Goal: Information Seeking & Learning: Check status

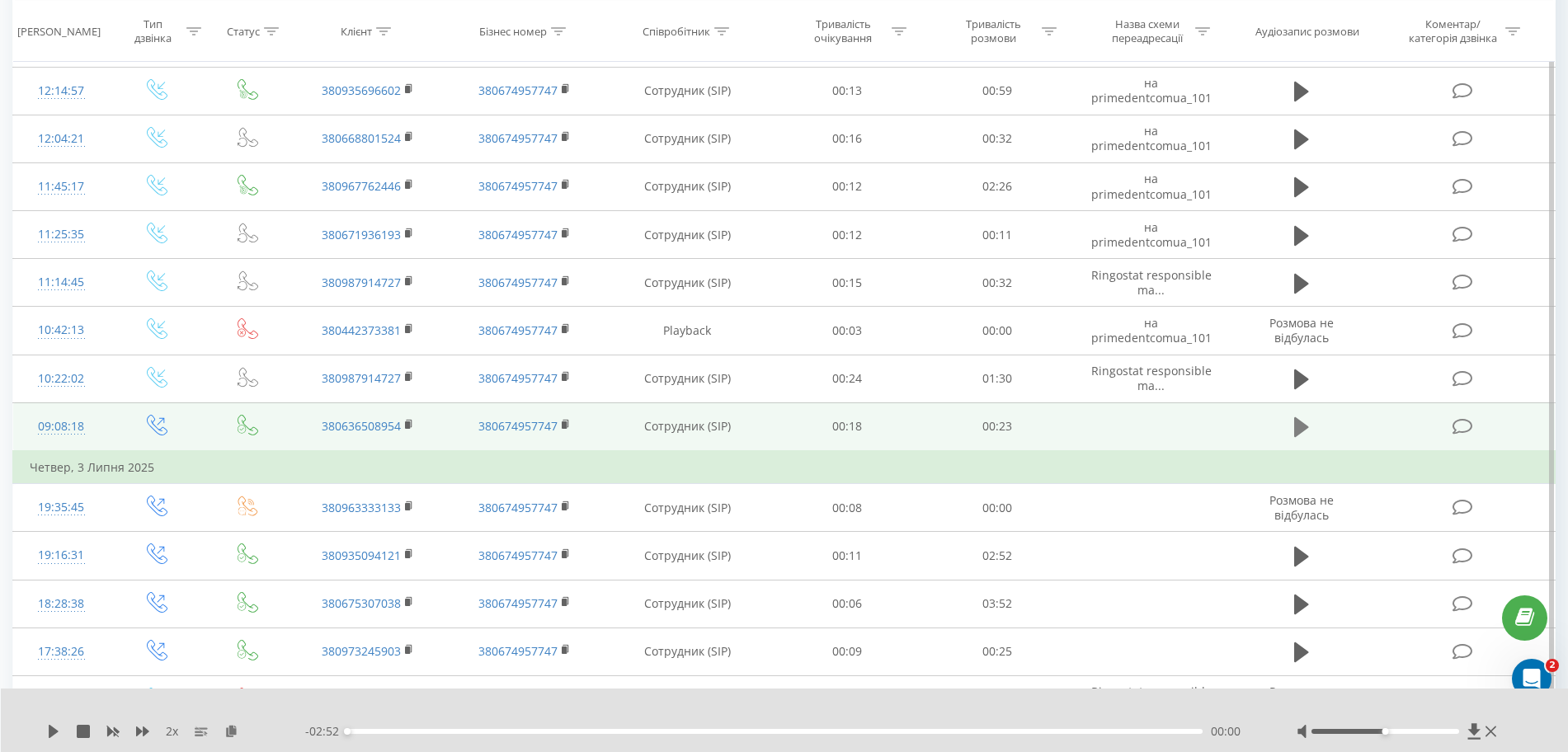
click at [947, 433] on button at bounding box center [1301, 427] width 25 height 25
click at [410, 424] on rect at bounding box center [407, 425] width 5 height 7
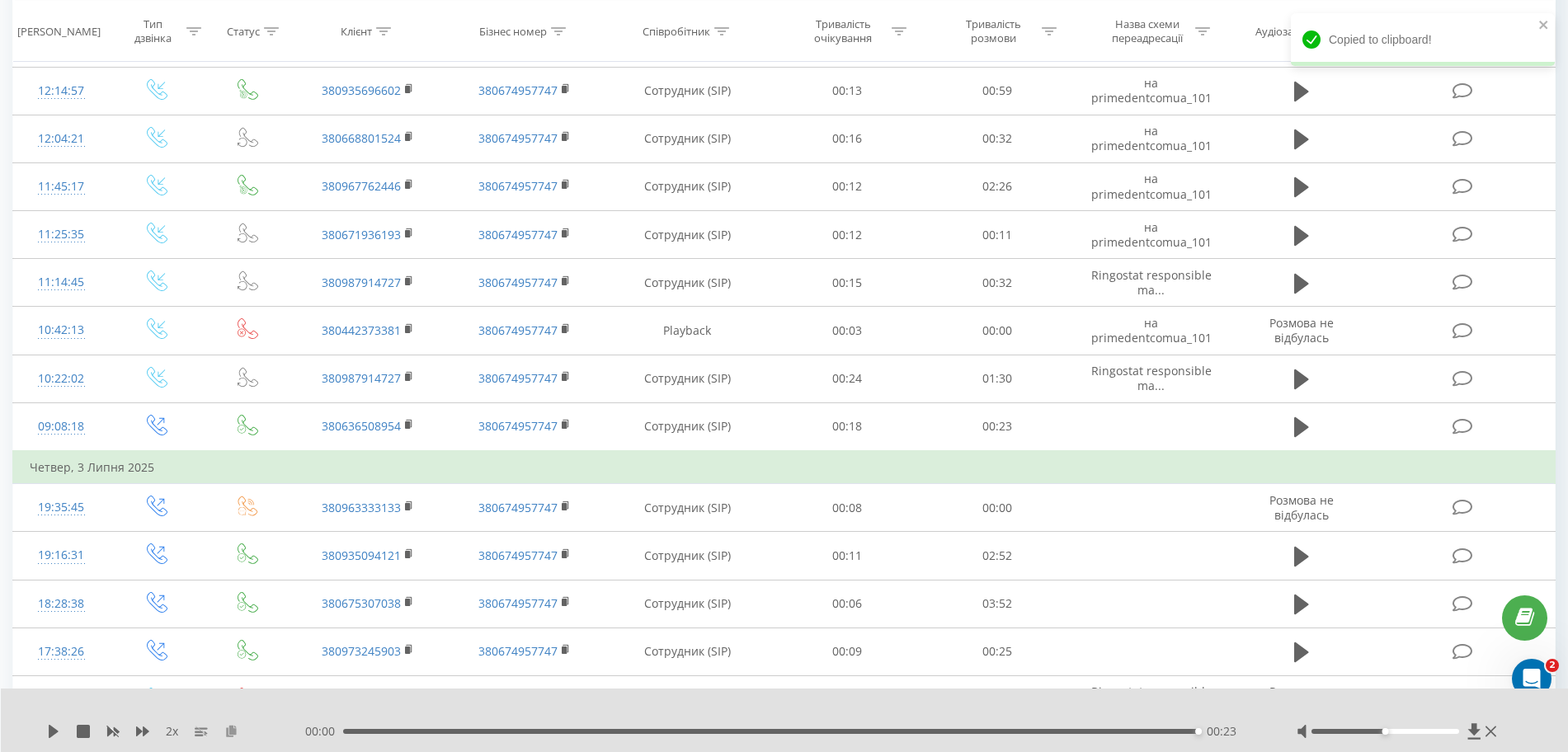
click at [232, 729] on icon at bounding box center [232, 730] width 14 height 12
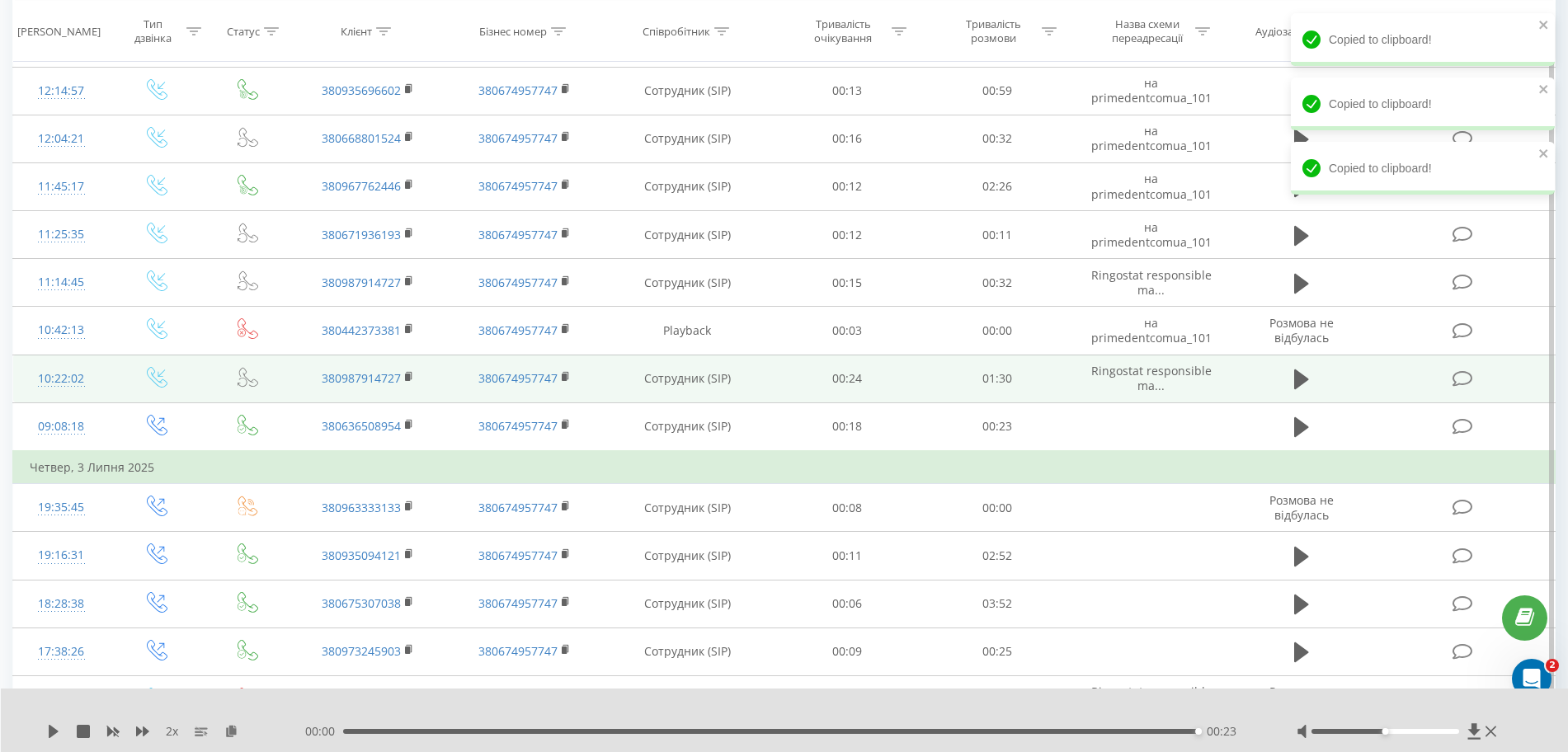
click at [947, 376] on td at bounding box center [1301, 378] width 145 height 48
click at [947, 376] on icon at bounding box center [1301, 380] width 15 height 20
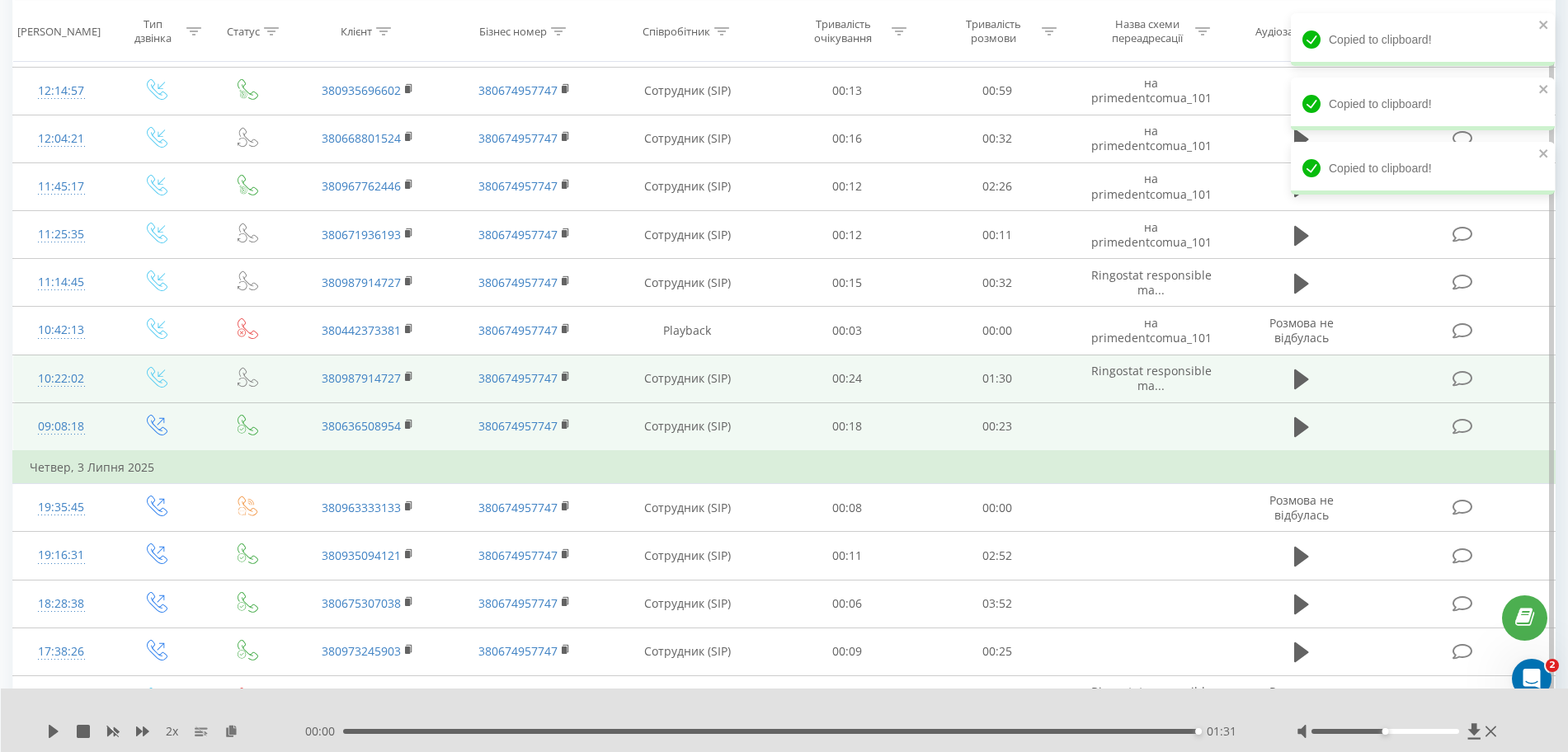
scroll to position [4289, 0]
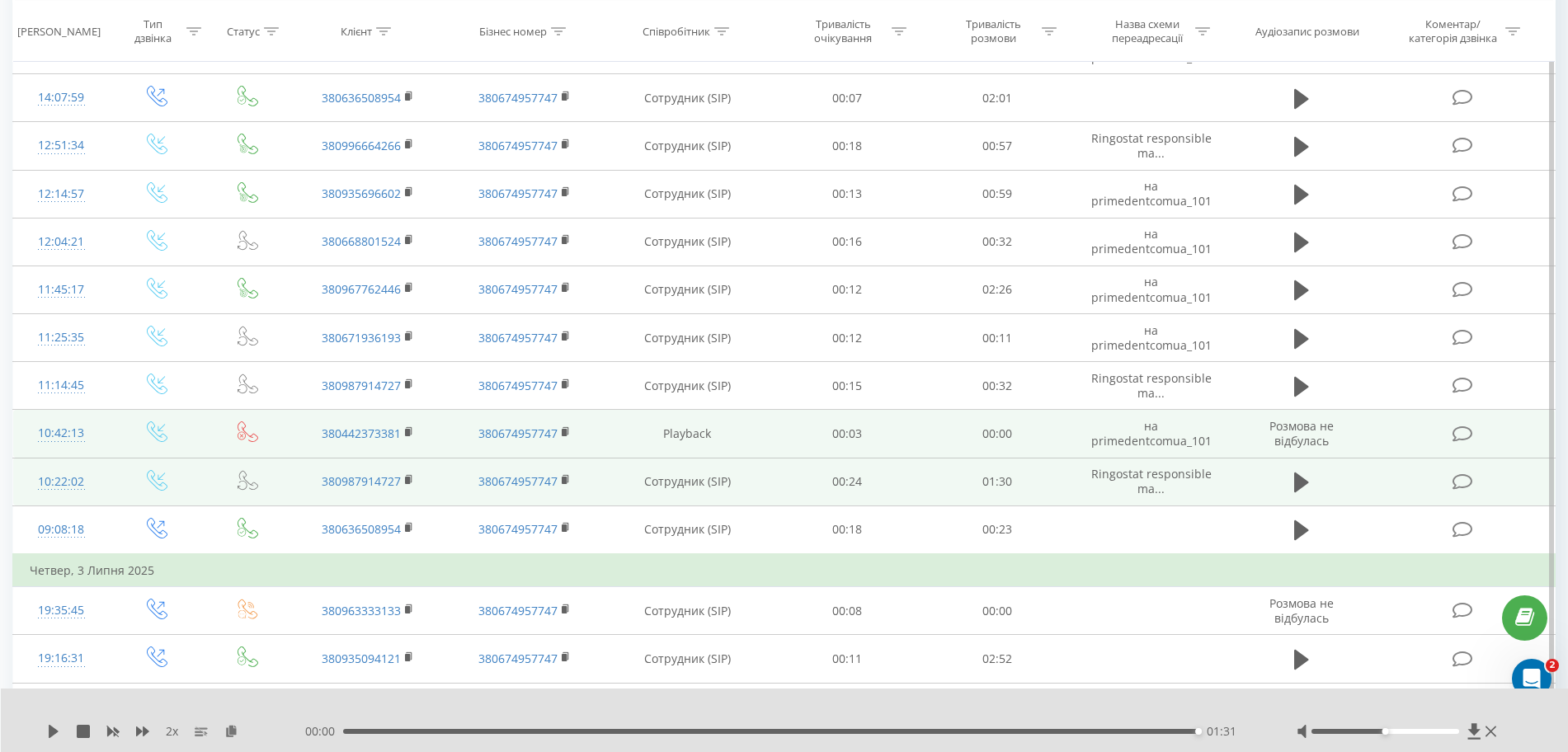
click at [560, 415] on td "380674957747" at bounding box center [524, 433] width 157 height 48
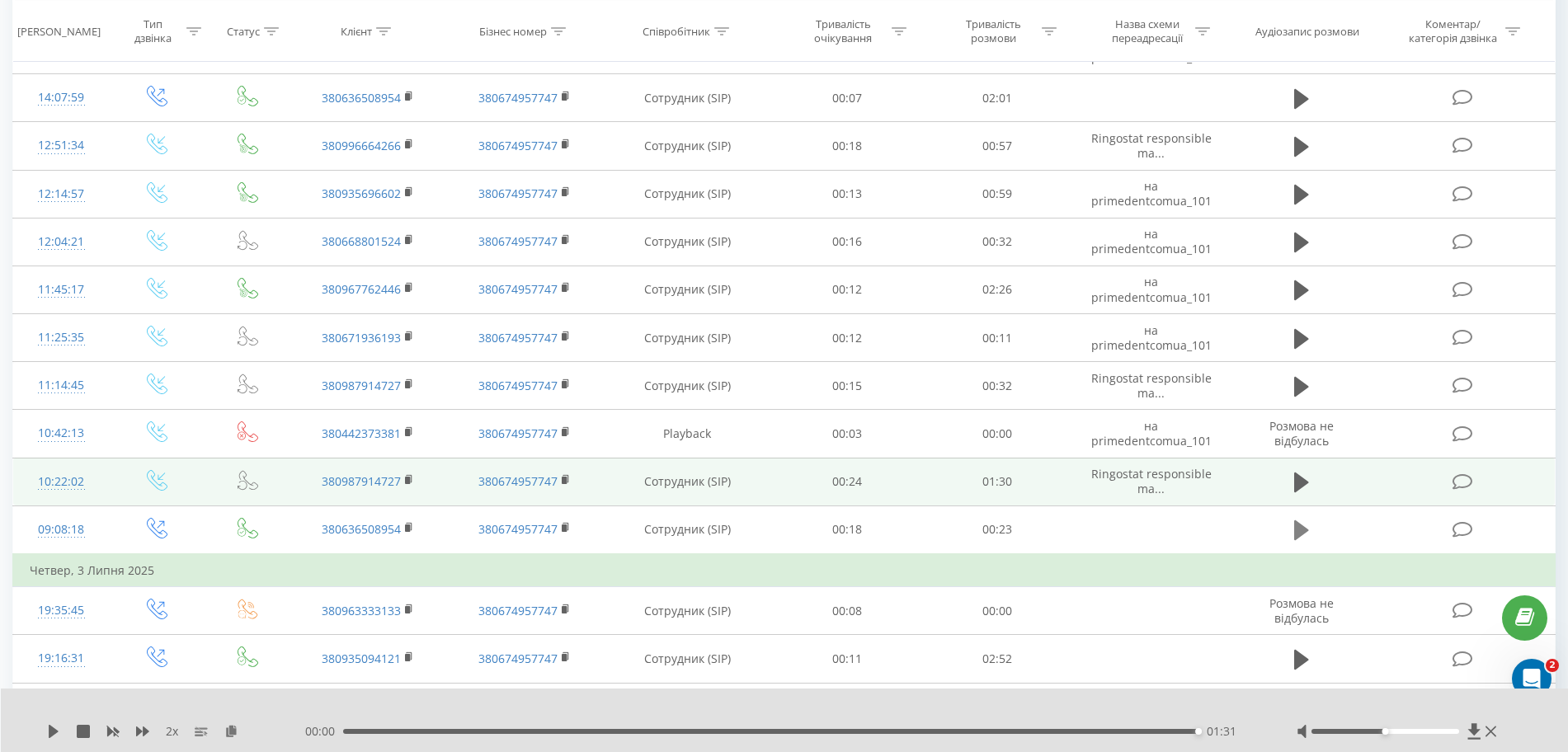
click at [947, 539] on icon at bounding box center [1301, 530] width 15 height 23
click at [947, 473] on icon at bounding box center [1301, 483] width 15 height 23
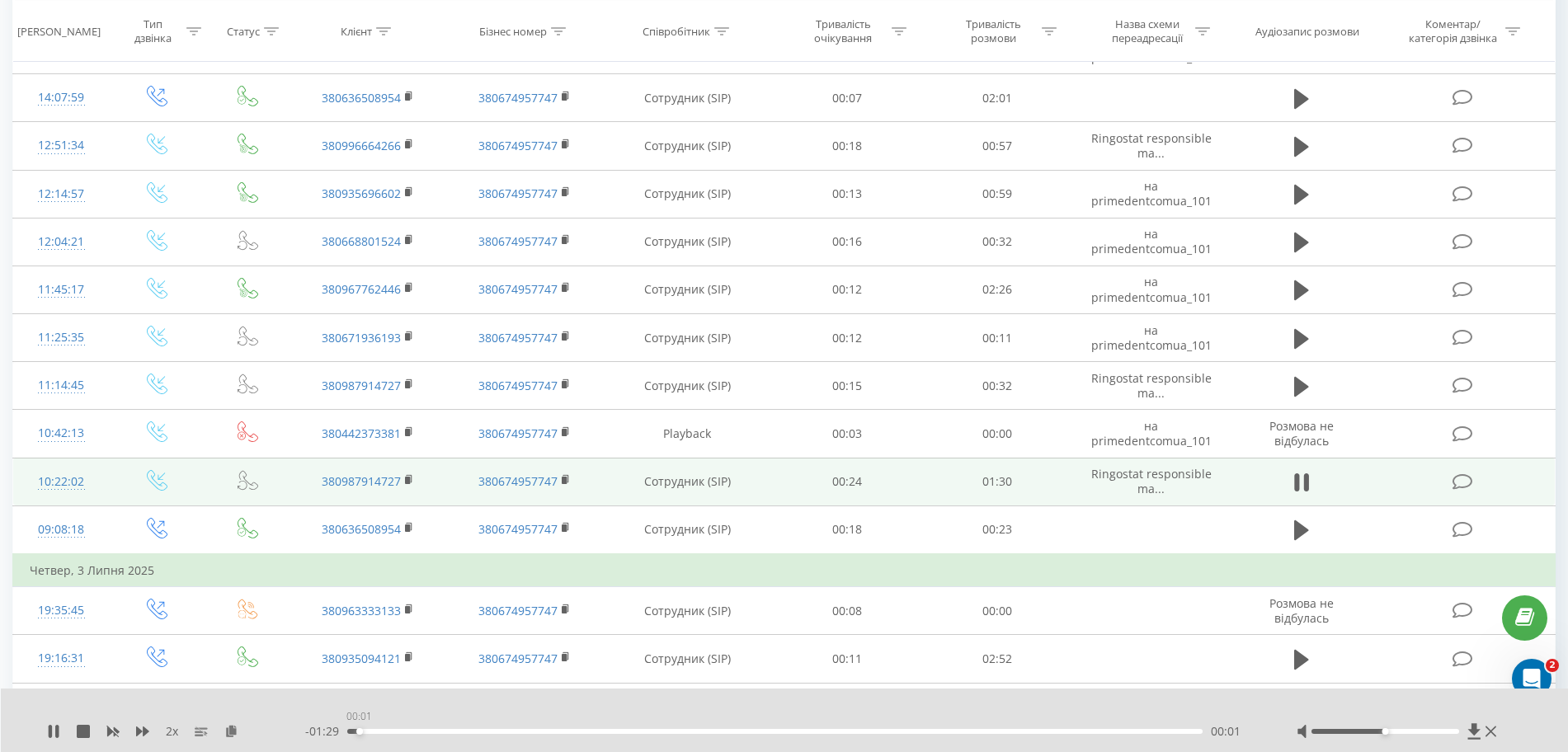
drag, startPoint x: 376, startPoint y: 732, endPoint x: 356, endPoint y: 733, distance: 20.0
click at [357, 735] on div "- 01:29 00:01 00:01" at bounding box center [780, 731] width 950 height 16
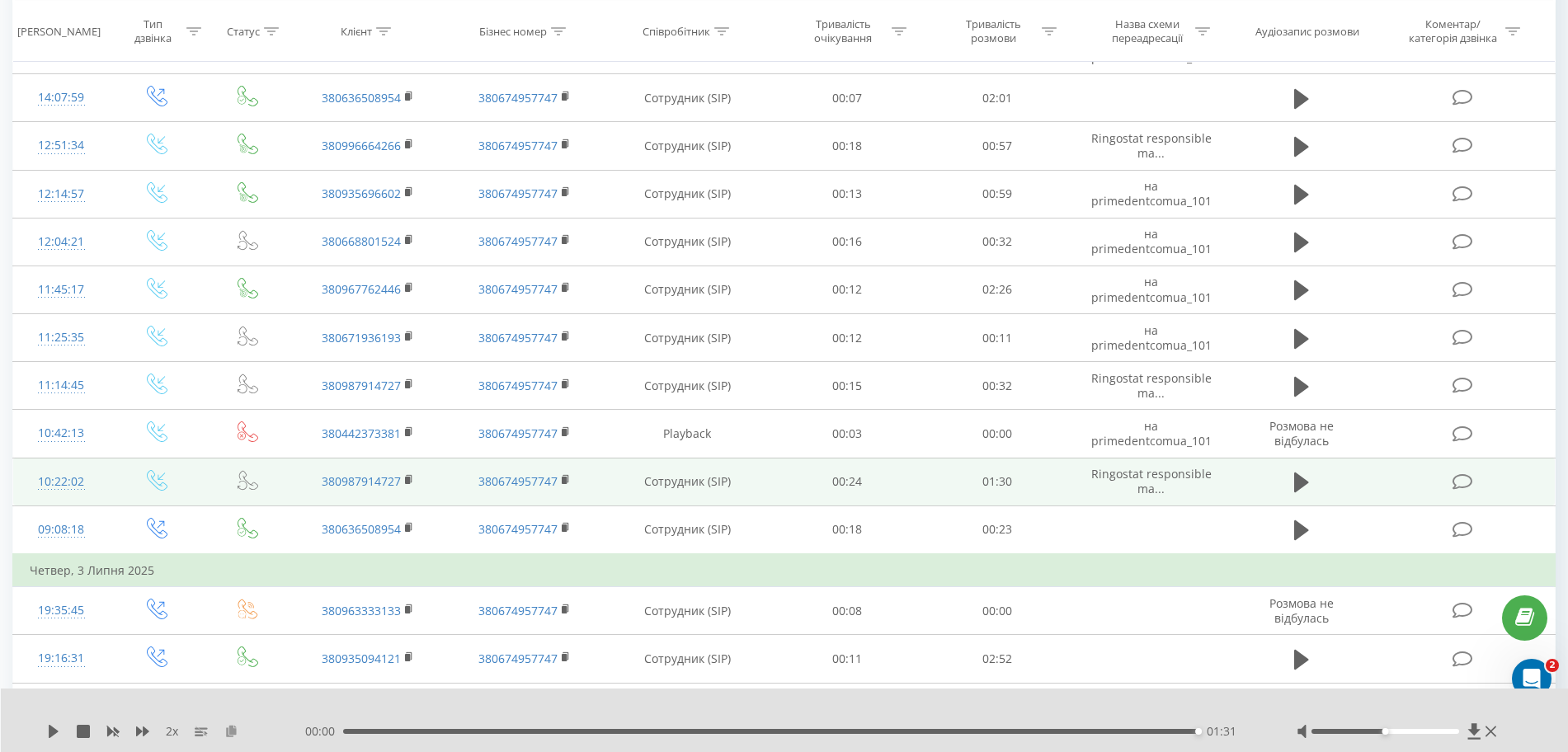
click at [229, 731] on icon at bounding box center [232, 730] width 14 height 12
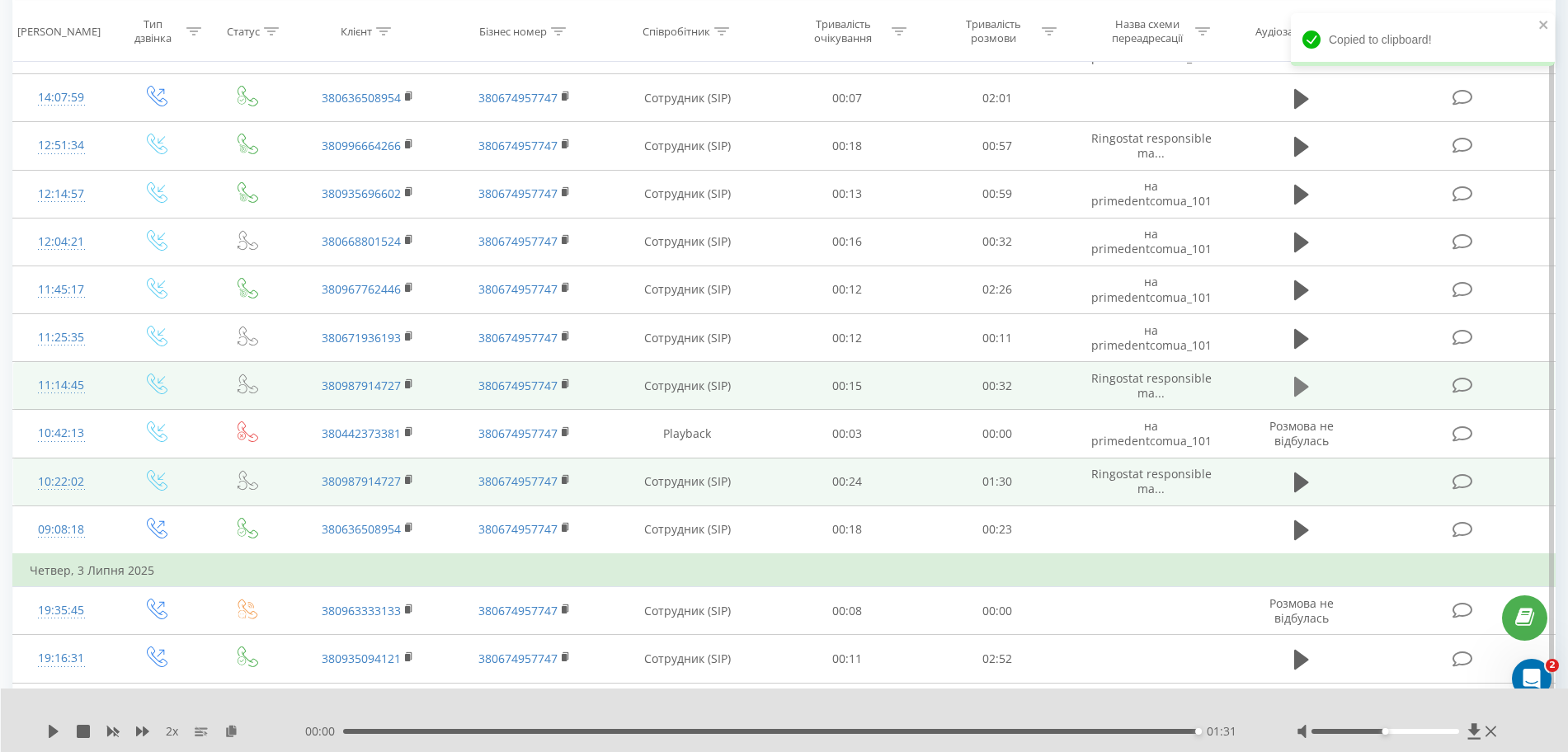
click at [947, 389] on icon at bounding box center [1301, 387] width 15 height 20
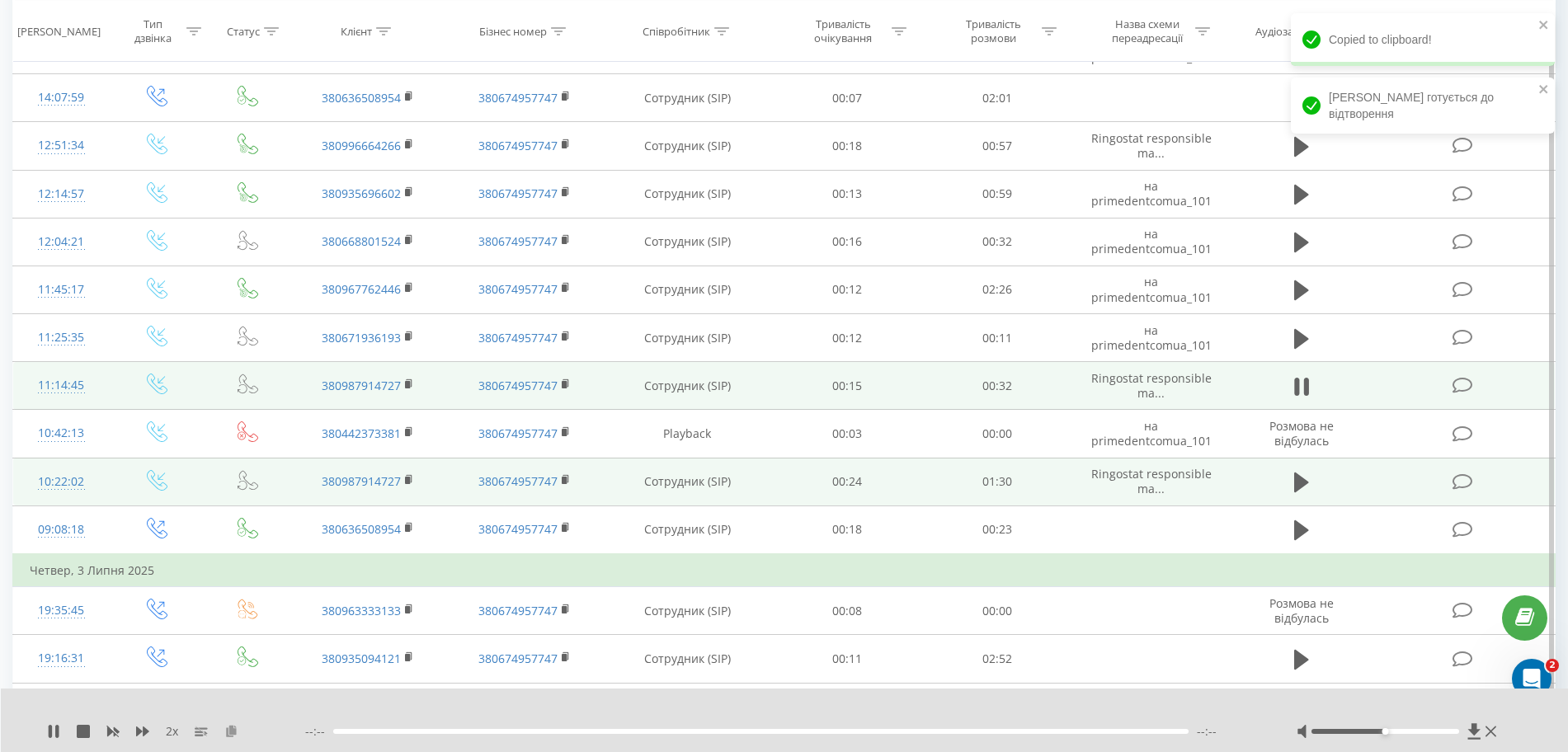
click at [227, 733] on icon at bounding box center [232, 730] width 14 height 12
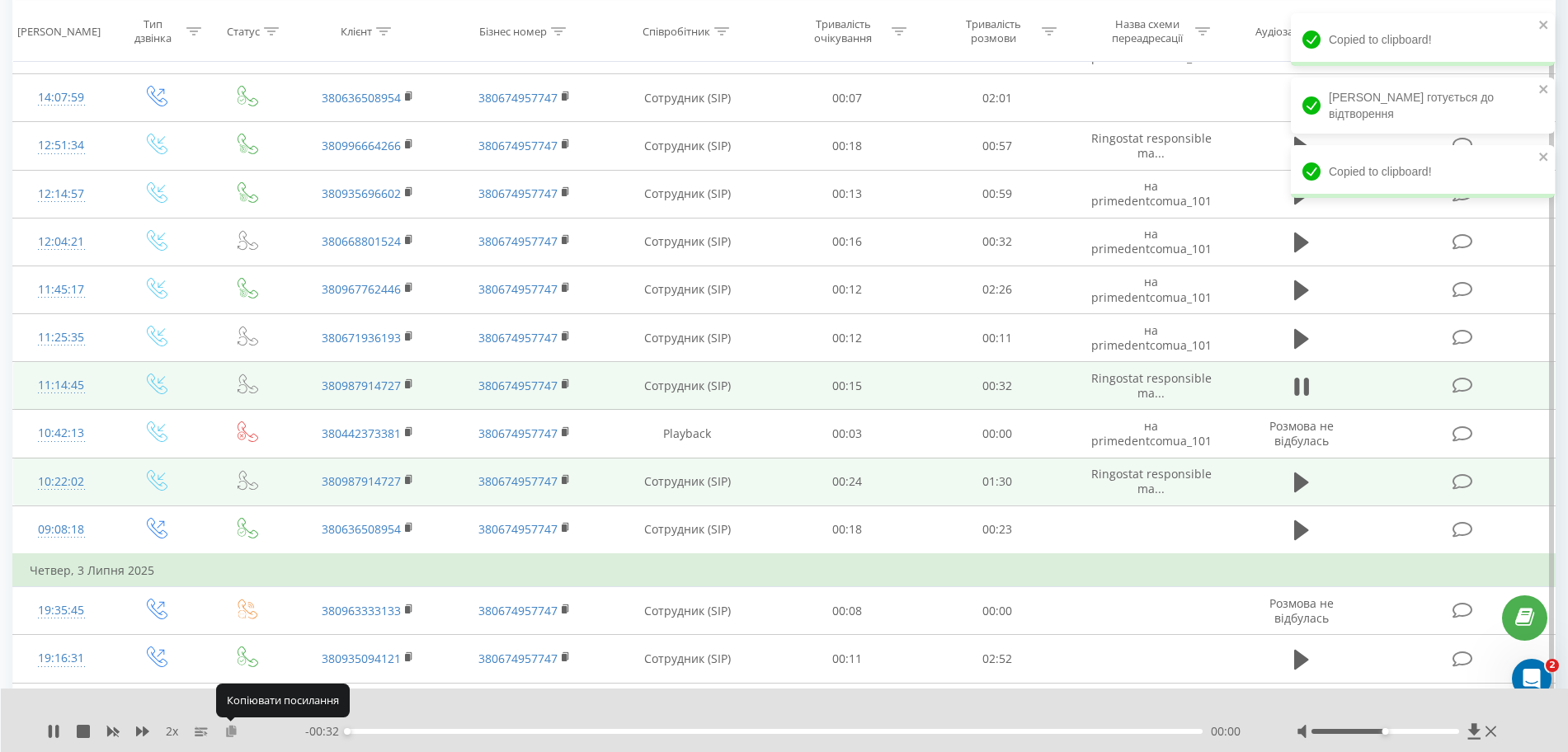
click at [225, 733] on icon at bounding box center [232, 730] width 14 height 12
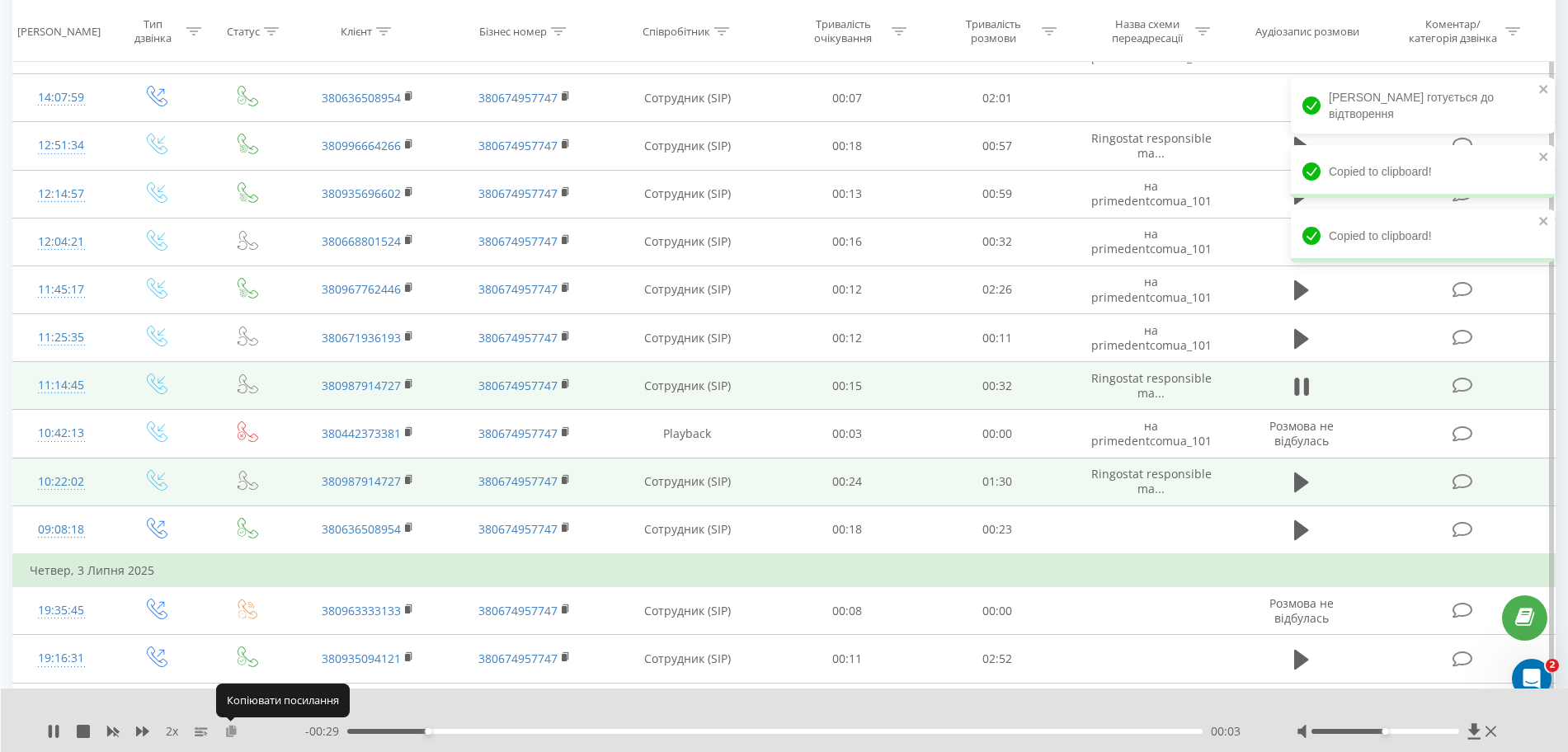
click at [225, 733] on icon at bounding box center [232, 730] width 14 height 12
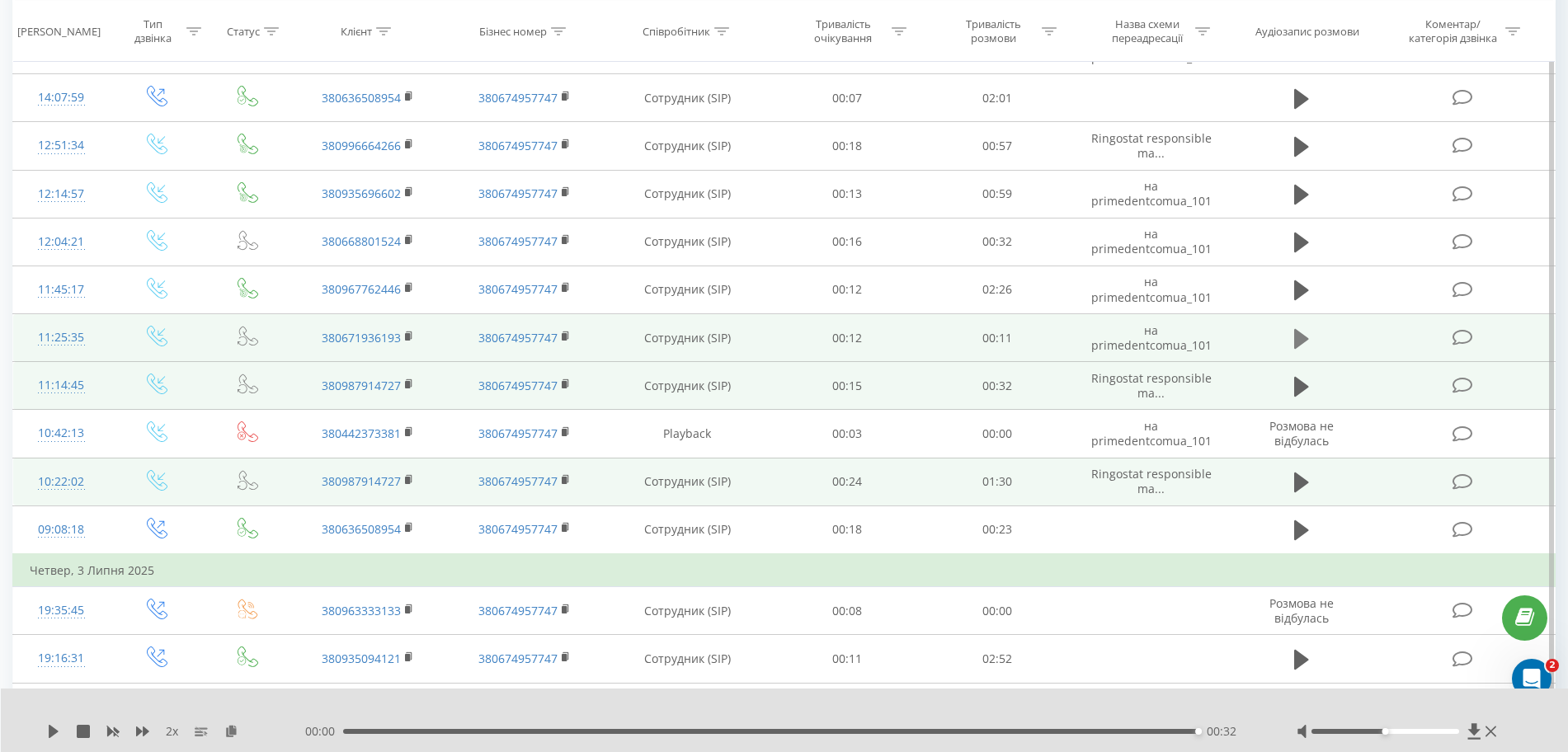
click at [947, 337] on icon at bounding box center [1301, 338] width 15 height 20
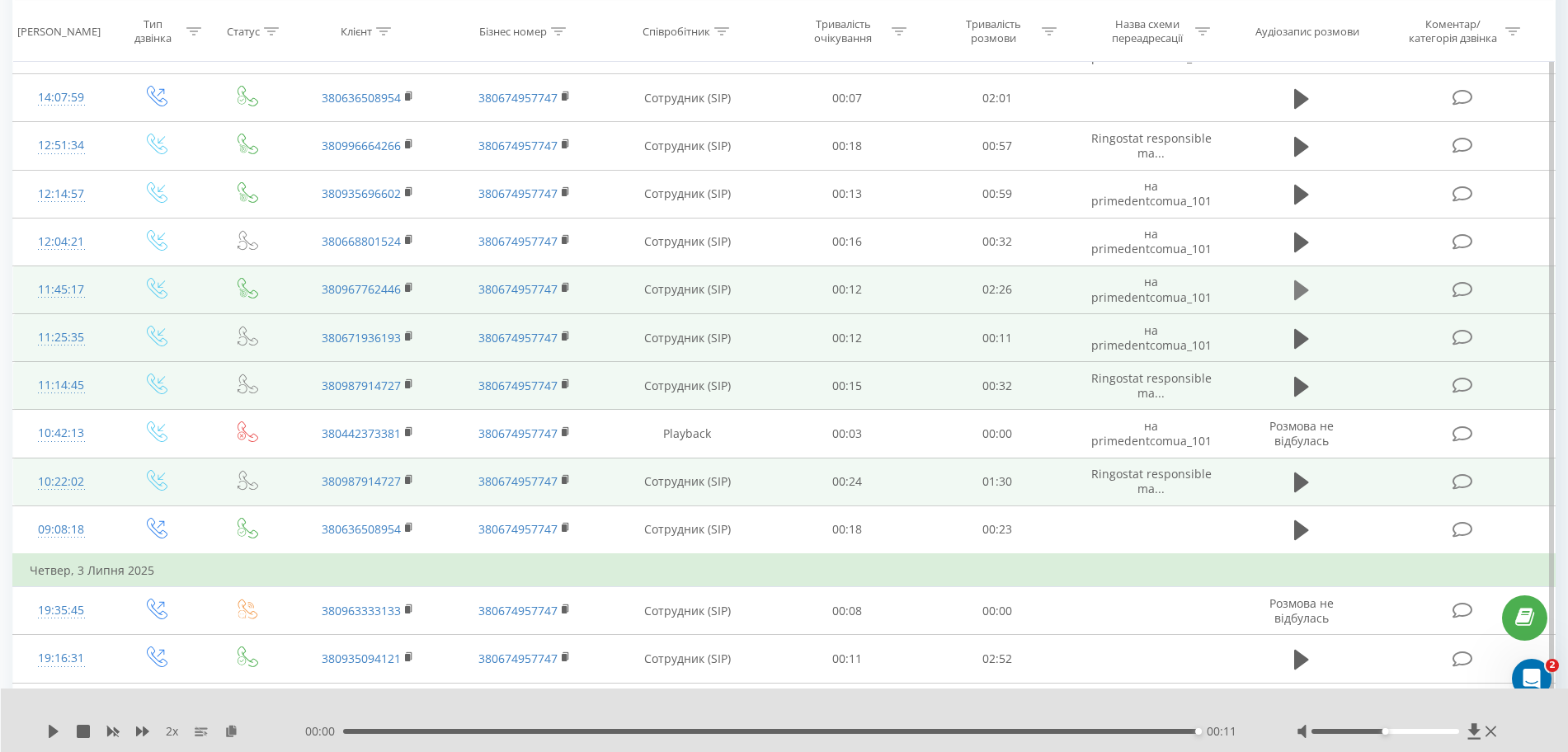
click at [947, 297] on icon at bounding box center [1301, 291] width 15 height 23
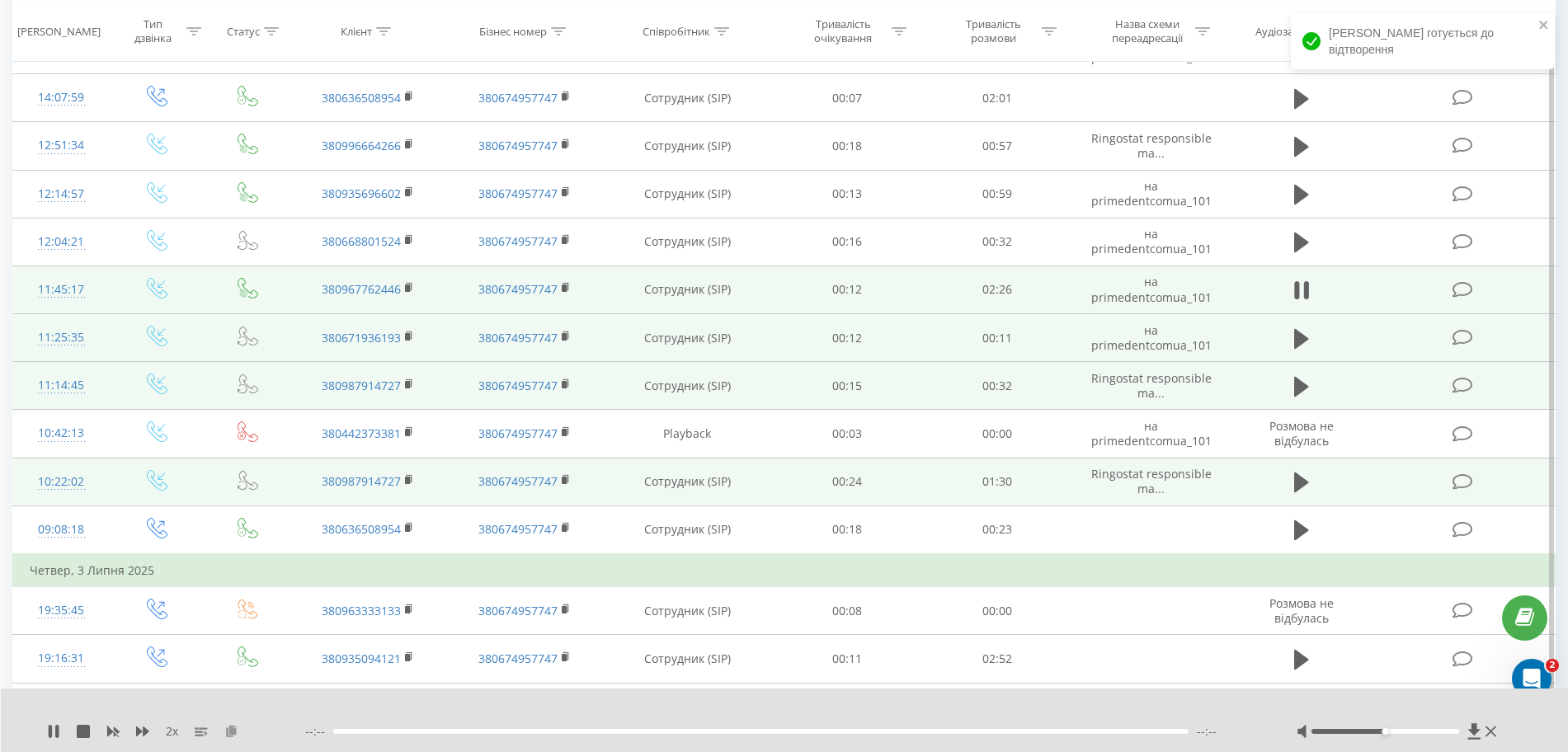
click at [228, 731] on icon at bounding box center [232, 730] width 14 height 12
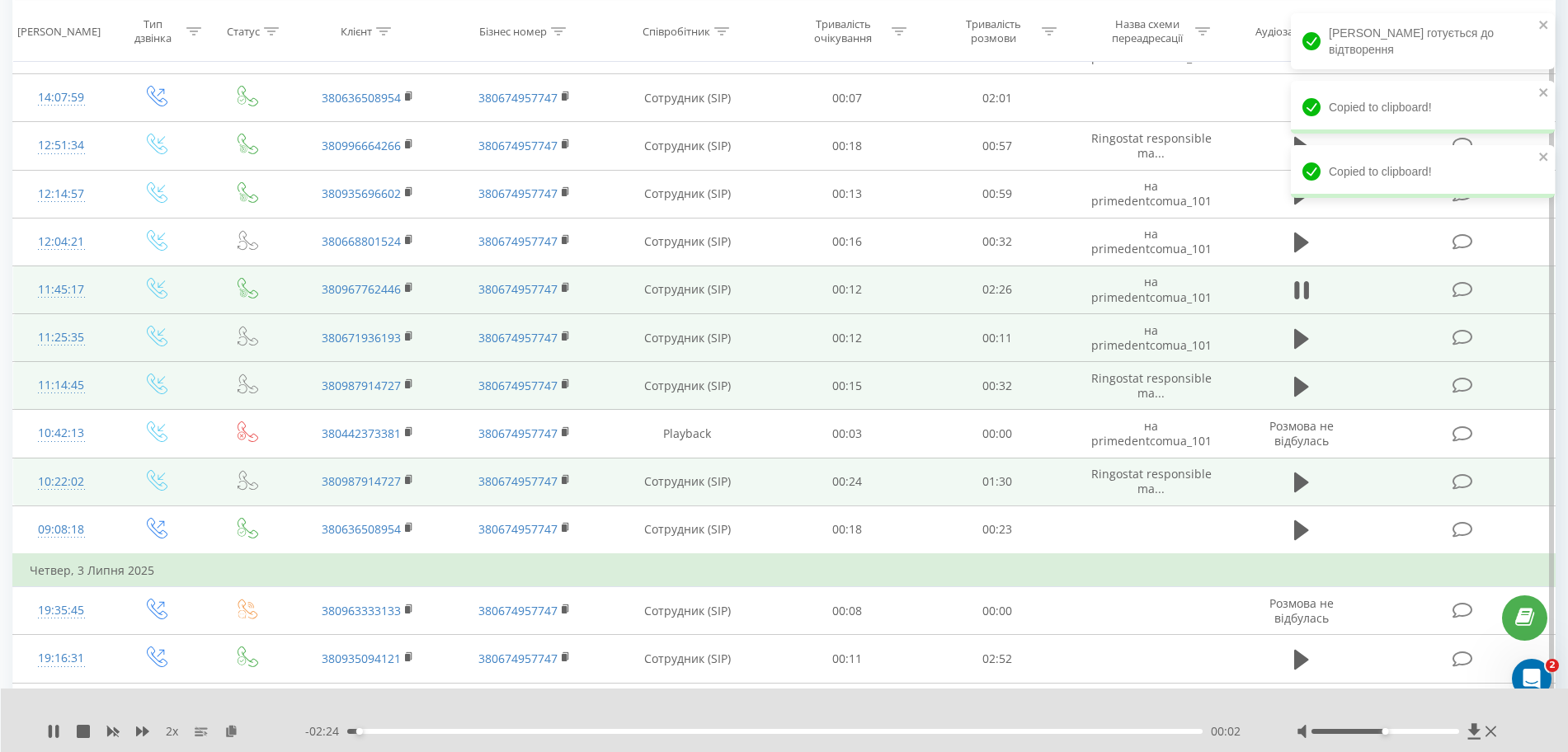
scroll to position [4082, 0]
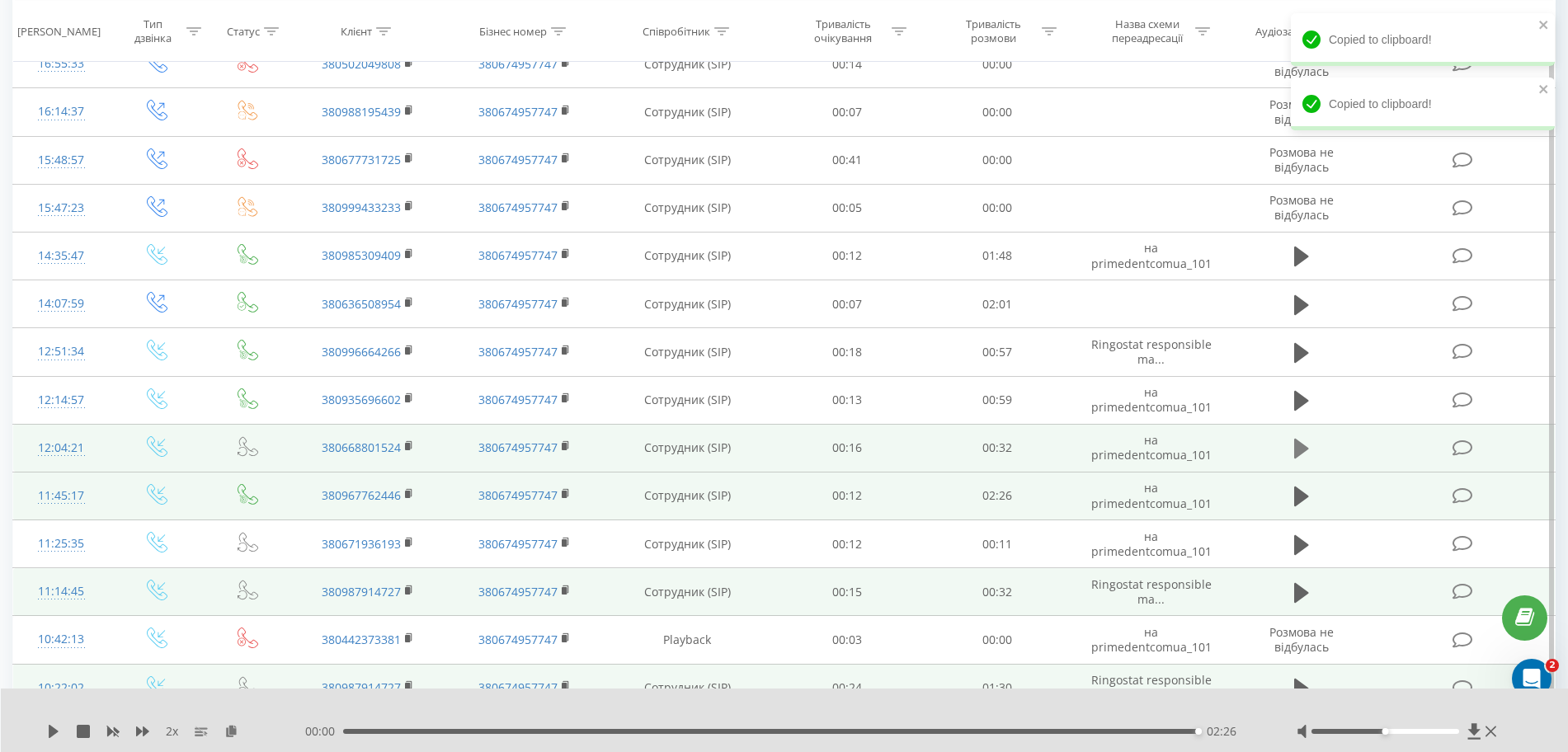
click at [947, 452] on icon at bounding box center [1301, 449] width 15 height 20
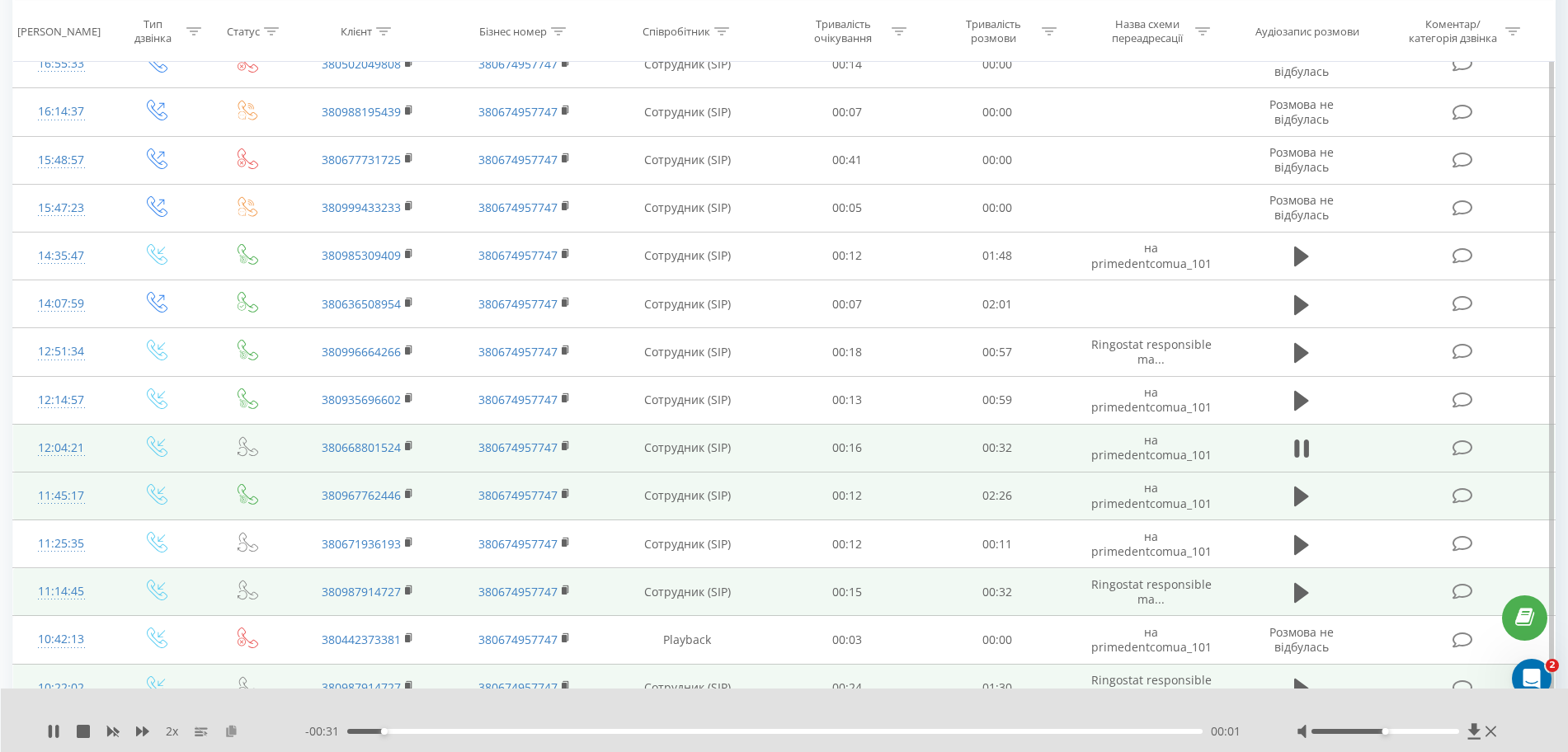
click at [233, 726] on icon at bounding box center [232, 730] width 14 height 12
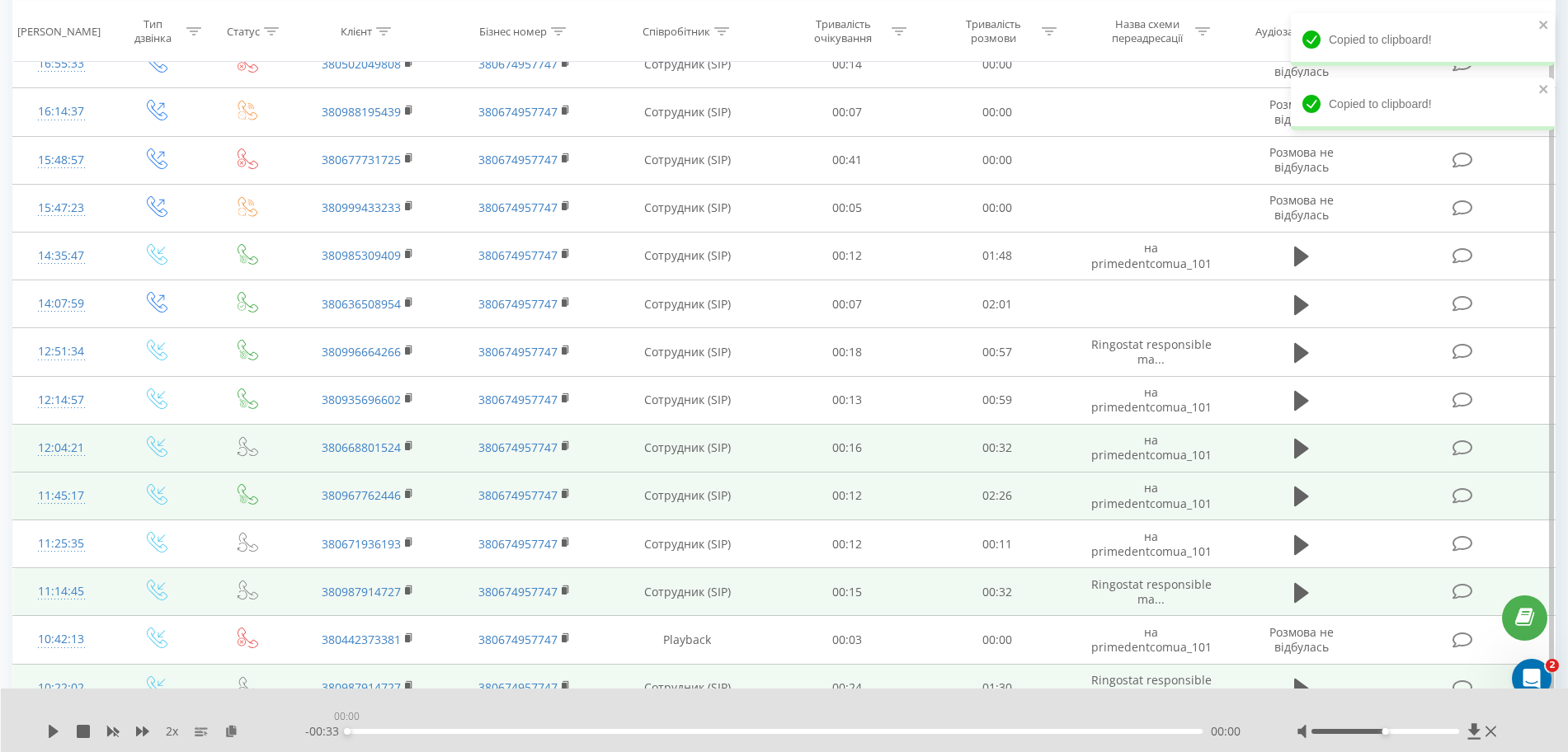
drag, startPoint x: 355, startPoint y: 728, endPoint x: 301, endPoint y: 732, distance: 54.1
click at [303, 733] on div "2 x - 00:33 00:00 00:00" at bounding box center [773, 731] width 1453 height 16
click at [58, 729] on div "2 x" at bounding box center [176, 731] width 258 height 16
click at [55, 729] on icon at bounding box center [53, 731] width 10 height 13
click at [52, 725] on icon at bounding box center [53, 731] width 13 height 13
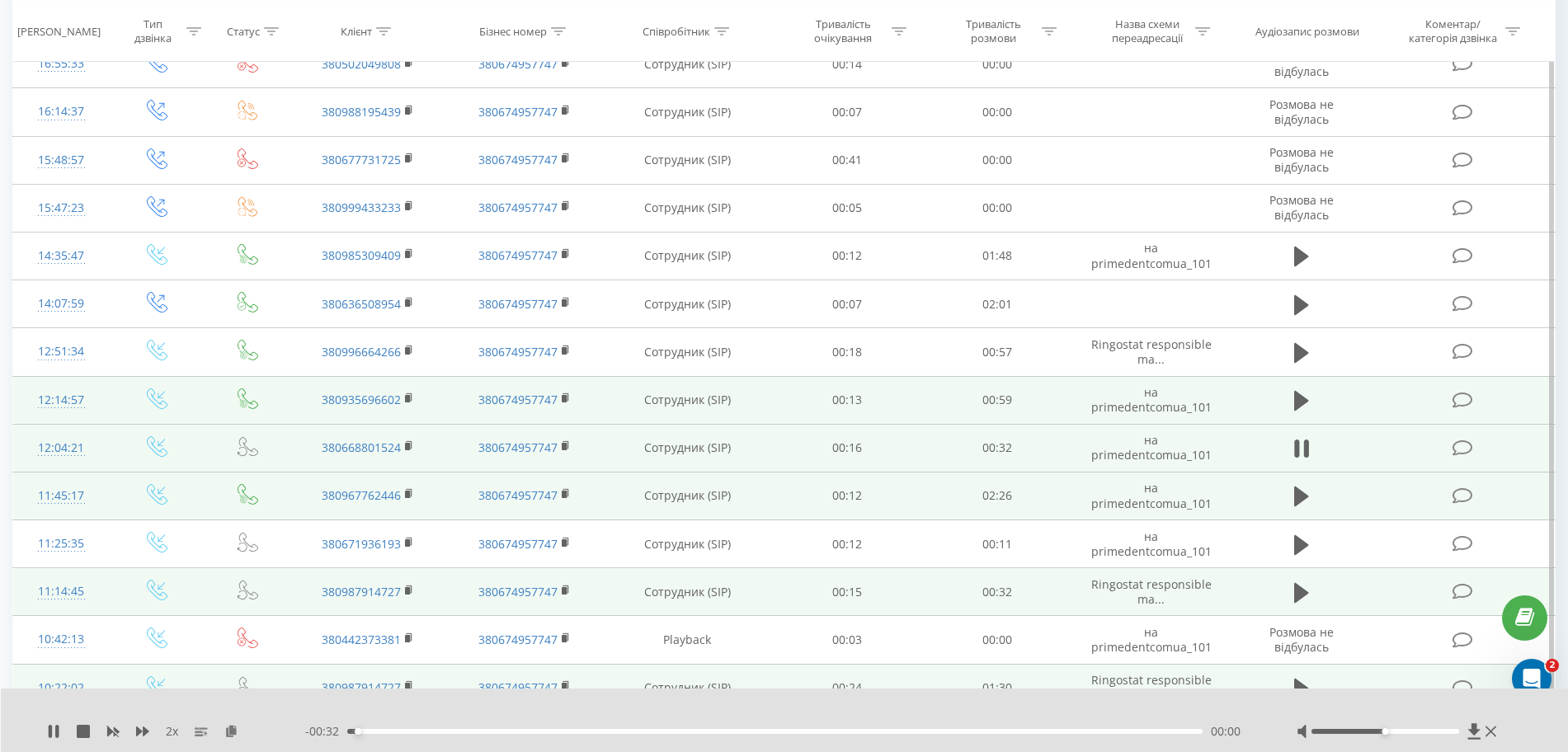
click at [947, 393] on td at bounding box center [1301, 399] width 145 height 48
click at [947, 398] on icon at bounding box center [1301, 401] width 15 height 20
click at [230, 727] on icon at bounding box center [232, 730] width 14 height 12
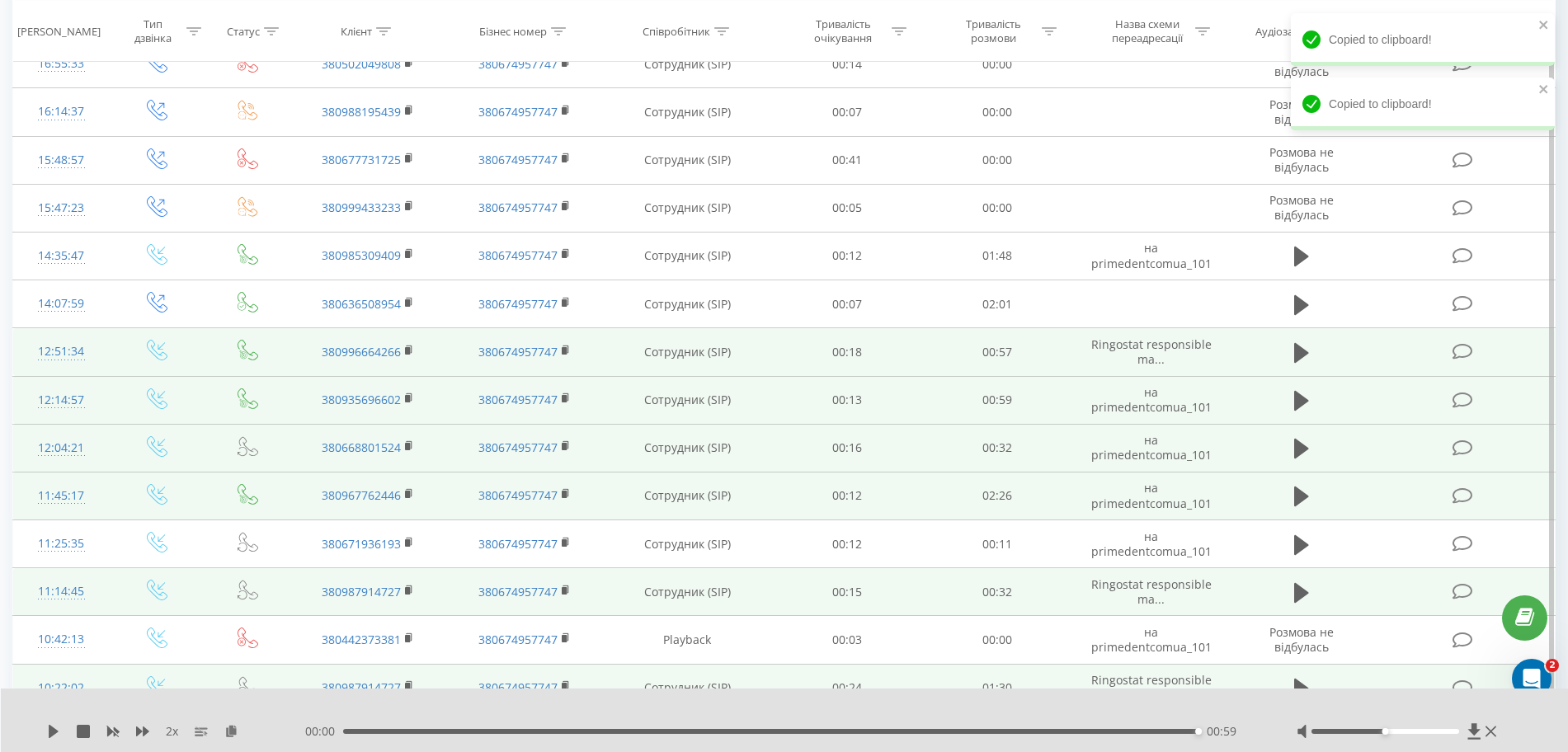
drag, startPoint x: 1305, startPoint y: 348, endPoint x: 1269, endPoint y: 371, distance: 42.7
click at [947, 348] on icon at bounding box center [1301, 353] width 15 height 23
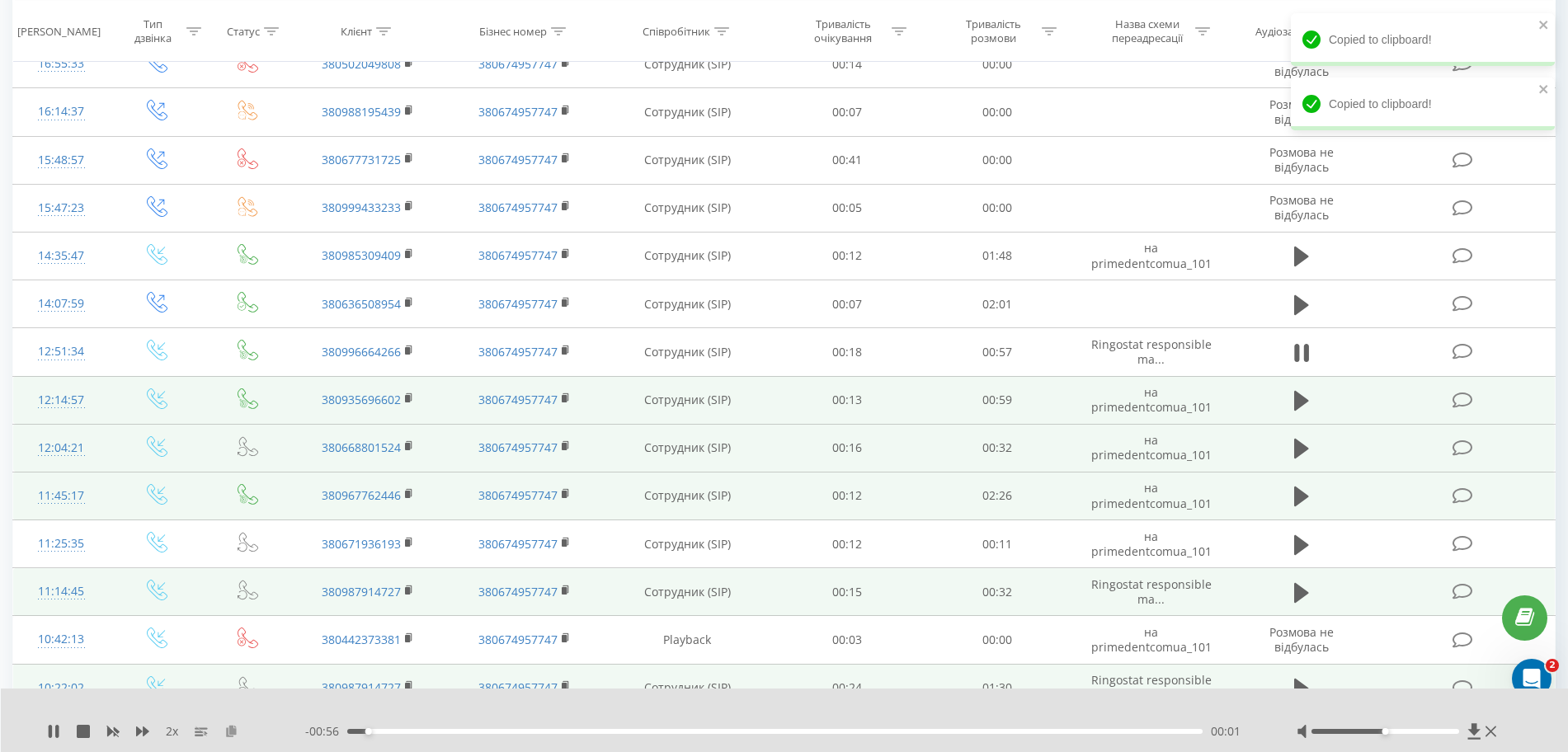
click at [233, 732] on icon at bounding box center [232, 730] width 14 height 12
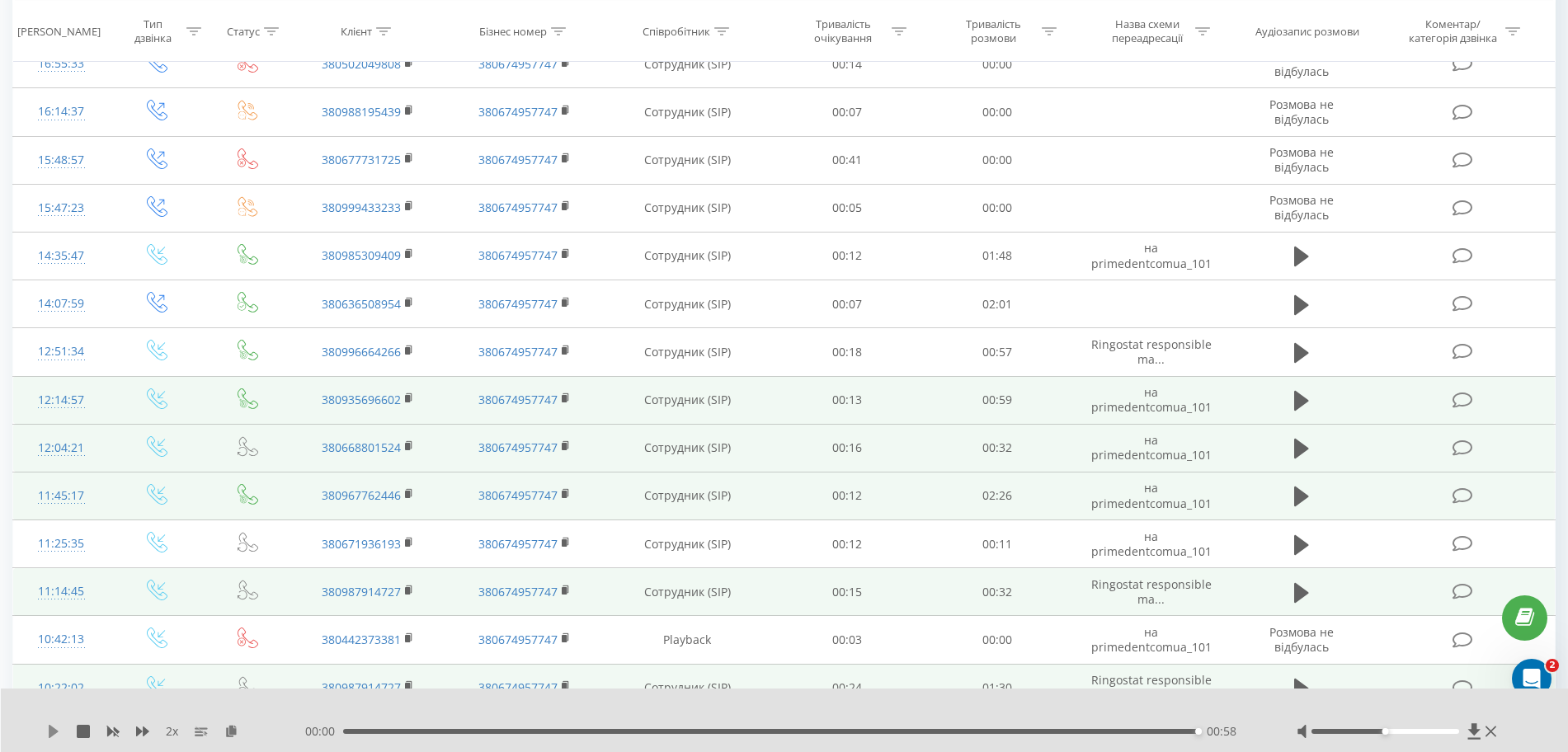
click at [51, 731] on icon at bounding box center [53, 731] width 10 height 13
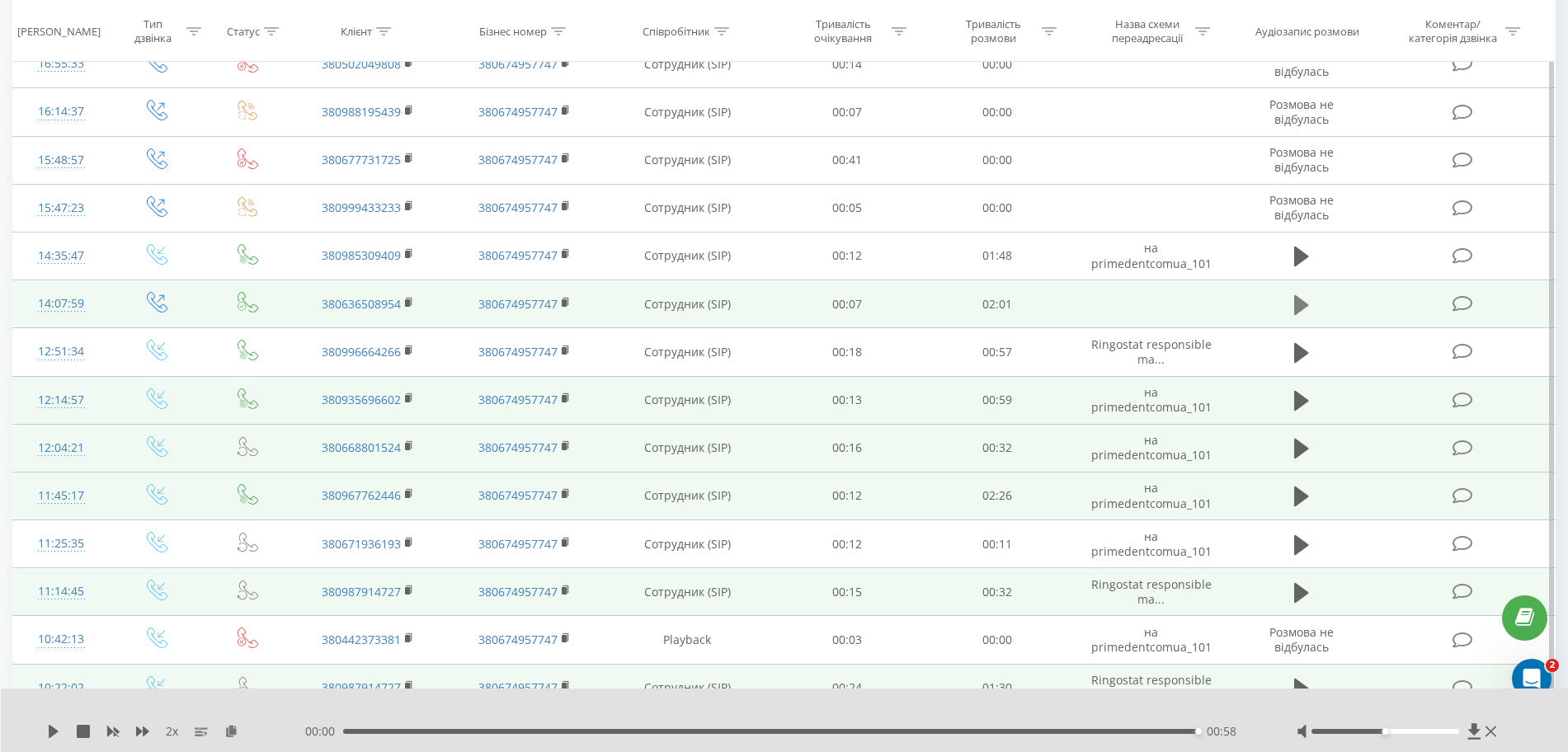
click at [947, 293] on icon at bounding box center [1301, 305] width 15 height 23
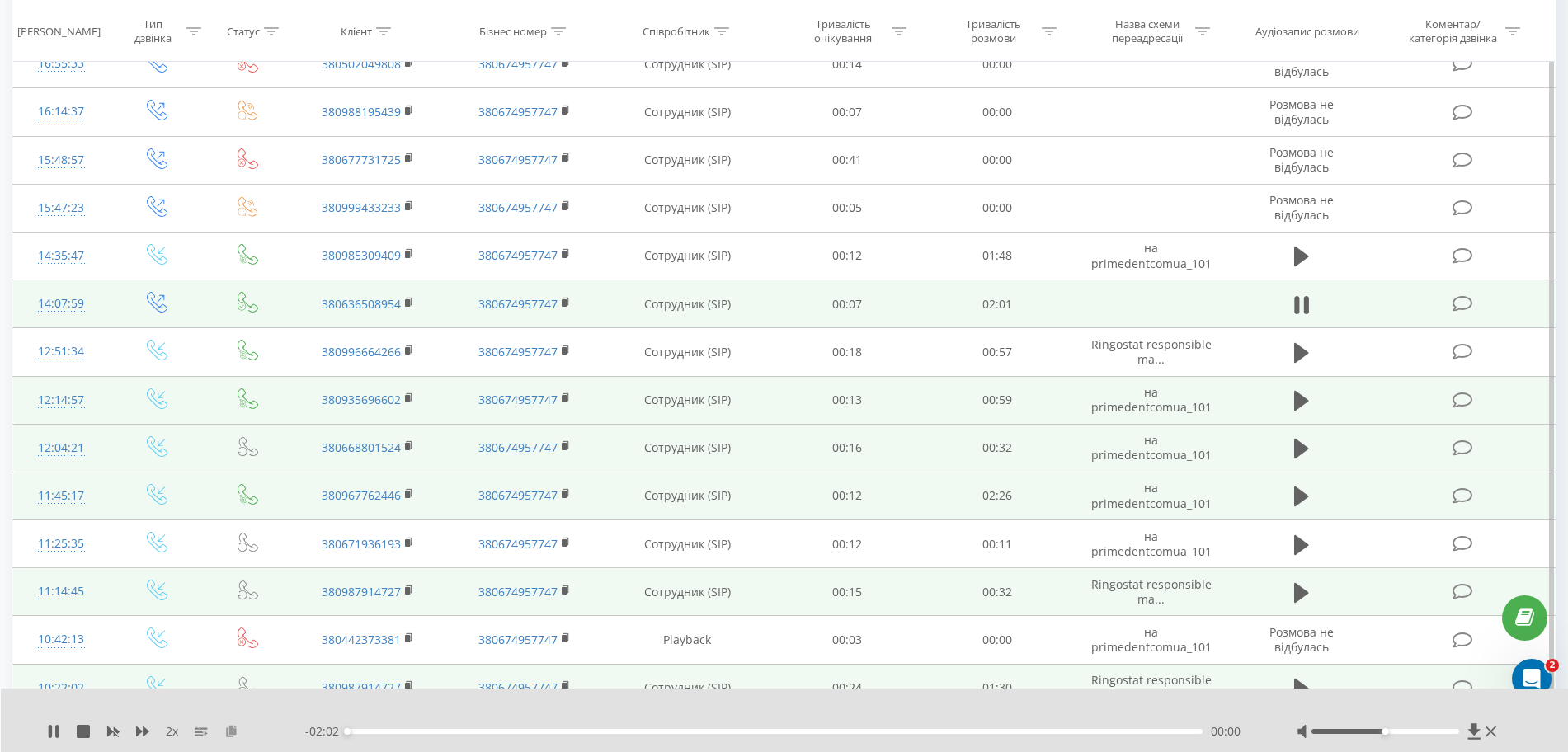
click at [234, 738] on button at bounding box center [231, 731] width 13 height 13
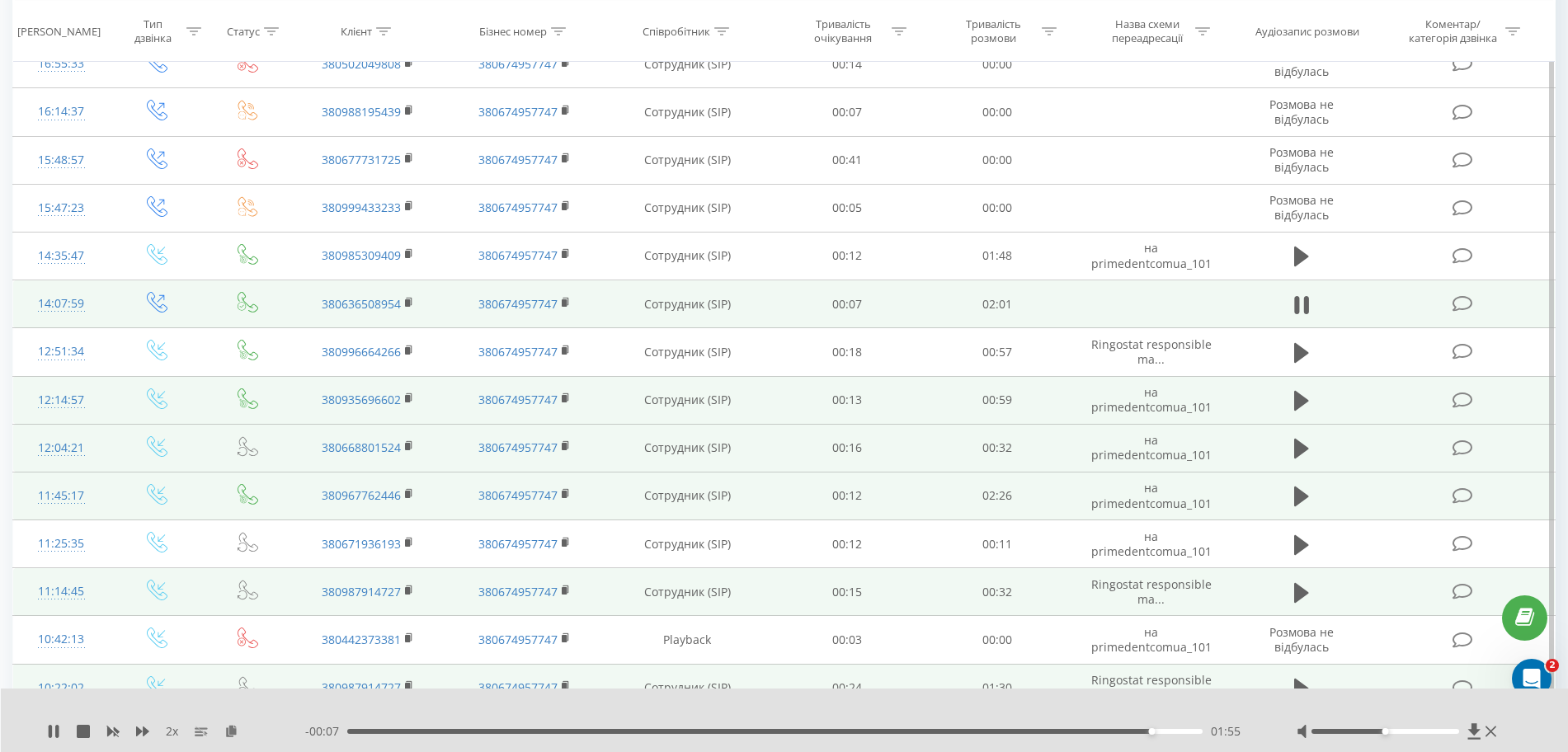
click at [359, 732] on div "01:55" at bounding box center [775, 731] width 855 height 5
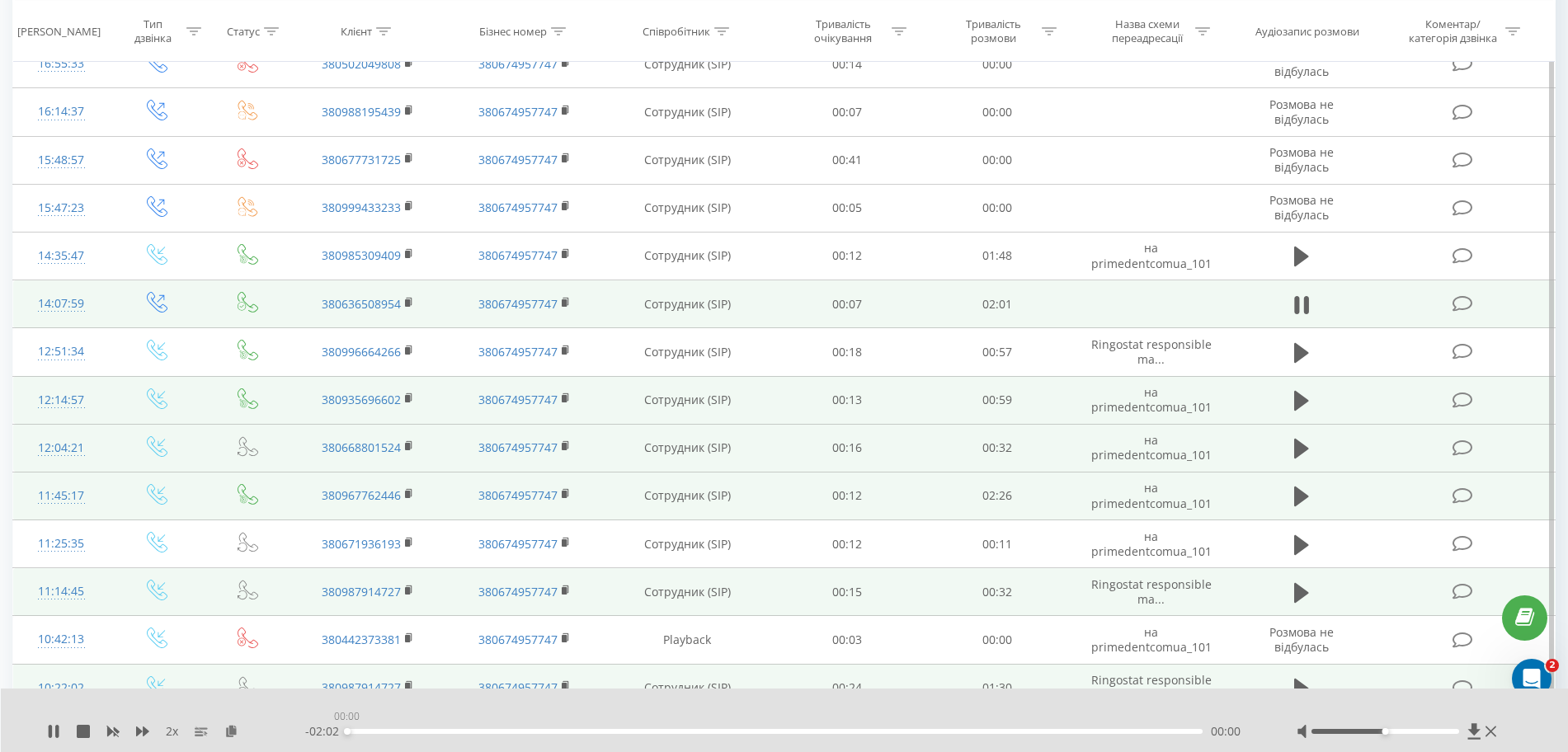
drag, startPoint x: 354, startPoint y: 730, endPoint x: 339, endPoint y: 731, distance: 15.0
click at [339, 731] on div "- 02:02 00:00 00:00" at bounding box center [780, 731] width 950 height 16
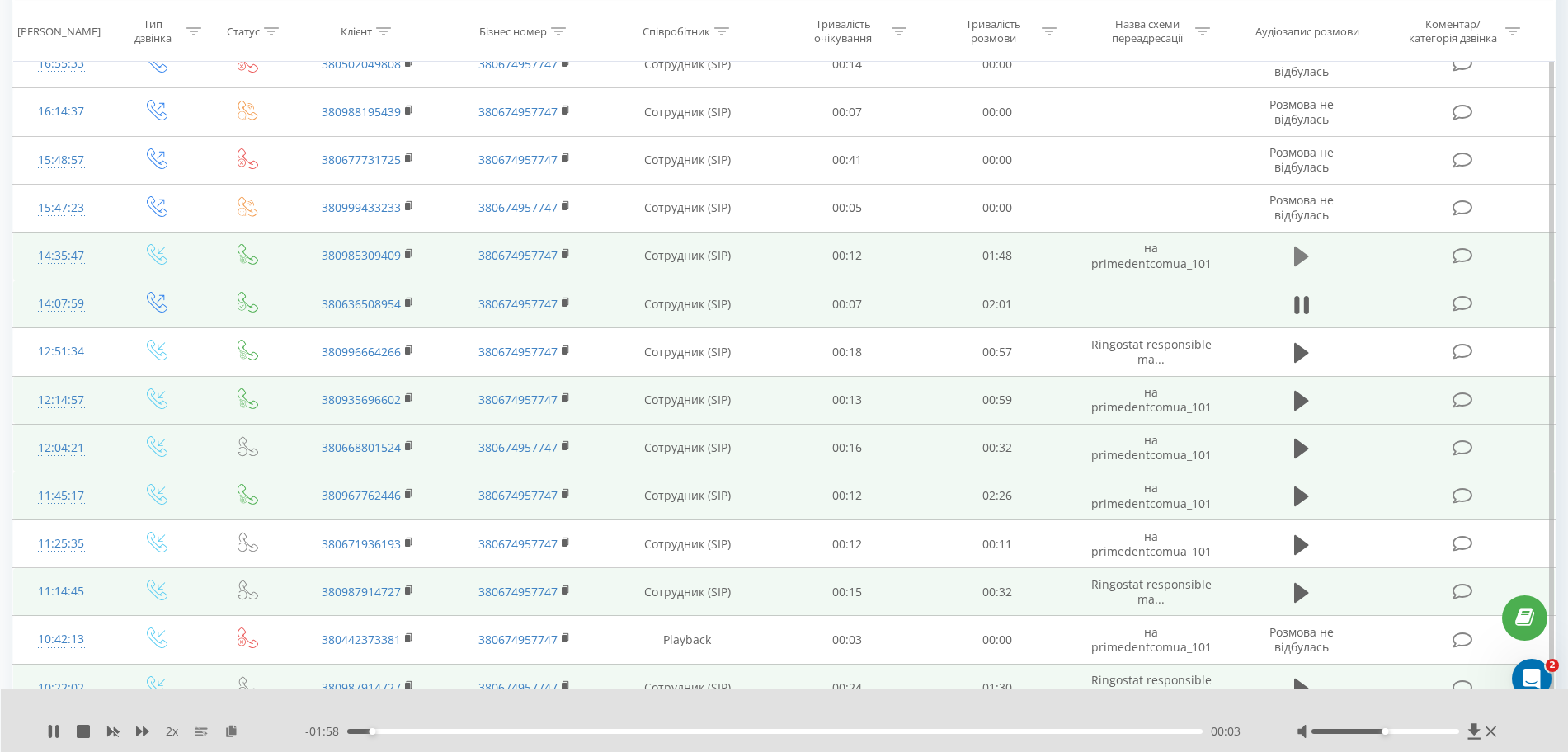
click at [947, 251] on icon at bounding box center [1301, 257] width 15 height 20
click at [235, 732] on icon at bounding box center [232, 730] width 14 height 12
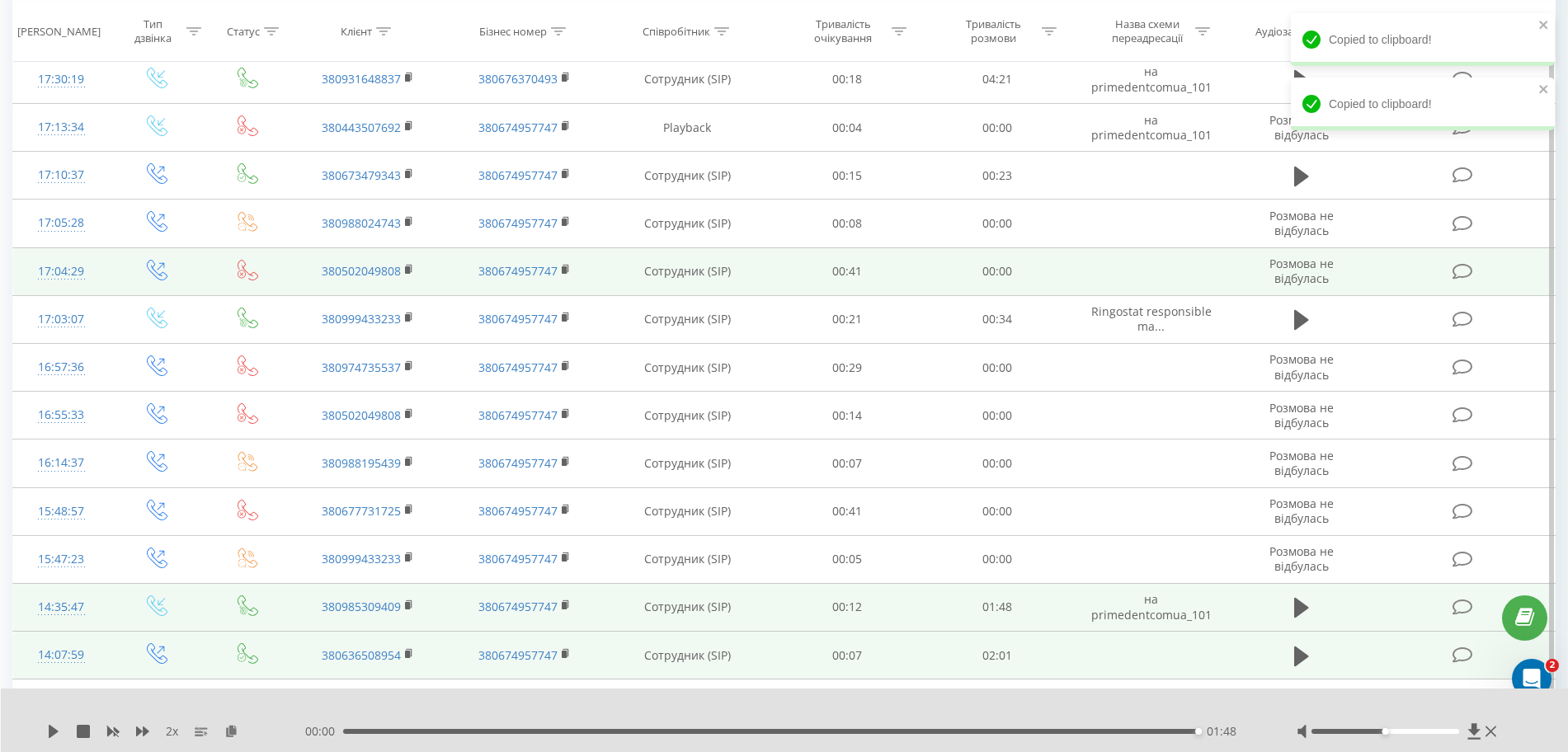
scroll to position [3669, 0]
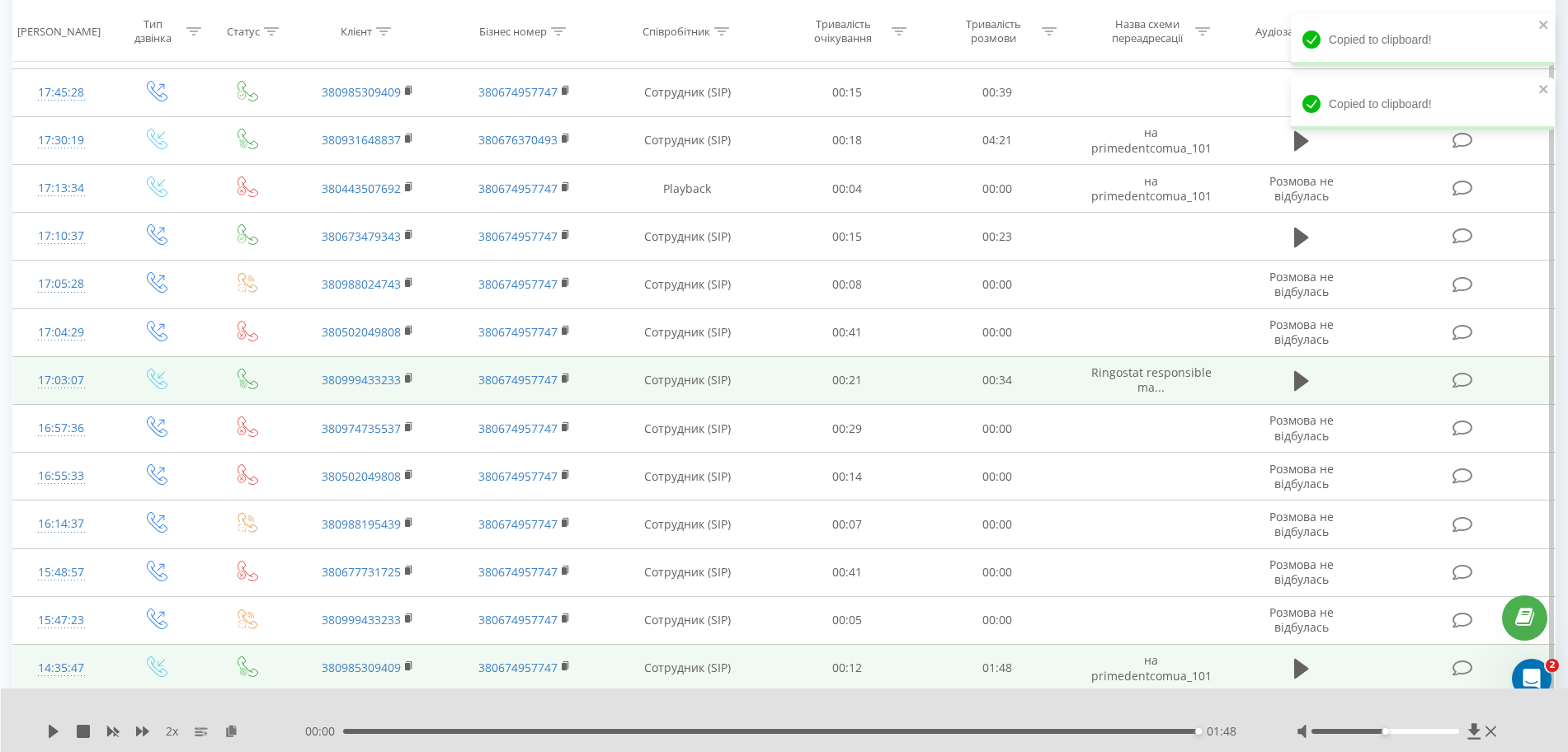
click at [947, 378] on td at bounding box center [1301, 380] width 145 height 48
click at [947, 383] on icon at bounding box center [1301, 381] width 15 height 20
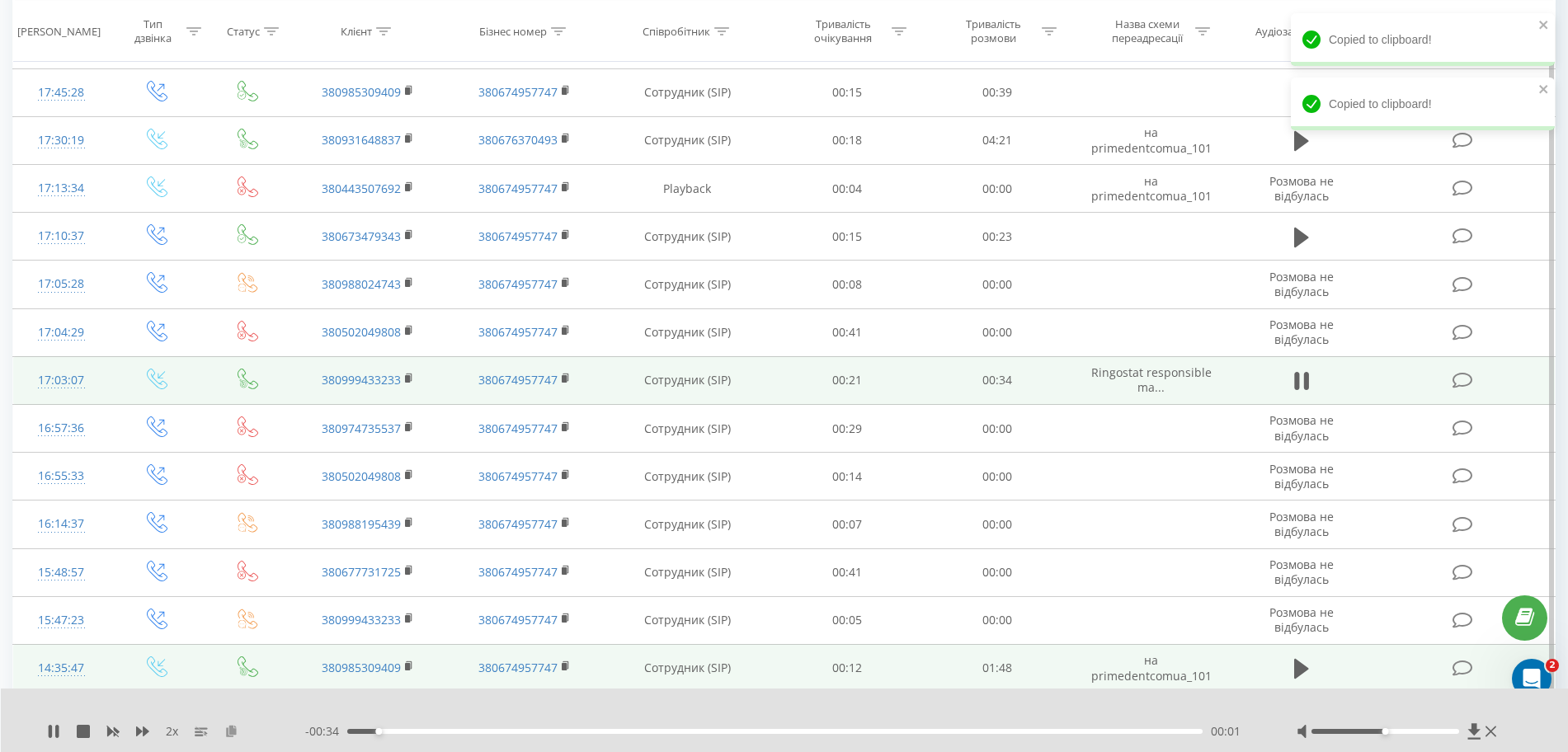
click at [236, 732] on icon at bounding box center [232, 730] width 14 height 12
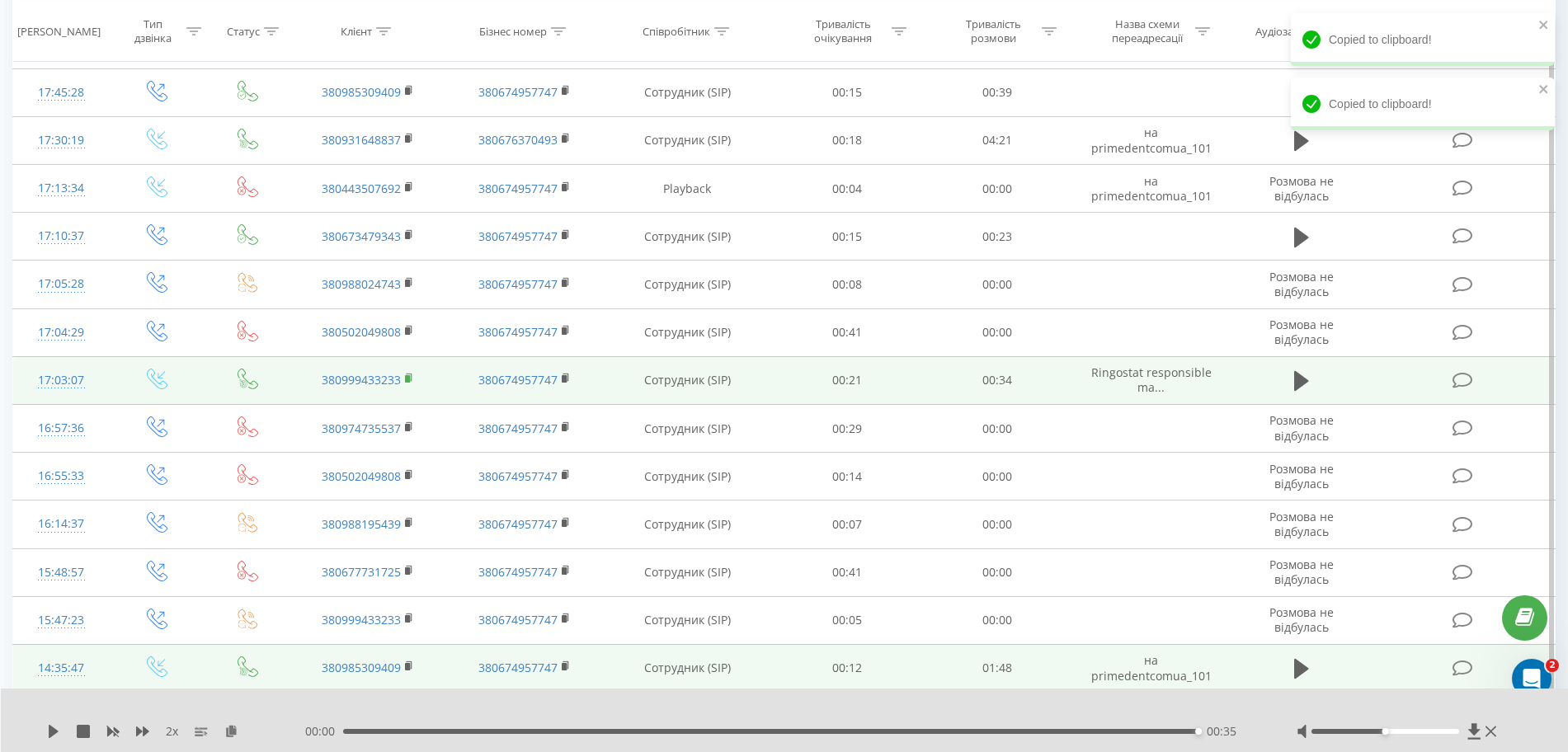
click at [407, 380] on rect at bounding box center [407, 379] width 5 height 7
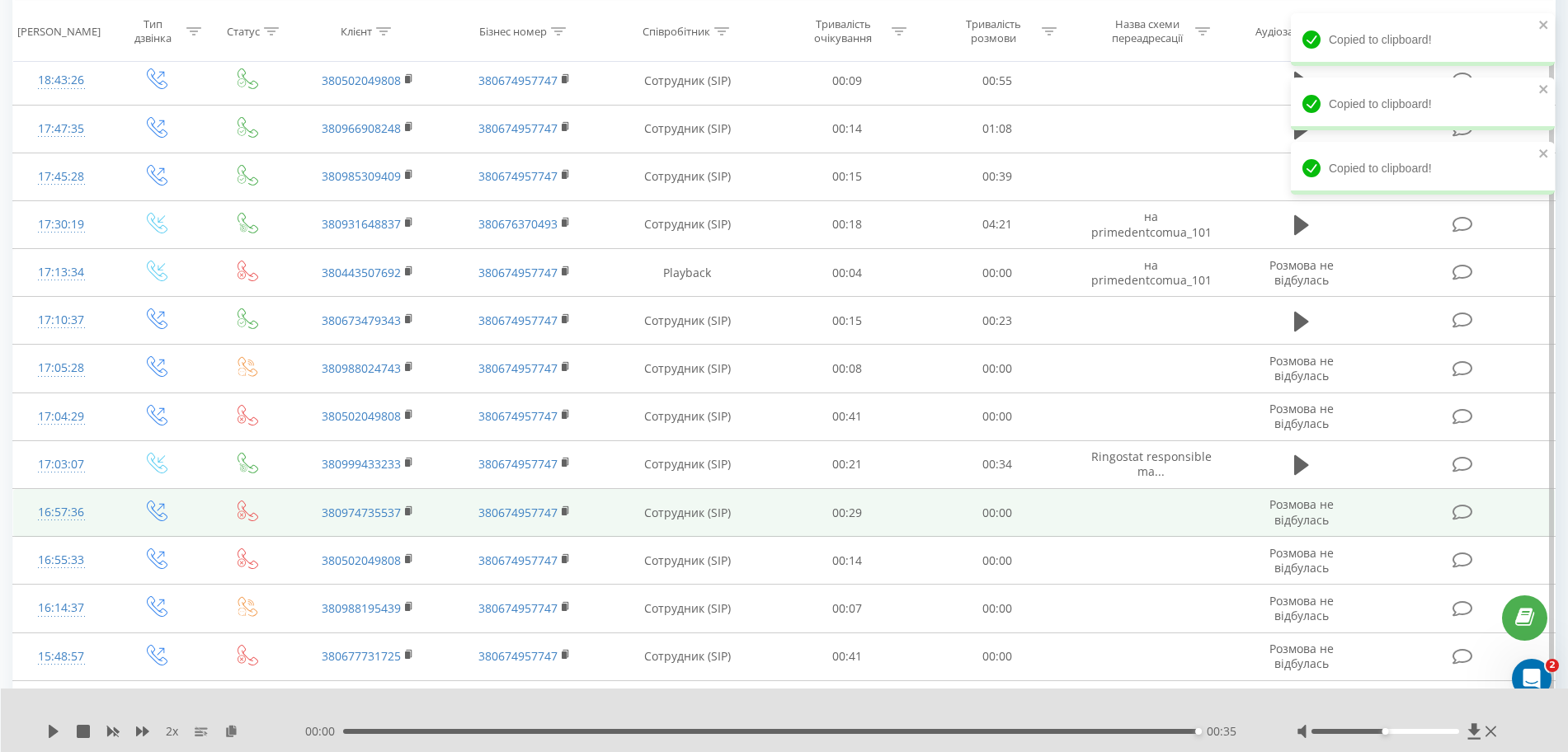
scroll to position [3464, 0]
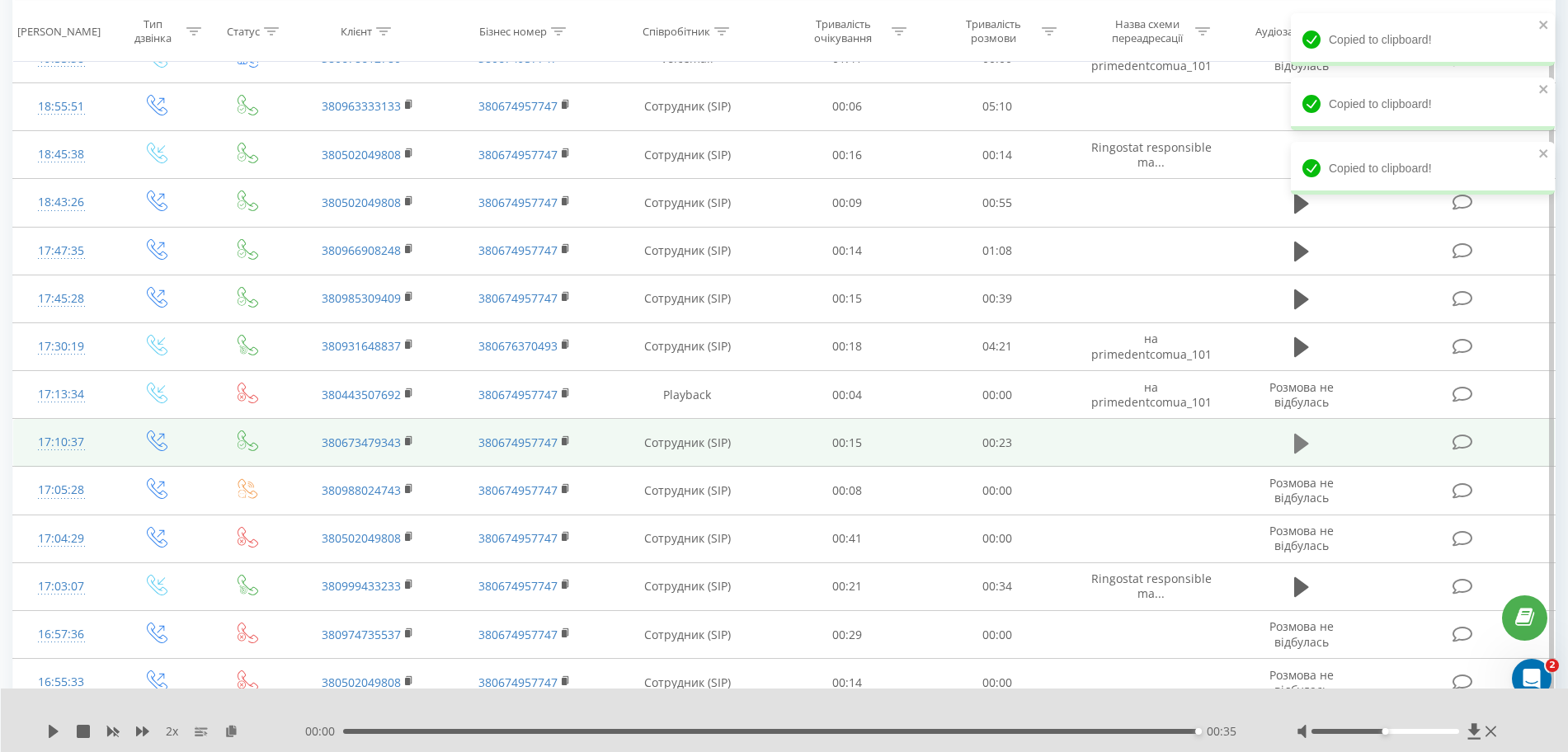
click at [947, 454] on icon at bounding box center [1301, 444] width 15 height 23
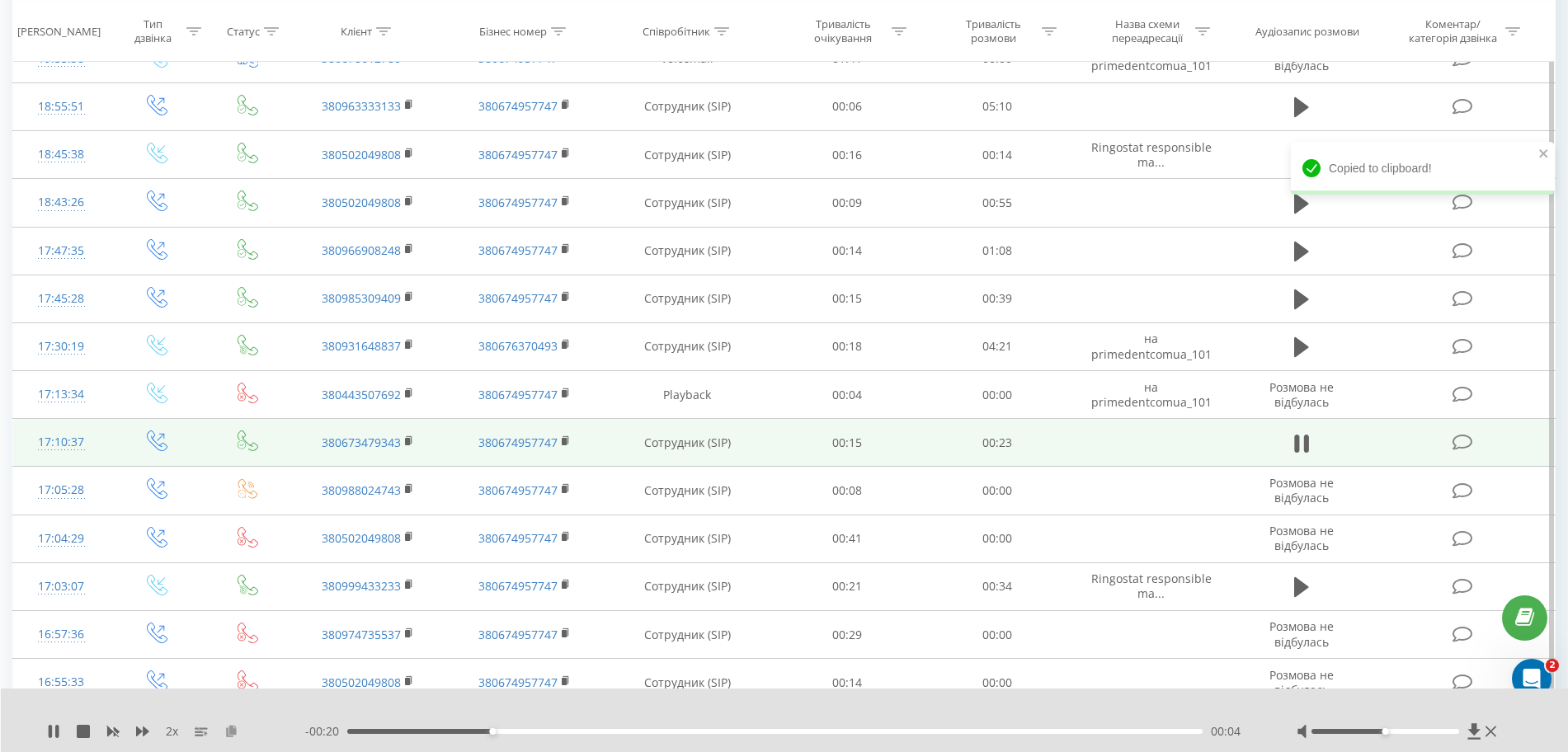
click at [234, 725] on icon at bounding box center [232, 730] width 14 height 12
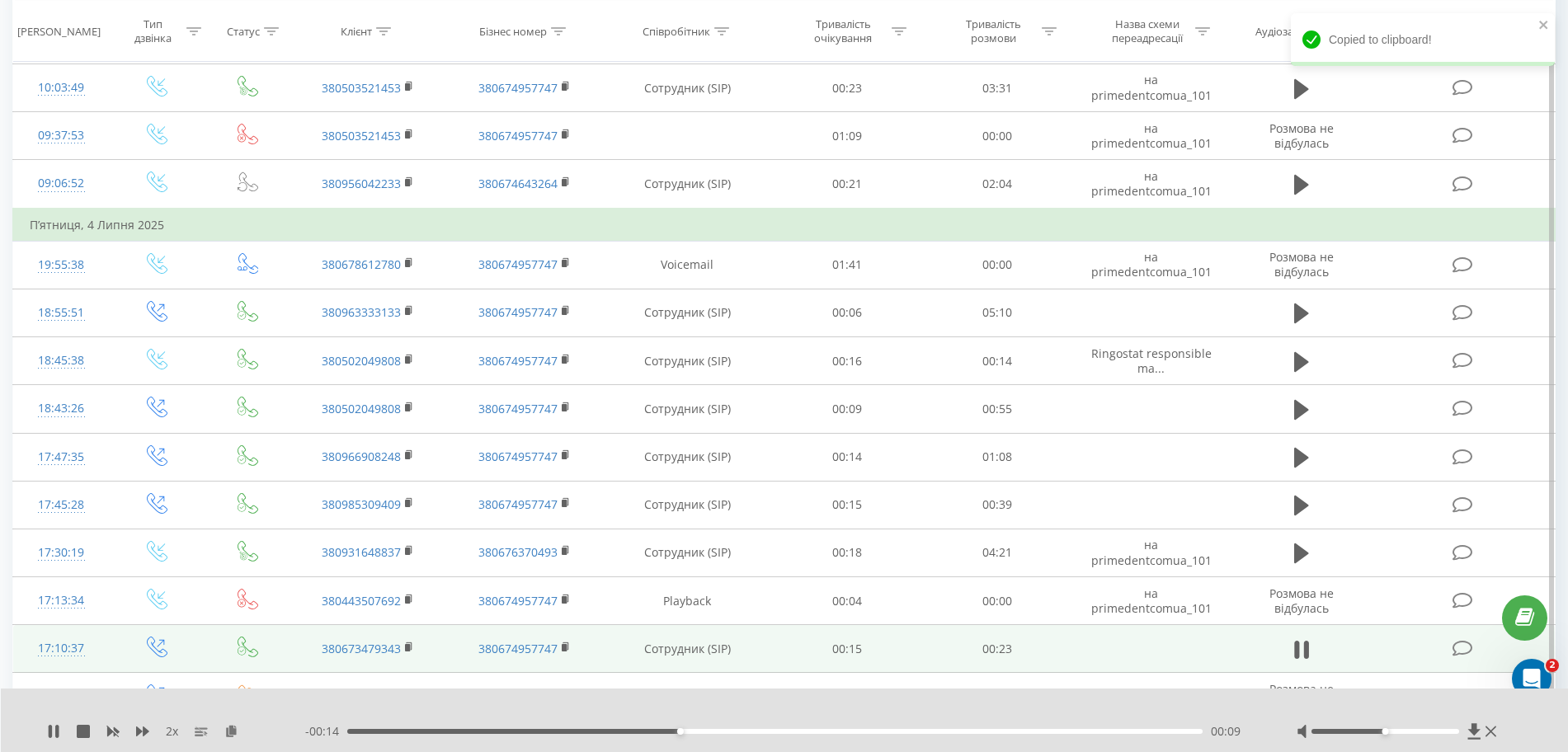
scroll to position [3361, 0]
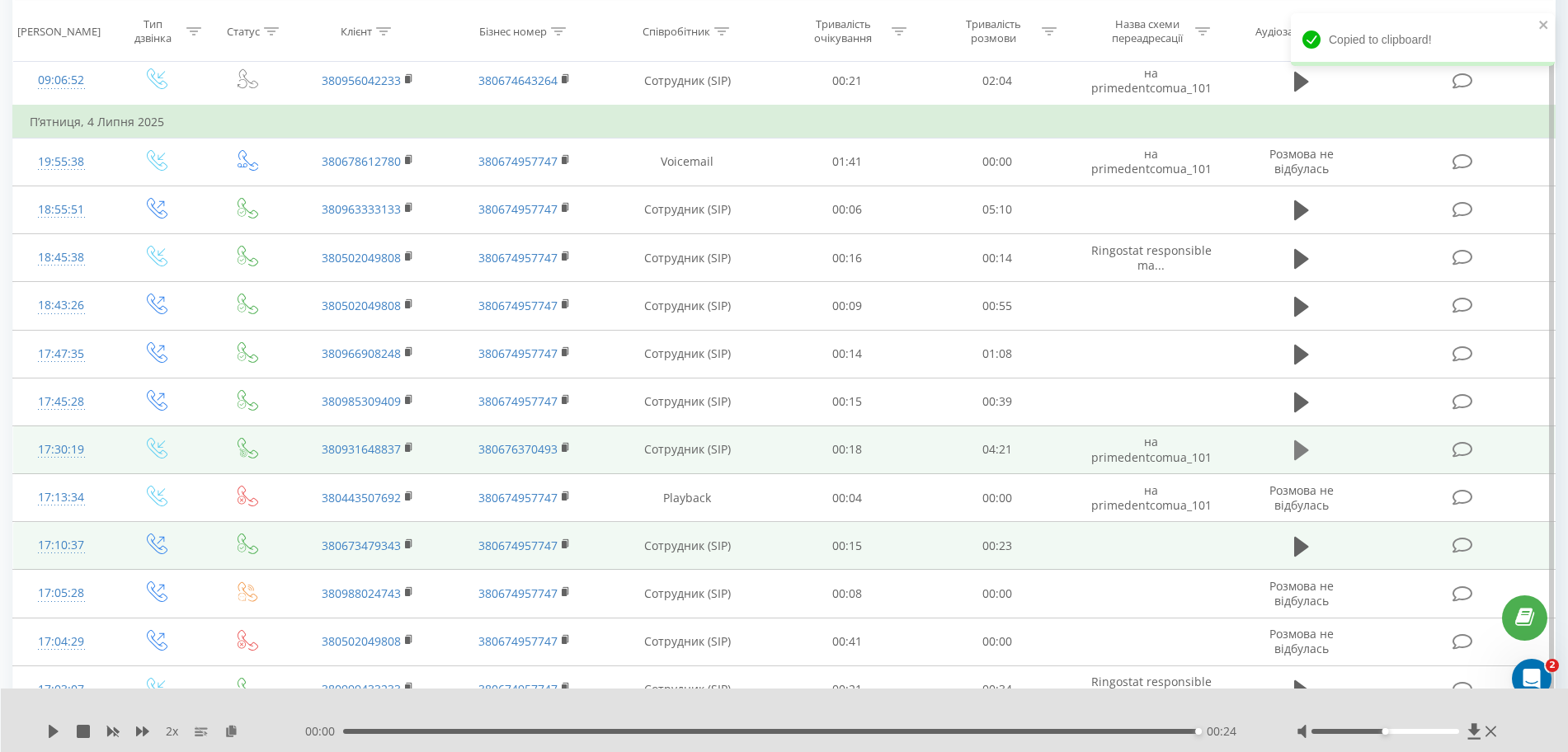
click at [947, 451] on button at bounding box center [1301, 450] width 25 height 25
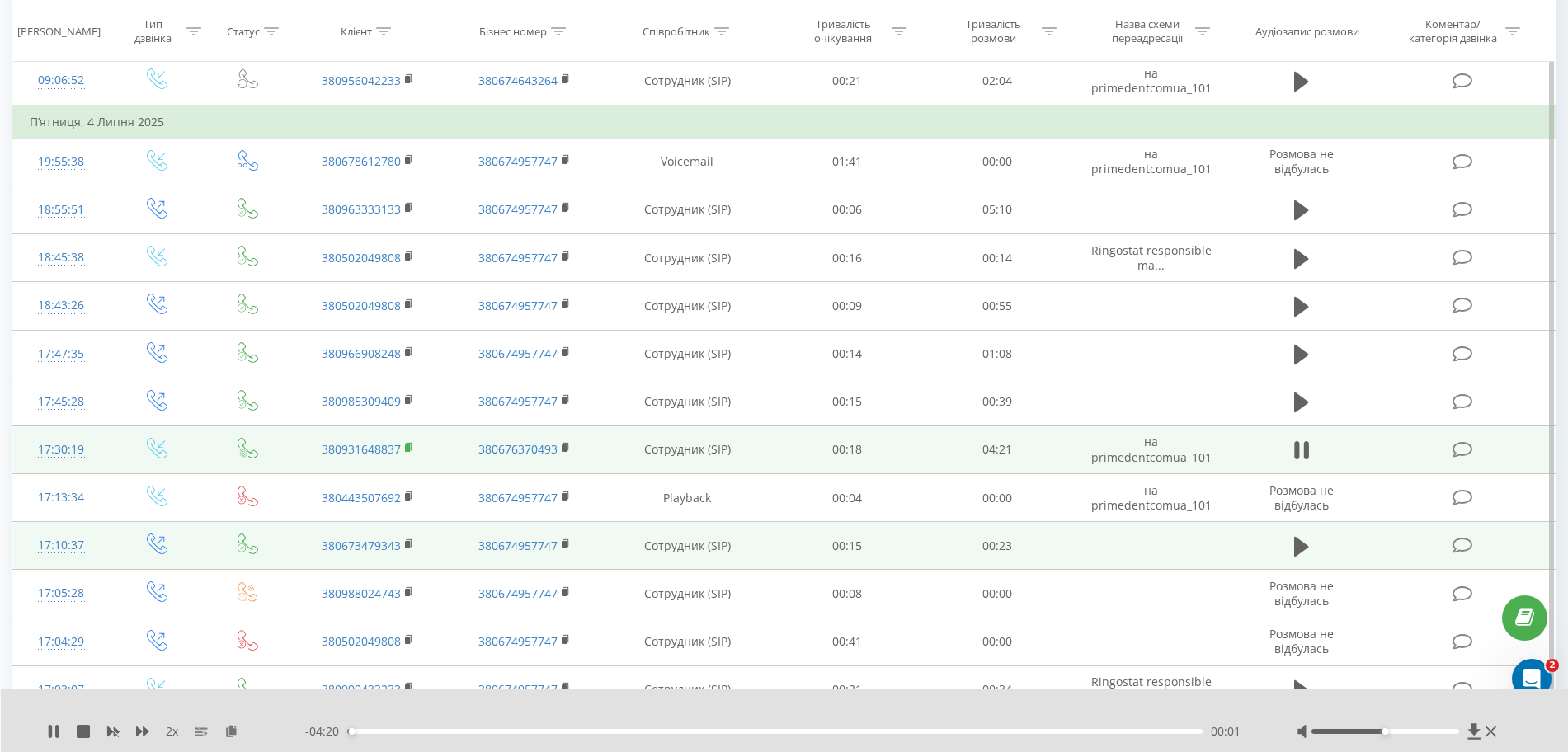
click at [414, 452] on icon at bounding box center [409, 448] width 9 height 12
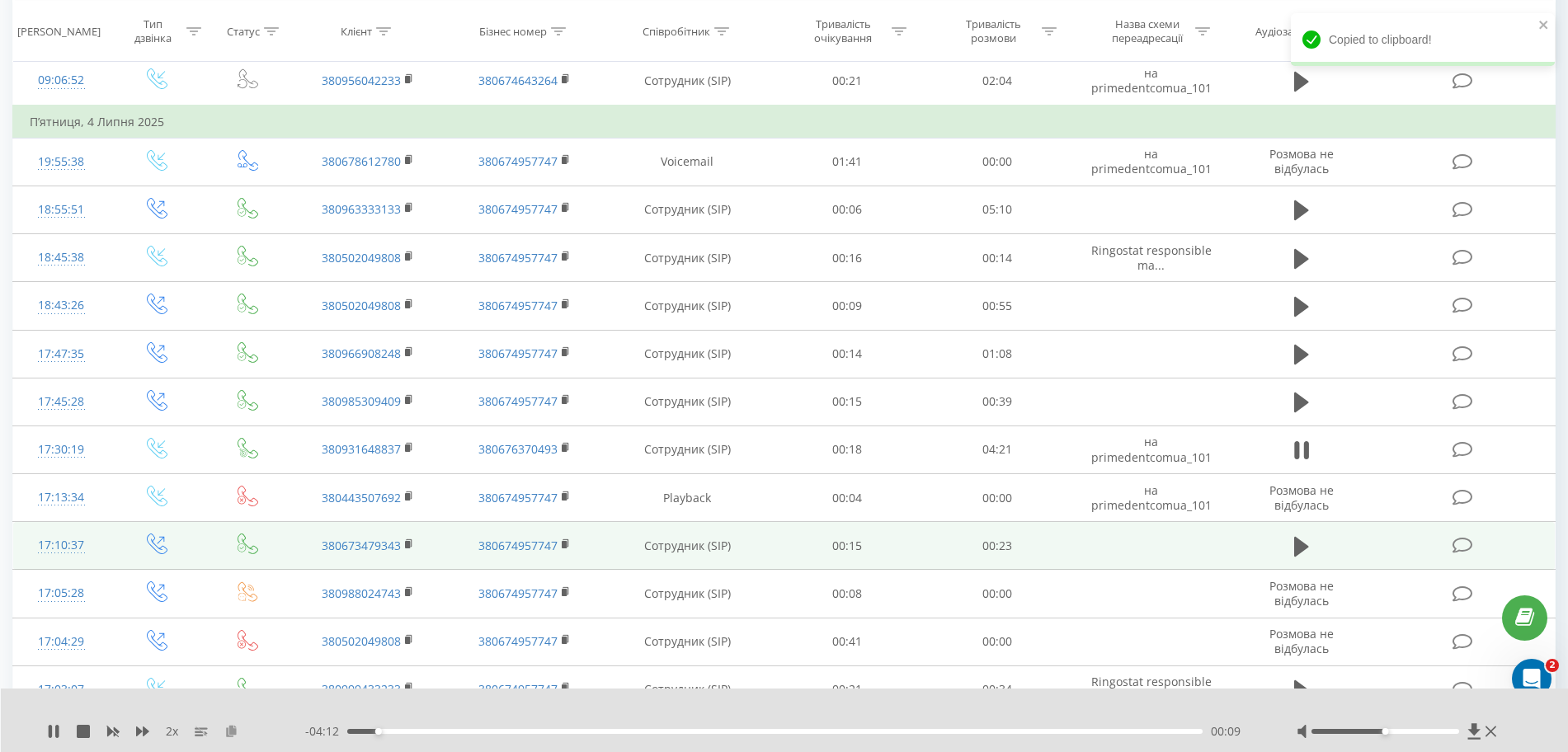
click at [229, 731] on icon at bounding box center [232, 730] width 14 height 12
drag, startPoint x: 391, startPoint y: 728, endPoint x: 330, endPoint y: 737, distance: 61.7
click at [331, 741] on div "2 x - 04:22 00:00 00:00" at bounding box center [784, 720] width 1568 height 64
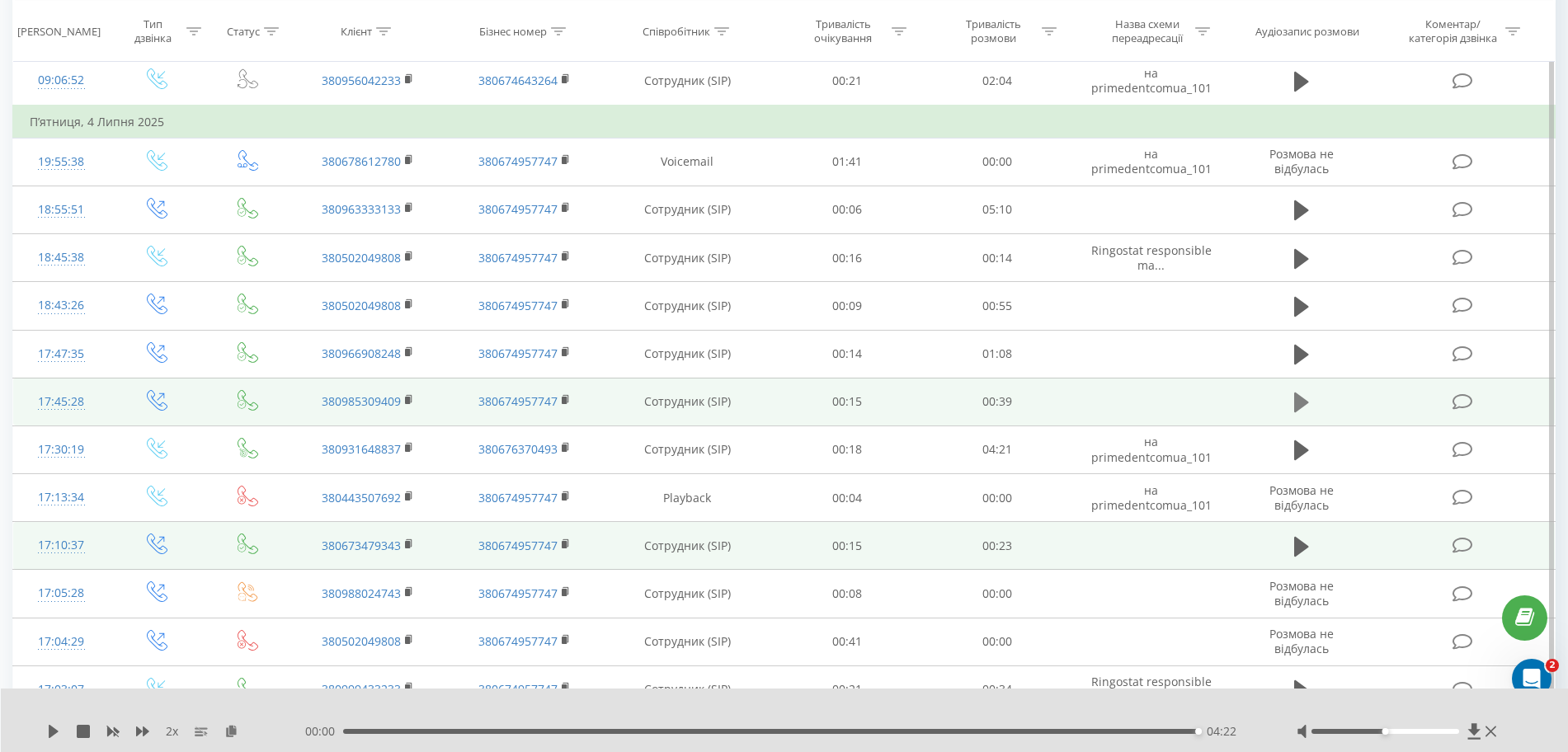
click at [947, 409] on icon at bounding box center [1301, 403] width 15 height 23
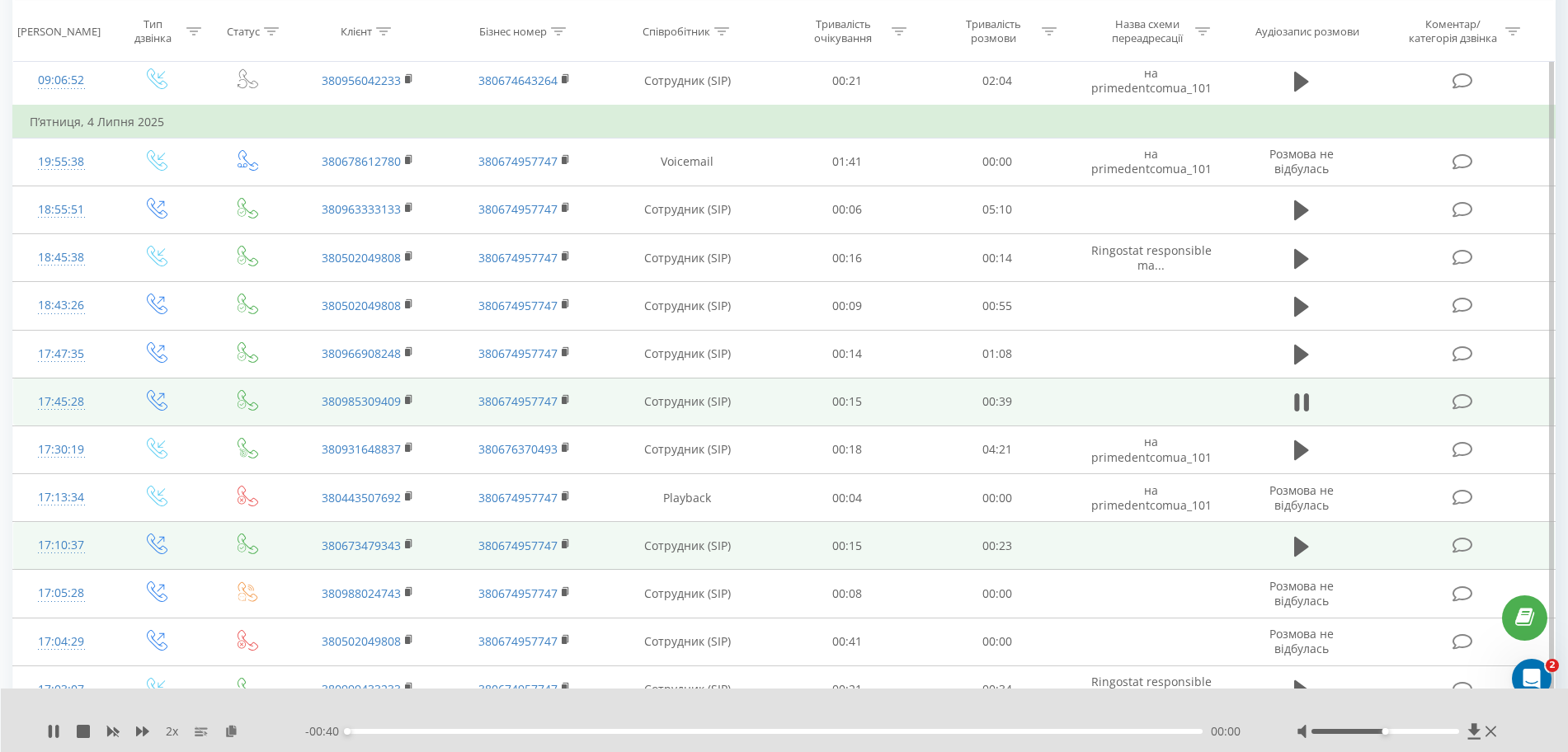
click at [223, 734] on div "2 x" at bounding box center [176, 731] width 258 height 16
click at [224, 732] on div "2 x" at bounding box center [176, 731] width 258 height 16
click at [239, 726] on div "2 x" at bounding box center [176, 731] width 258 height 16
click at [236, 730] on icon at bounding box center [232, 730] width 14 height 12
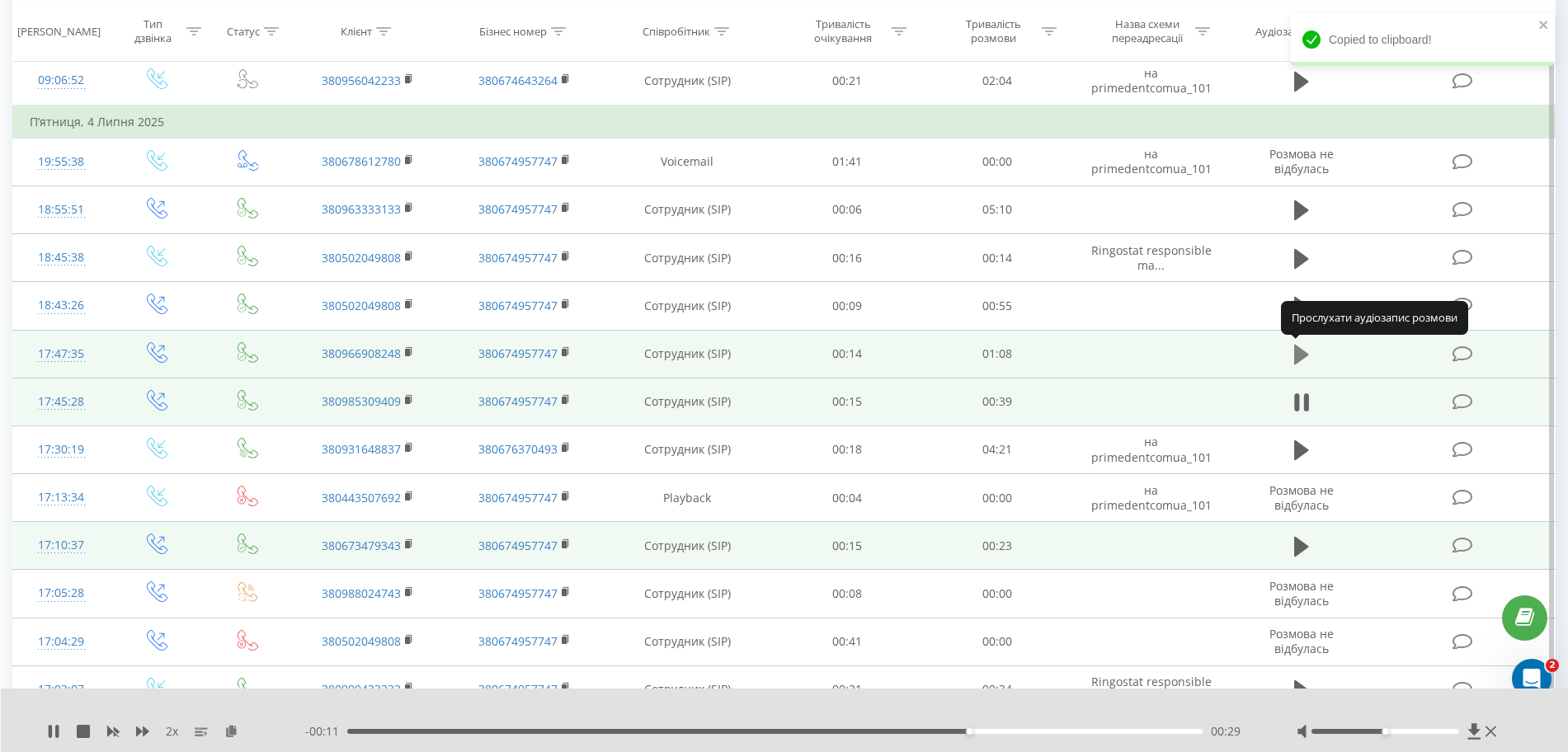
click at [947, 359] on icon at bounding box center [1301, 354] width 15 height 20
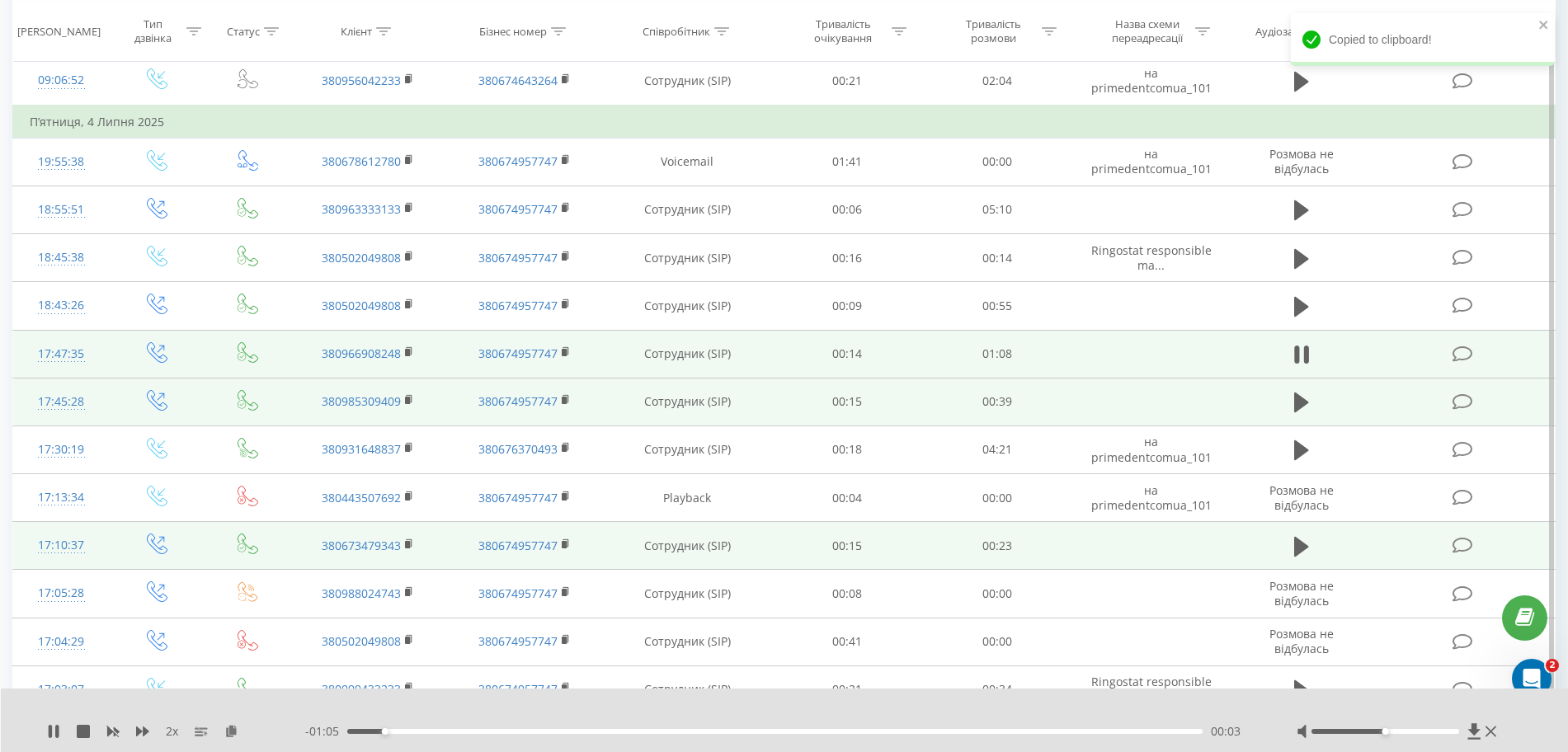
click at [404, 351] on td "380966908248" at bounding box center [368, 354] width 157 height 48
click at [407, 351] on rect at bounding box center [407, 353] width 5 height 7
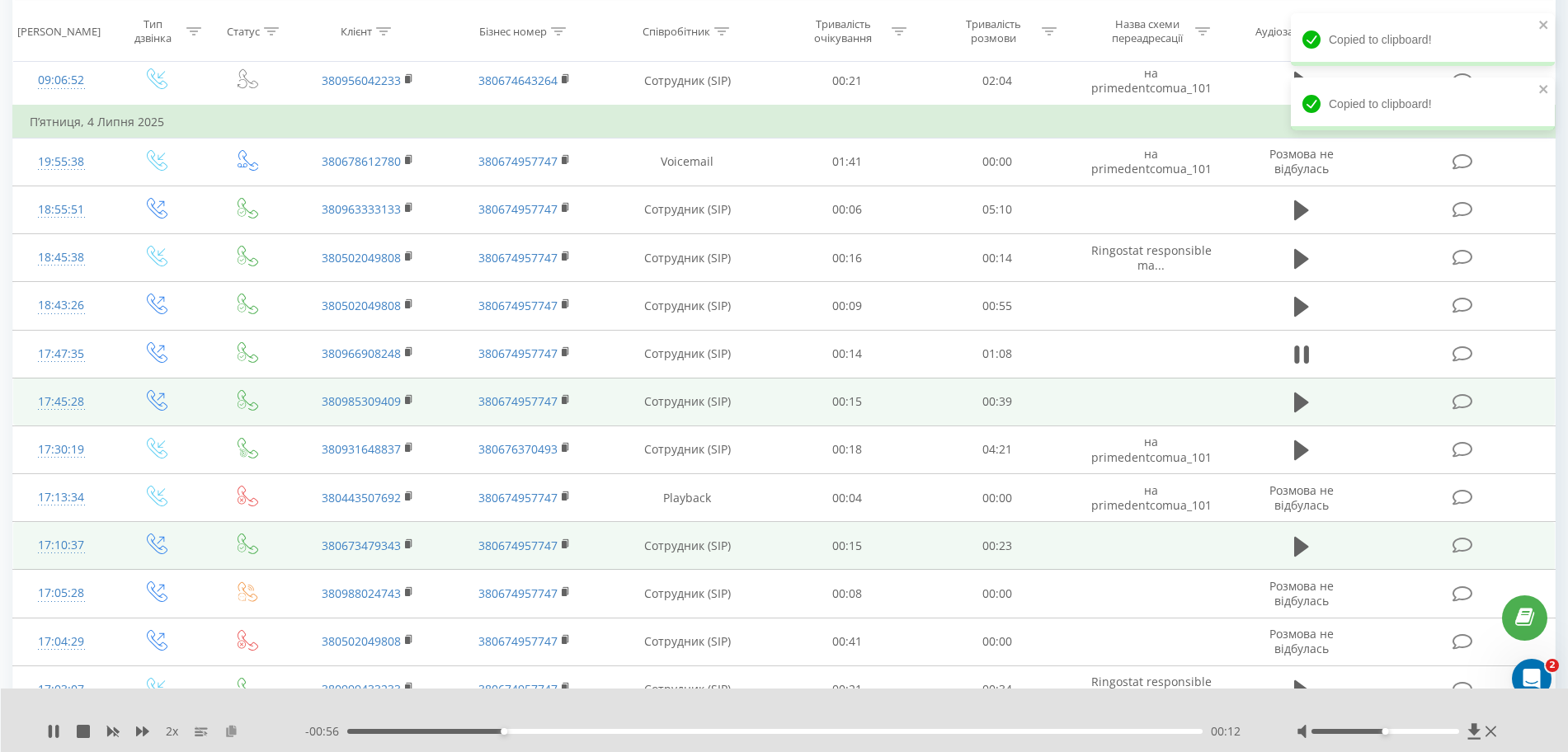
click at [233, 726] on icon at bounding box center [232, 730] width 14 height 12
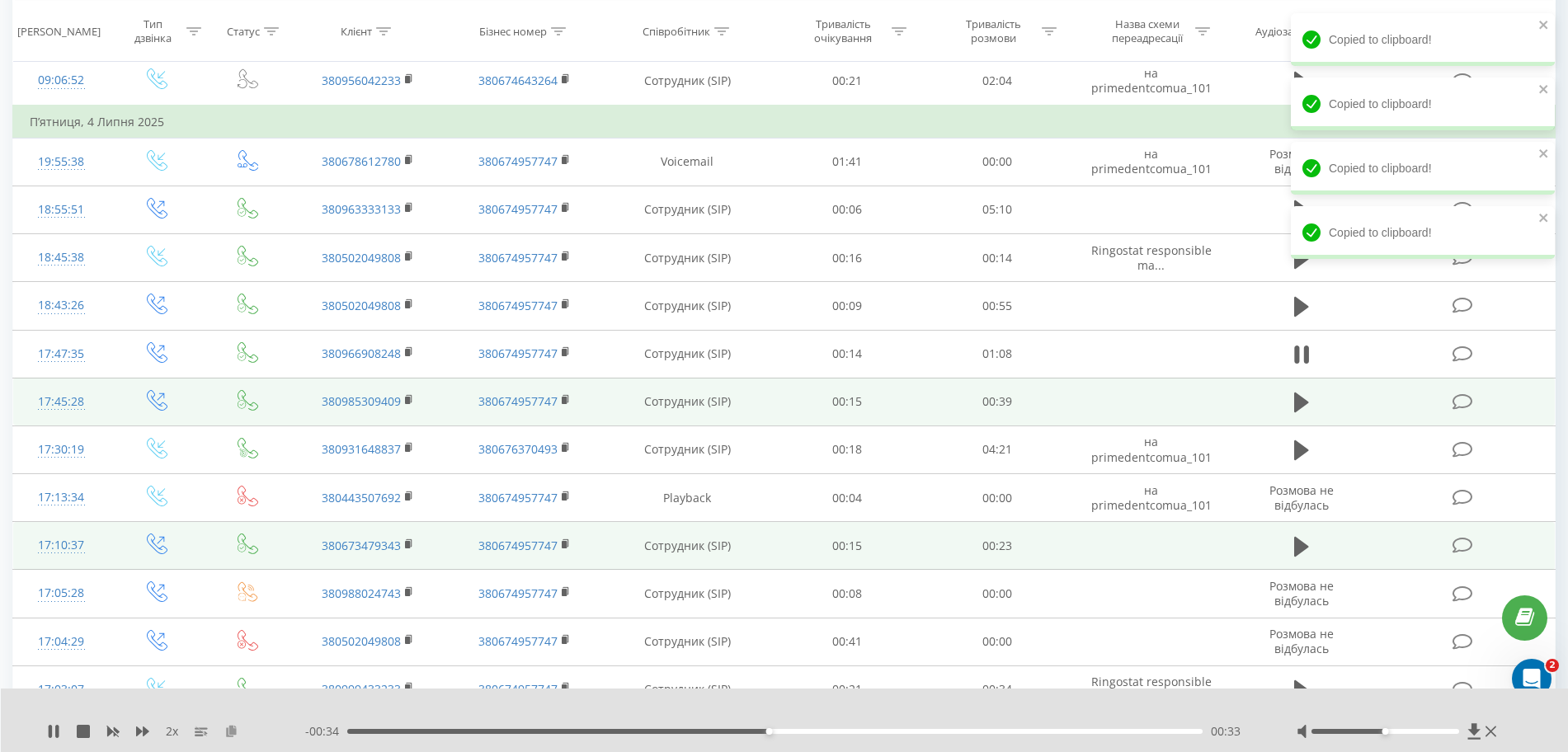
click at [232, 738] on button at bounding box center [231, 731] width 13 height 13
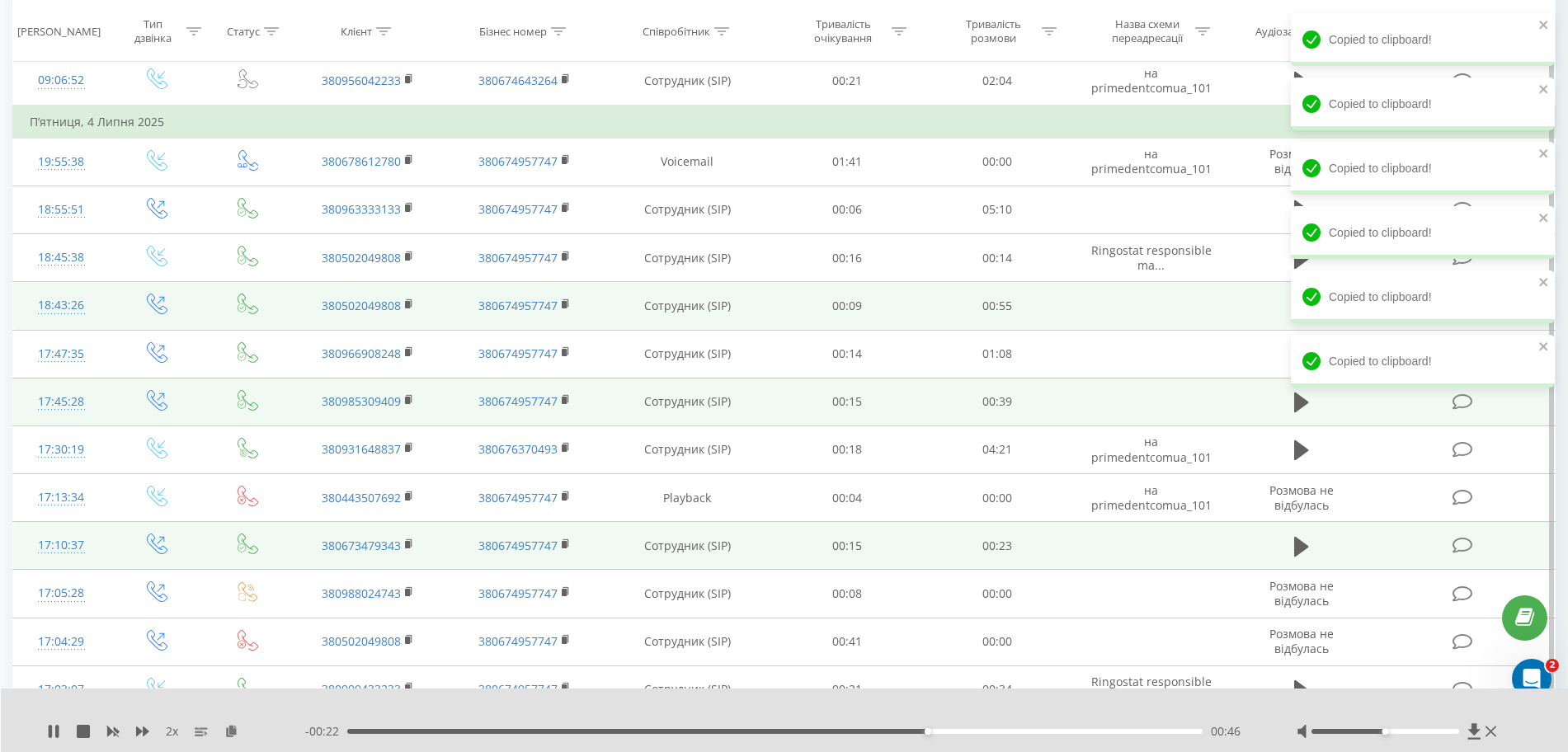
scroll to position [3051, 0]
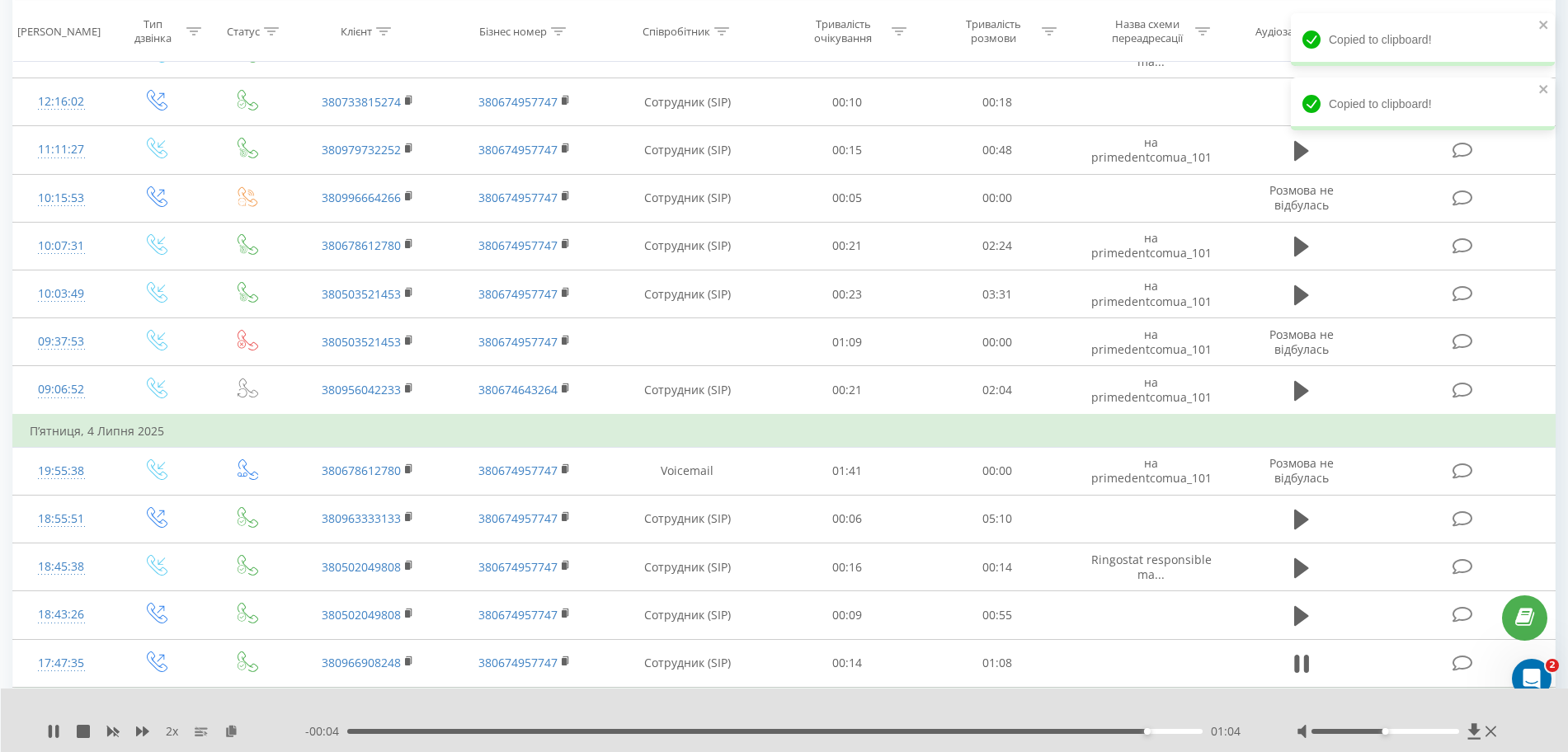
click at [375, 729] on div "01:04" at bounding box center [775, 731] width 855 height 5
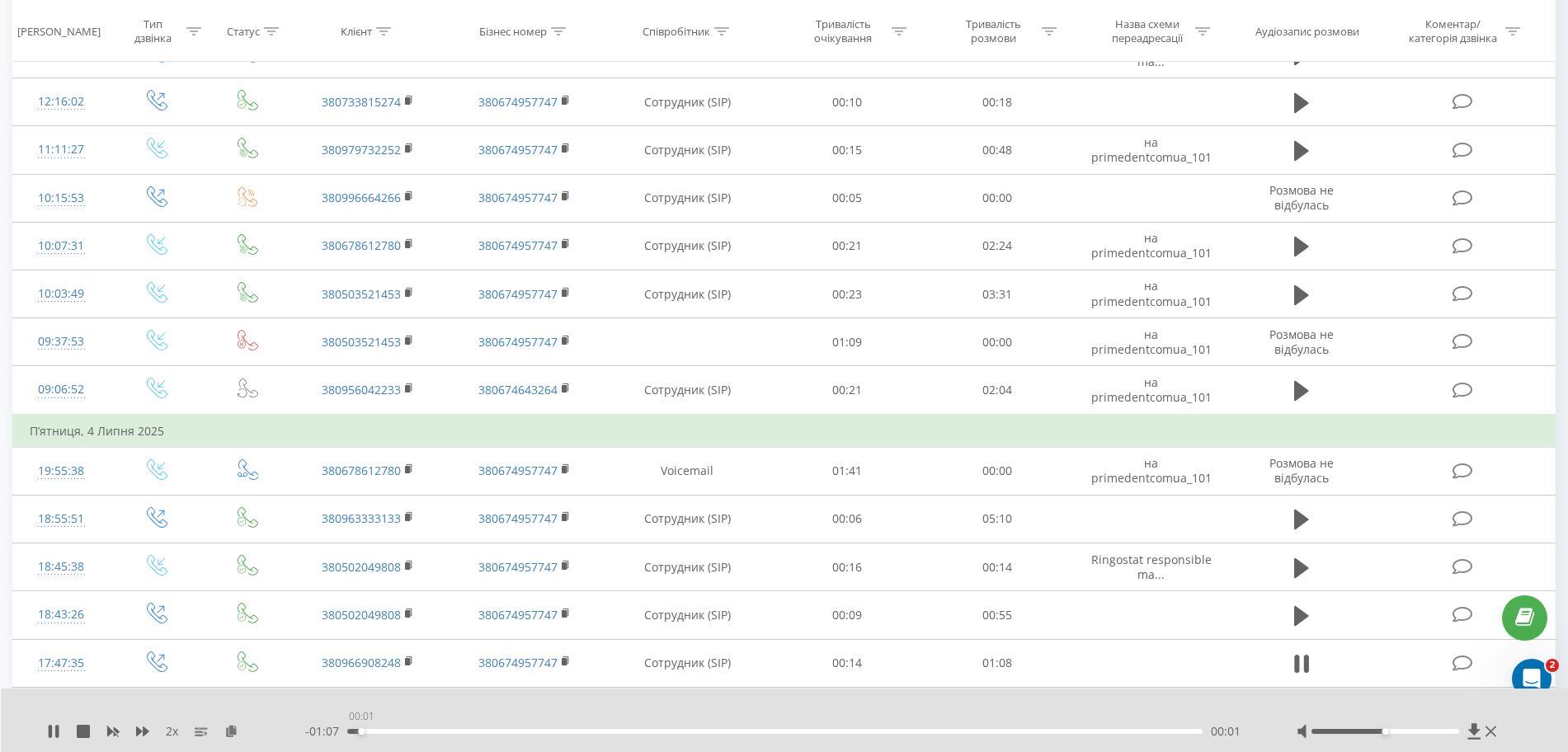
click at [360, 729] on div "00:01" at bounding box center [775, 731] width 855 height 5
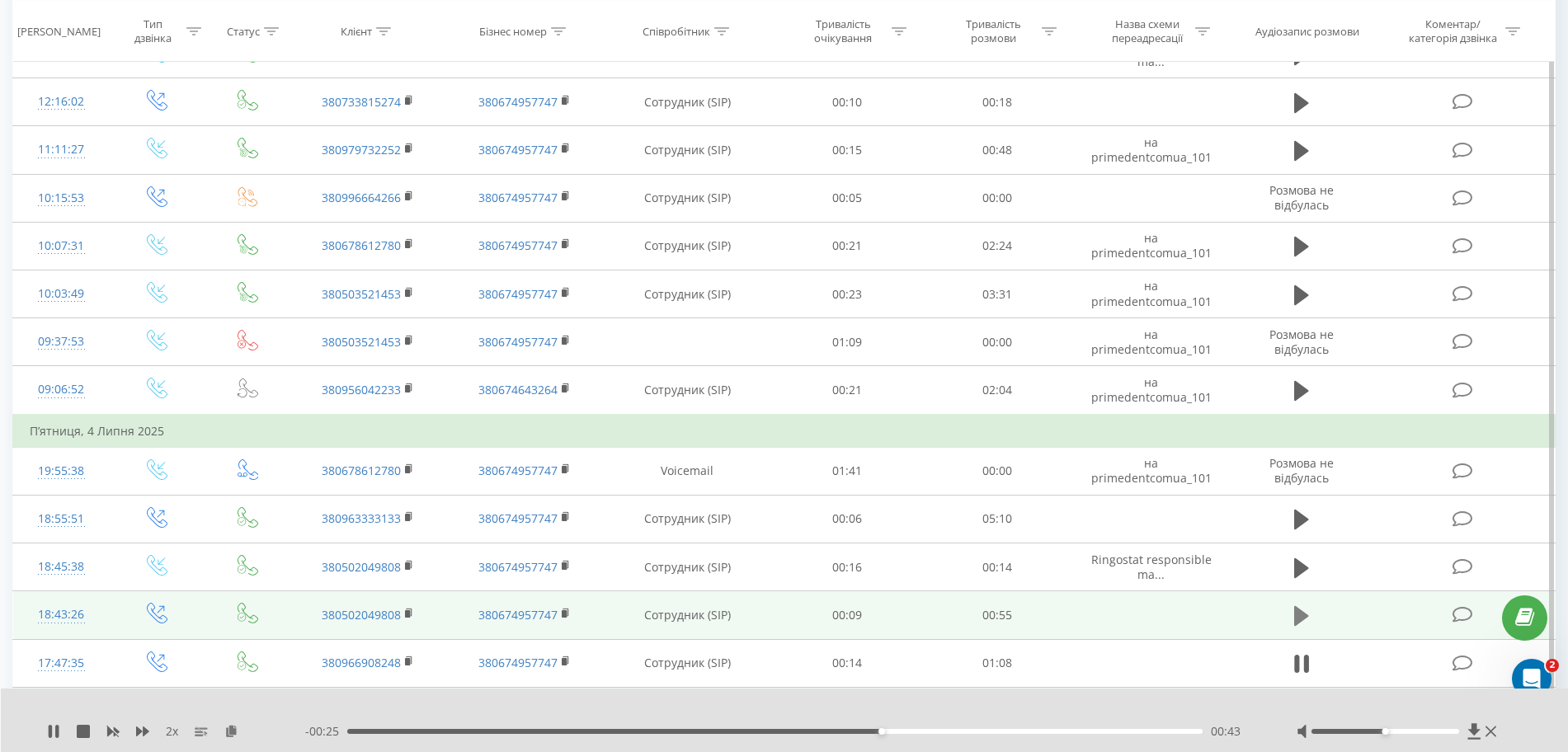
click at [947, 622] on icon at bounding box center [1301, 616] width 15 height 20
click at [408, 613] on rect at bounding box center [407, 614] width 5 height 7
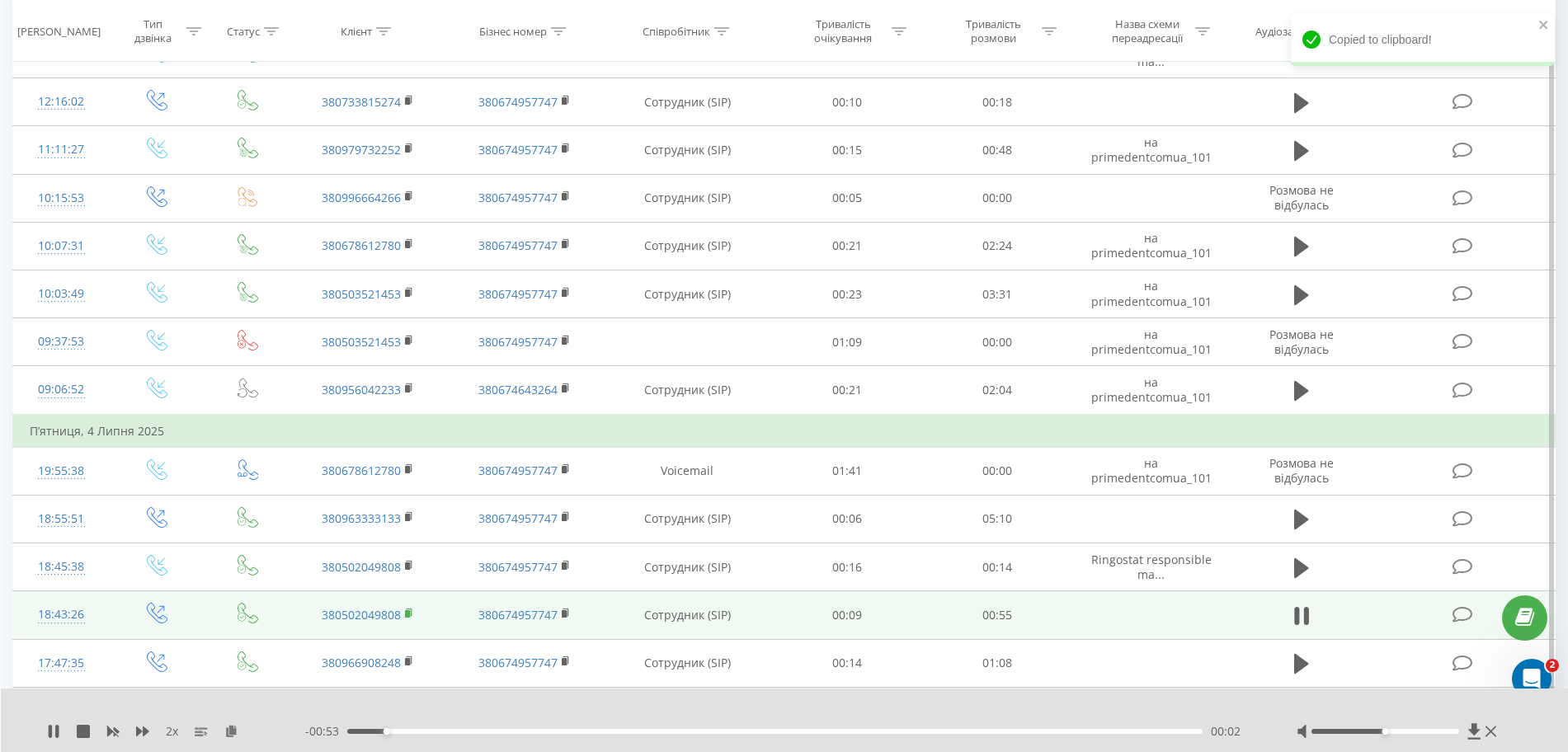
click at [408, 613] on rect at bounding box center [407, 614] width 5 height 7
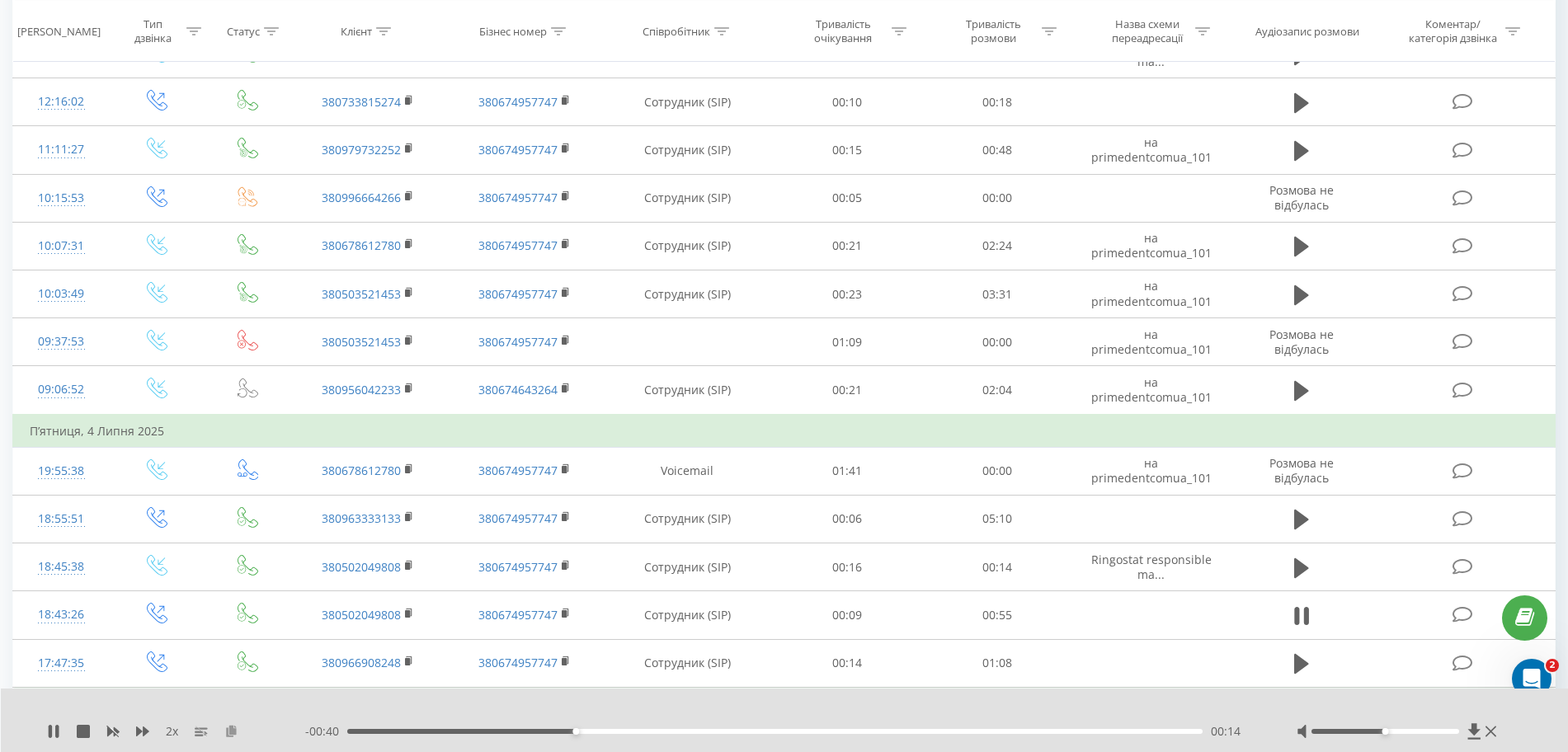
click at [228, 729] on icon at bounding box center [232, 730] width 14 height 12
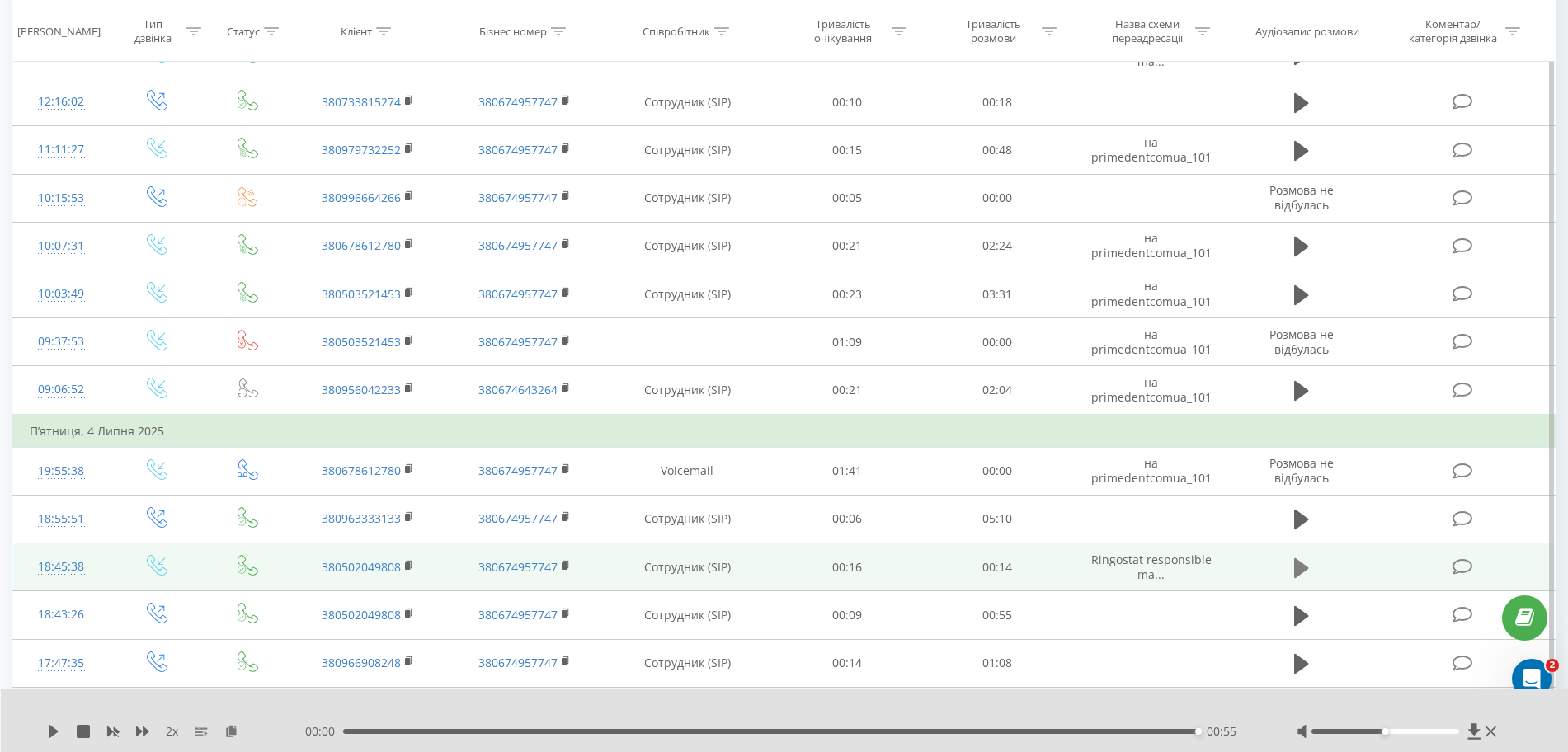
click at [947, 571] on icon at bounding box center [1301, 568] width 15 height 20
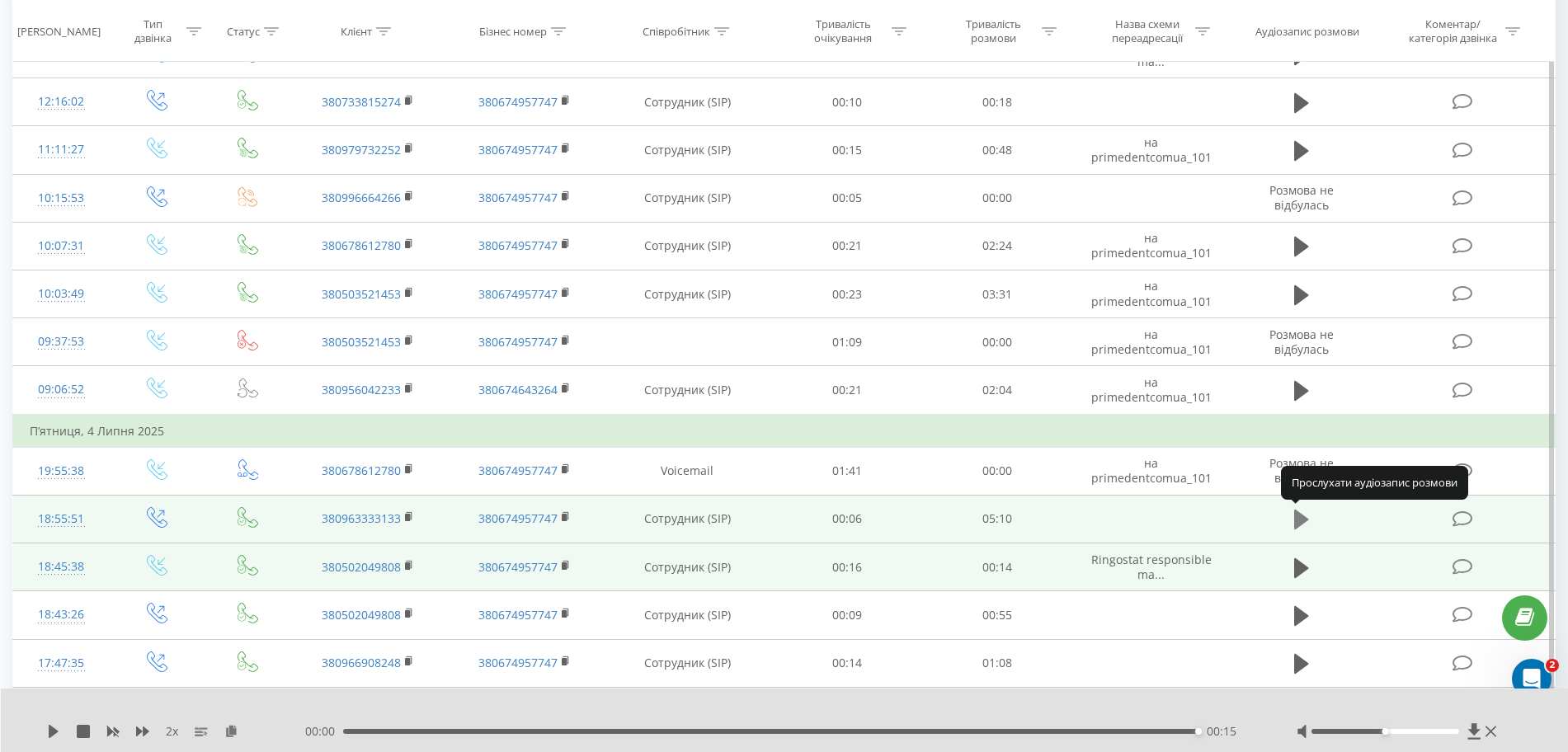
click at [947, 516] on icon at bounding box center [1301, 520] width 15 height 20
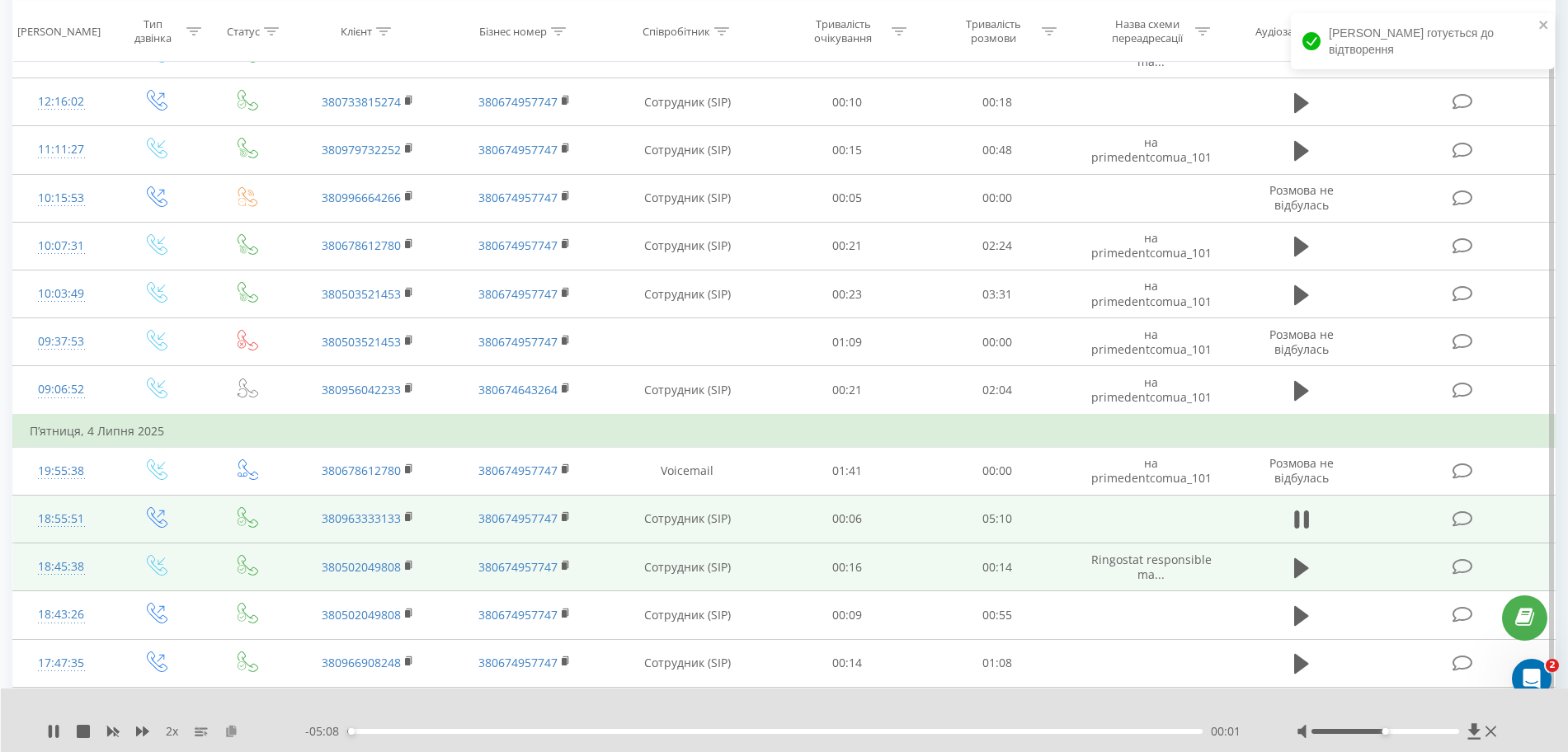
click at [232, 732] on icon at bounding box center [232, 730] width 14 height 12
drag, startPoint x: 378, startPoint y: 733, endPoint x: 320, endPoint y: 734, distance: 58.0
click at [320, 734] on div "- 05:10 00:00 00:00" at bounding box center [780, 731] width 950 height 16
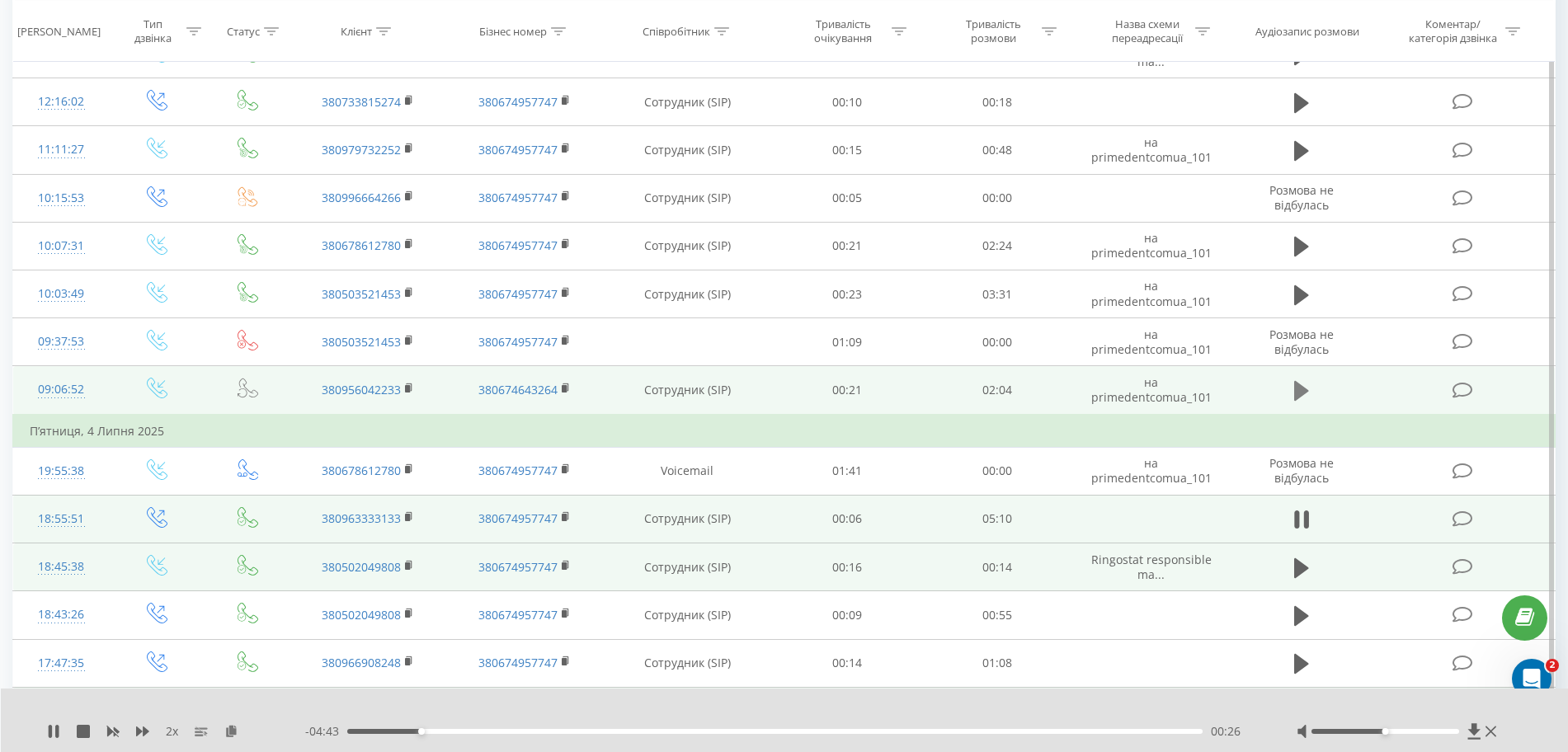
click at [947, 389] on button at bounding box center [1301, 391] width 25 height 25
click at [411, 388] on icon at bounding box center [409, 388] width 9 height 12
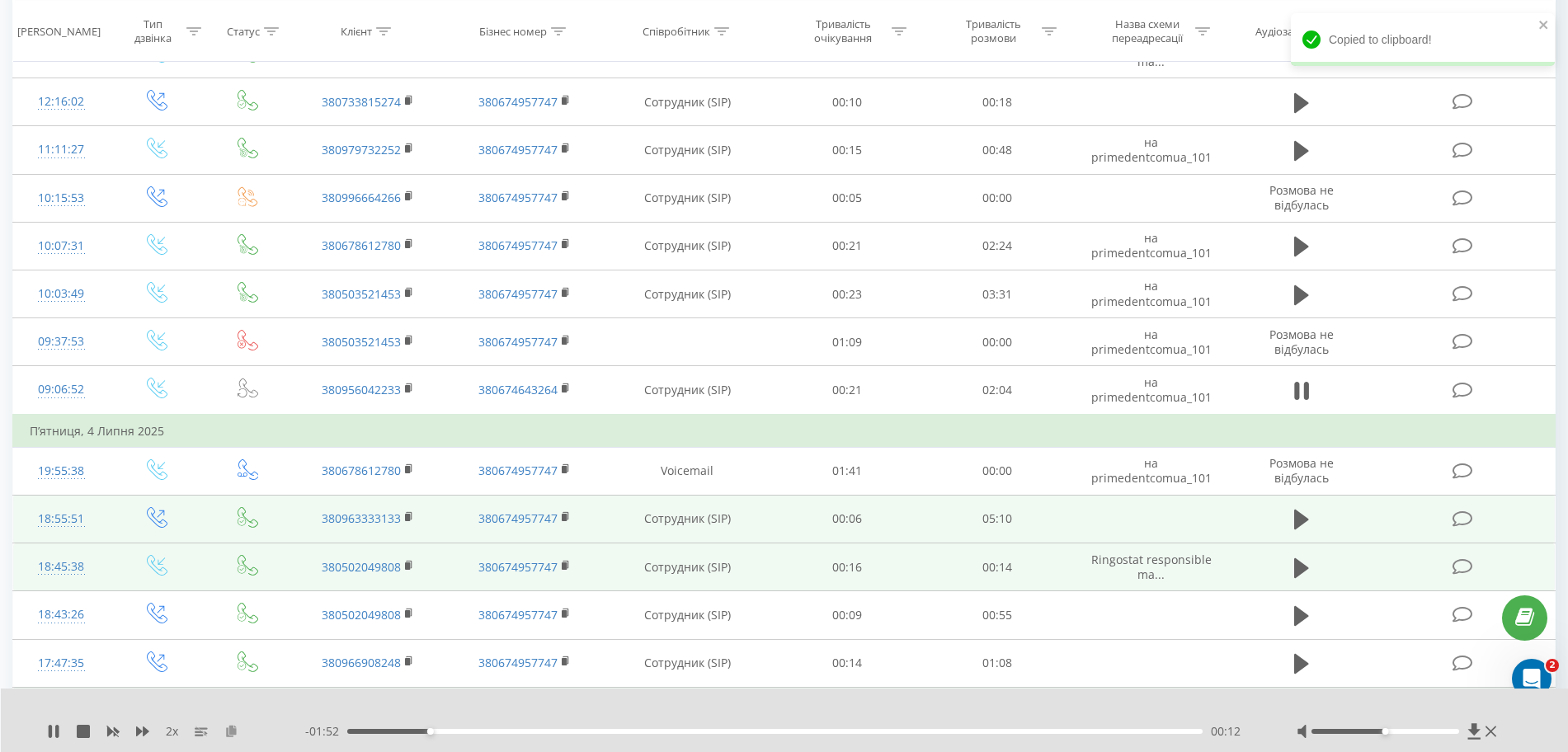
click at [236, 730] on icon at bounding box center [232, 730] width 14 height 12
click at [470, 735] on div "- 01:44 00:20 00:20" at bounding box center [780, 731] width 950 height 16
drag, startPoint x: 470, startPoint y: 728, endPoint x: 430, endPoint y: 740, distance: 41.8
click at [430, 740] on div "2 x - 01:42 00:22 00:22" at bounding box center [784, 720] width 1568 height 64
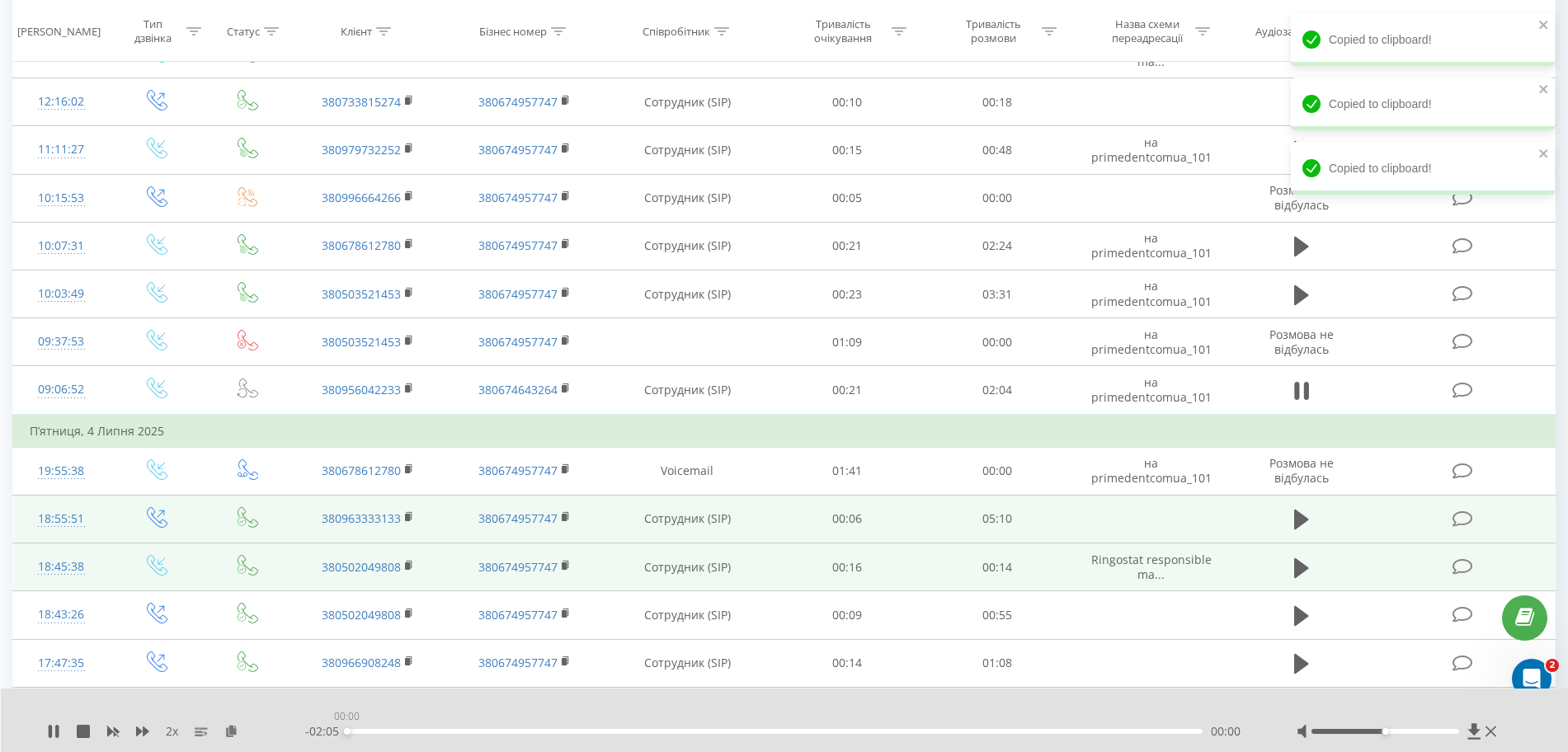
drag, startPoint x: 427, startPoint y: 733, endPoint x: 312, endPoint y: 747, distance: 115.8
click at [312, 744] on div "2 x - 02:05 00:00 00:00" at bounding box center [784, 720] width 1568 height 64
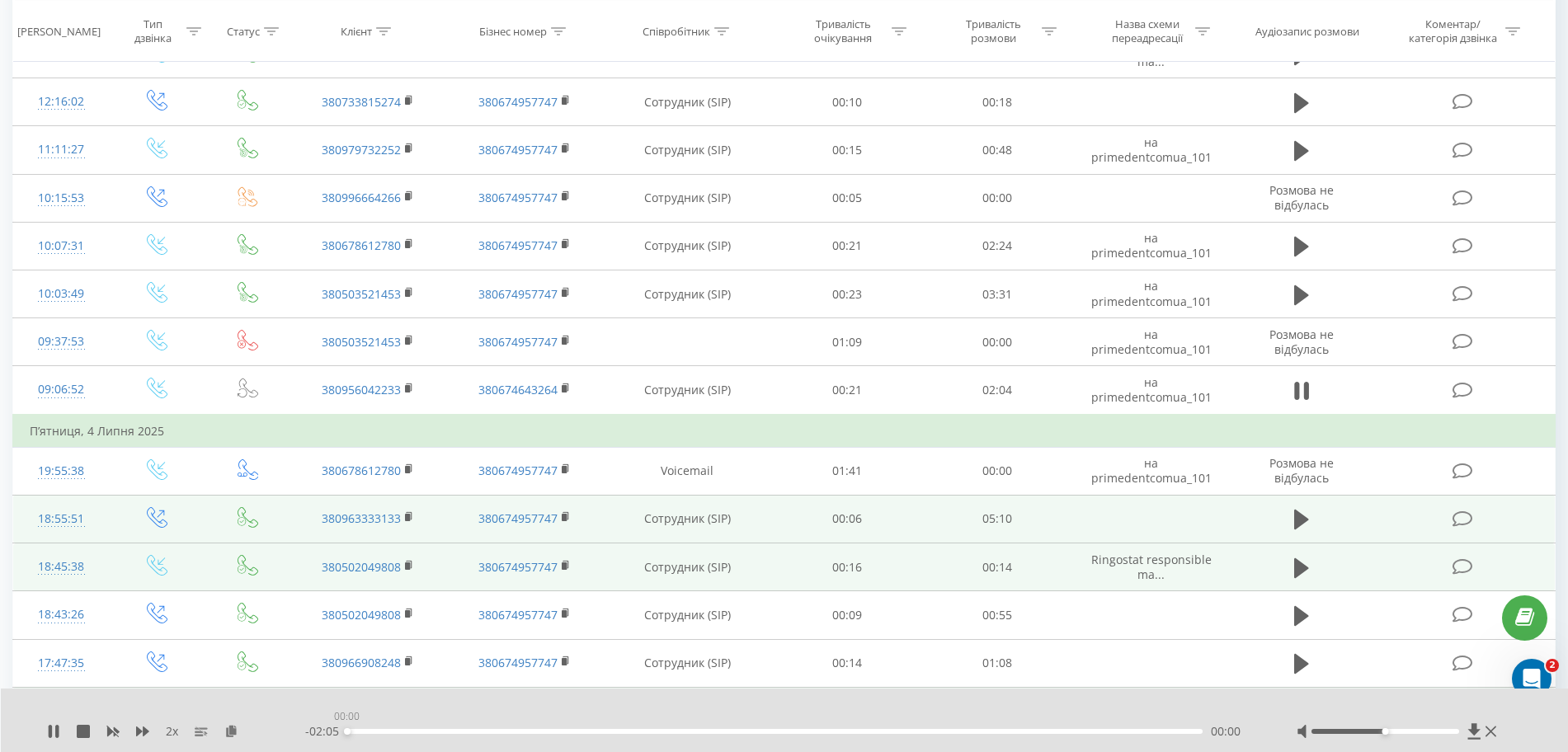
drag, startPoint x: 365, startPoint y: 731, endPoint x: 253, endPoint y: 728, distance: 112.0
click at [310, 738] on div "- 02:05 00:00 00:00" at bounding box center [780, 731] width 950 height 16
click at [143, 732] on icon at bounding box center [143, 731] width 13 height 13
drag, startPoint x: 376, startPoint y: 736, endPoint x: 362, endPoint y: 730, distance: 15.2
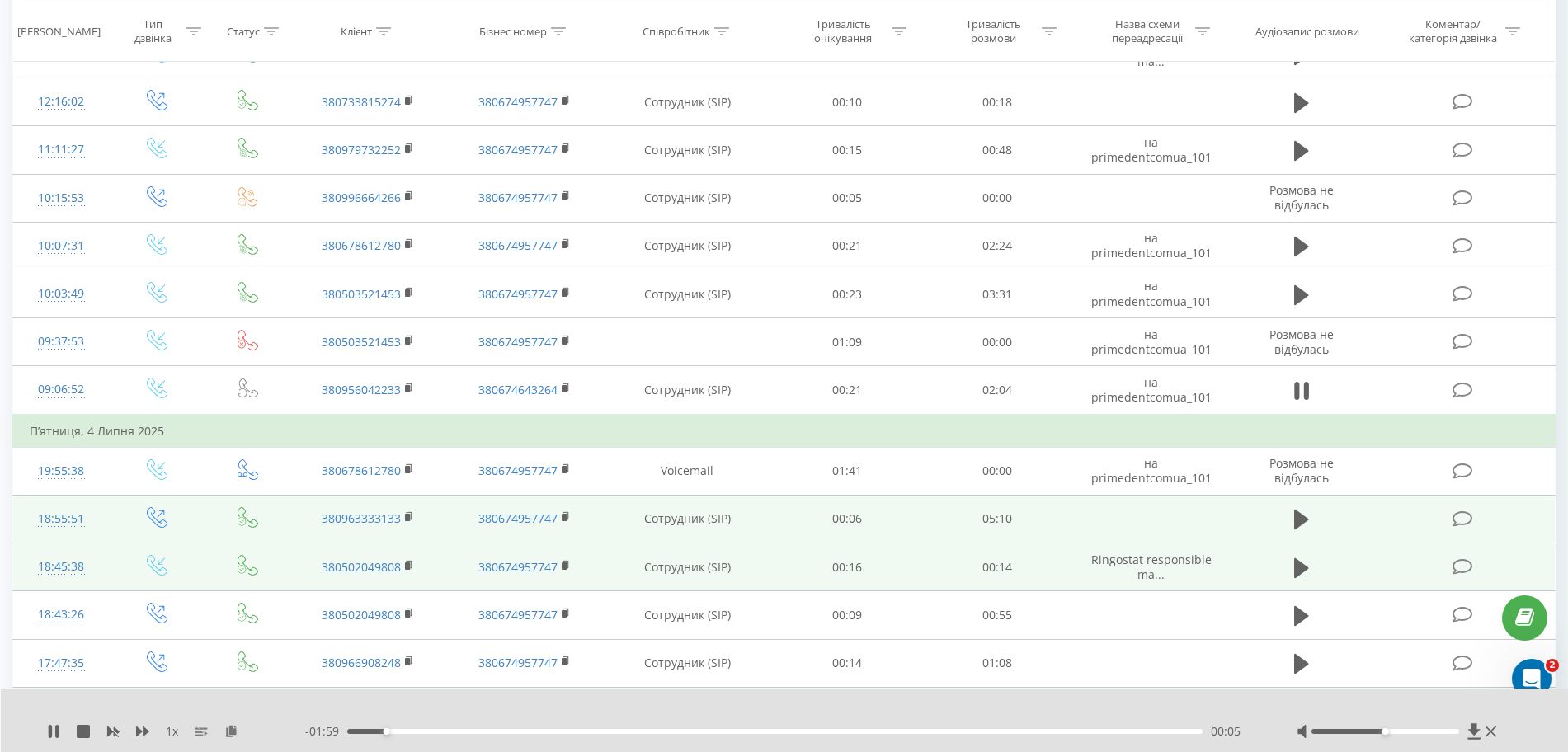
click at [364, 731] on div "- 01:59 00:05 00:05" at bounding box center [780, 731] width 950 height 16
drag, startPoint x: 362, startPoint y: 730, endPoint x: 335, endPoint y: 738, distance: 28.2
click at [336, 738] on div "- 02:05 00:00 00:00" at bounding box center [780, 731] width 950 height 16
click at [140, 727] on icon at bounding box center [143, 731] width 13 height 13
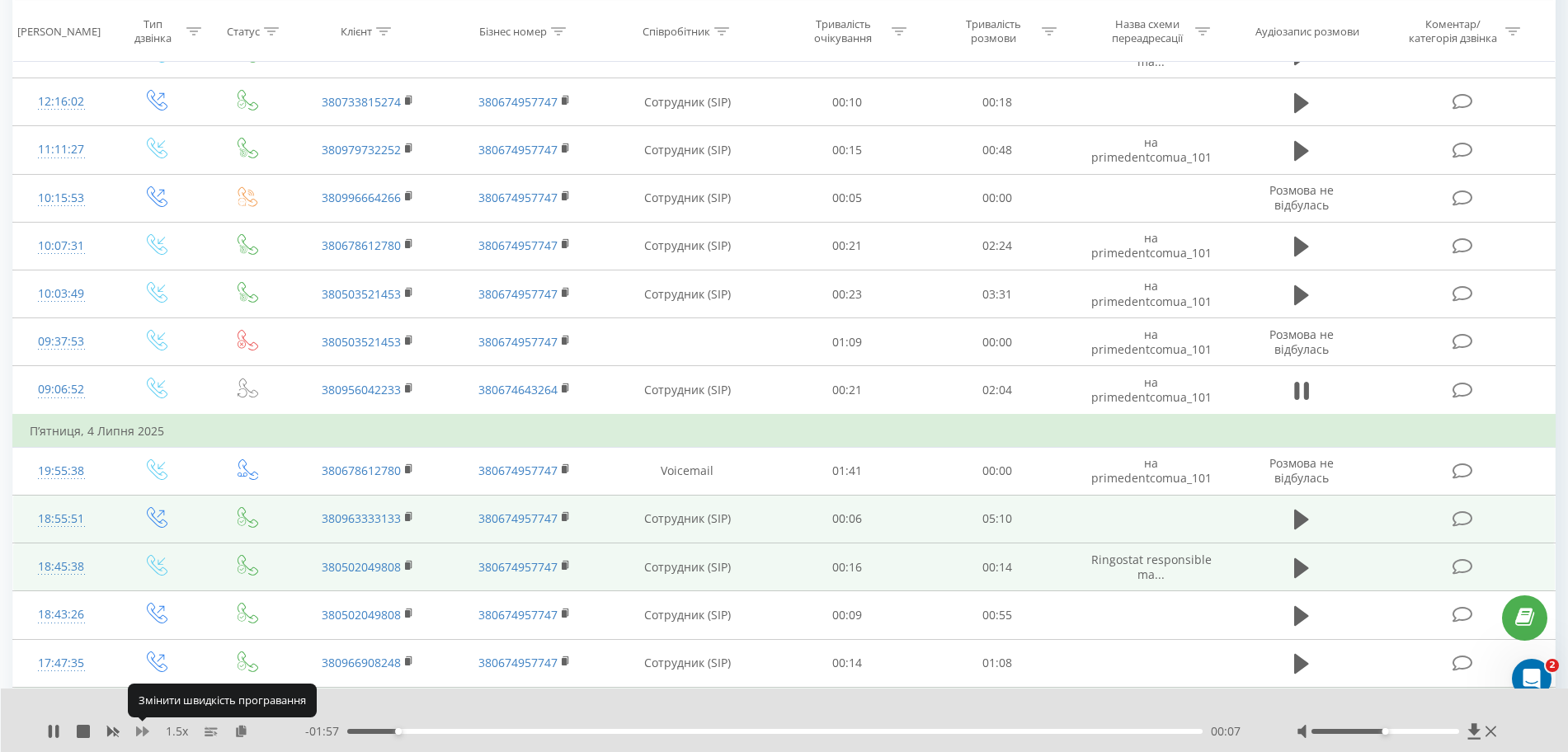
click at [140, 727] on icon at bounding box center [143, 731] width 13 height 13
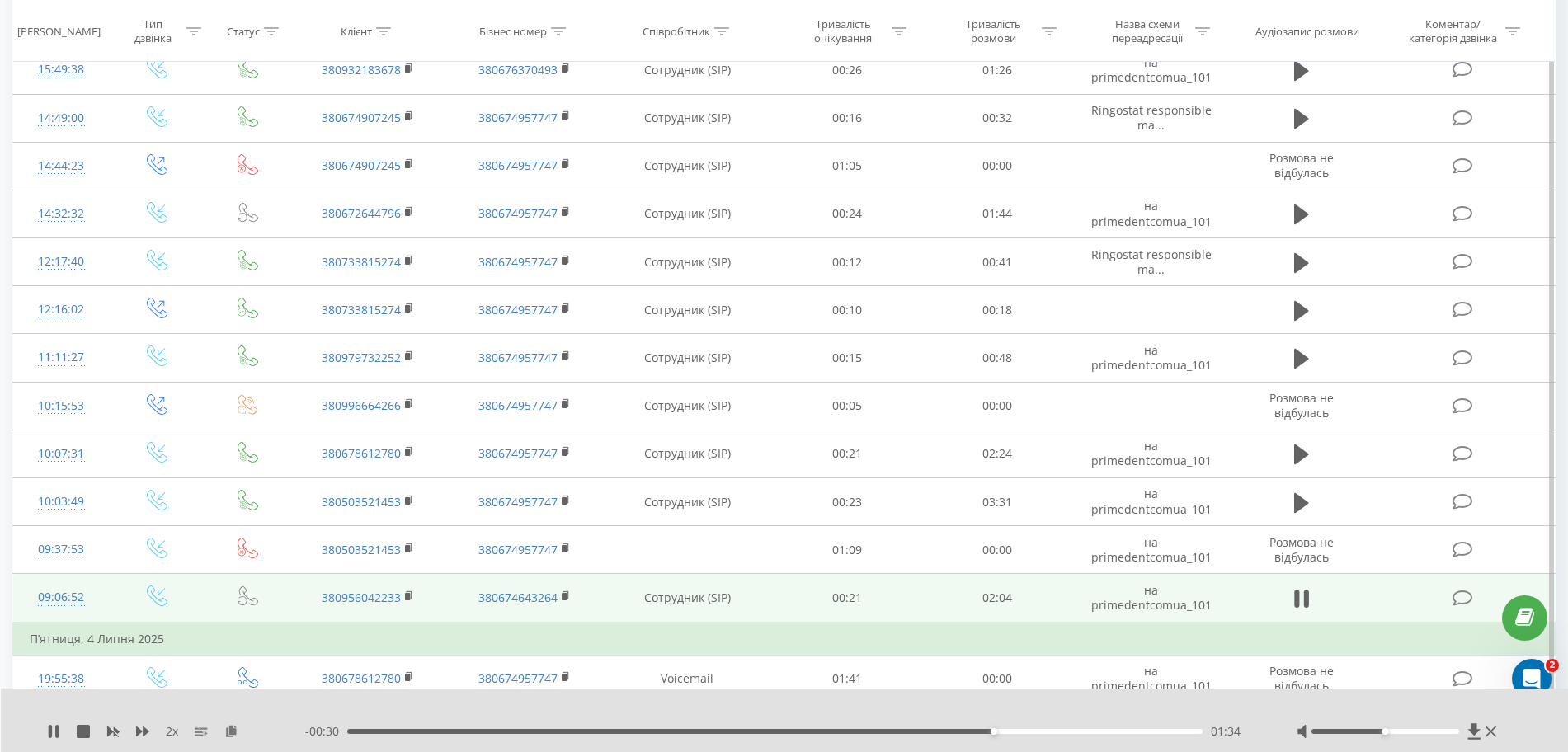
scroll to position [2845, 0]
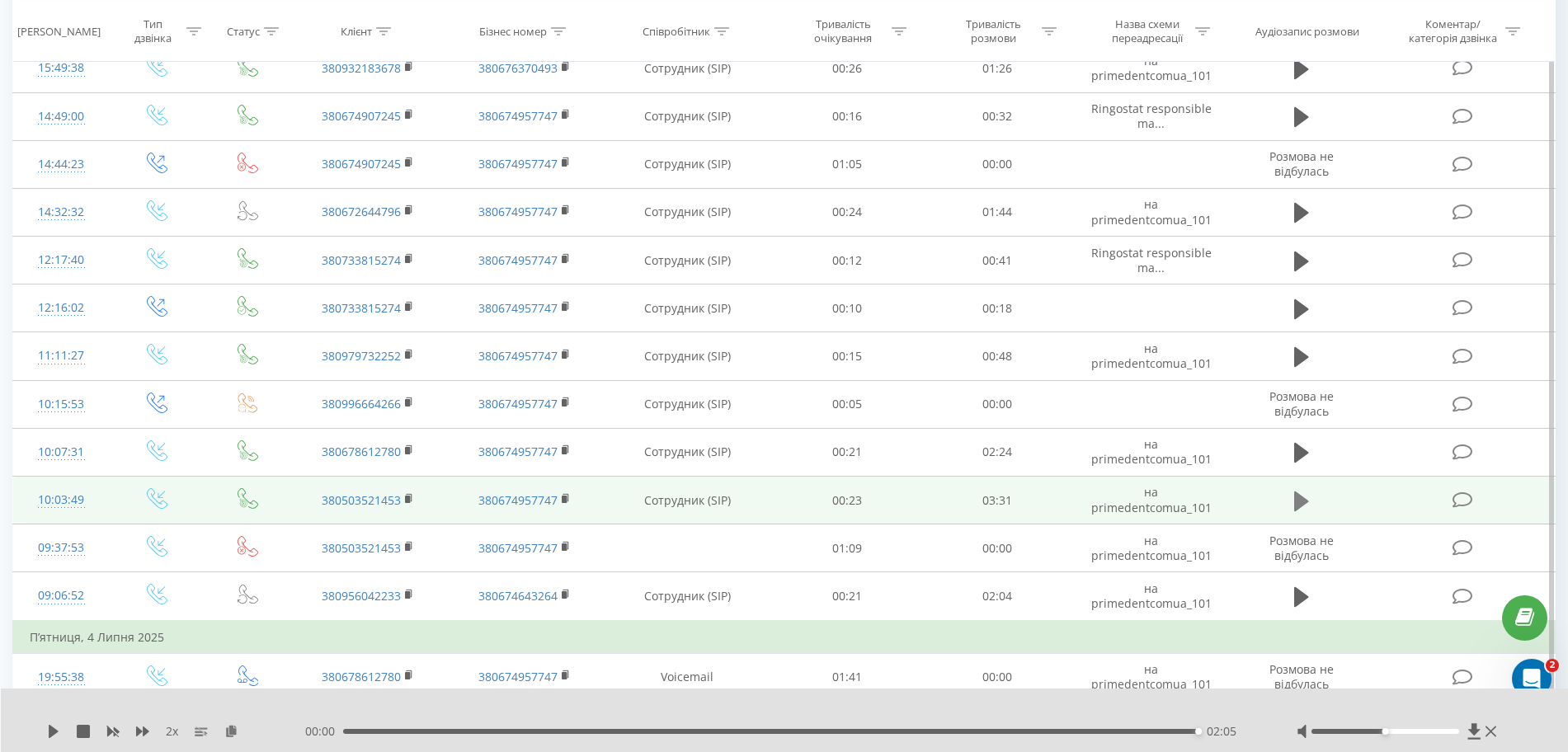
click at [947, 503] on button at bounding box center [1301, 502] width 25 height 25
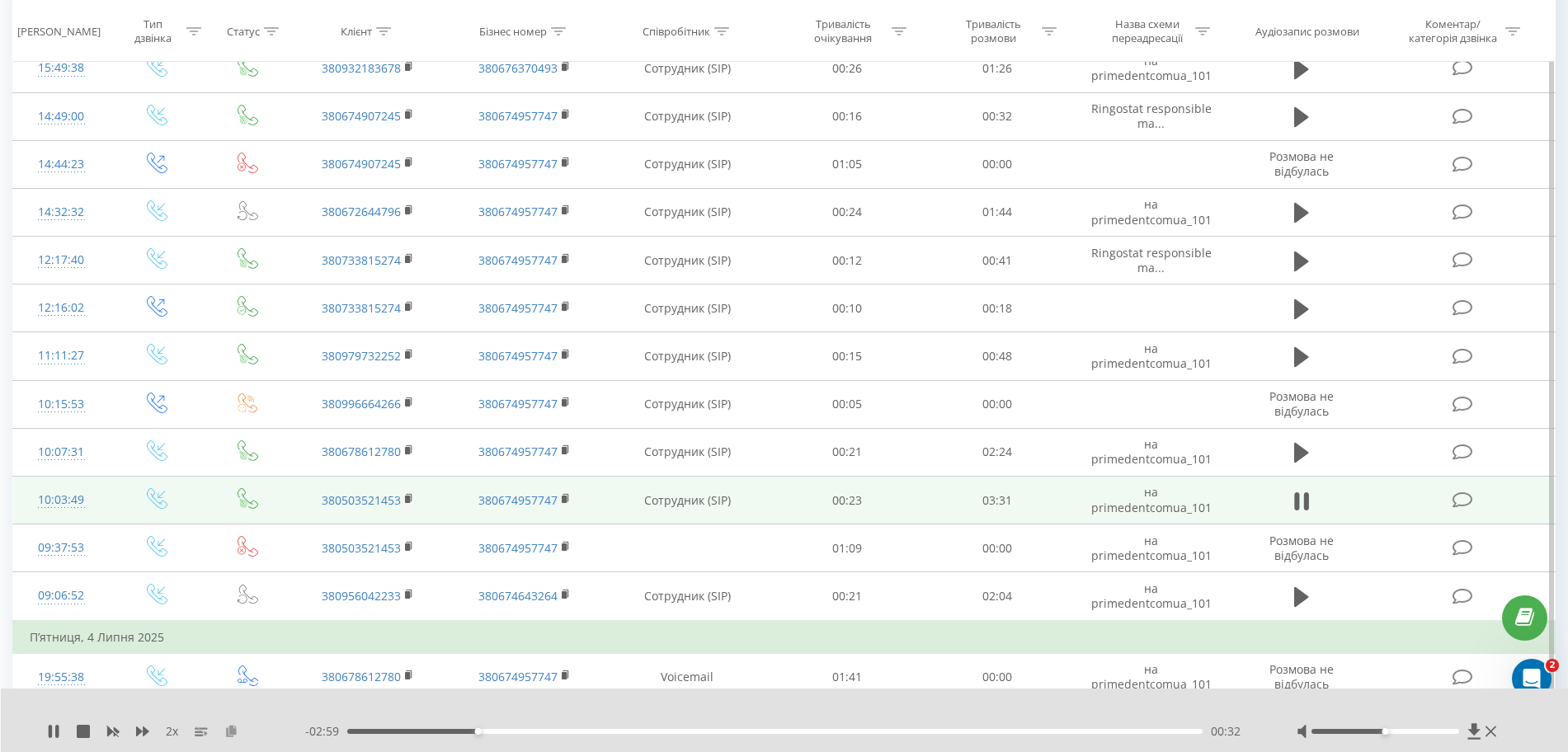
click at [229, 728] on icon at bounding box center [232, 730] width 14 height 12
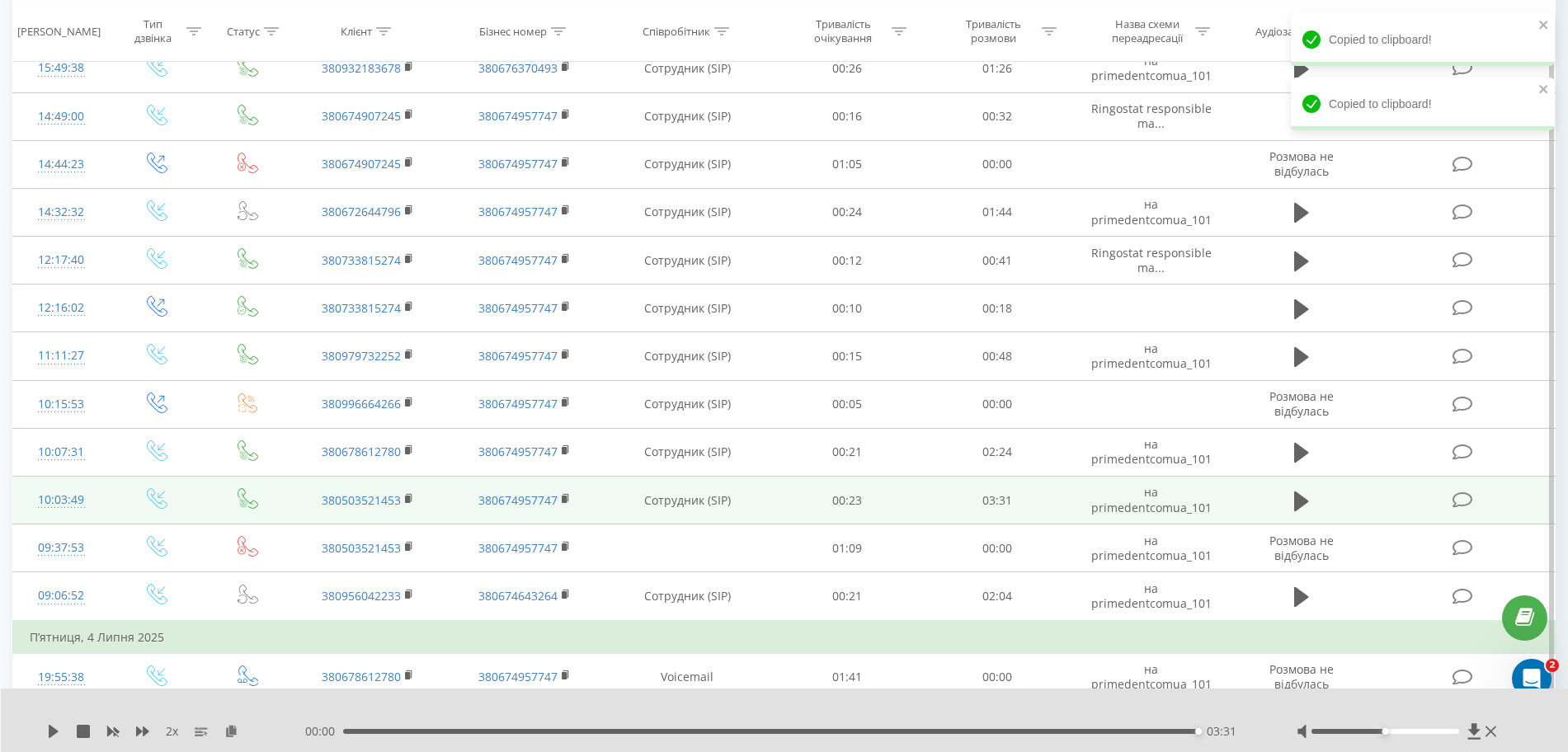
click at [357, 727] on div "00:00 03:31 03:31" at bounding box center [780, 731] width 950 height 16
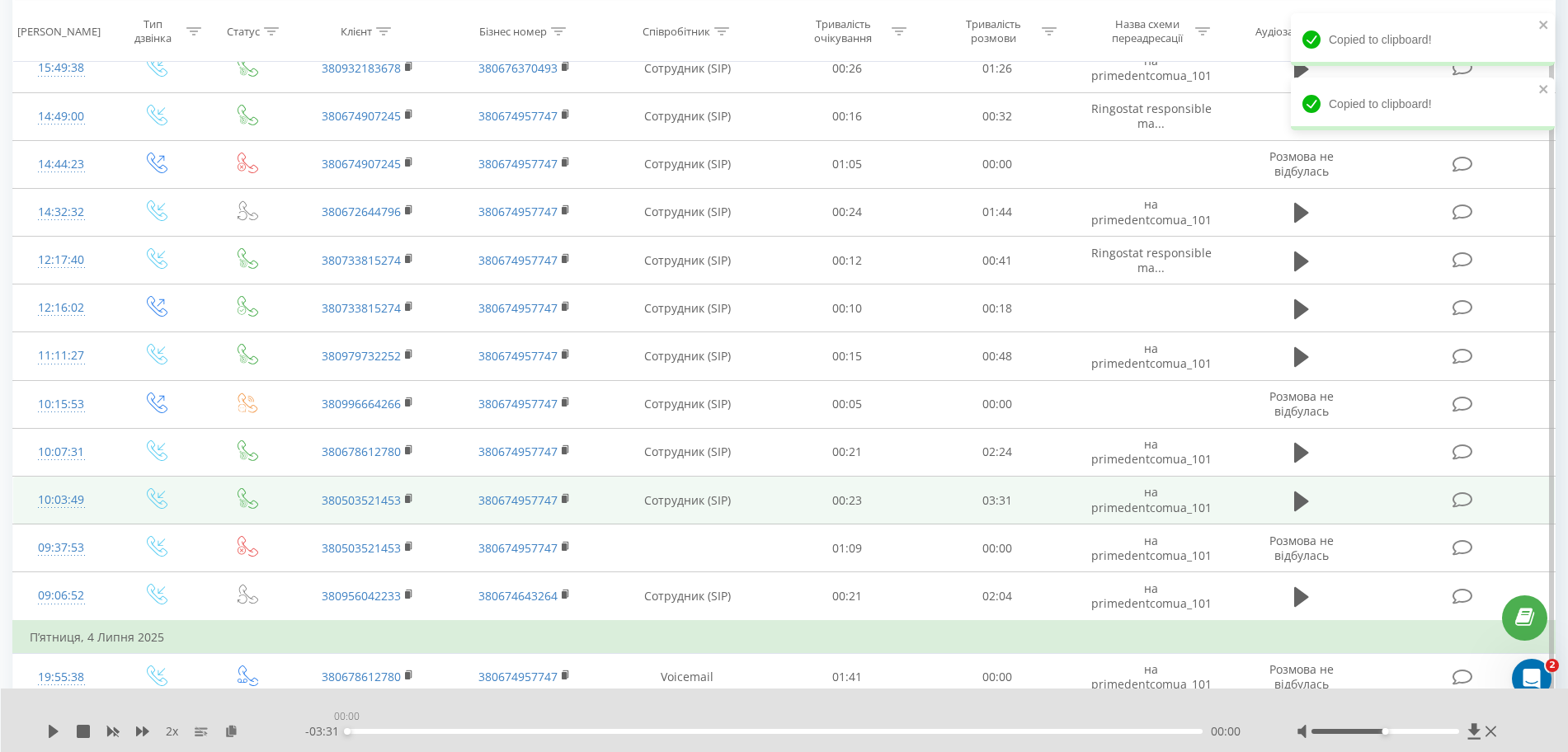
drag, startPoint x: 355, startPoint y: 729, endPoint x: 331, endPoint y: 737, distance: 25.3
click at [331, 737] on div "- 03:31 00:00 00:00" at bounding box center [780, 731] width 950 height 16
click at [47, 728] on icon at bounding box center [53, 731] width 13 height 13
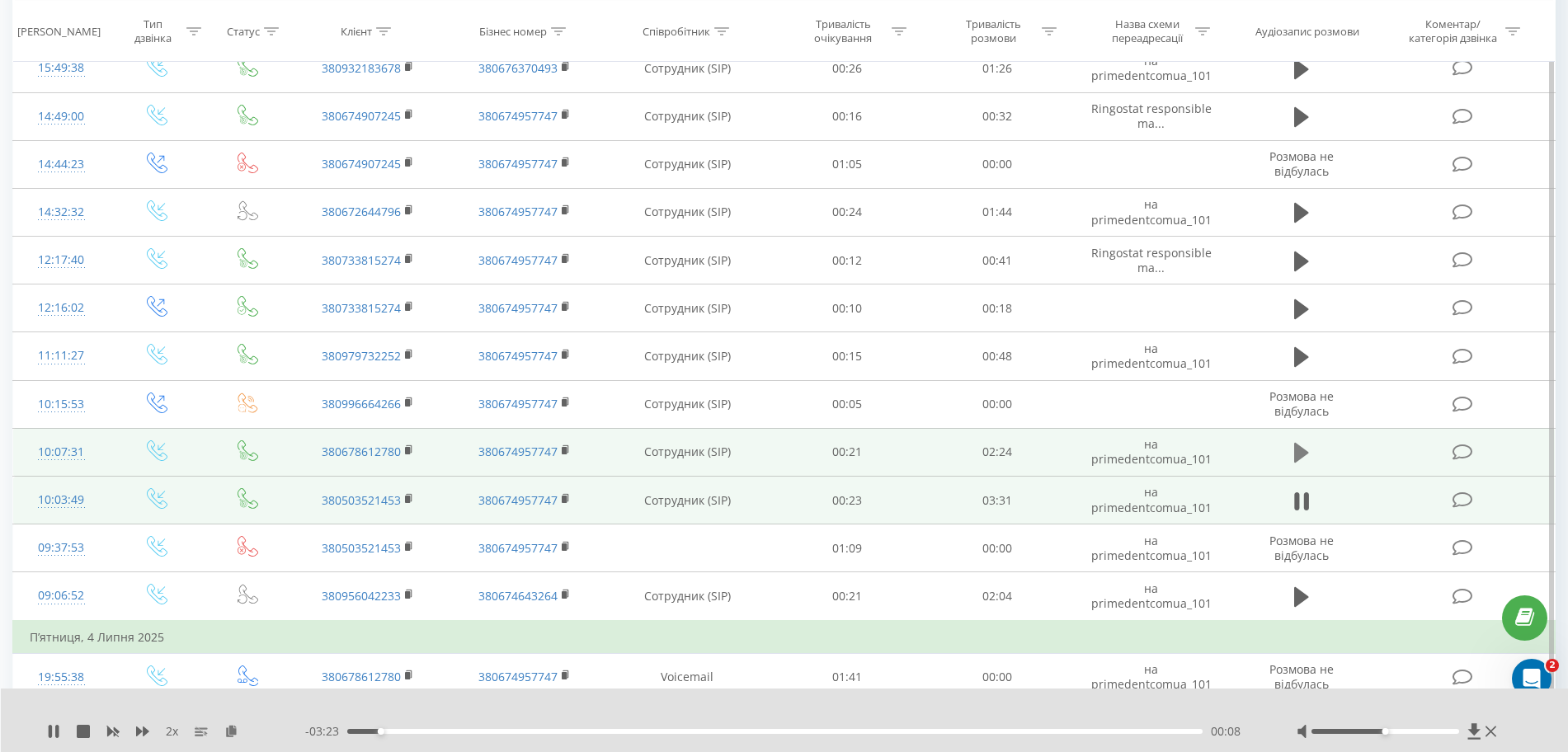
click at [947, 457] on button at bounding box center [1301, 453] width 25 height 25
click at [233, 730] on icon at bounding box center [232, 730] width 14 height 12
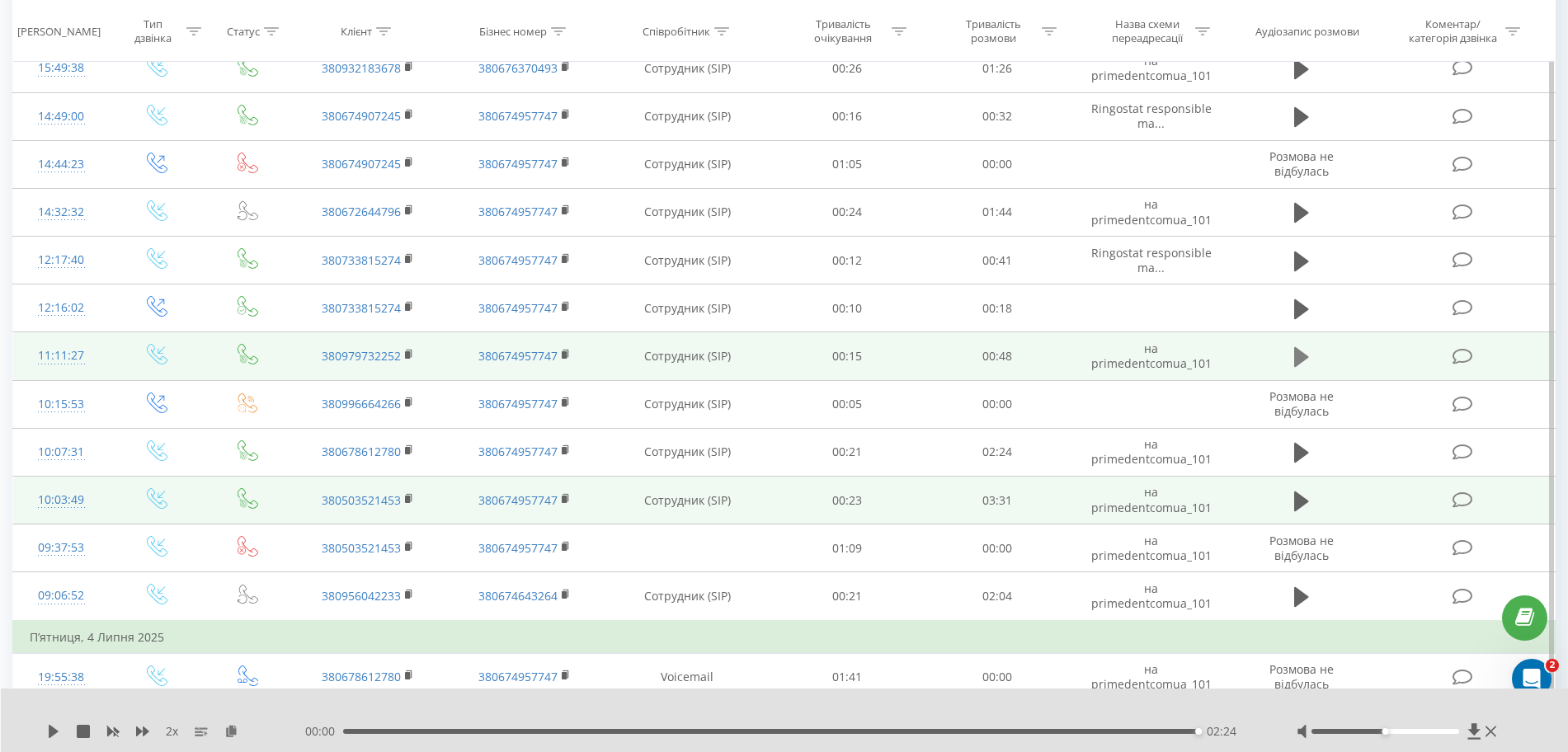
click at [947, 354] on icon at bounding box center [1301, 357] width 15 height 20
click at [407, 354] on rect at bounding box center [407, 354] width 5 height 7
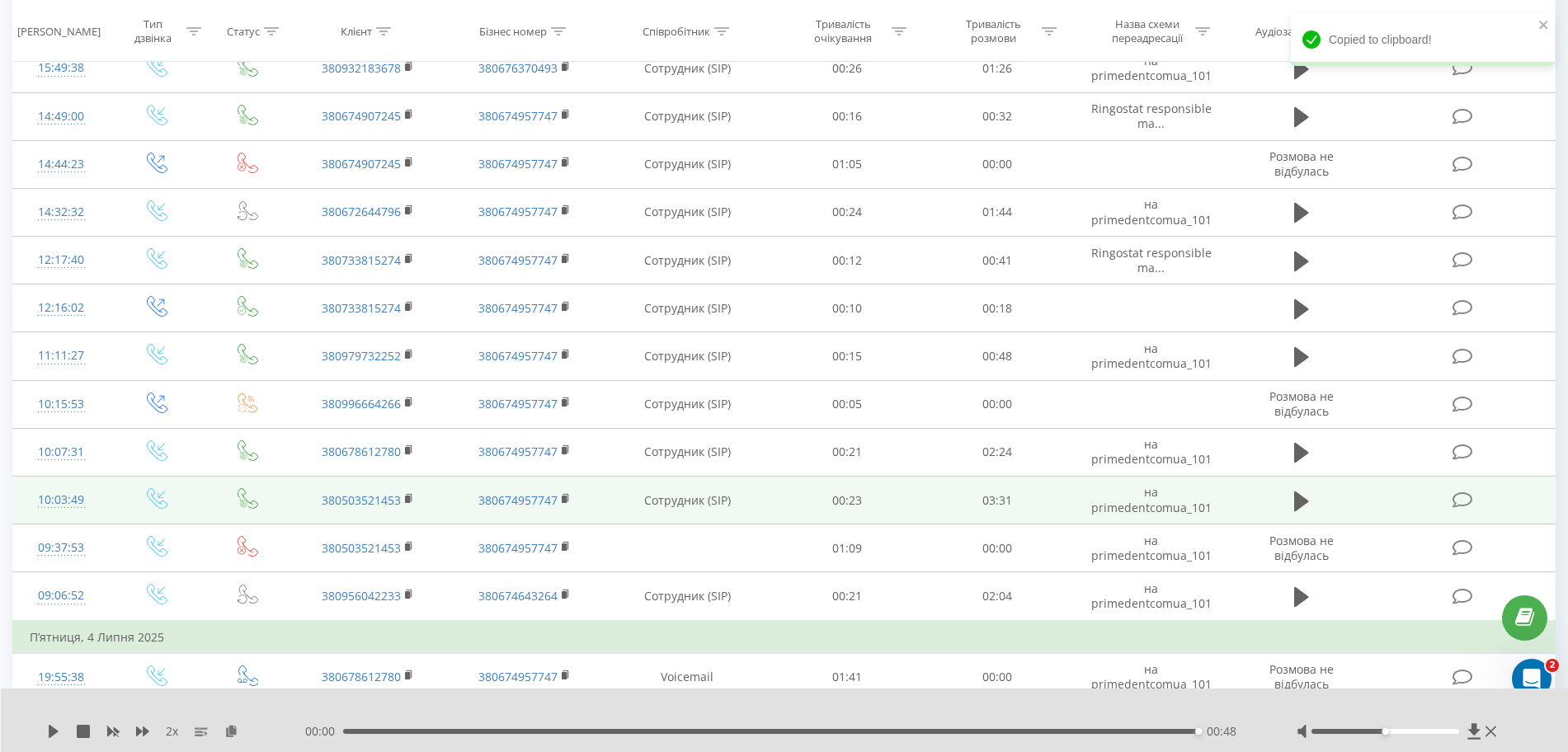
click at [355, 736] on div "00:00 00:48 00:48" at bounding box center [780, 731] width 950 height 16
click at [349, 732] on div "00:48" at bounding box center [770, 731] width 855 height 5
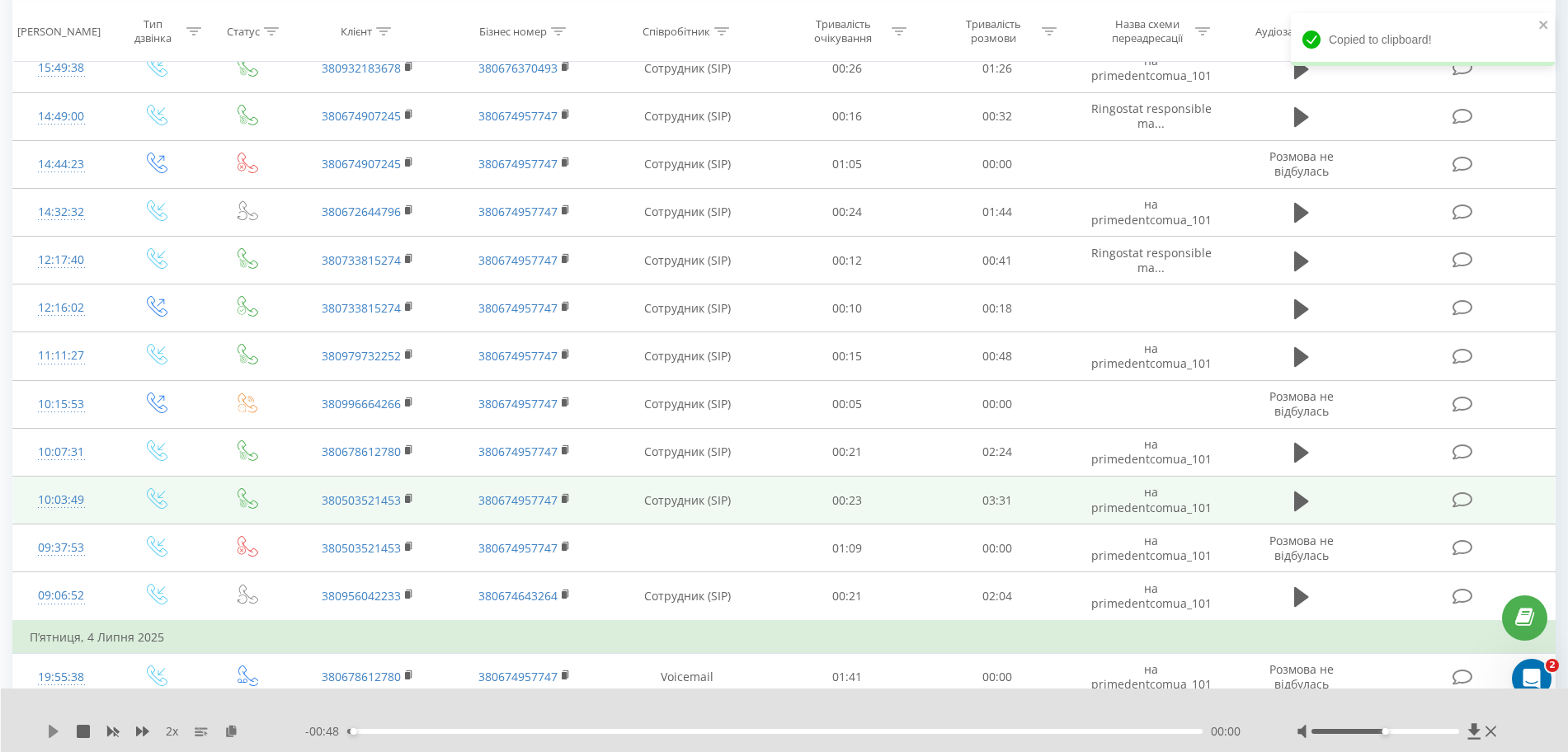
click at [51, 727] on icon at bounding box center [53, 731] width 10 height 13
click at [230, 735] on icon at bounding box center [232, 730] width 14 height 12
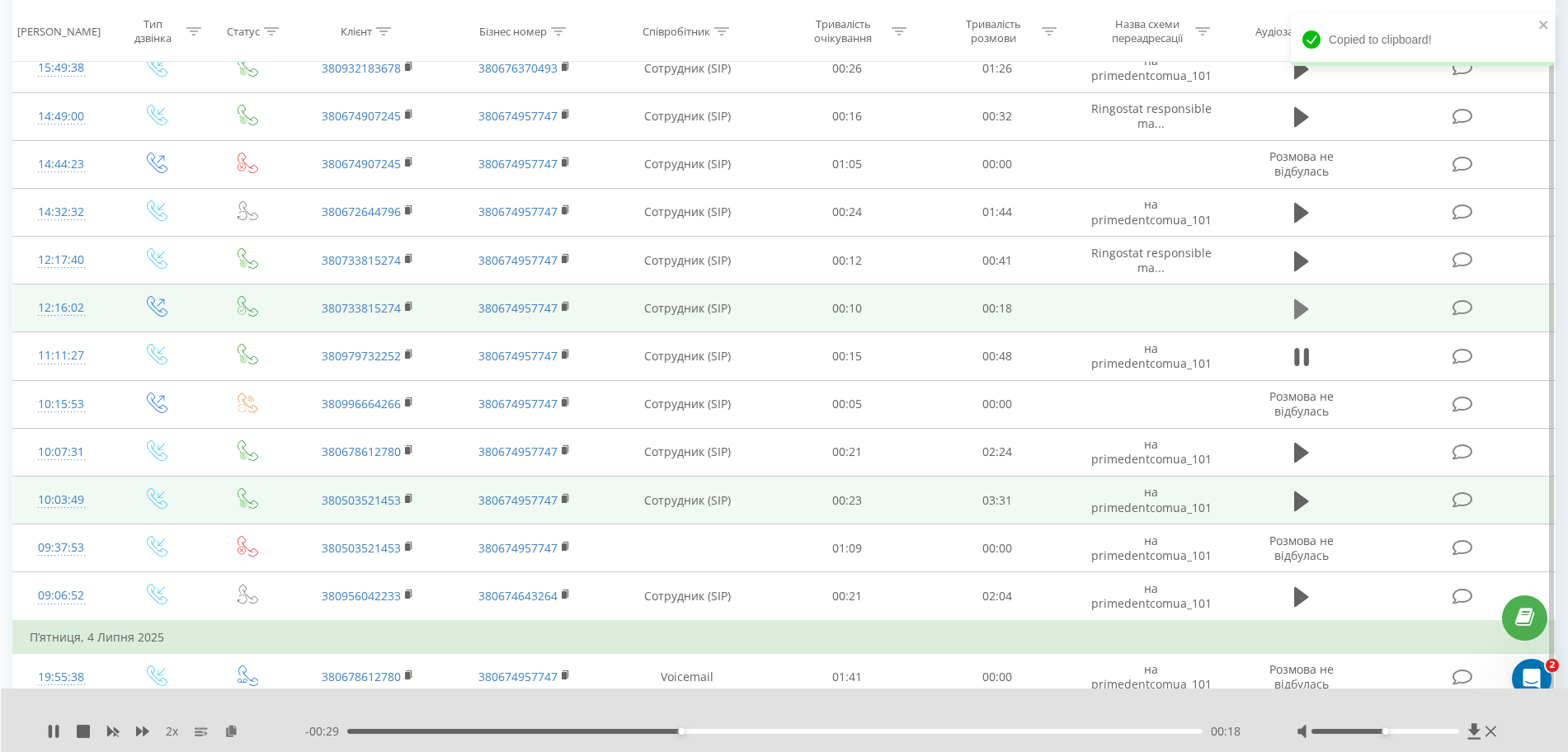
click at [947, 306] on icon at bounding box center [1301, 310] width 15 height 20
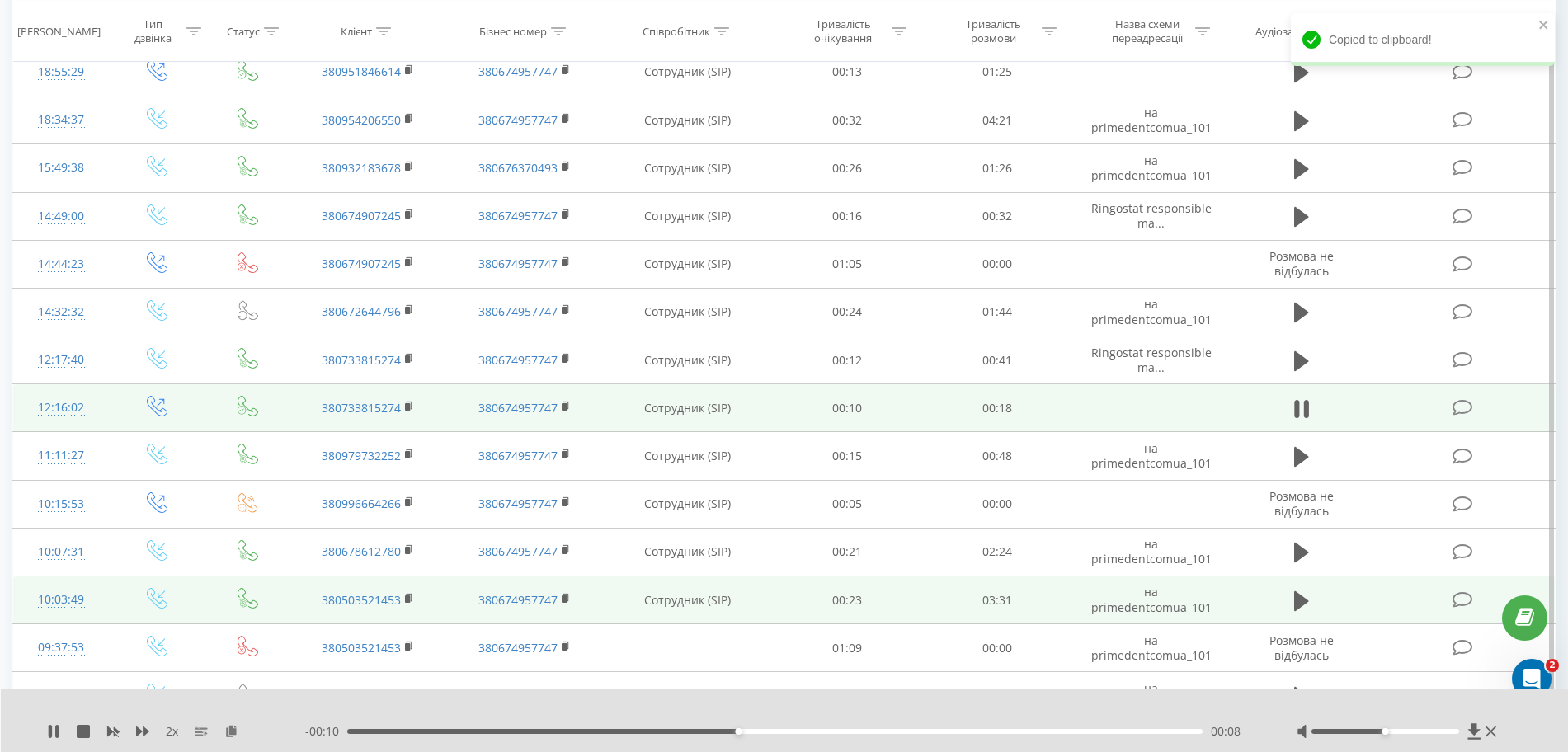
scroll to position [2741, 0]
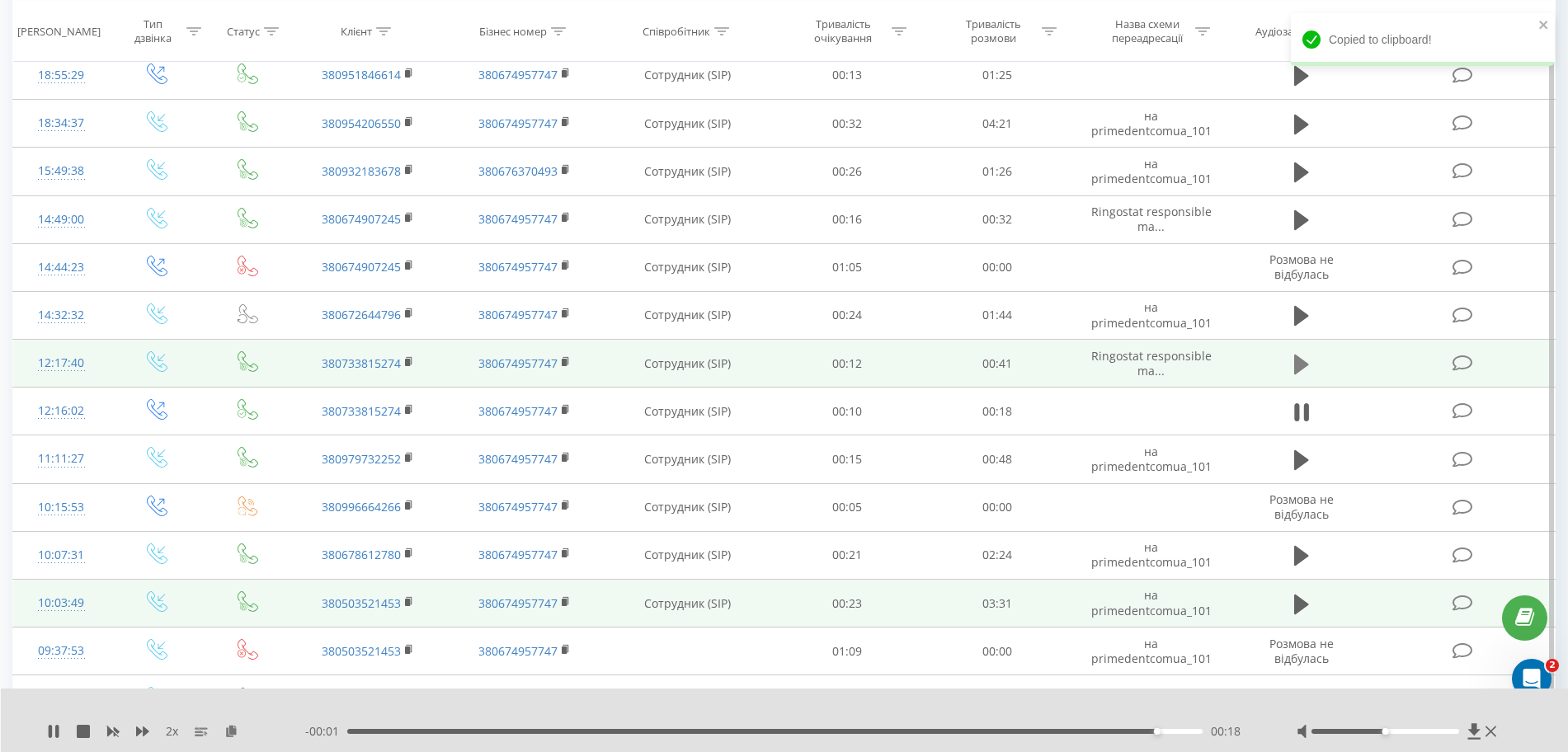
click at [947, 360] on button at bounding box center [1301, 364] width 25 height 25
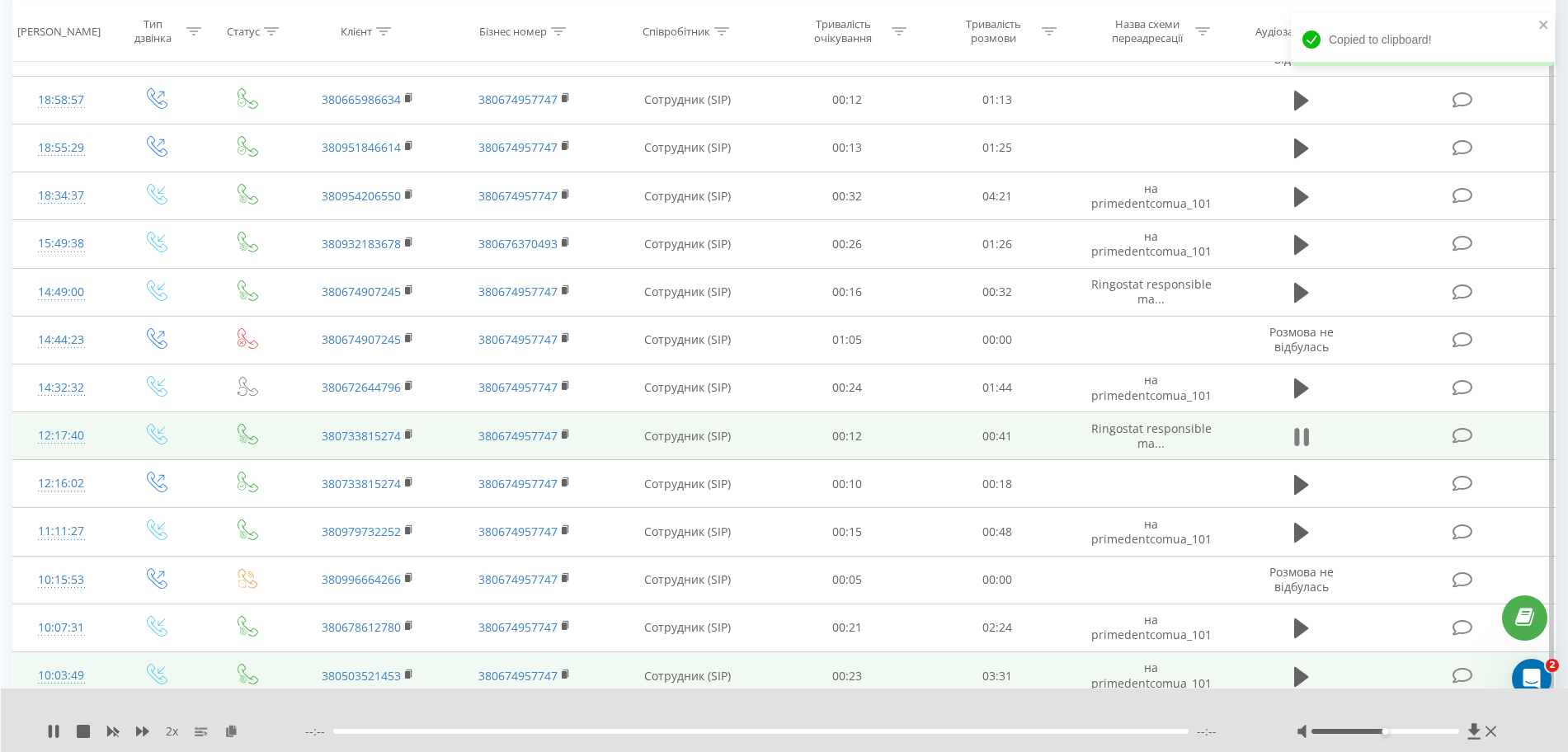
scroll to position [2639, 0]
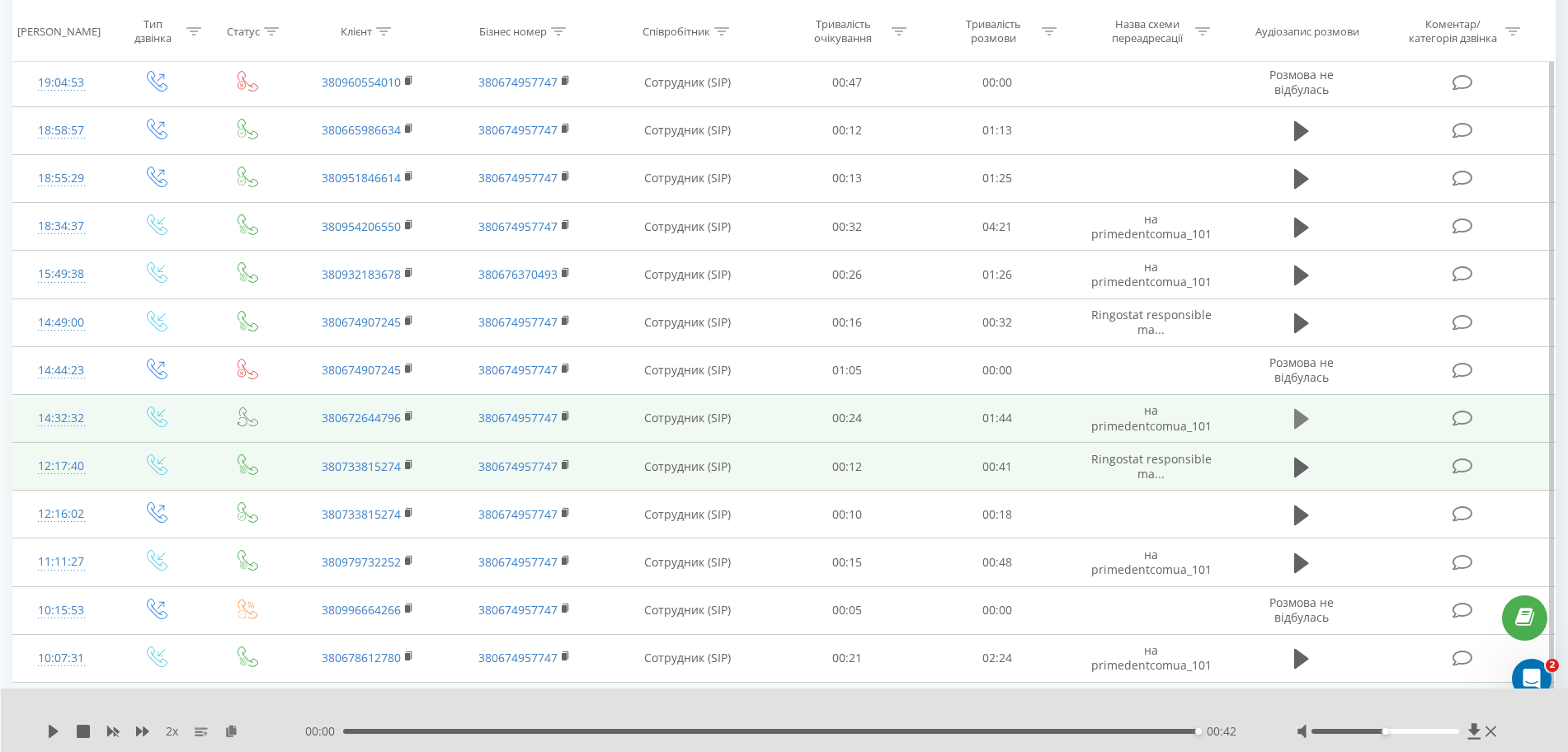
click at [947, 413] on icon at bounding box center [1301, 419] width 15 height 23
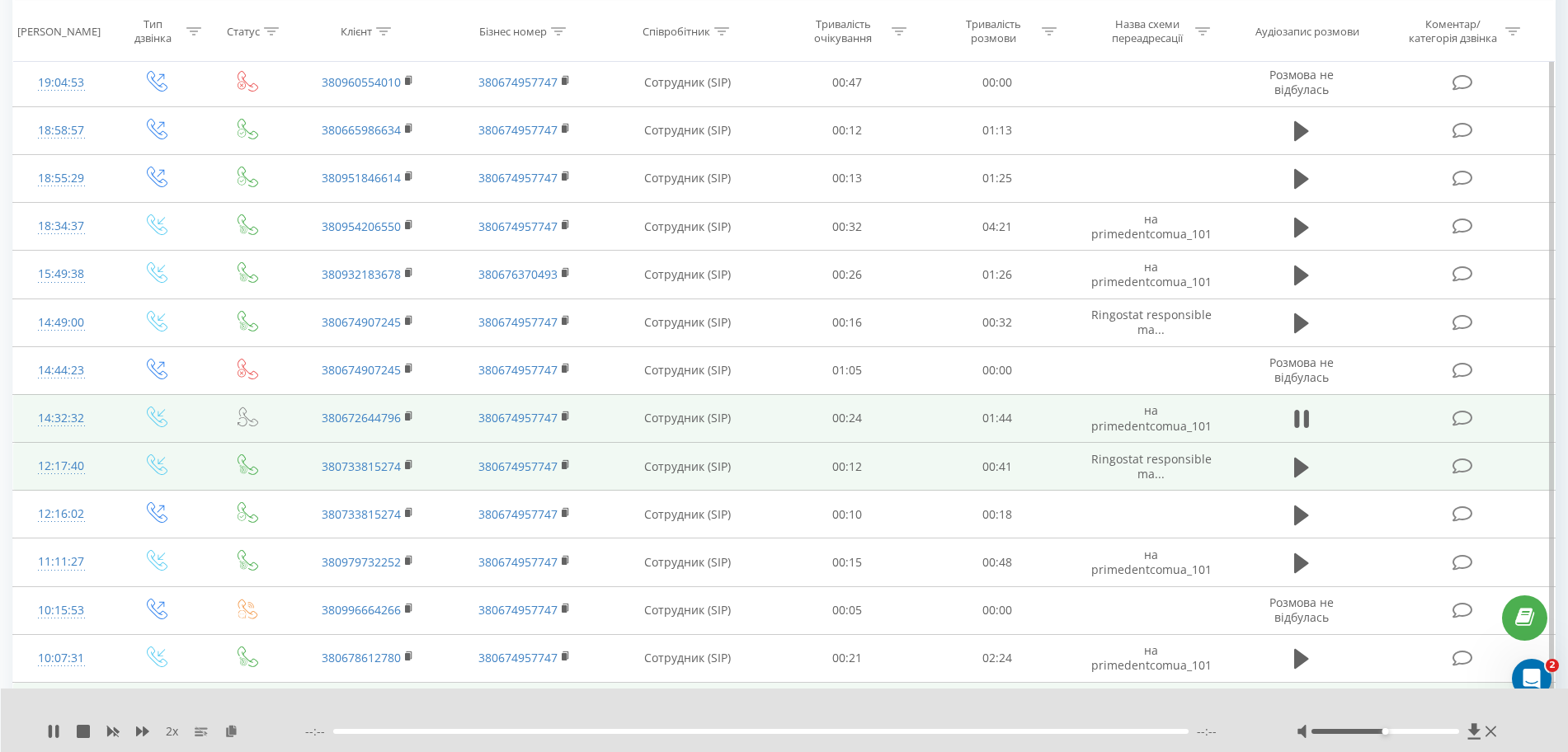
click at [400, 408] on td "380672644796" at bounding box center [368, 417] width 157 height 48
click at [403, 417] on td "380672644796" at bounding box center [368, 417] width 157 height 48
click at [407, 414] on rect at bounding box center [407, 416] width 5 height 7
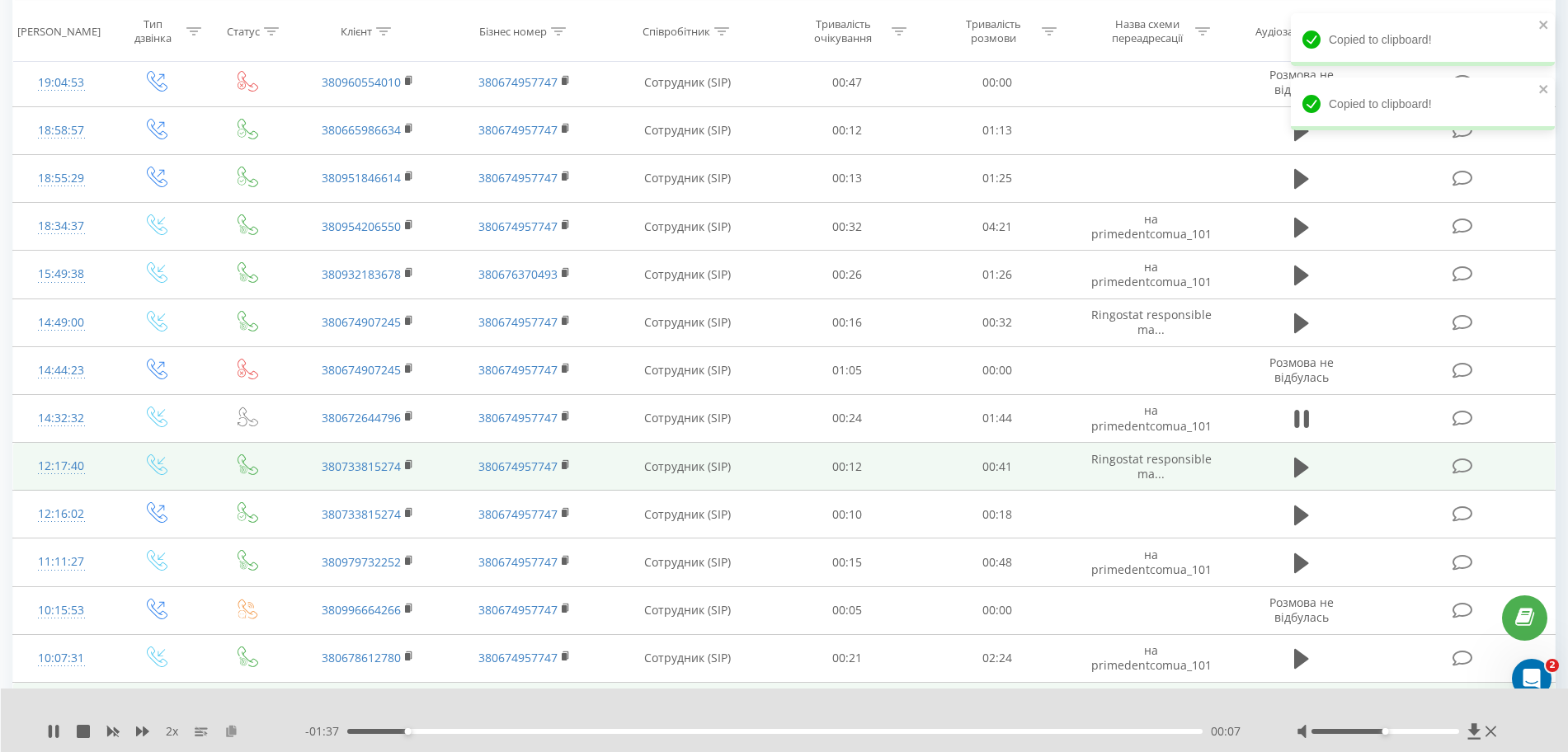
click at [237, 728] on icon at bounding box center [232, 730] width 14 height 12
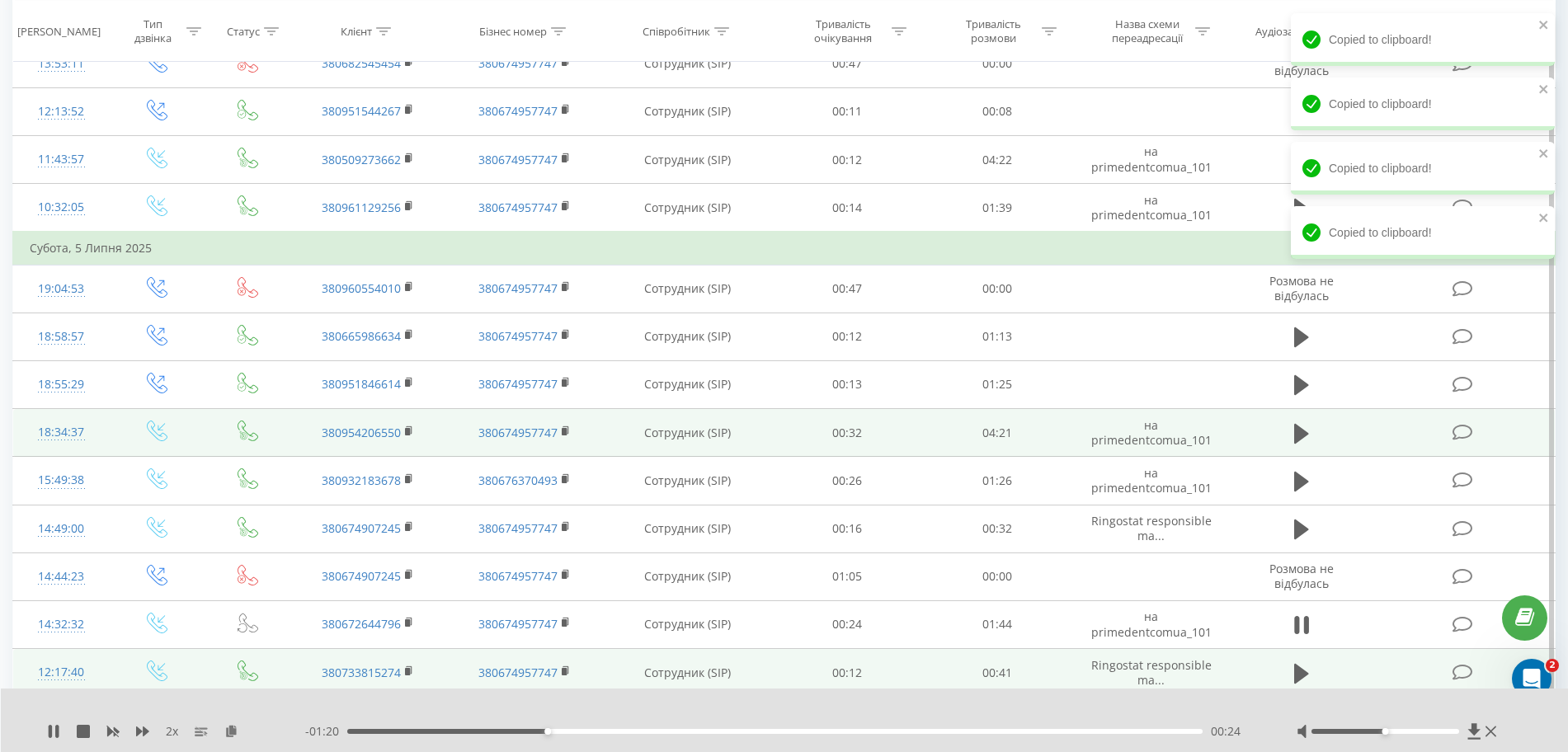
scroll to position [2536, 0]
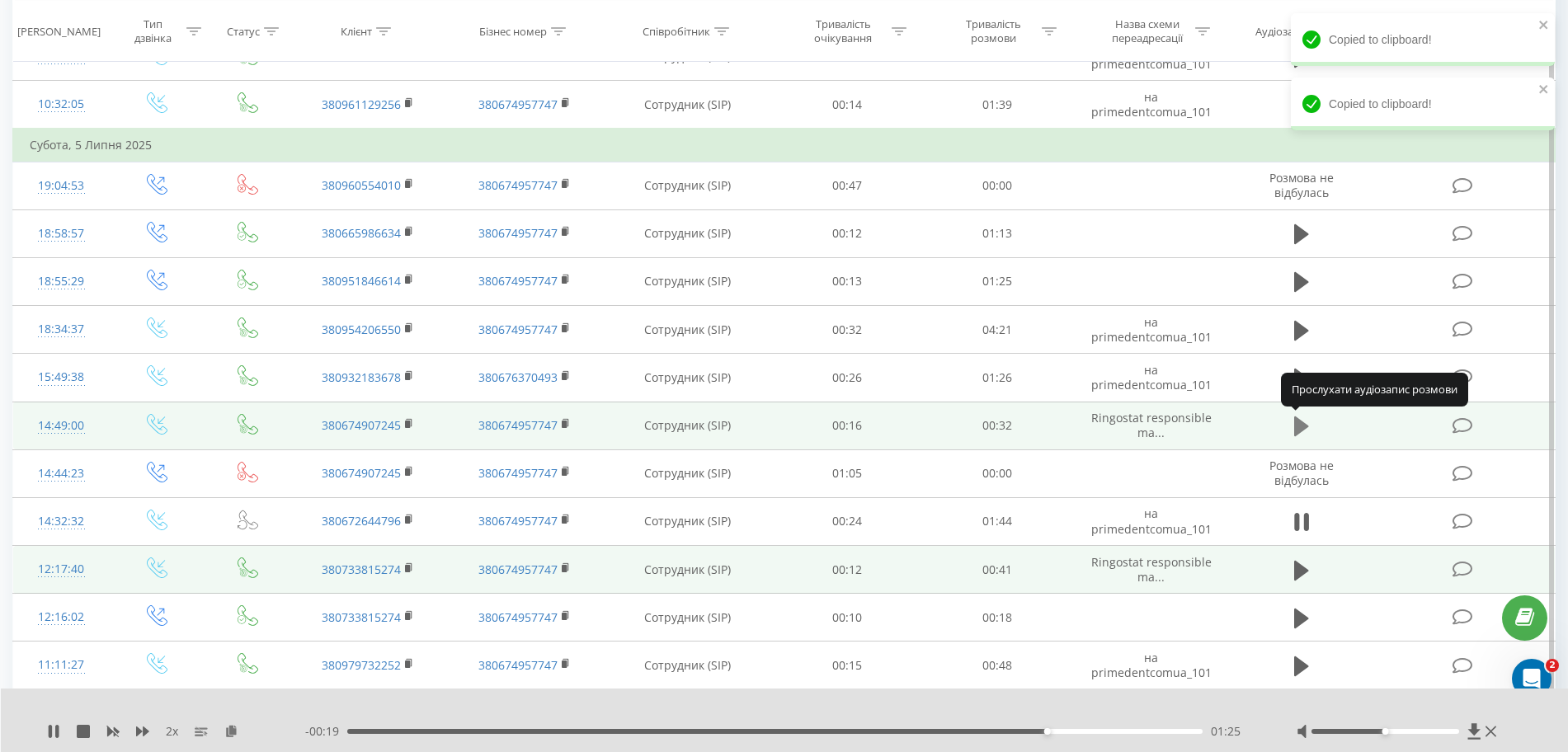
click at [947, 432] on icon at bounding box center [1301, 426] width 15 height 20
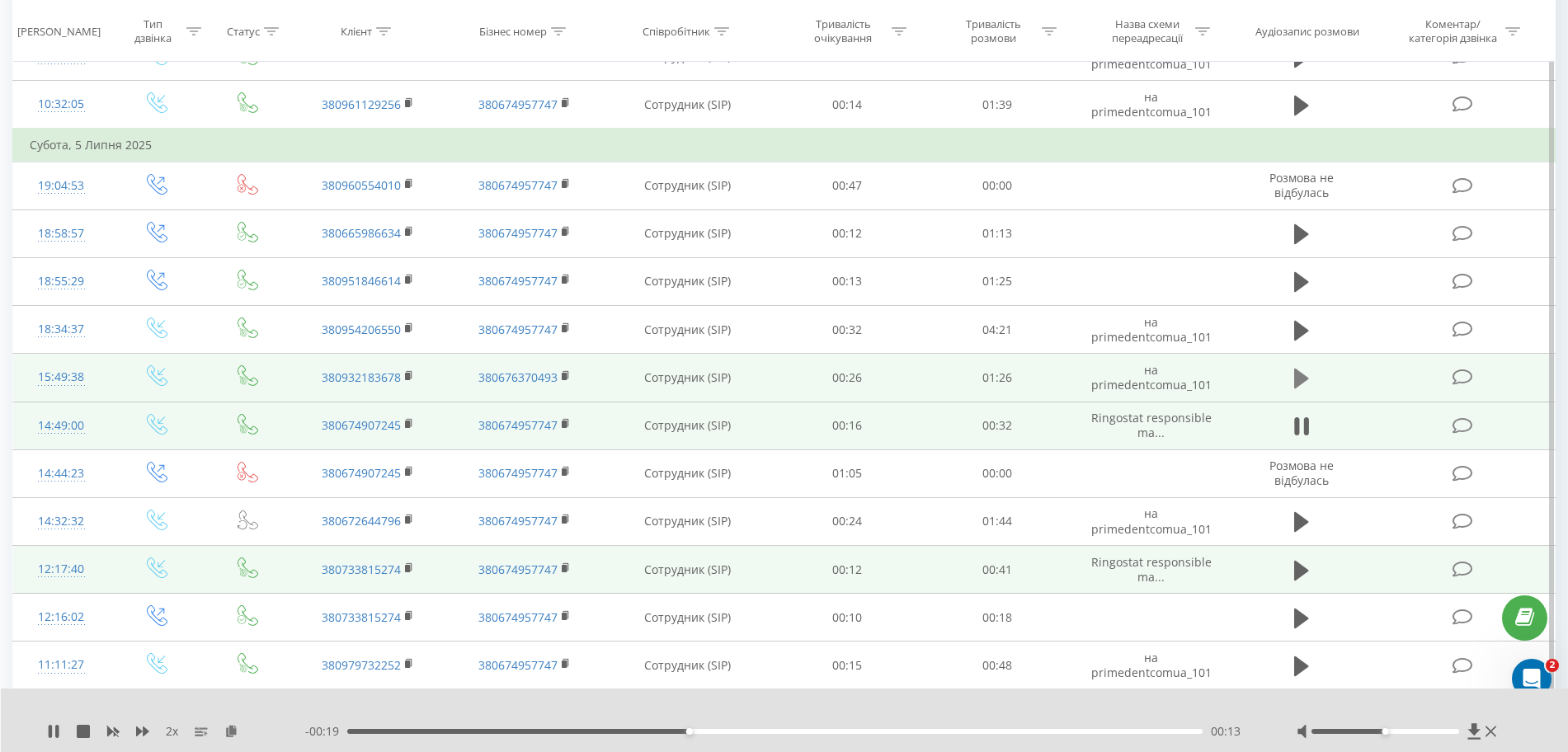
click at [947, 375] on icon at bounding box center [1301, 379] width 15 height 20
click at [225, 732] on icon at bounding box center [232, 730] width 14 height 12
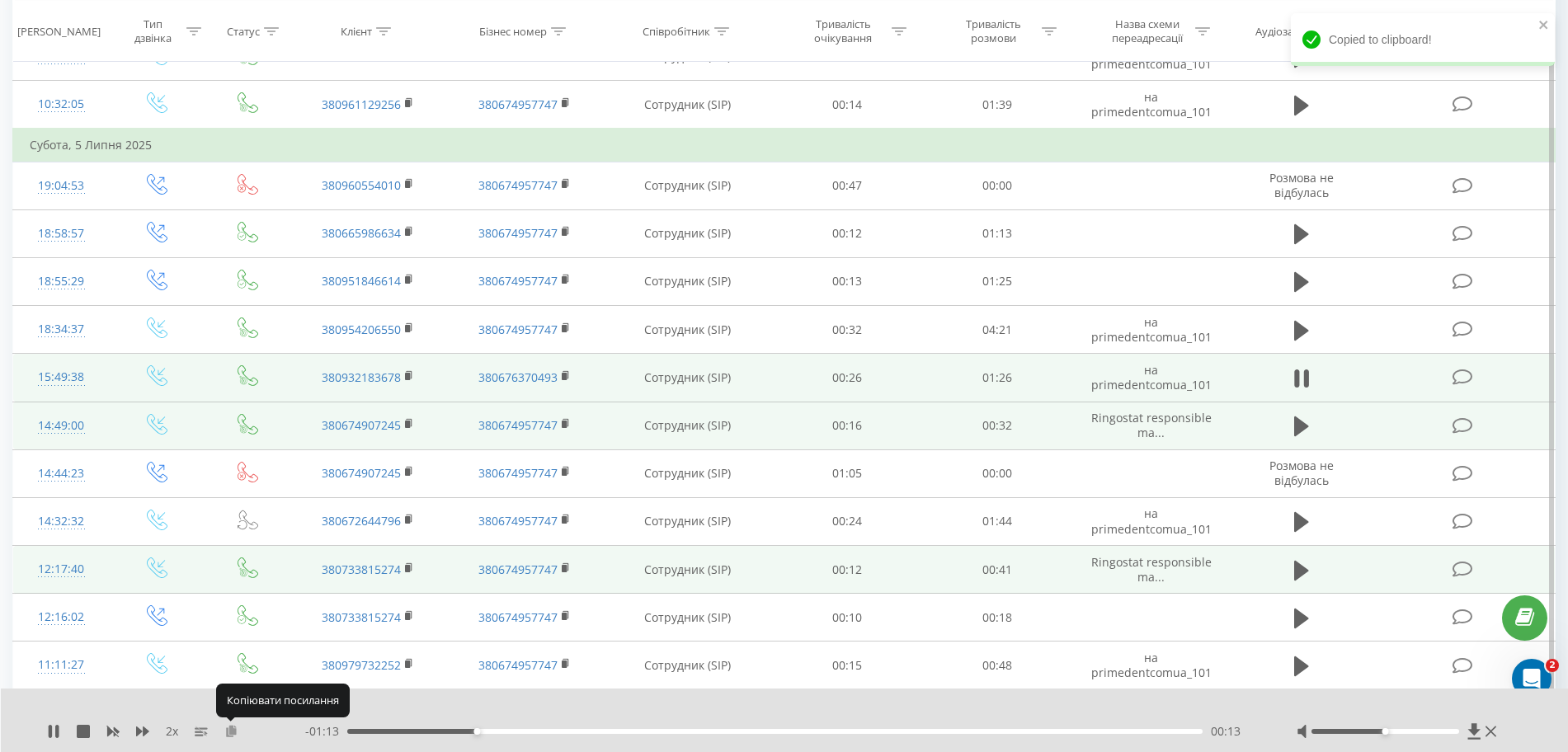
click at [225, 732] on icon at bounding box center [232, 730] width 14 height 12
drag, startPoint x: 416, startPoint y: 731, endPoint x: 288, endPoint y: 747, distance: 129.0
click at [288, 744] on div "2 x - 01:26 00:00 00:00" at bounding box center [784, 720] width 1568 height 64
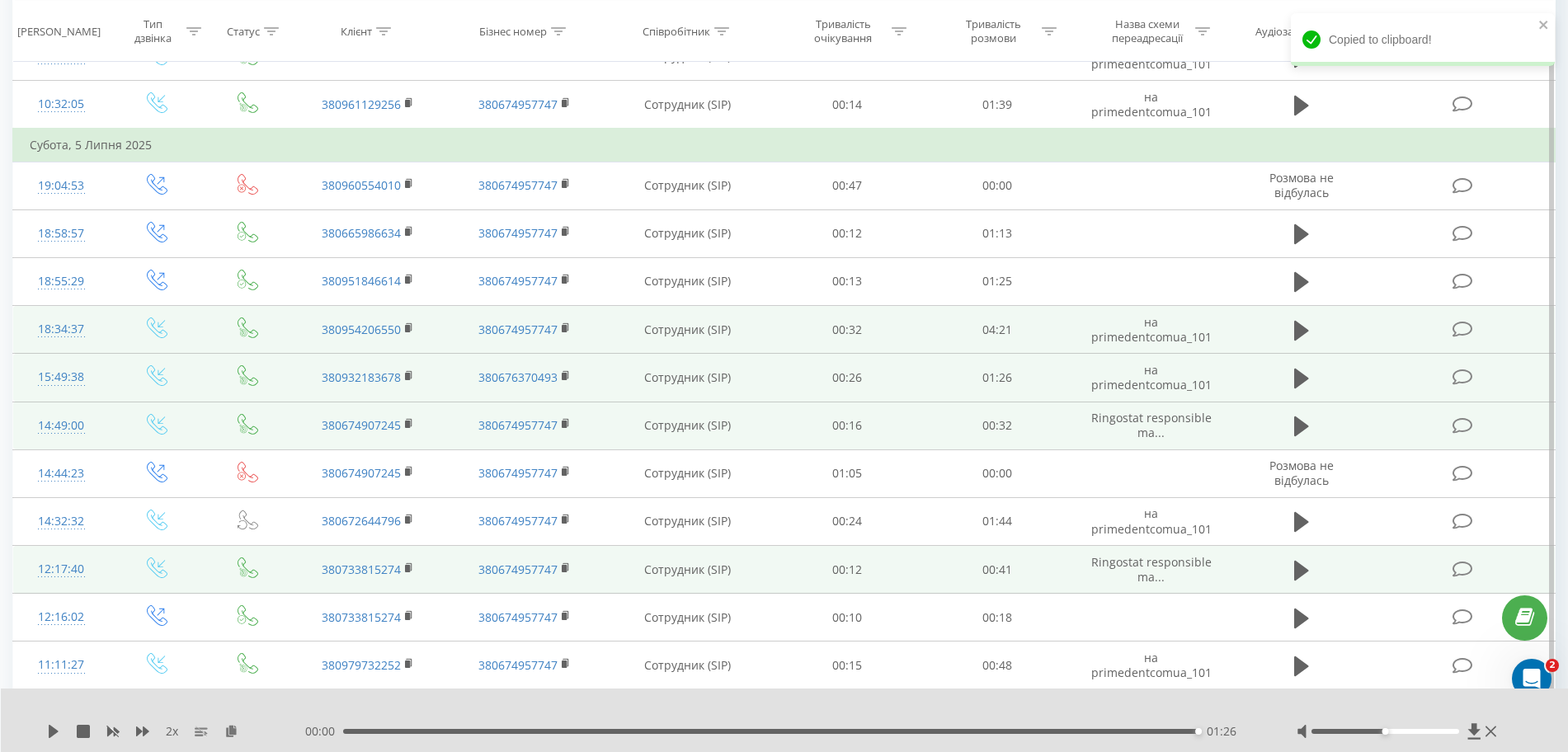
drag, startPoint x: 1293, startPoint y: 328, endPoint x: 1281, endPoint y: 336, distance: 14.4
click at [947, 328] on button at bounding box center [1301, 331] width 25 height 25
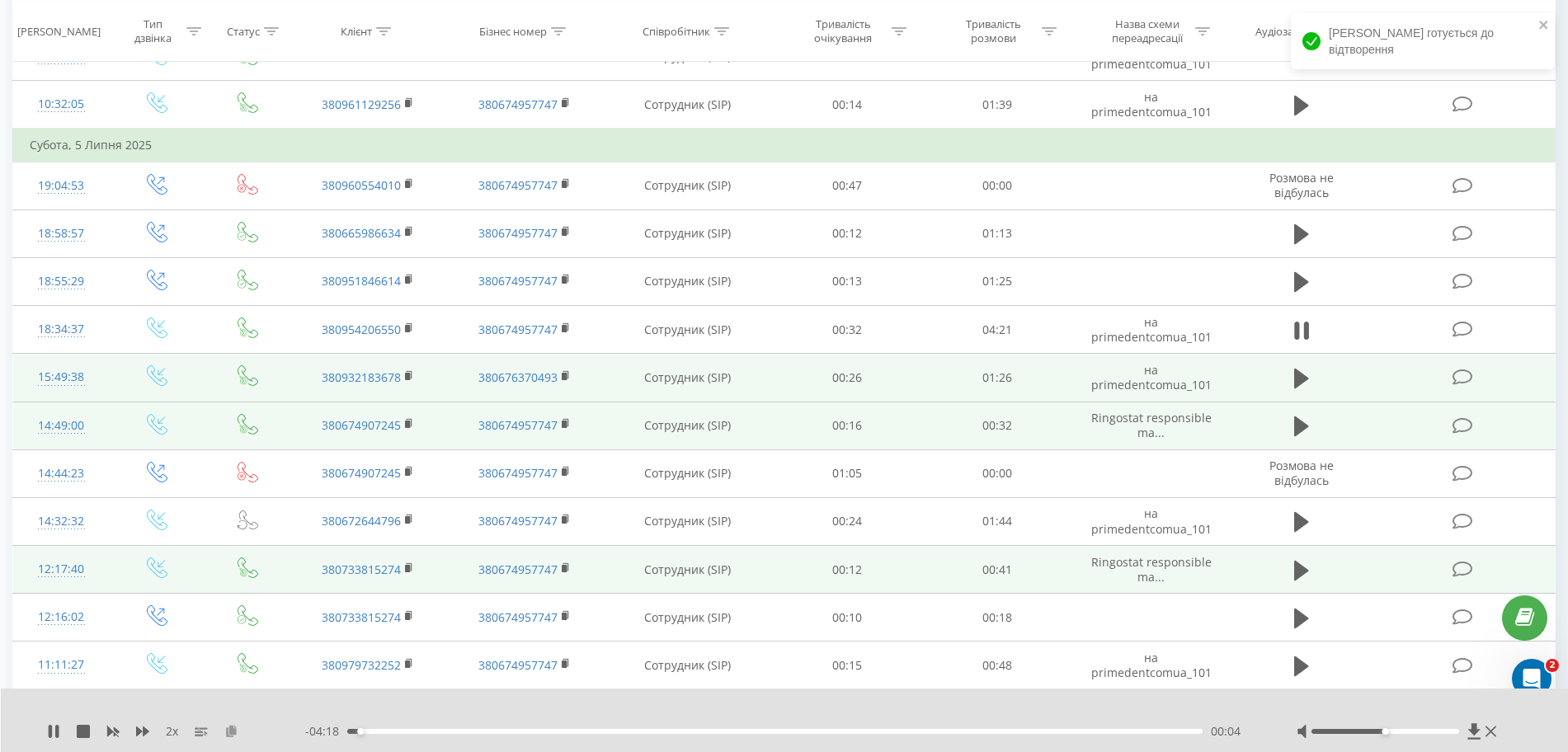
click at [229, 729] on icon at bounding box center [232, 730] width 14 height 12
click at [230, 730] on icon at bounding box center [232, 730] width 14 height 12
drag, startPoint x: 394, startPoint y: 730, endPoint x: 270, endPoint y: 742, distance: 124.6
click at [270, 742] on div "2 x - 04:22 00:00 00:00" at bounding box center [784, 720] width 1568 height 64
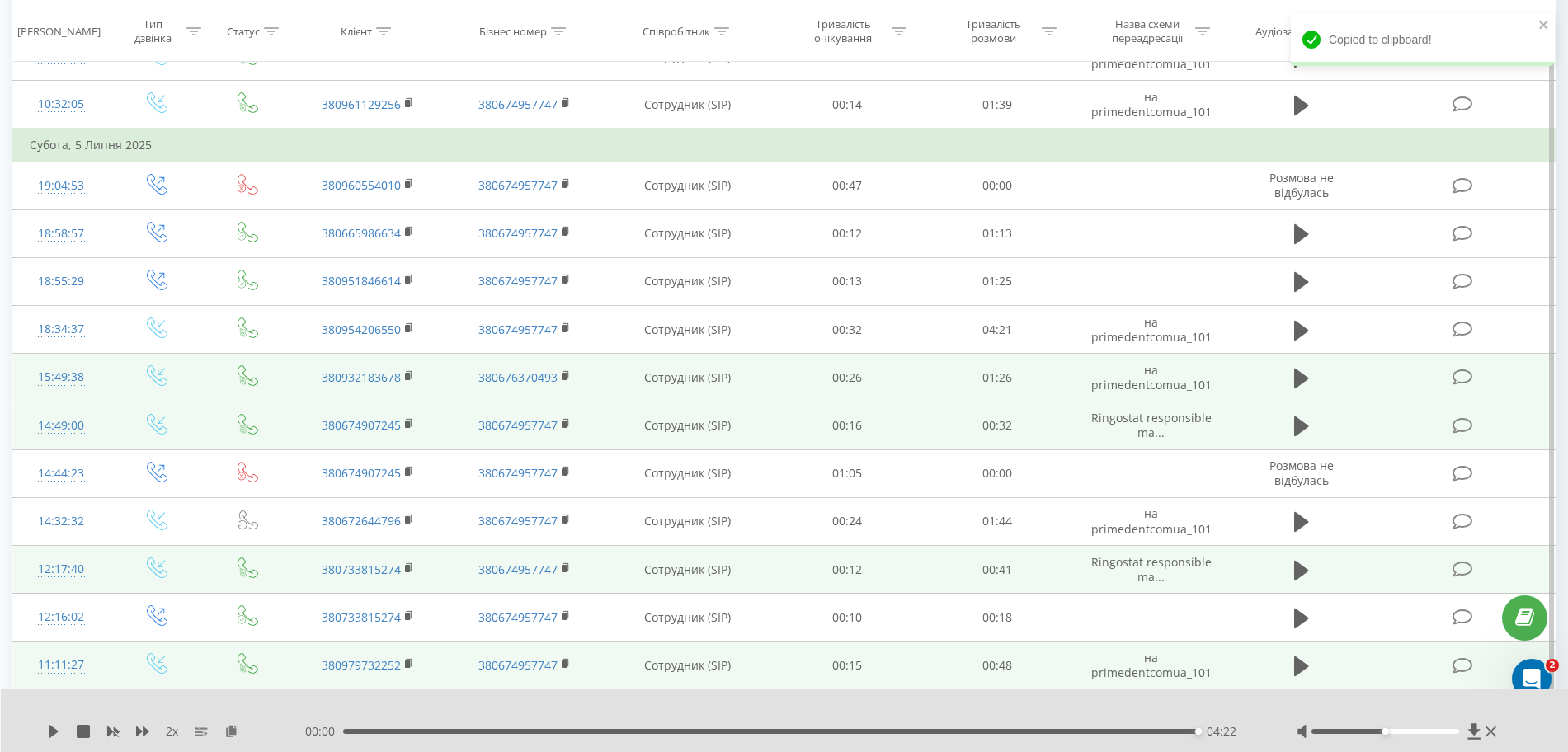
click at [947, 686] on td "00:48" at bounding box center [997, 665] width 151 height 48
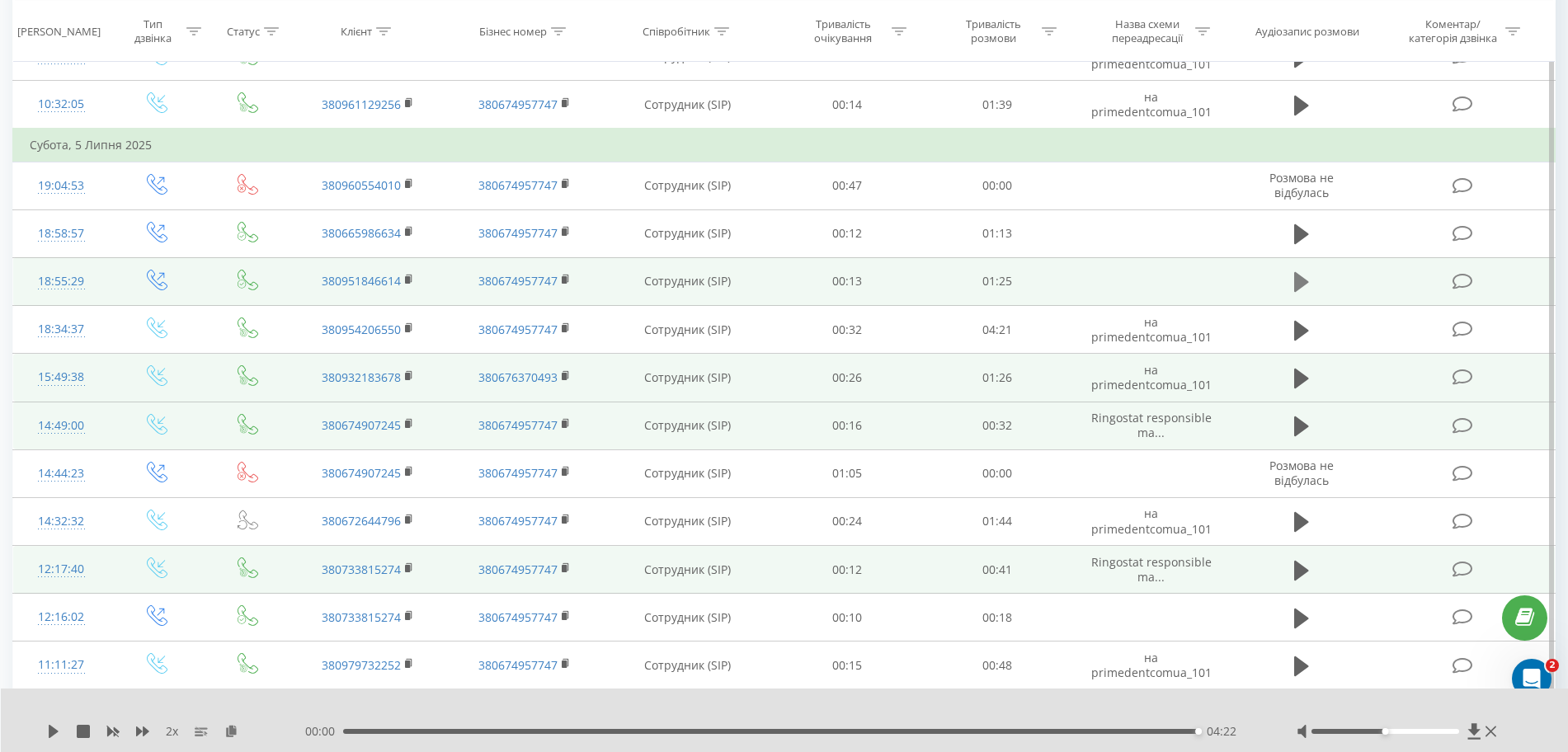
click at [947, 287] on icon at bounding box center [1301, 282] width 15 height 20
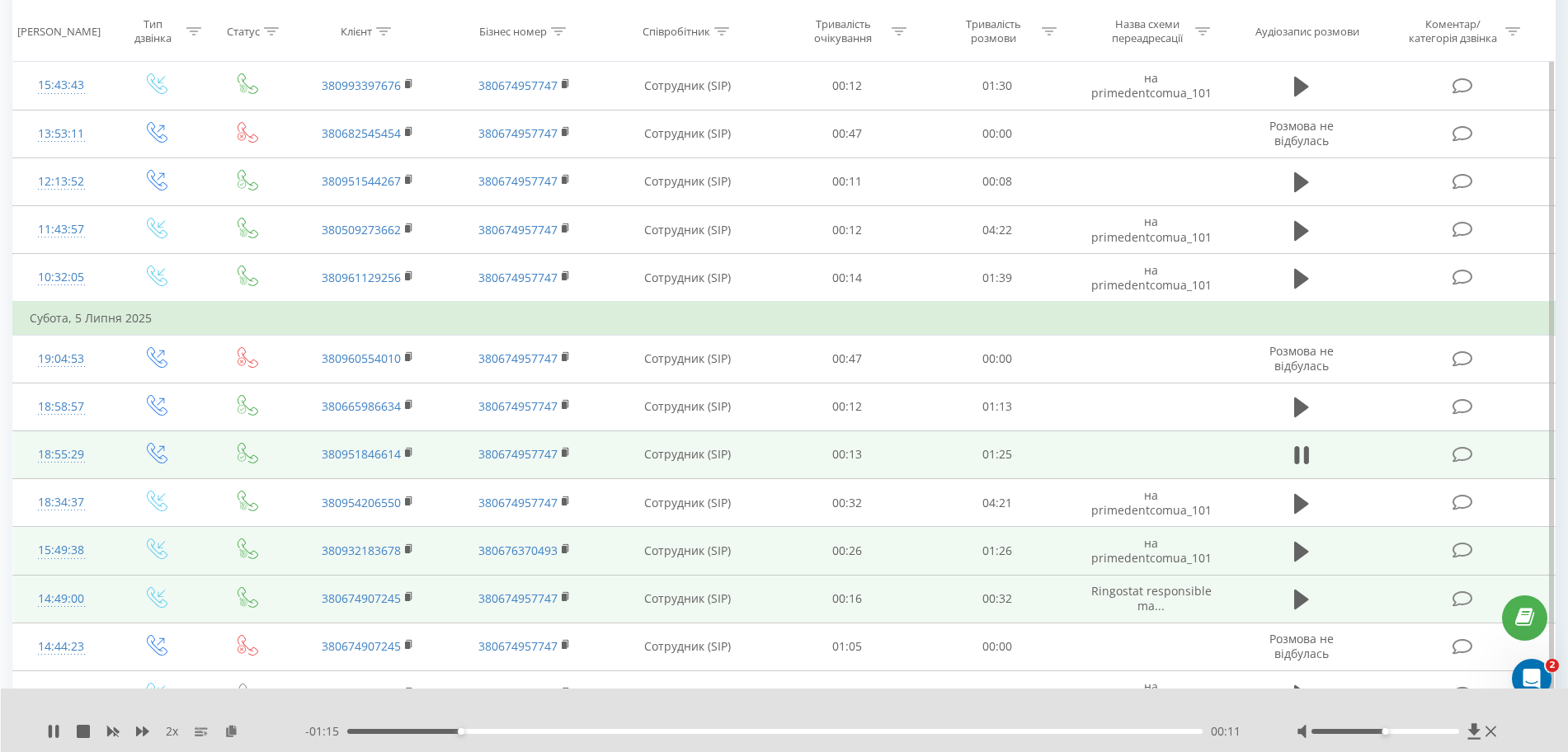
scroll to position [2433, 0]
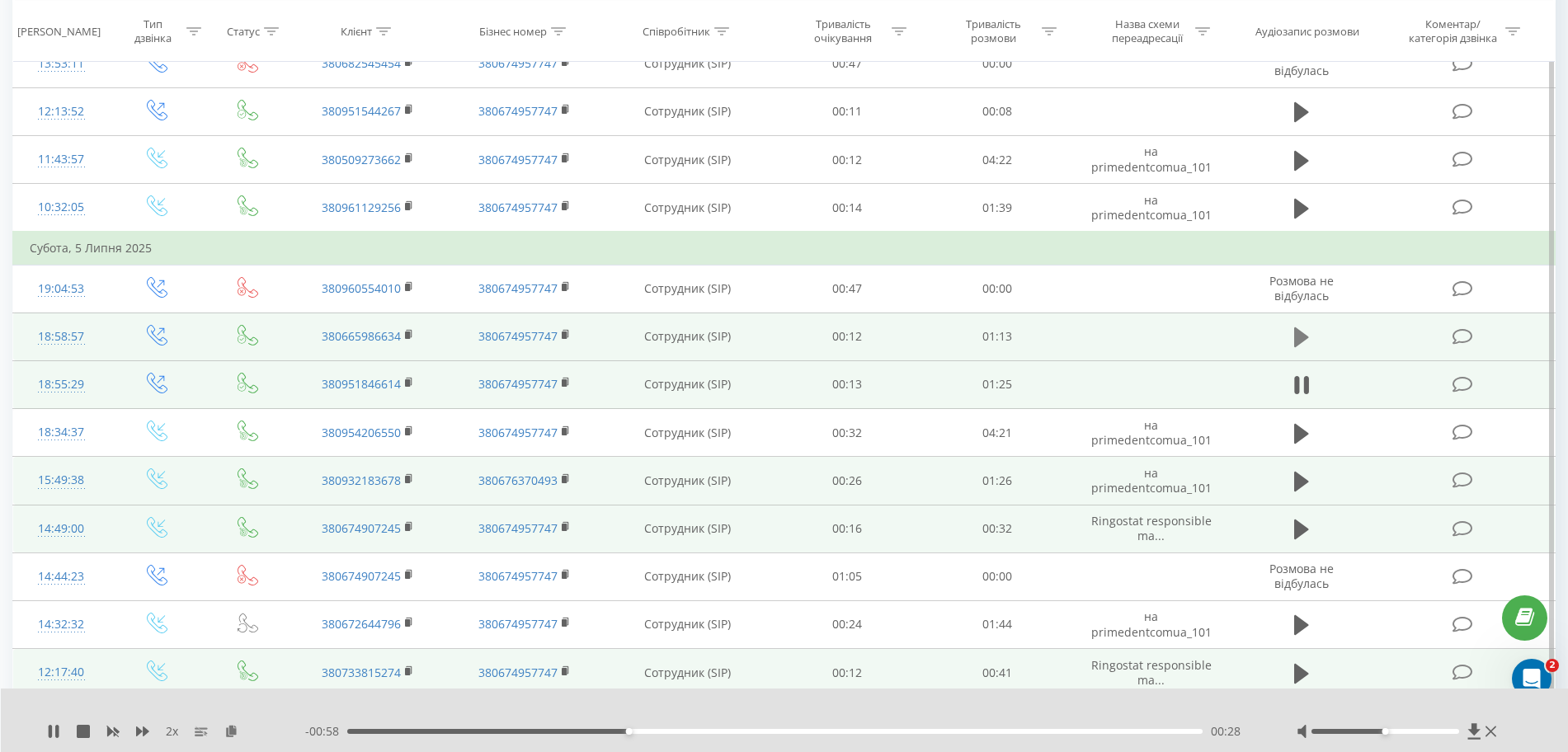
click at [947, 341] on icon at bounding box center [1301, 337] width 15 height 23
click at [225, 729] on icon at bounding box center [232, 730] width 14 height 12
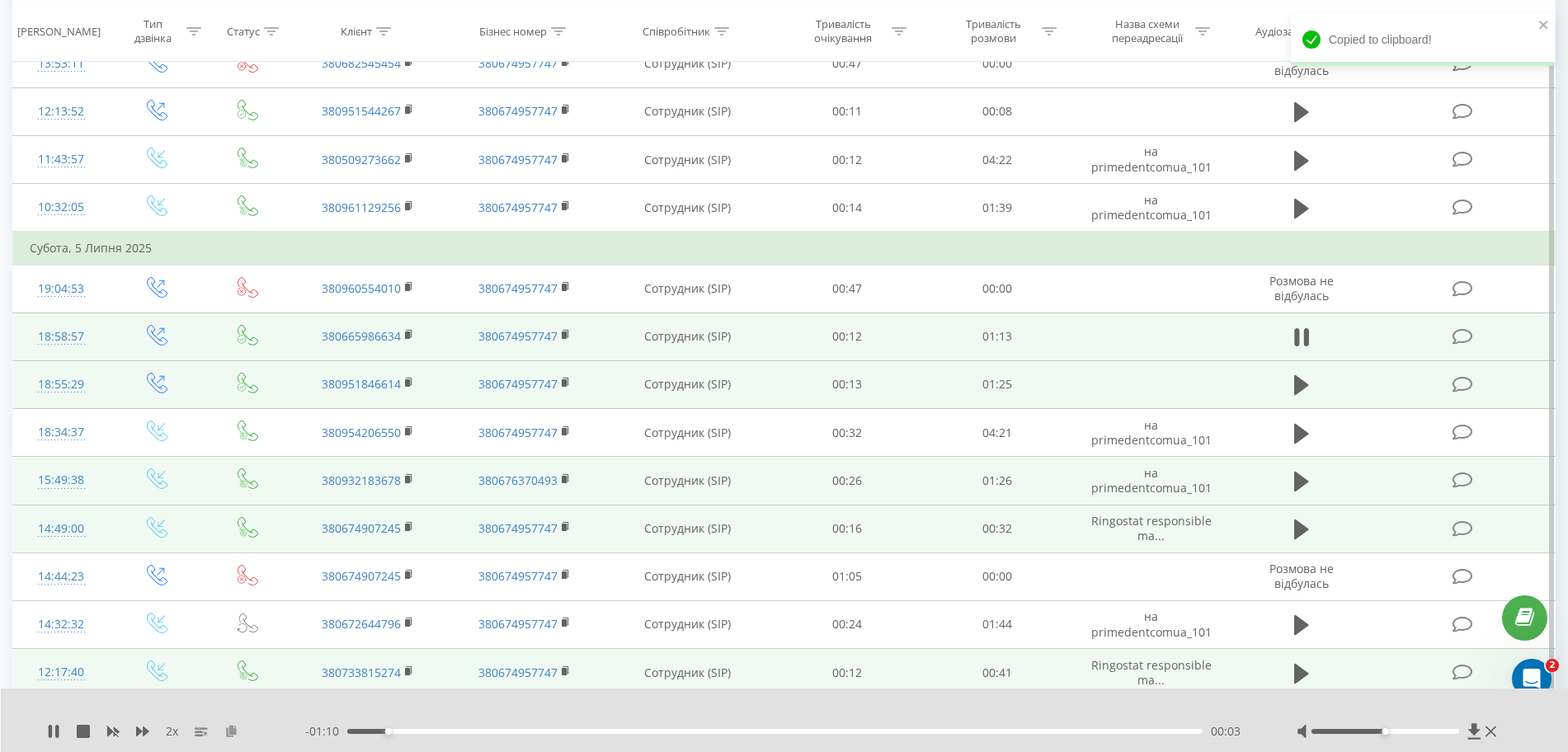
click at [225, 729] on icon at bounding box center [232, 730] width 14 height 12
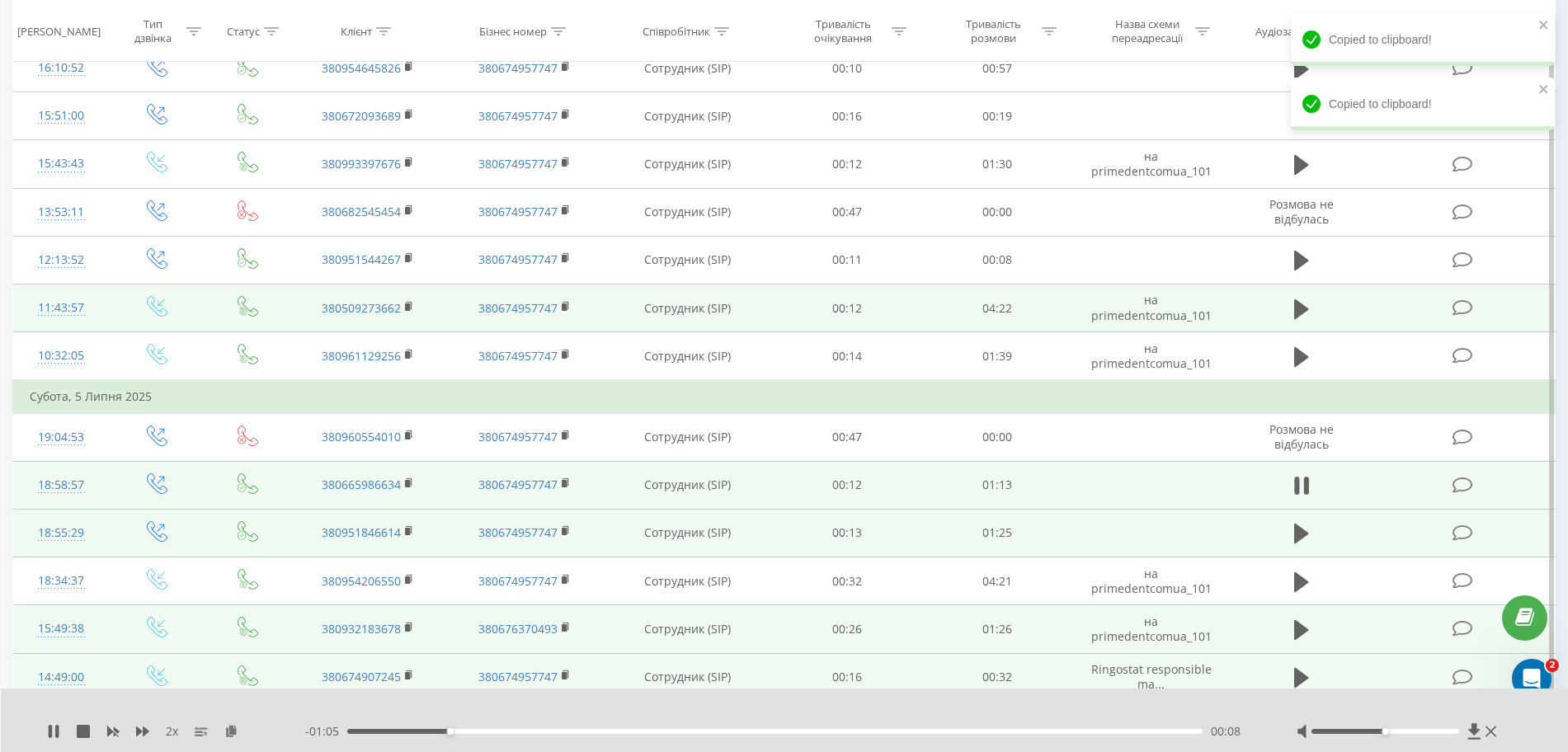
scroll to position [2226, 0]
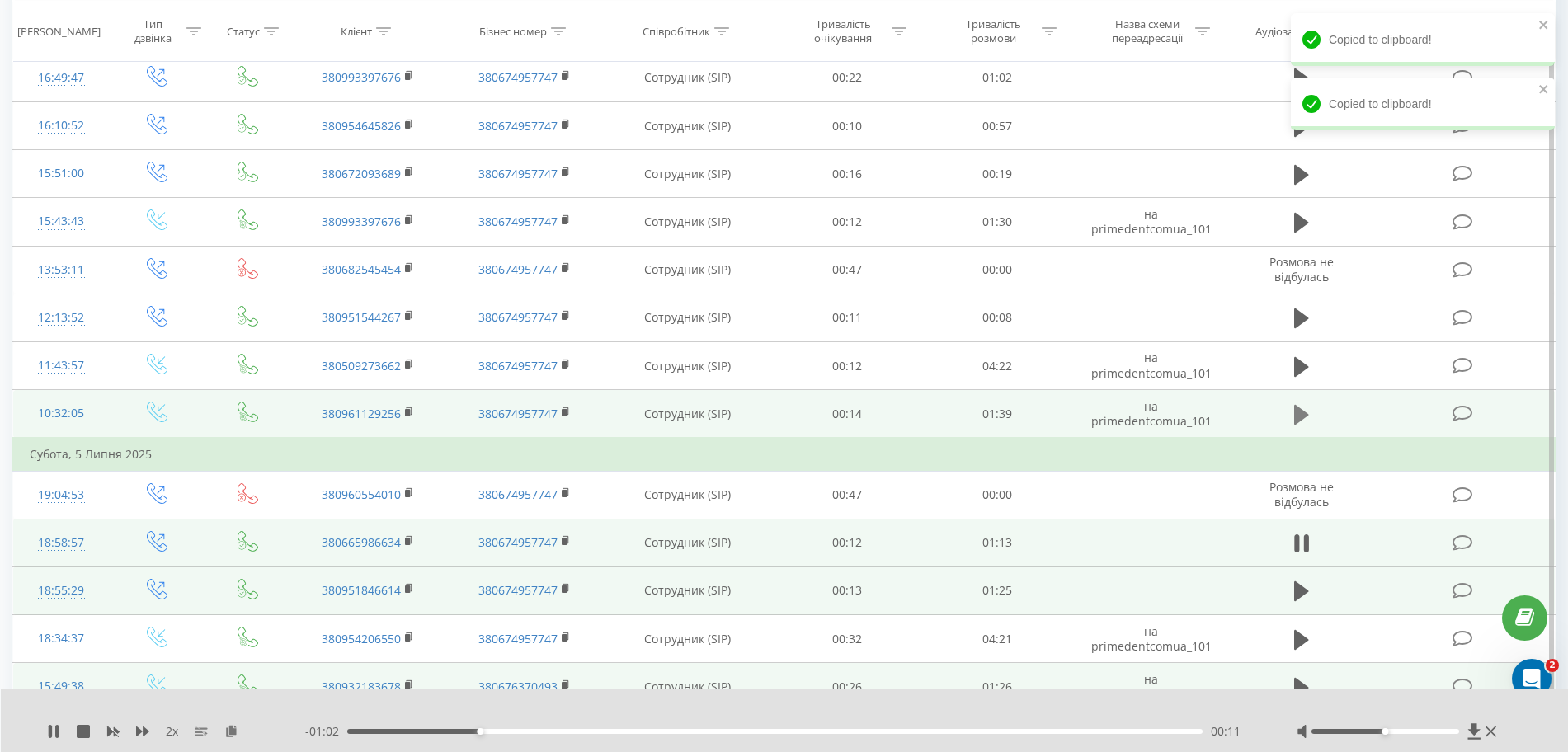
click at [947, 419] on icon at bounding box center [1301, 415] width 15 height 20
click at [234, 728] on icon at bounding box center [232, 730] width 14 height 12
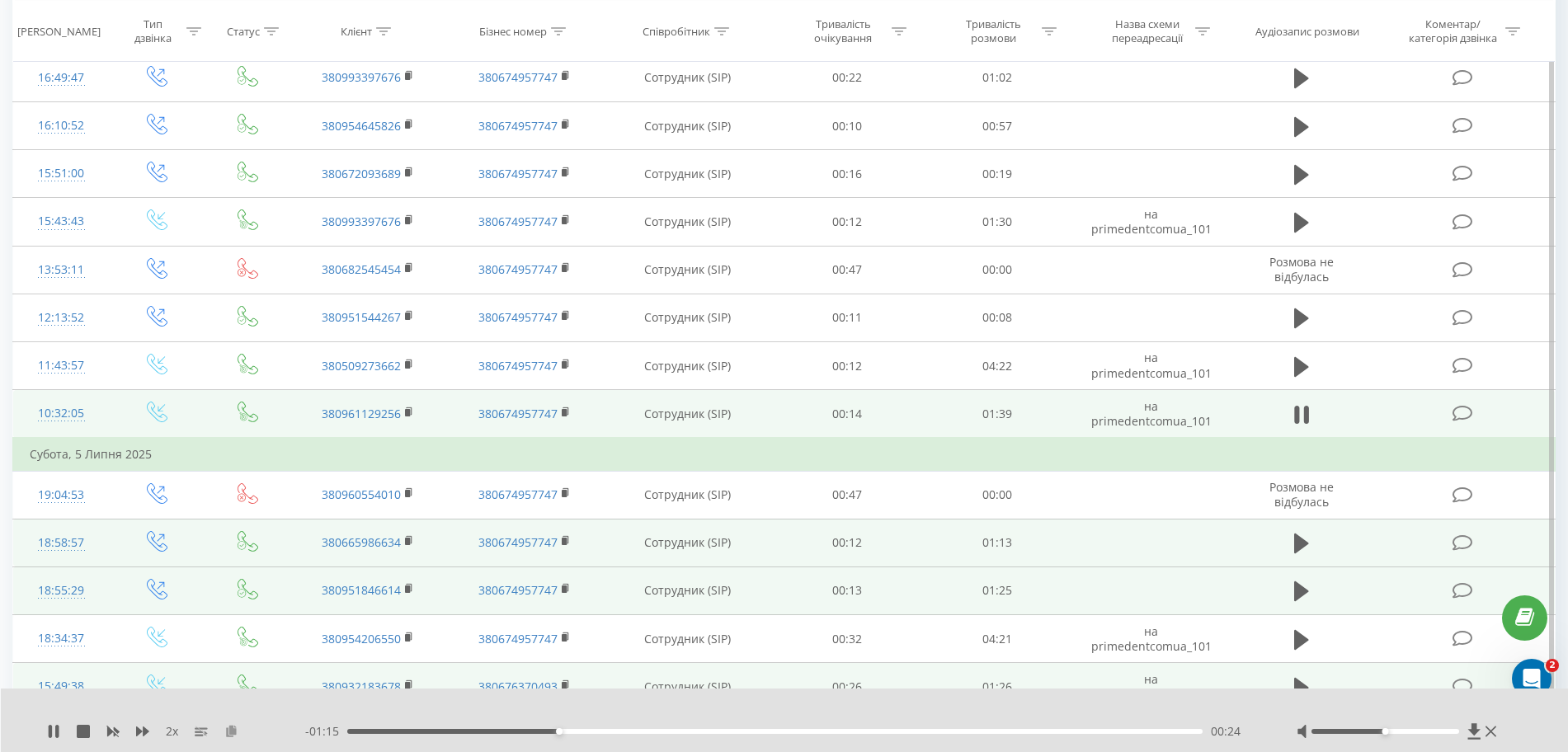
click at [234, 728] on icon at bounding box center [232, 730] width 14 height 12
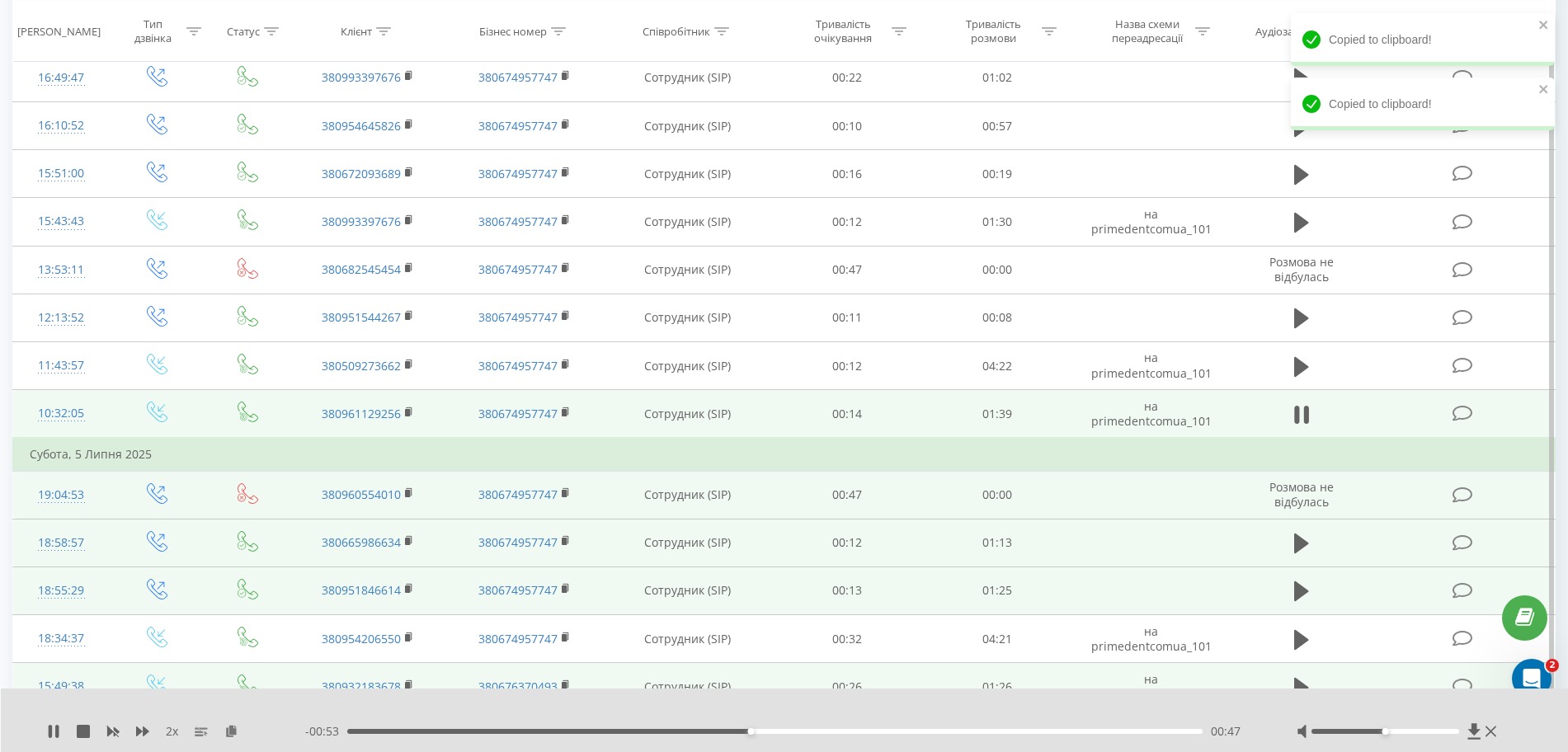
scroll to position [2020, 0]
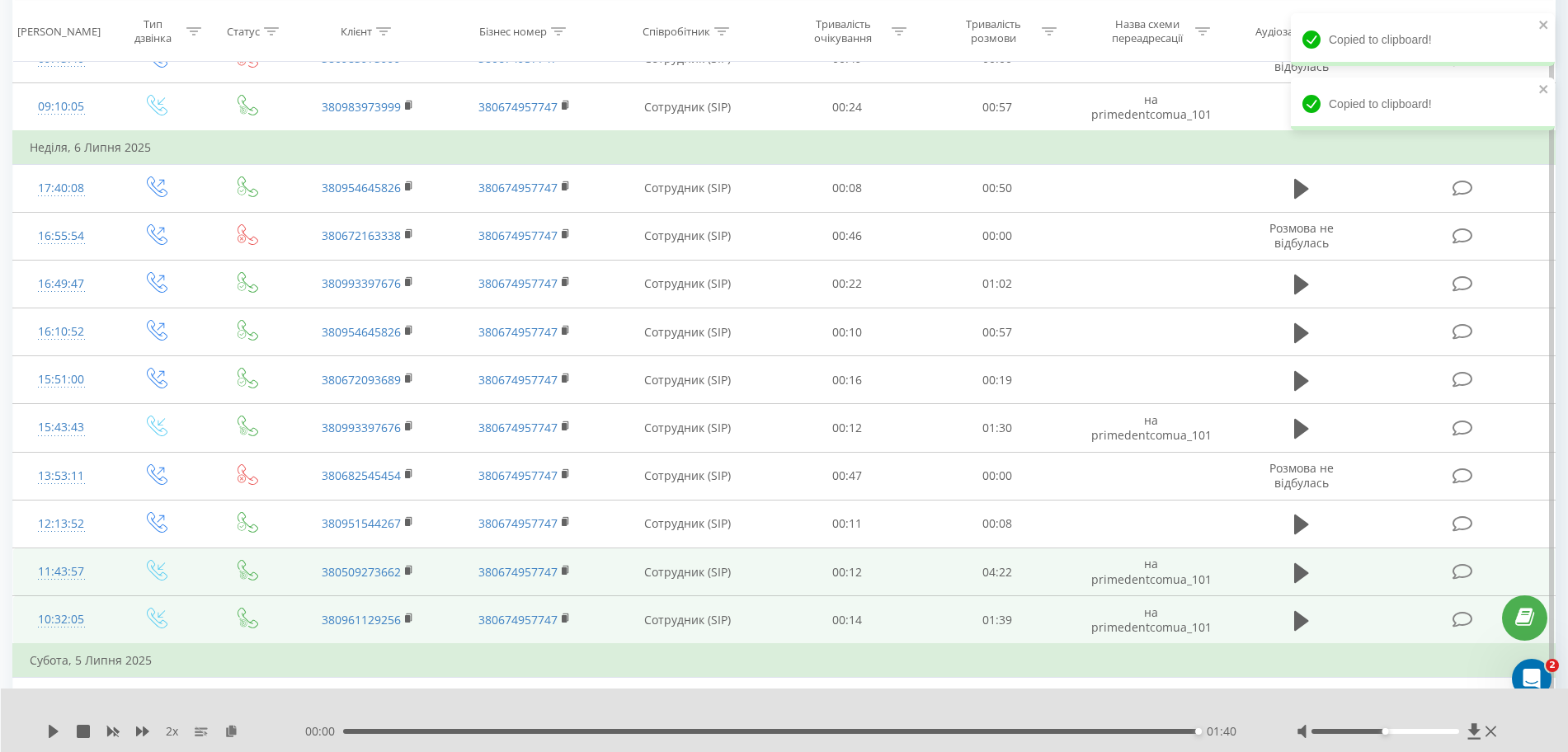
drag, startPoint x: 1303, startPoint y: 570, endPoint x: 1335, endPoint y: 558, distance: 34.2
click at [947, 570] on icon at bounding box center [1301, 573] width 15 height 20
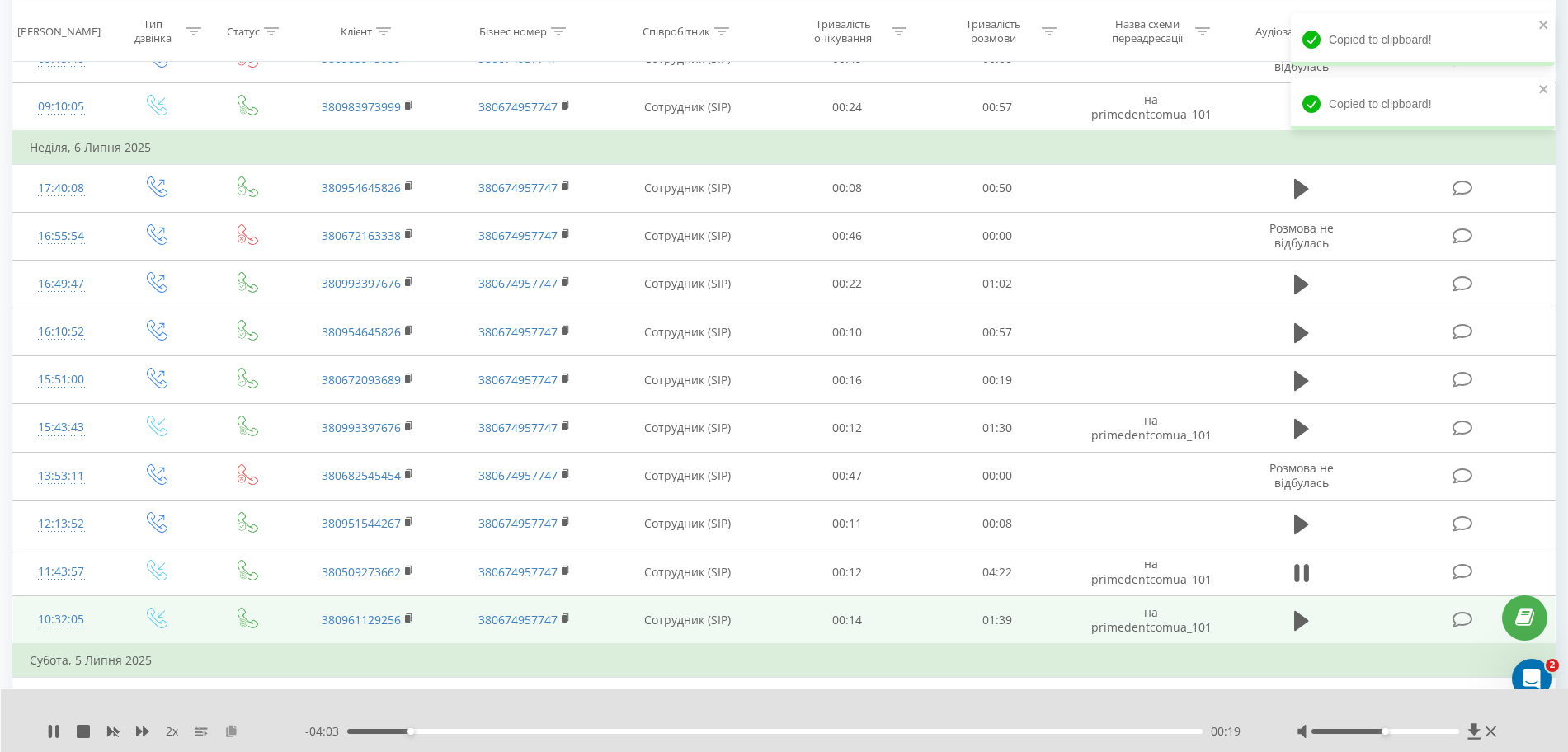
click at [238, 730] on icon at bounding box center [232, 730] width 14 height 12
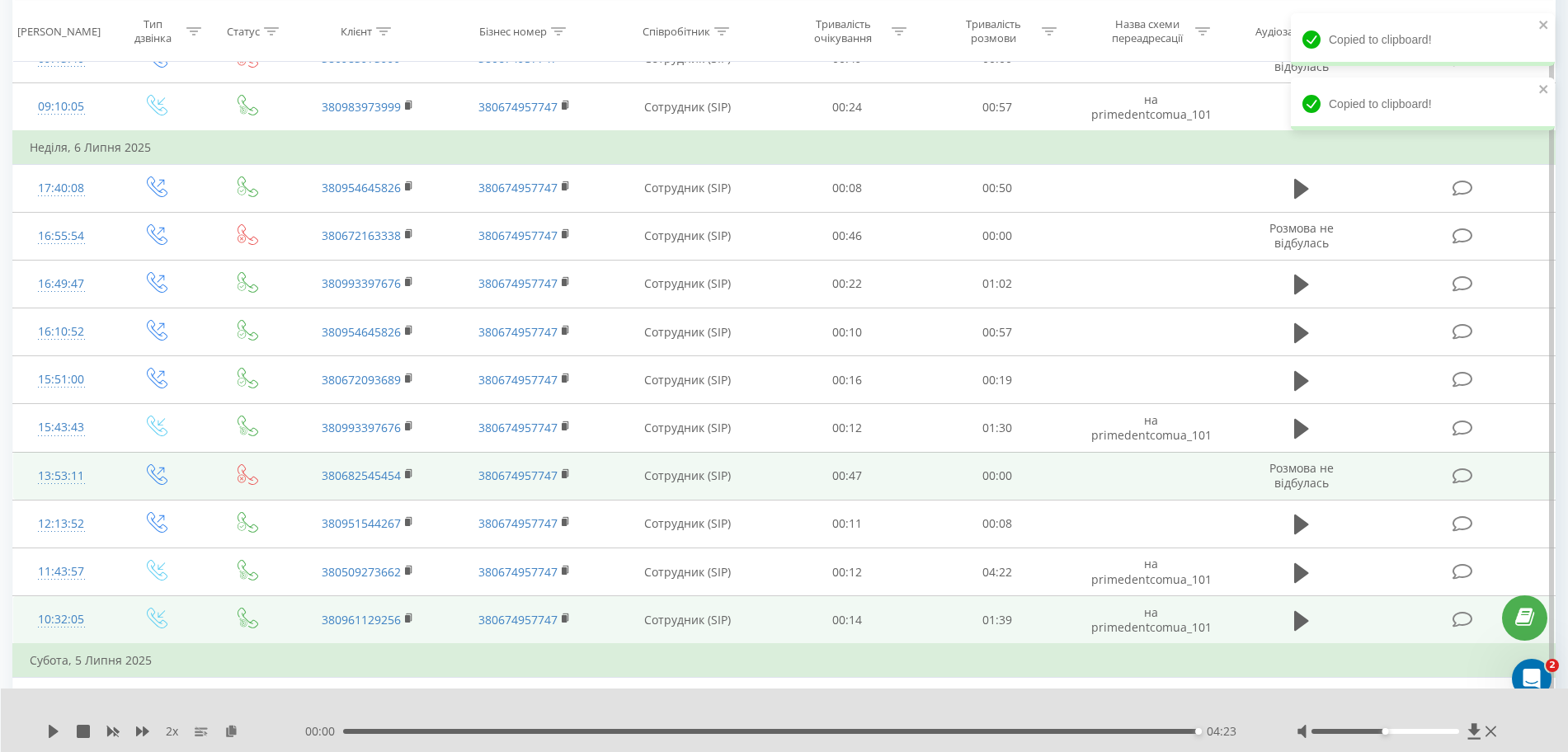
drag, startPoint x: 1303, startPoint y: 430, endPoint x: 1169, endPoint y: 482, distance: 143.7
click at [947, 432] on icon at bounding box center [1301, 429] width 15 height 20
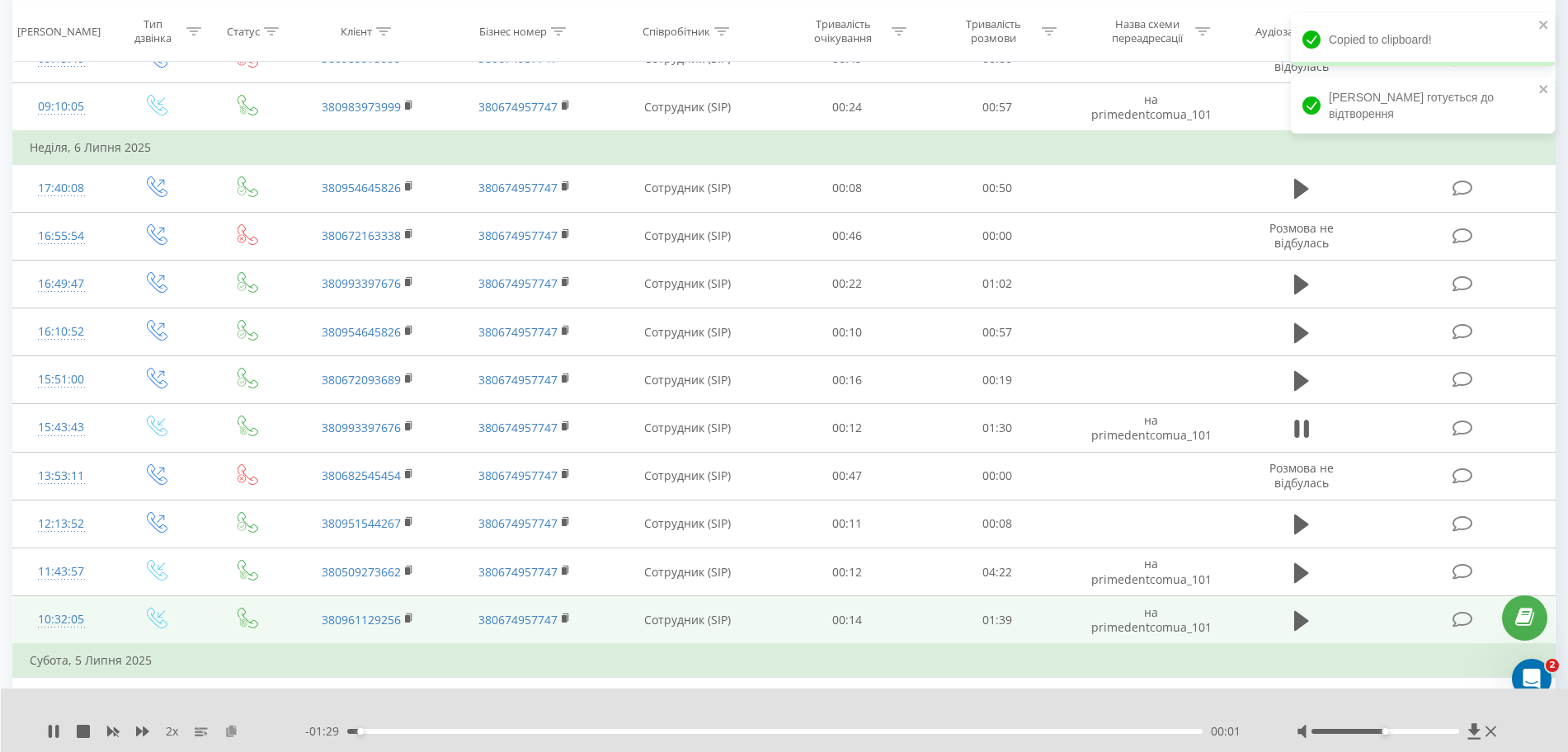
click at [228, 738] on button at bounding box center [231, 731] width 13 height 13
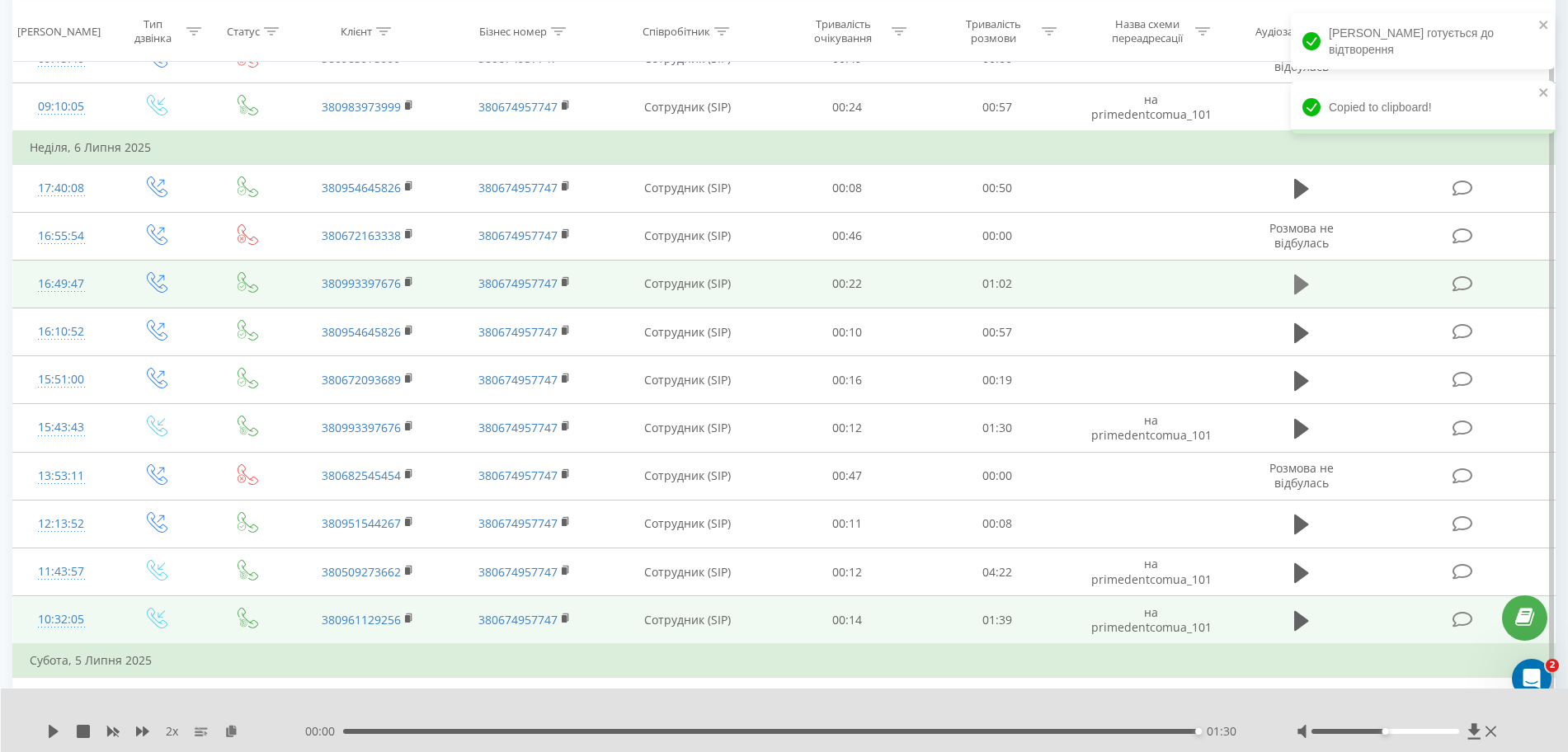
click at [947, 289] on icon at bounding box center [1301, 284] width 15 height 23
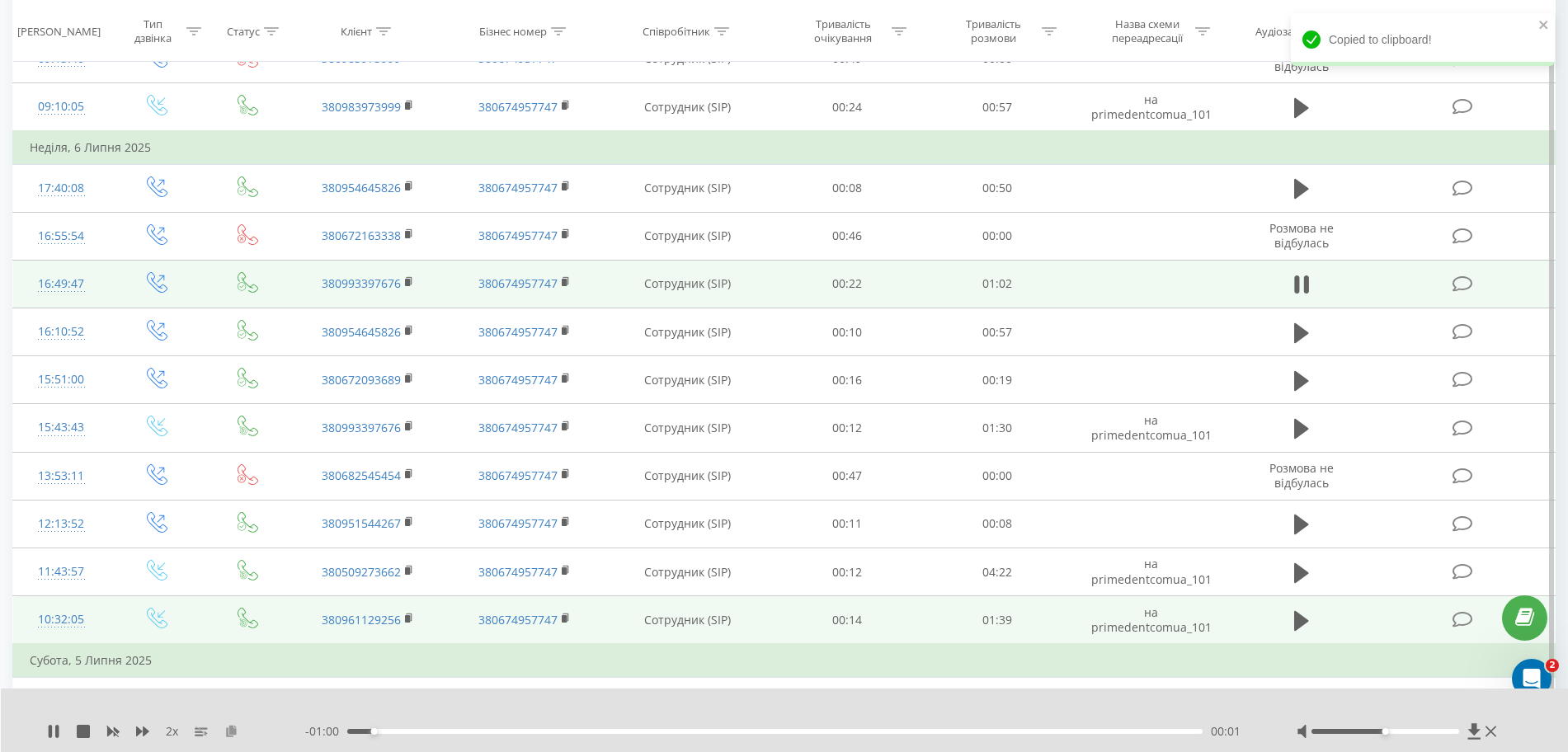
click at [232, 734] on icon at bounding box center [232, 730] width 14 height 12
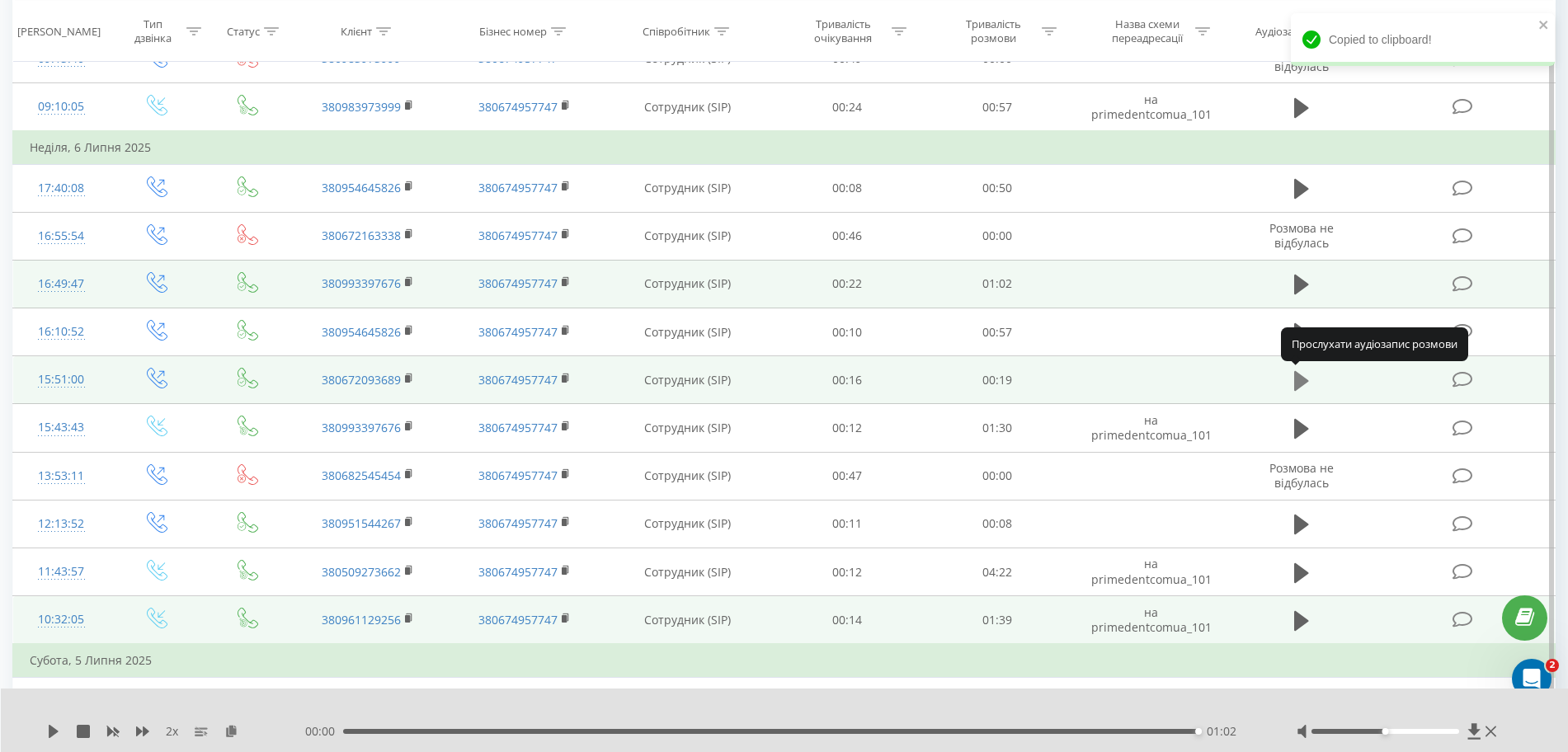
click at [947, 382] on button at bounding box center [1301, 381] width 25 height 25
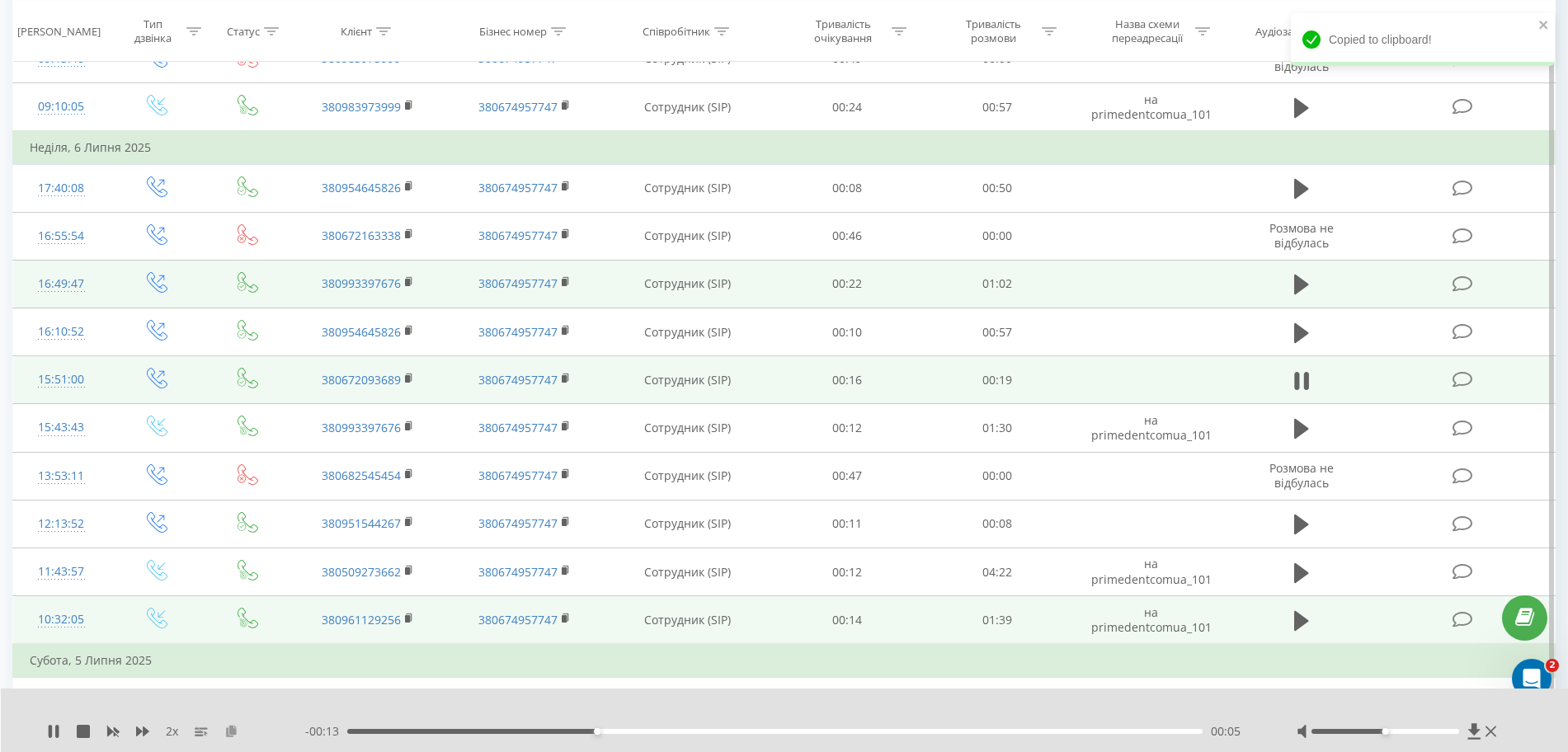
click at [233, 725] on icon at bounding box center [232, 730] width 14 height 12
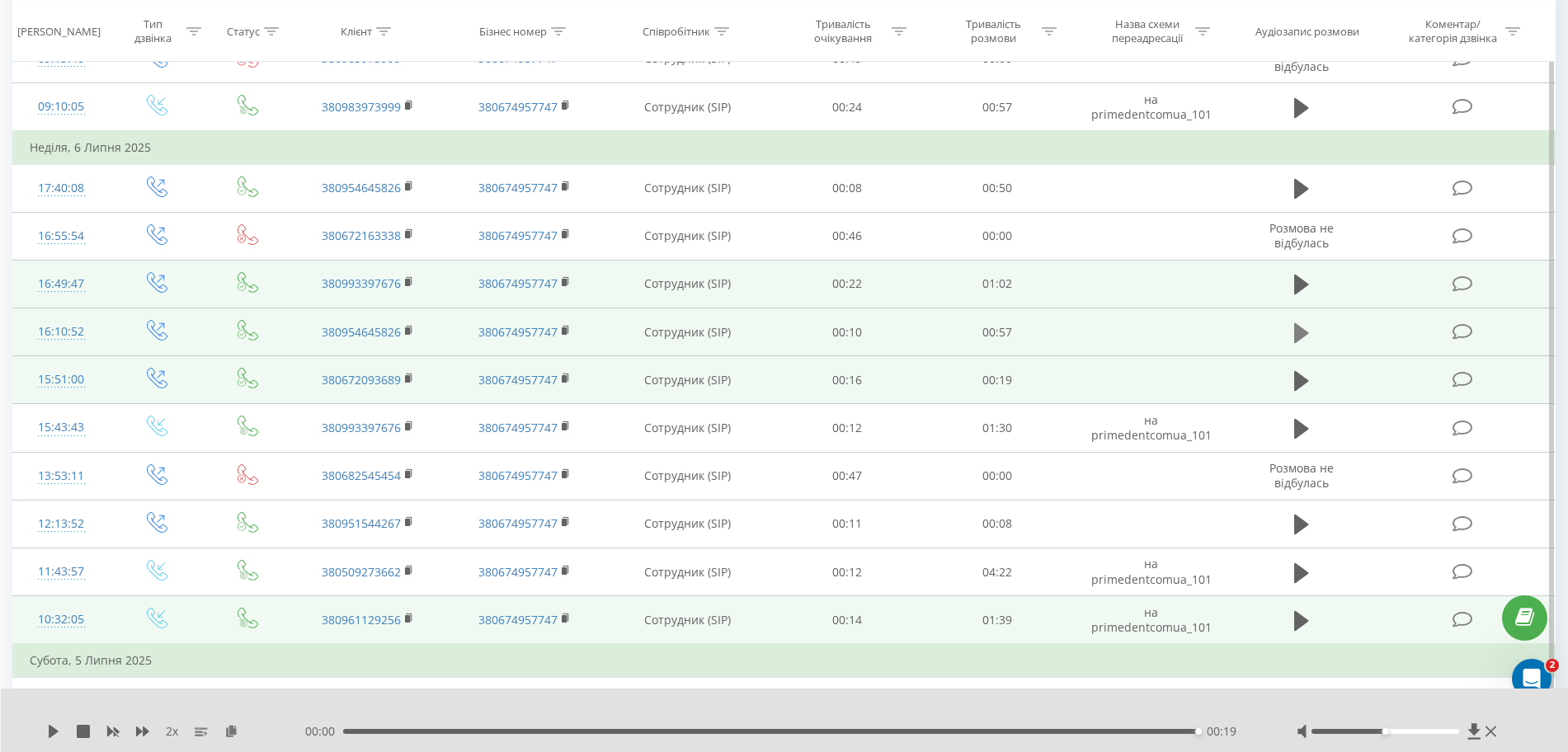
click at [947, 330] on button at bounding box center [1301, 333] width 25 height 25
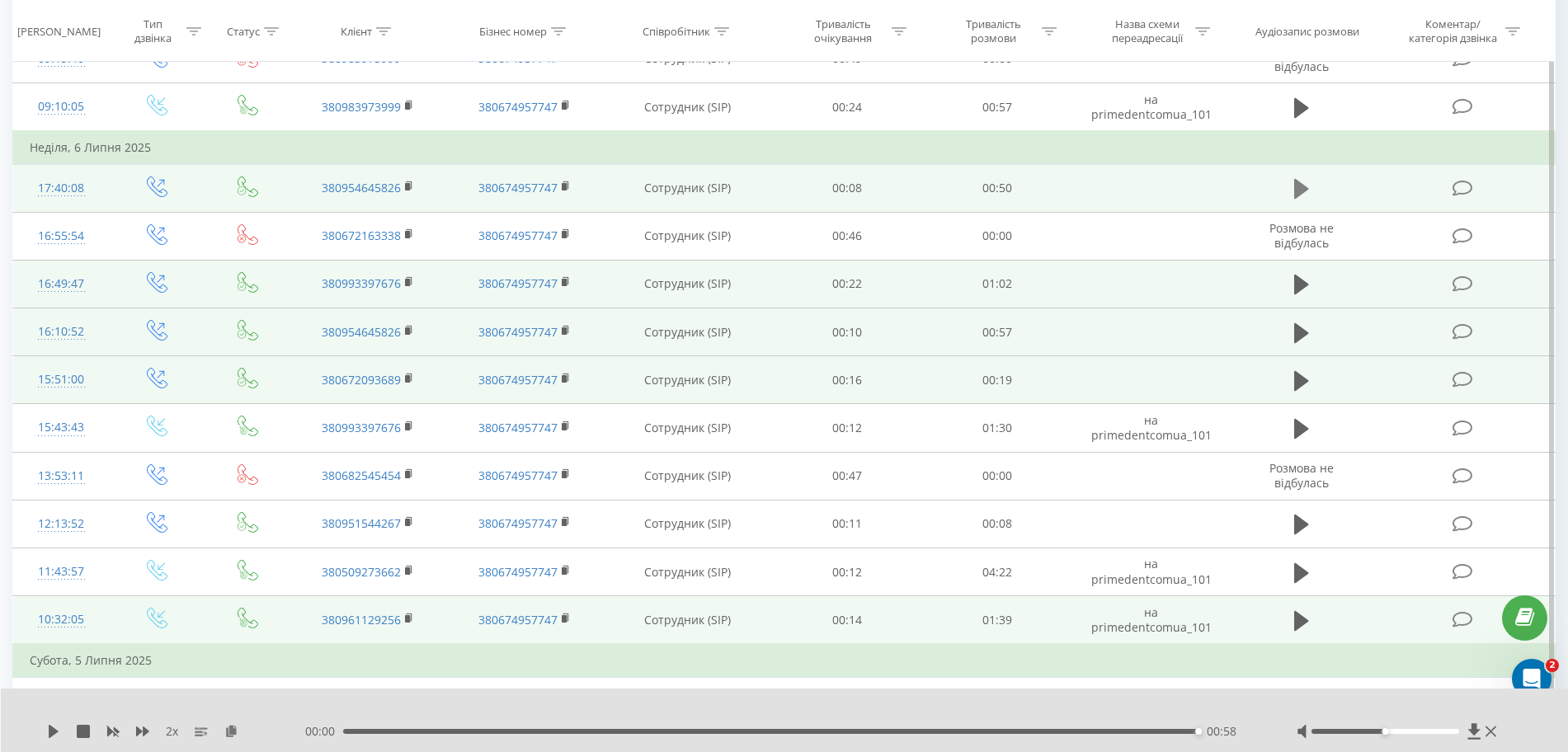
click at [947, 185] on button at bounding box center [1301, 189] width 25 height 25
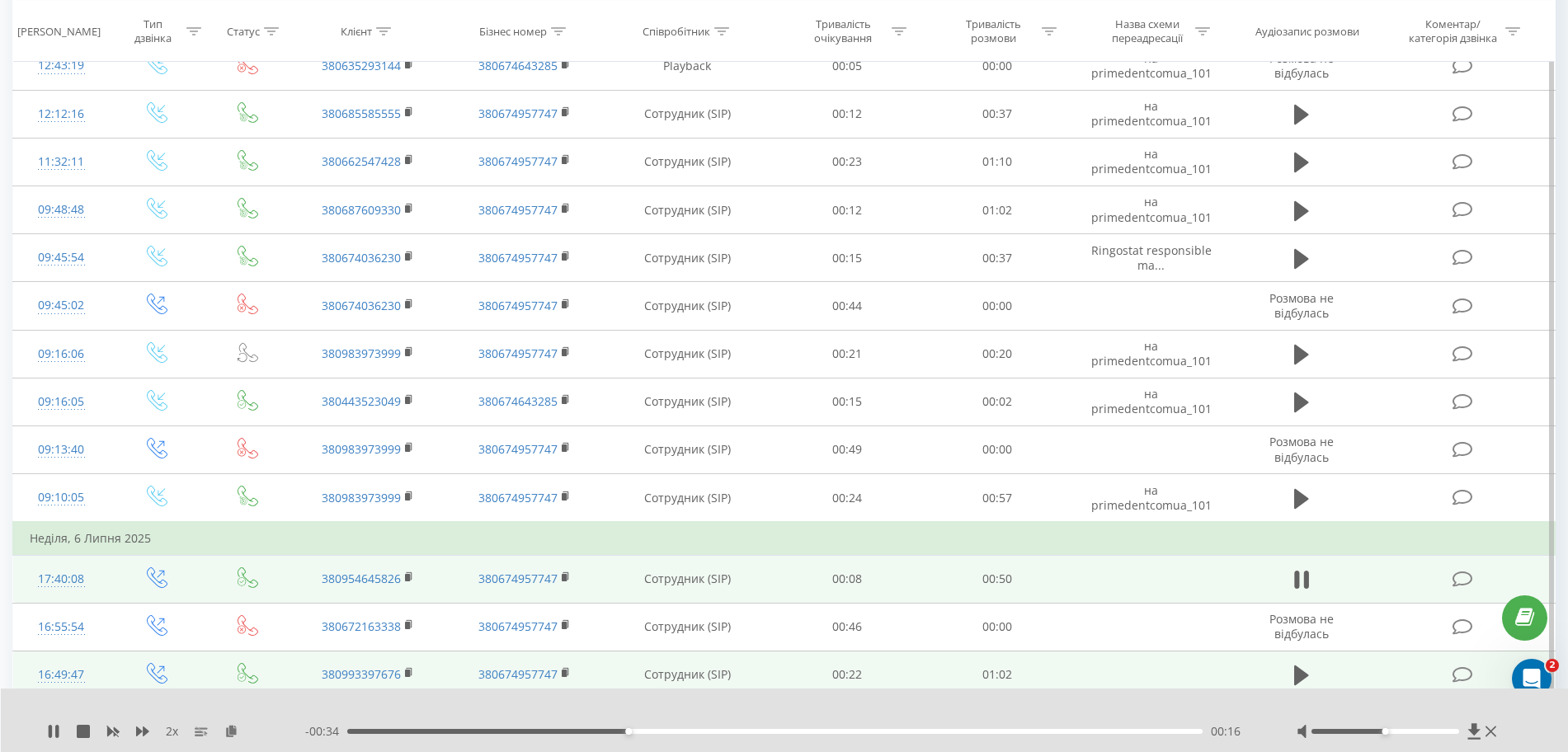
scroll to position [1608, 0]
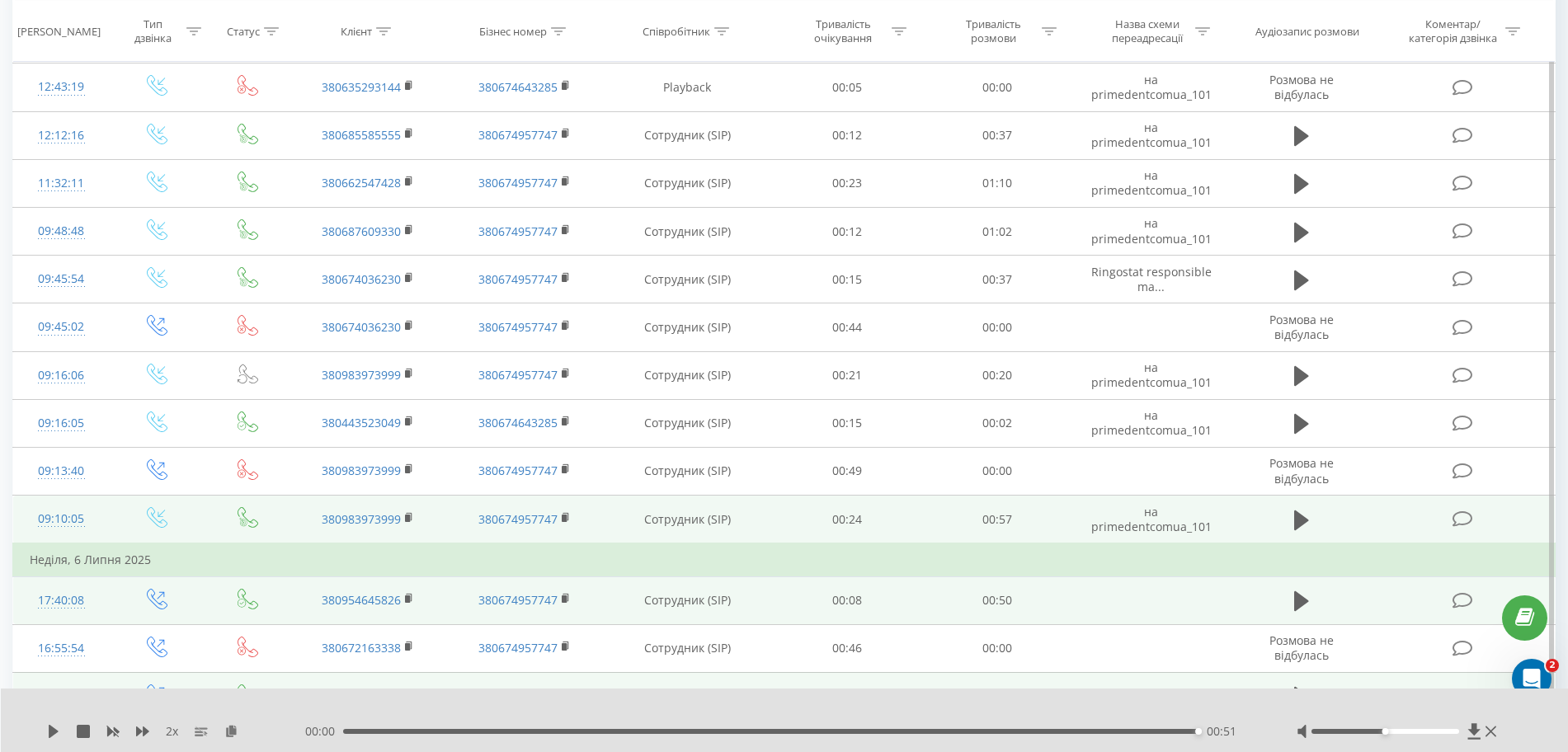
drag, startPoint x: 1303, startPoint y: 518, endPoint x: 1274, endPoint y: 524, distance: 29.6
click at [947, 524] on td at bounding box center [1301, 520] width 145 height 48
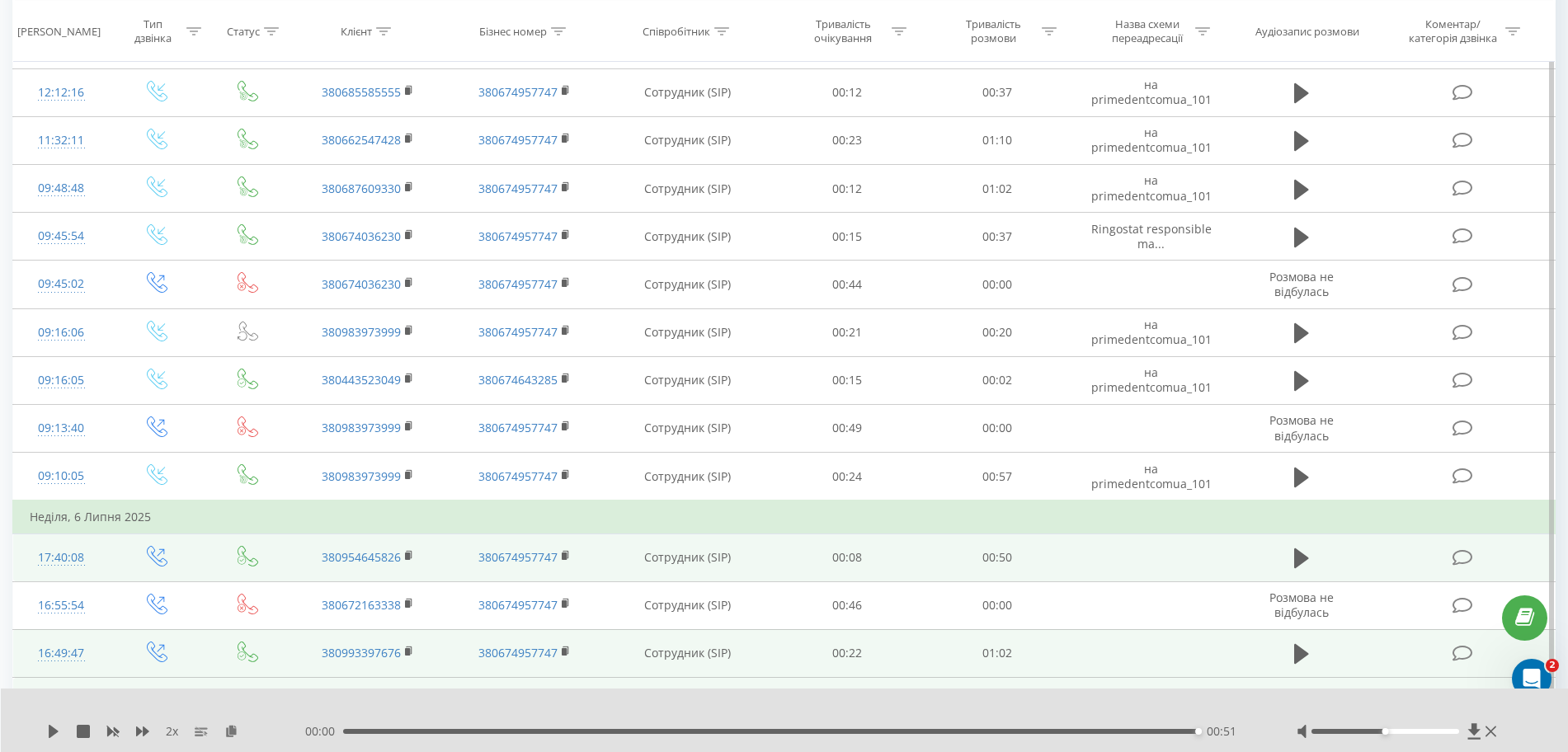
scroll to position [1649, 0]
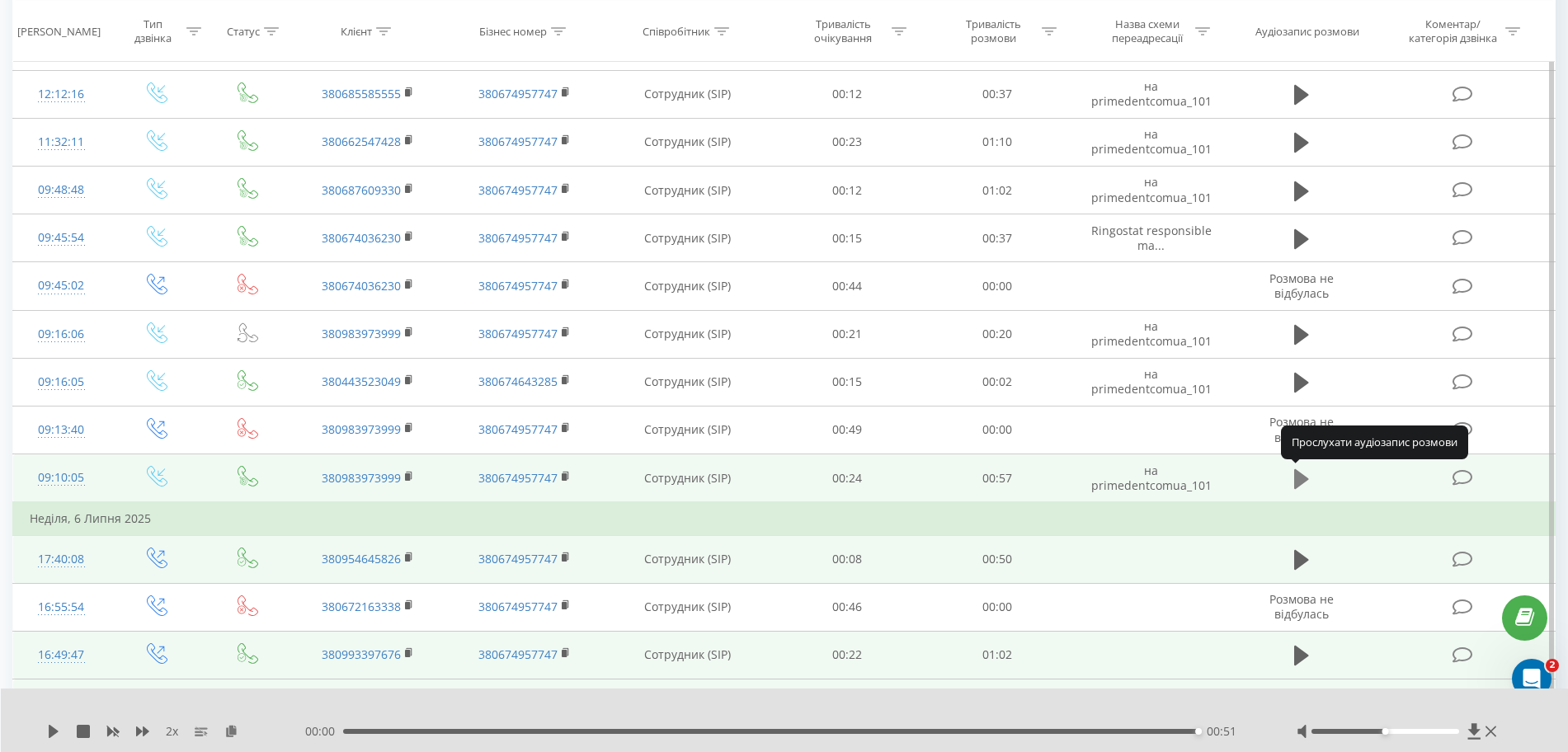
click at [947, 482] on icon at bounding box center [1301, 479] width 15 height 23
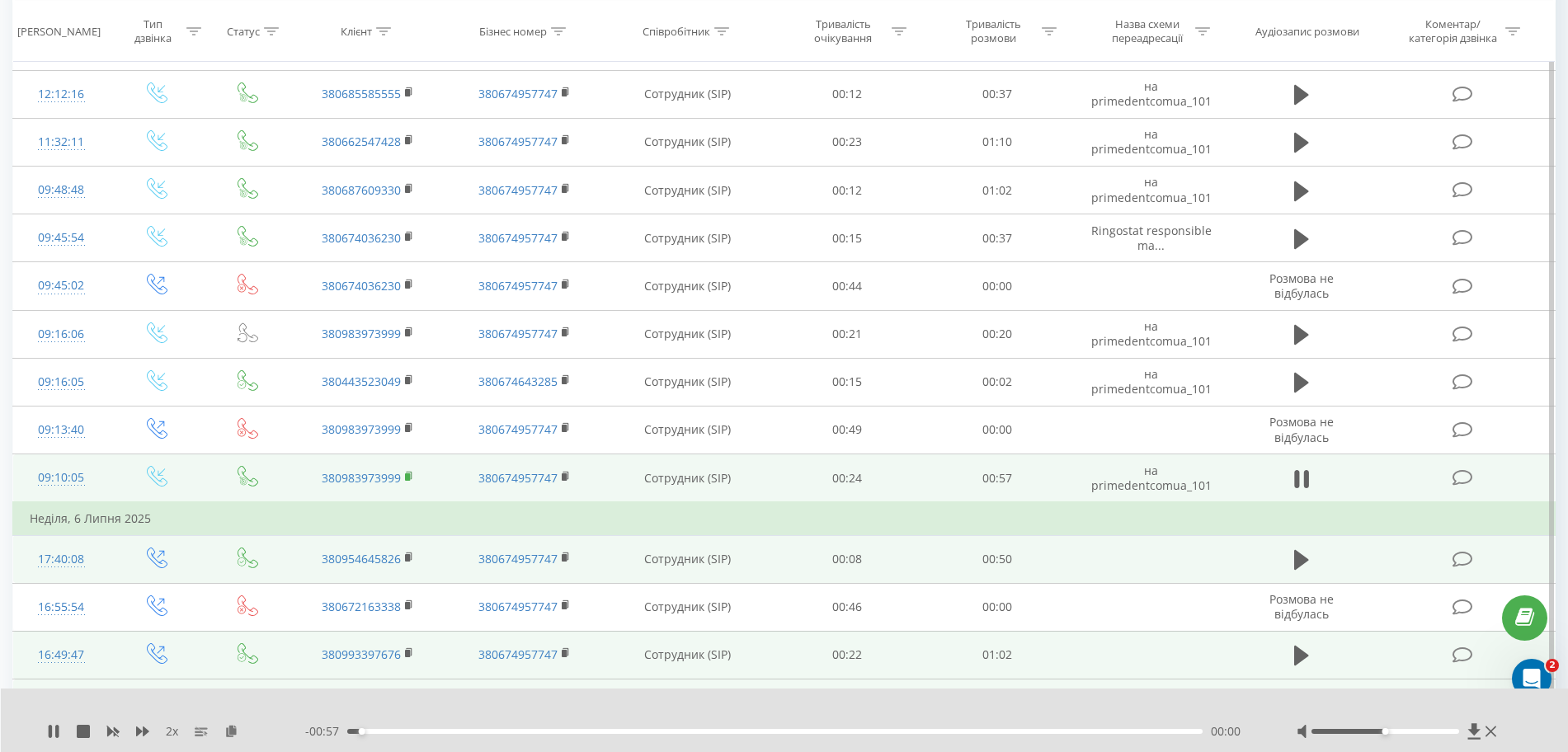
click at [412, 478] on icon at bounding box center [409, 477] width 9 height 12
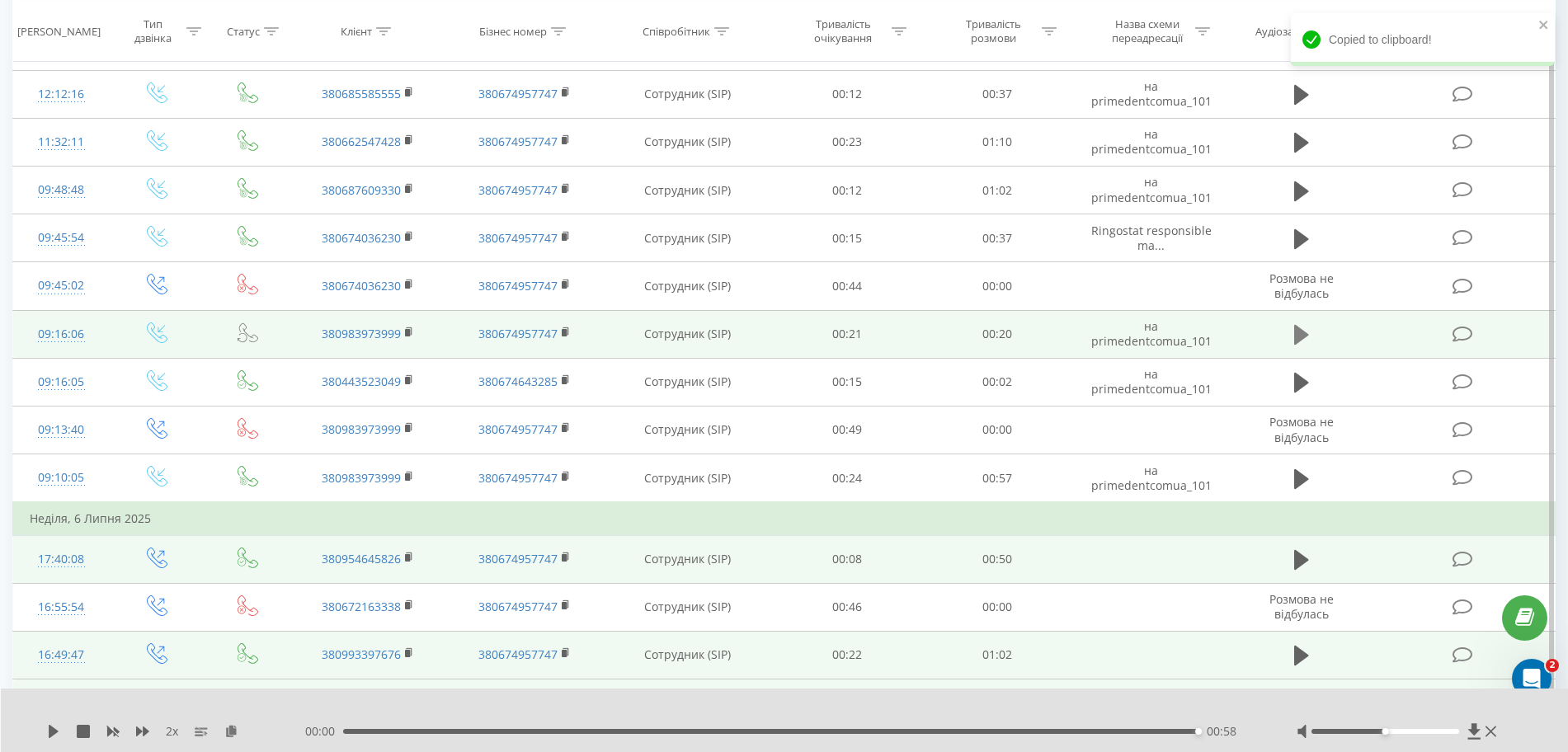
click at [947, 337] on icon at bounding box center [1301, 335] width 15 height 20
click at [236, 728] on icon at bounding box center [232, 730] width 14 height 12
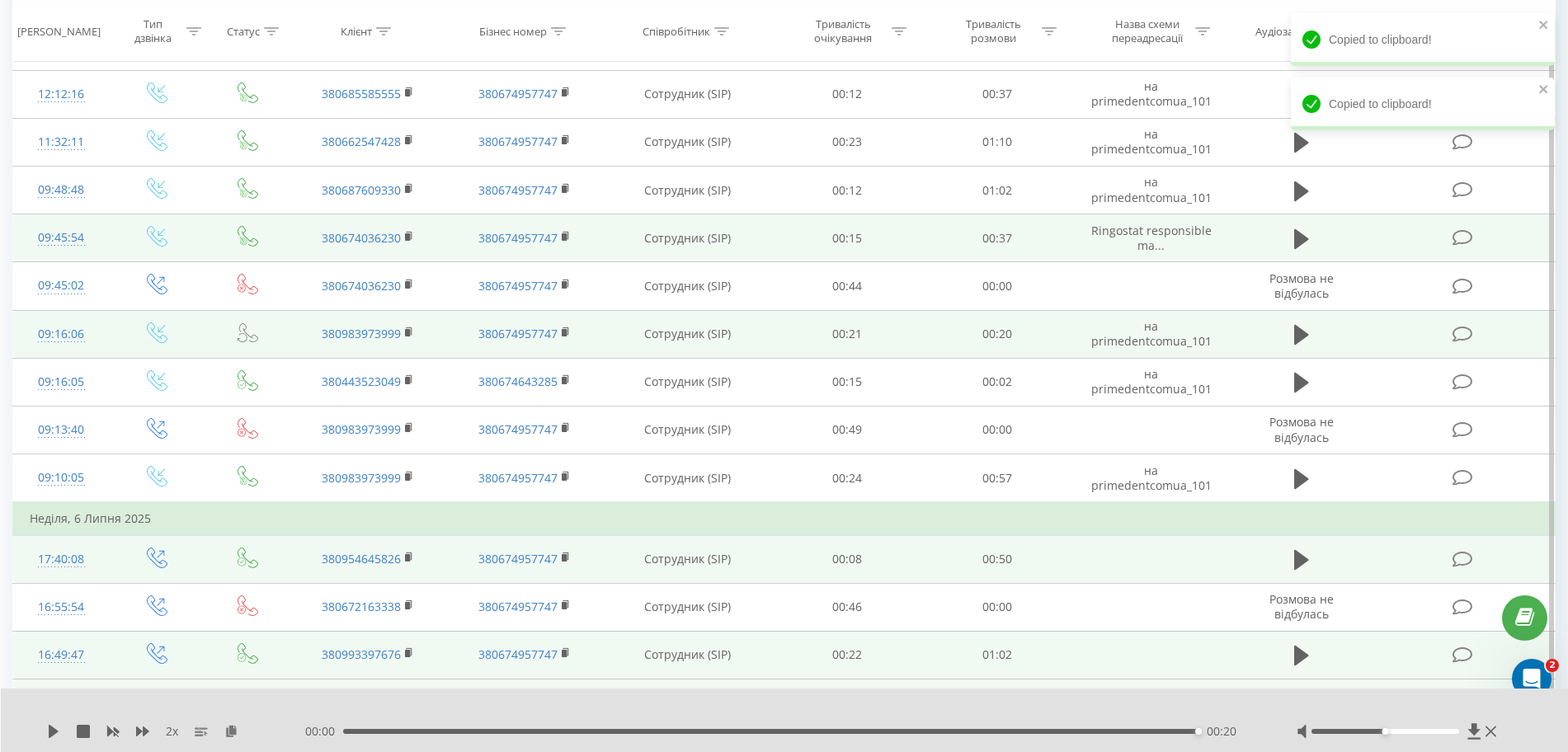
drag, startPoint x: 1306, startPoint y: 237, endPoint x: 1276, endPoint y: 254, distance: 34.5
click at [947, 237] on icon at bounding box center [1301, 239] width 15 height 20
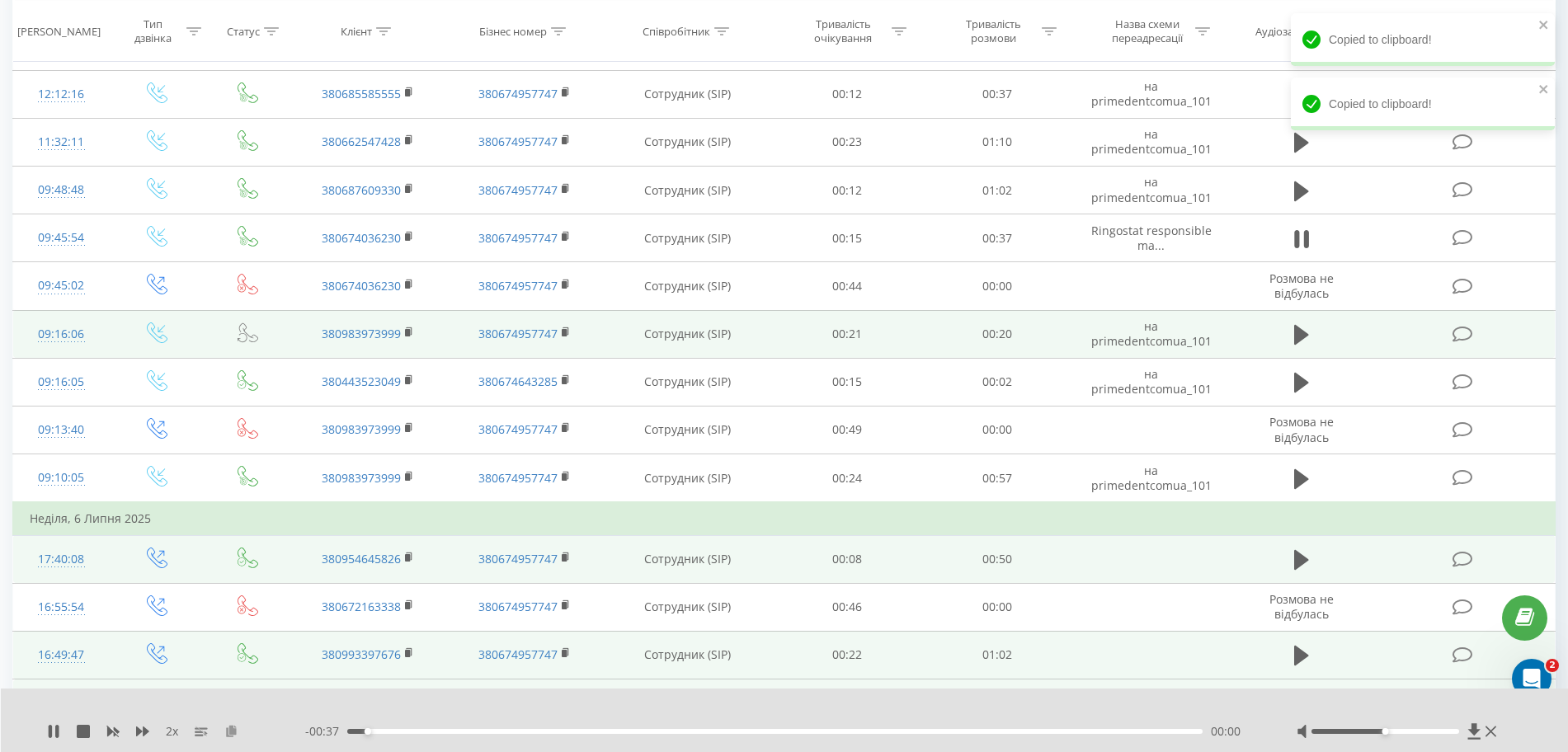
click at [231, 731] on icon at bounding box center [232, 730] width 14 height 12
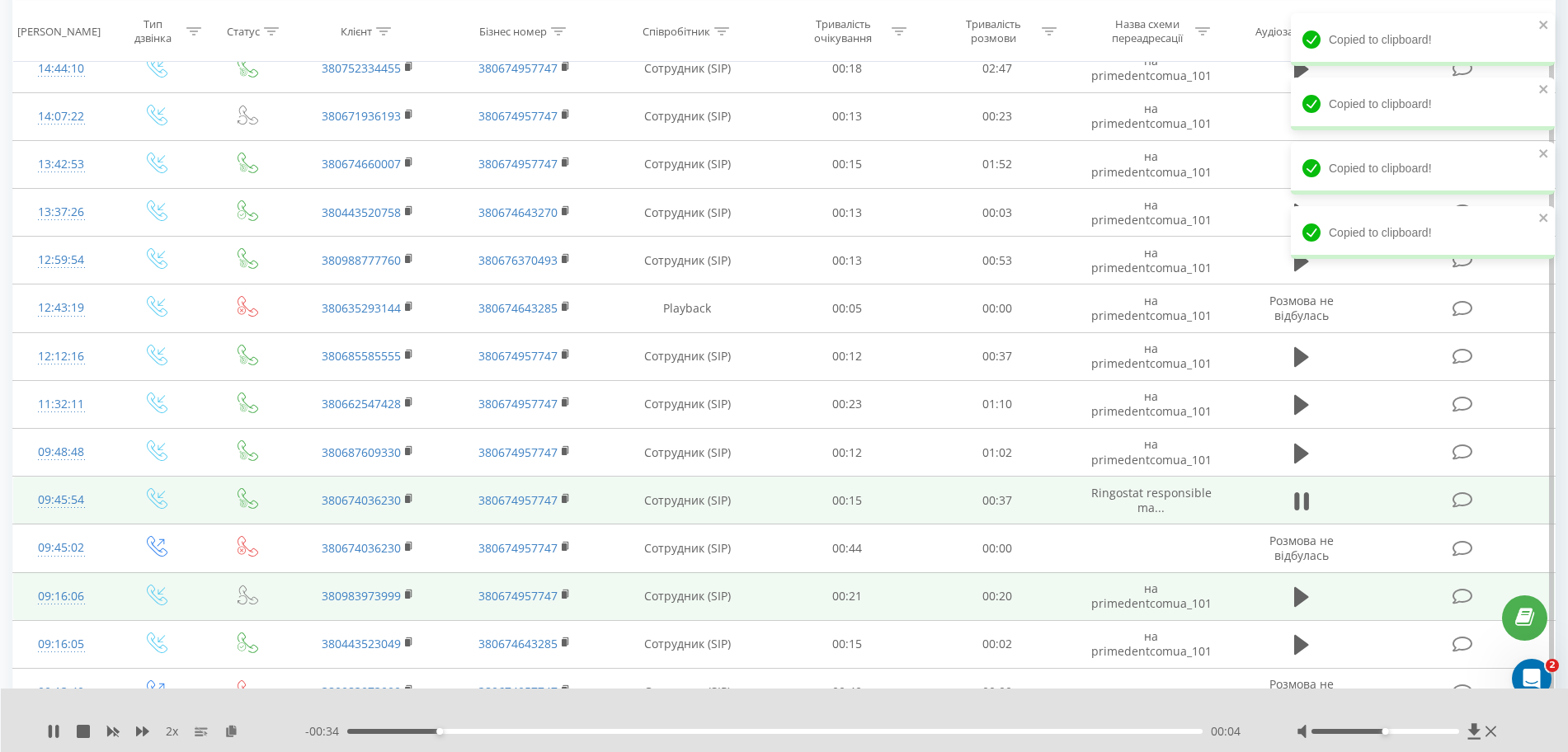
scroll to position [1340, 0]
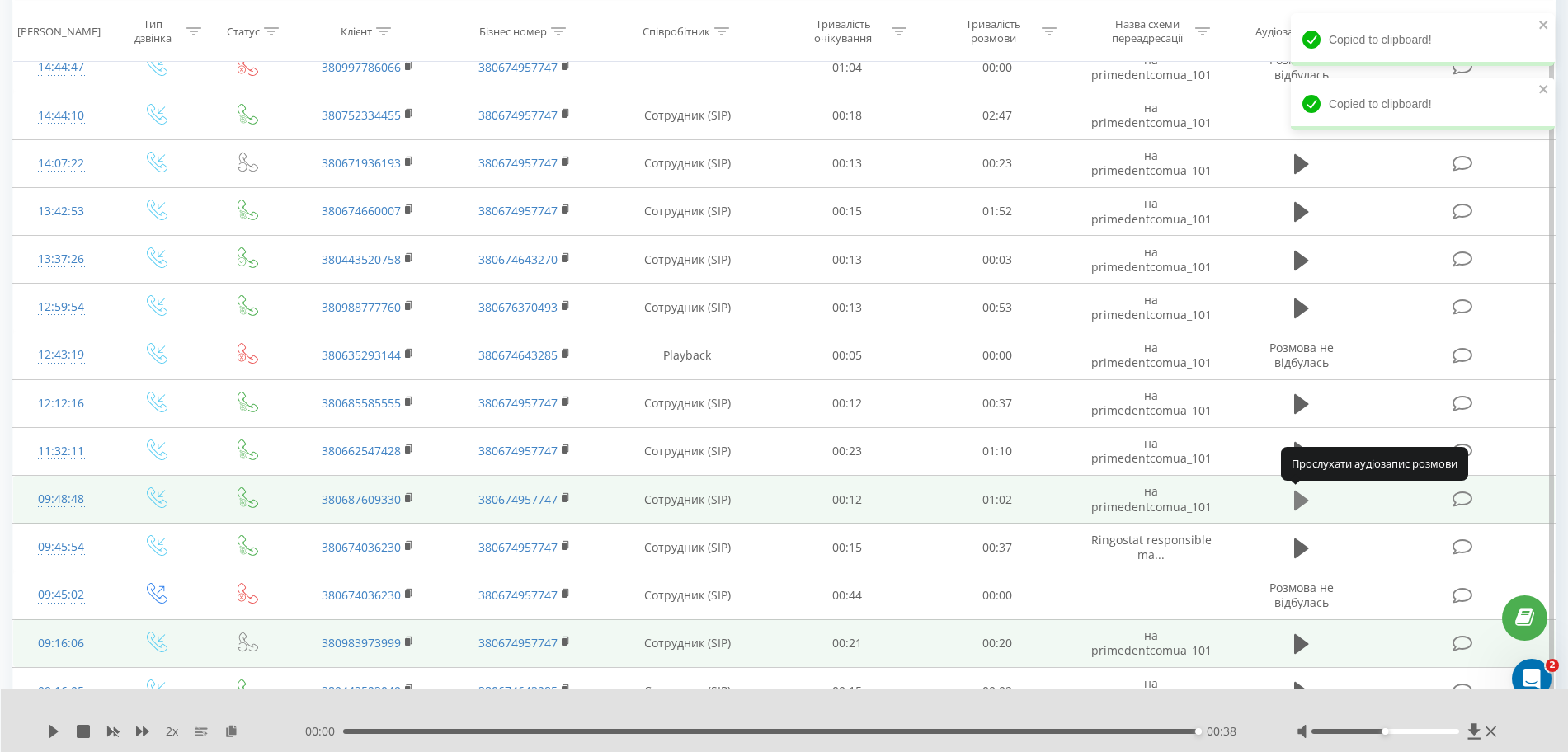
click at [947, 509] on icon at bounding box center [1301, 501] width 15 height 23
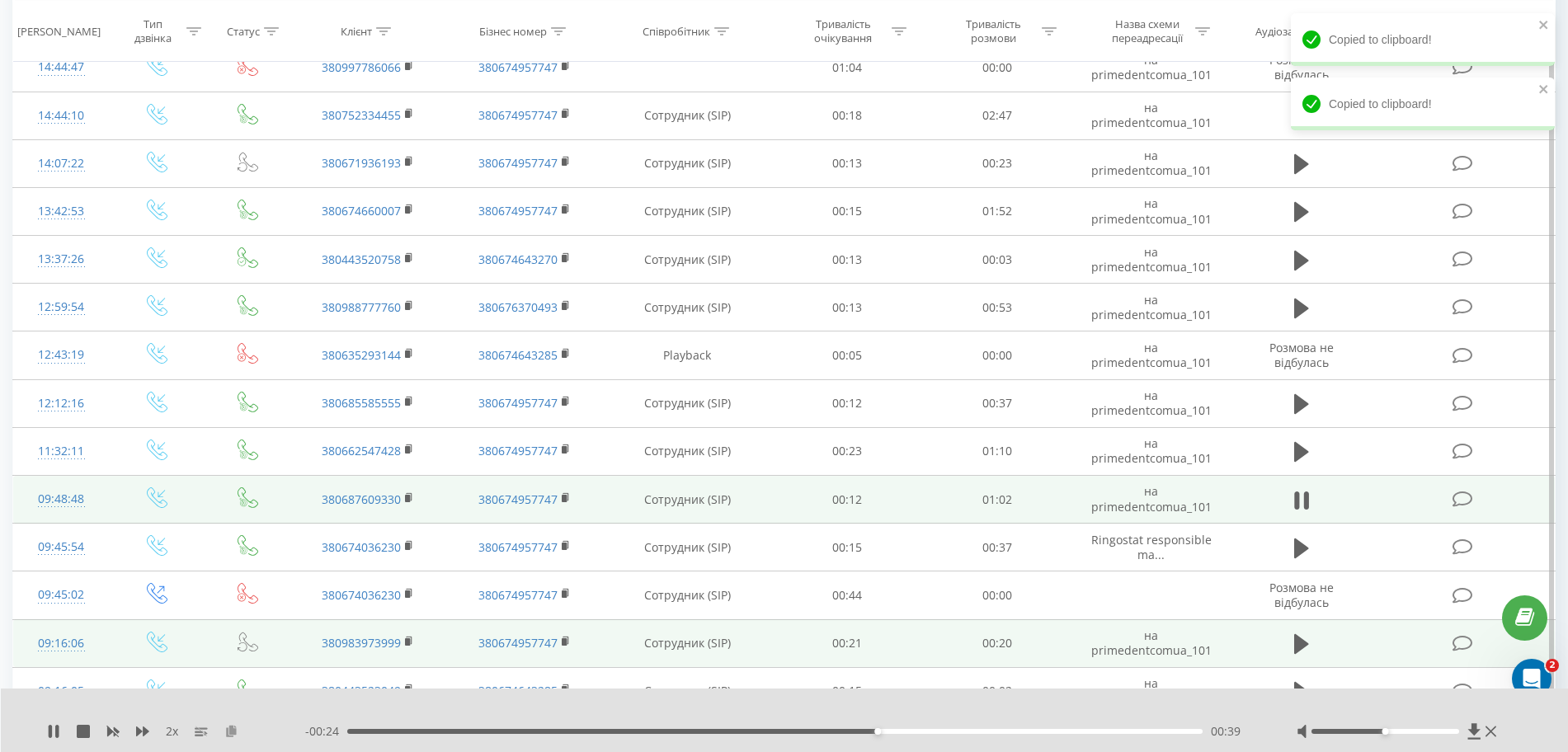
click at [237, 728] on icon at bounding box center [232, 730] width 14 height 12
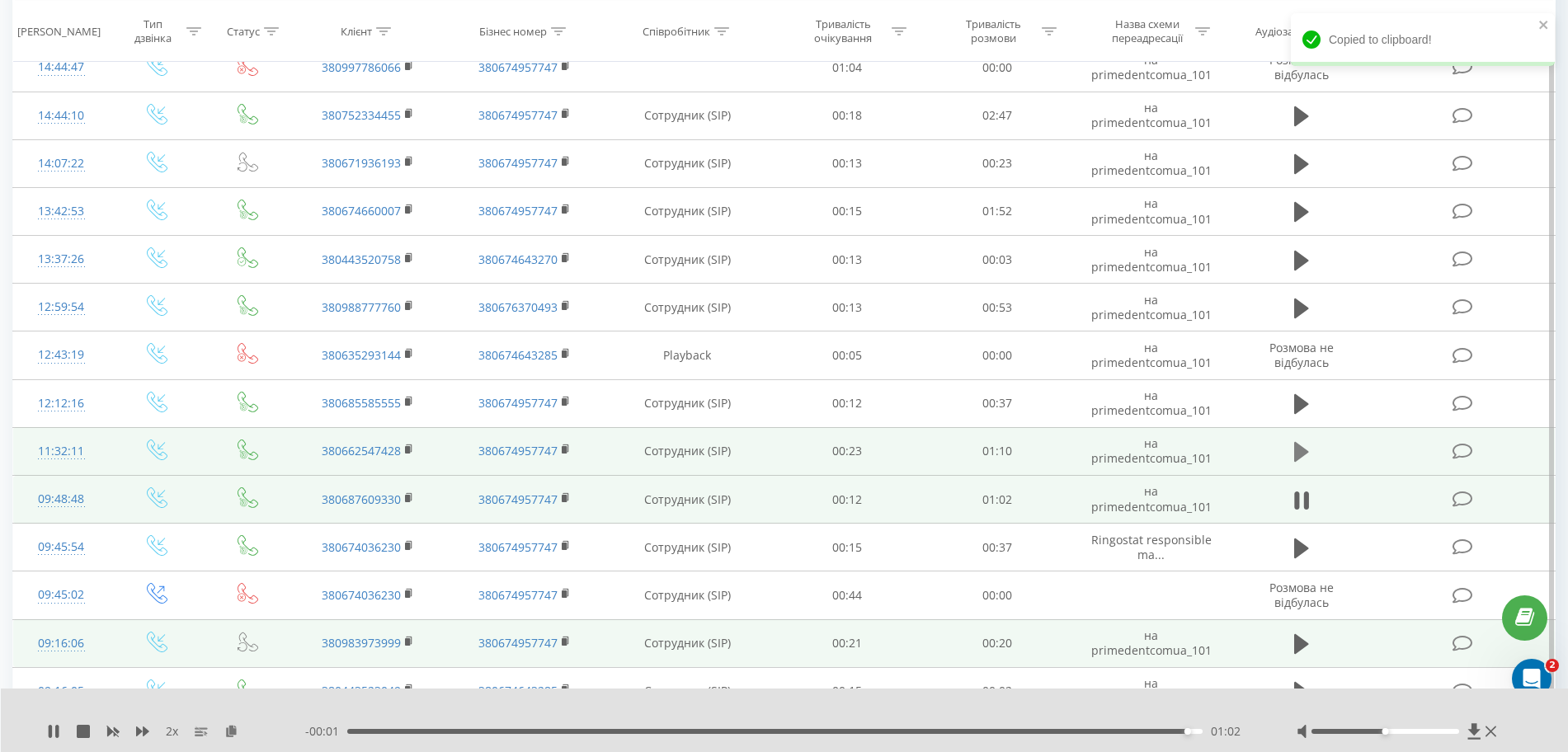
click at [947, 455] on icon at bounding box center [1301, 452] width 15 height 23
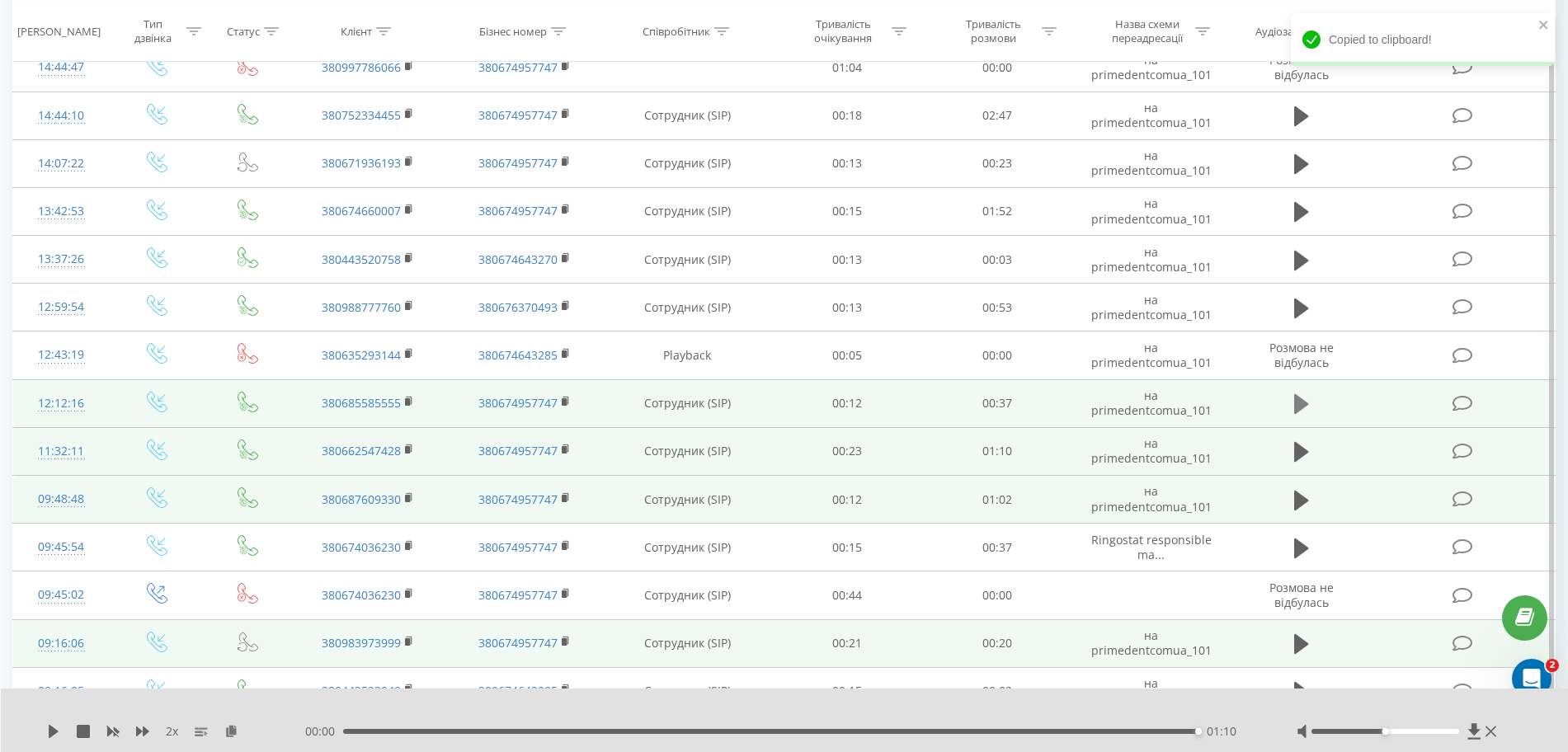
click at [947, 411] on icon at bounding box center [1301, 404] width 15 height 20
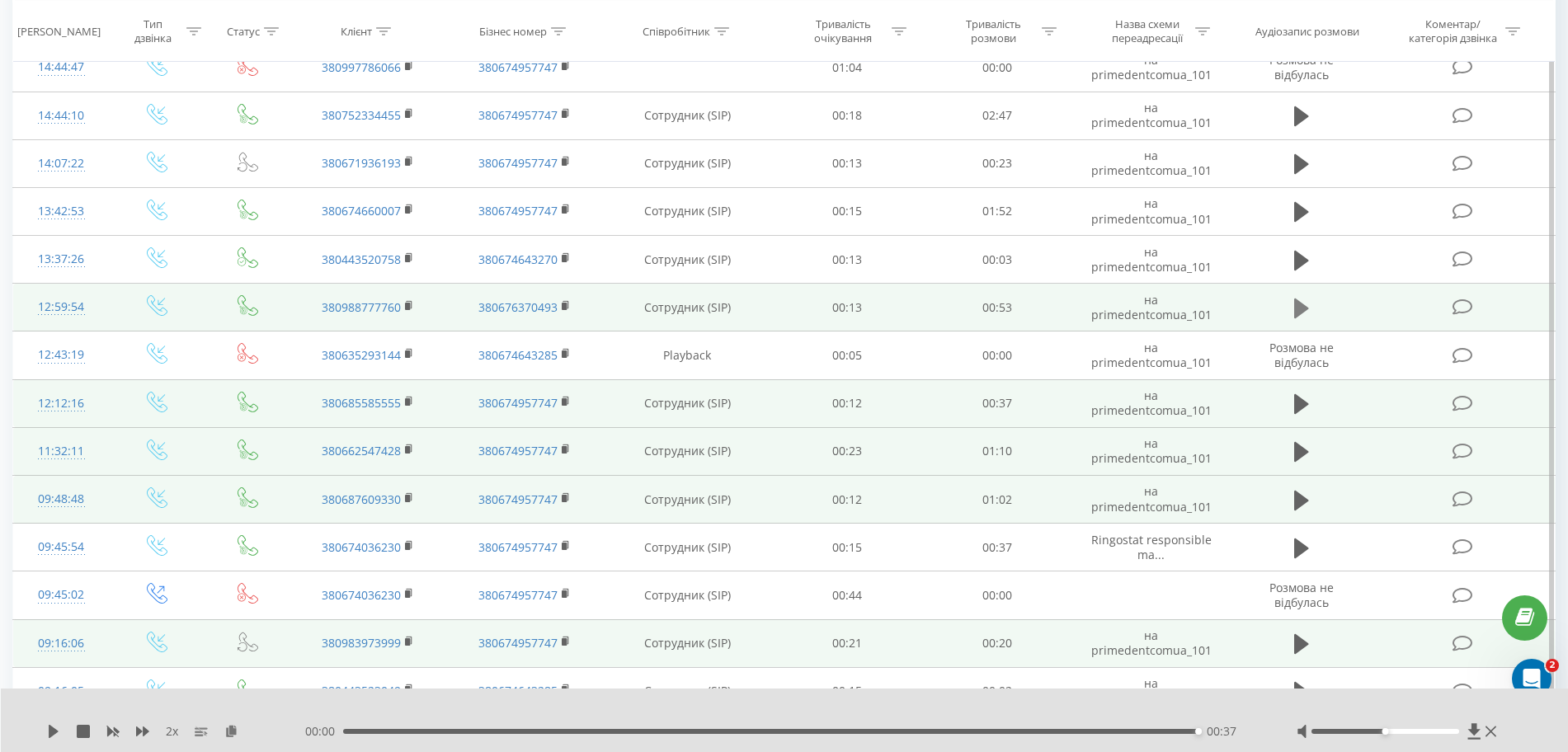
click at [947, 320] on button at bounding box center [1301, 309] width 25 height 25
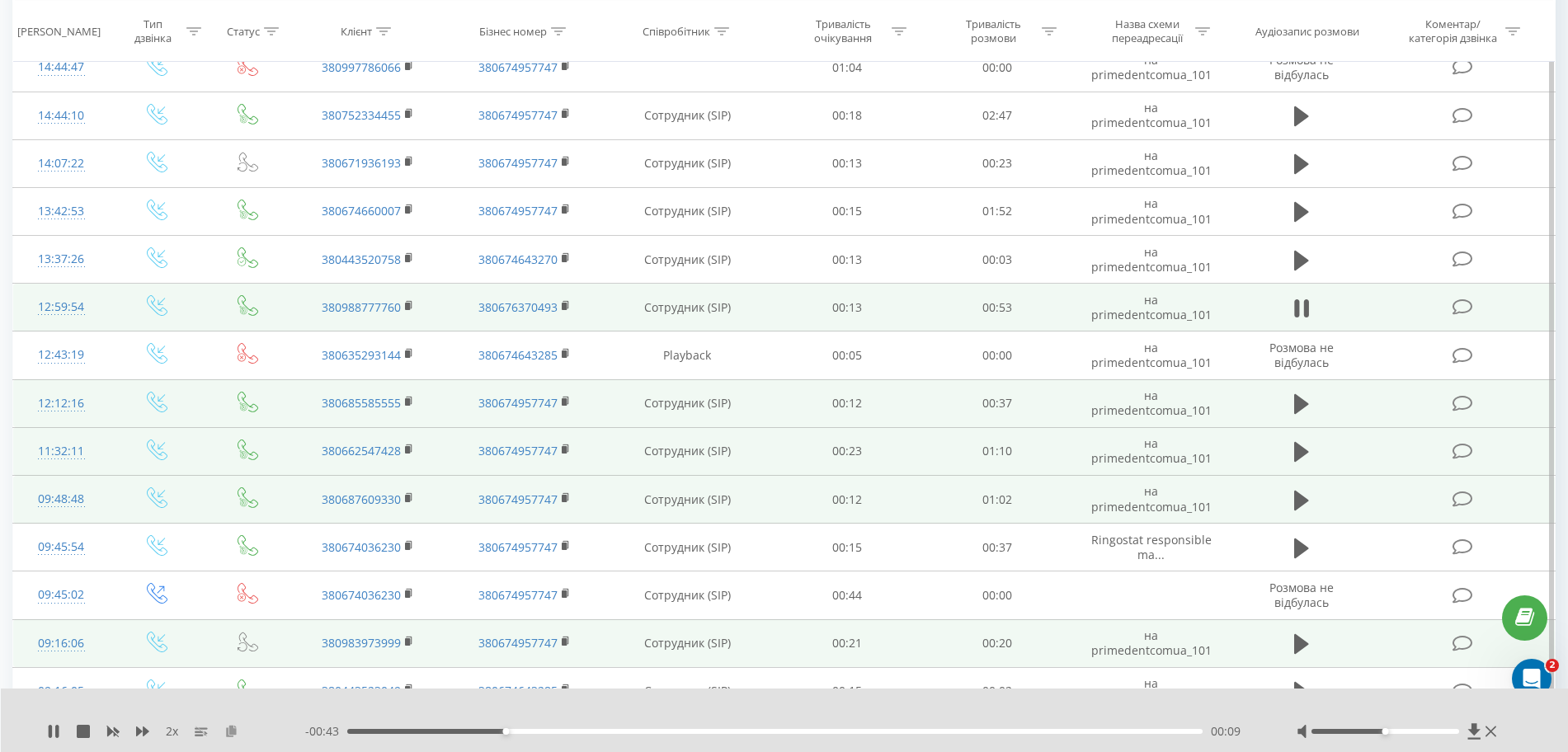
click at [232, 730] on icon at bounding box center [232, 730] width 14 height 12
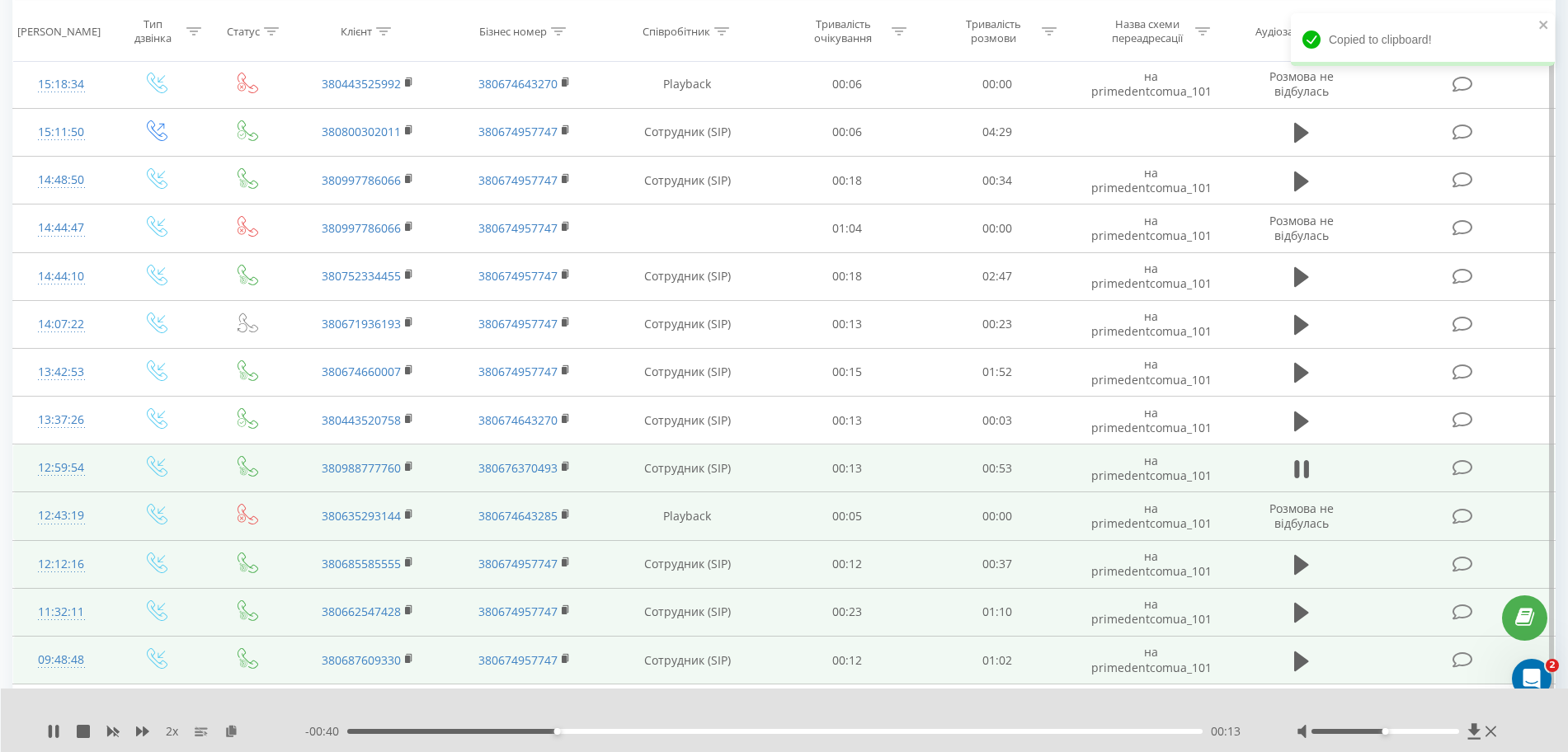
scroll to position [1134, 0]
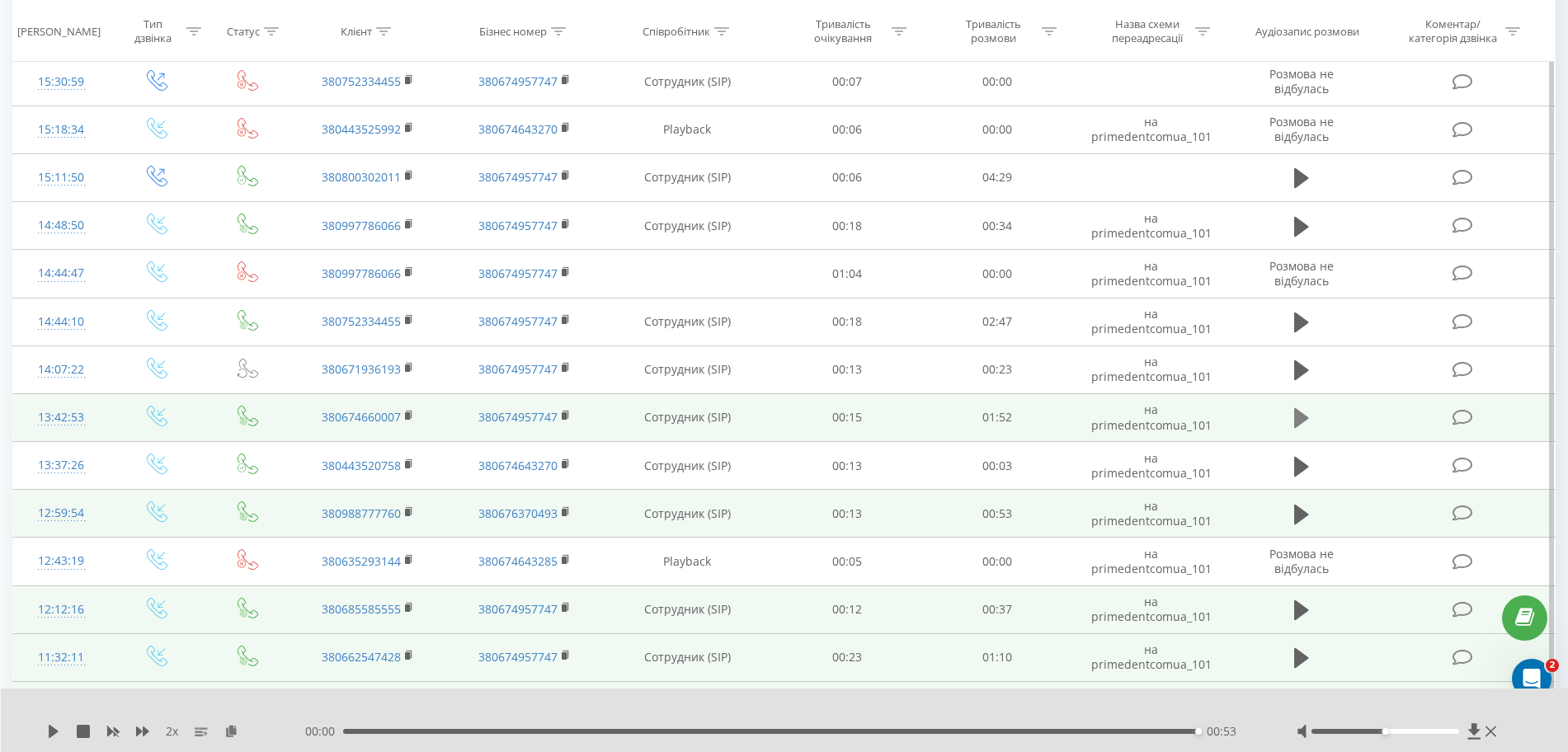
click at [947, 417] on icon at bounding box center [1301, 418] width 15 height 20
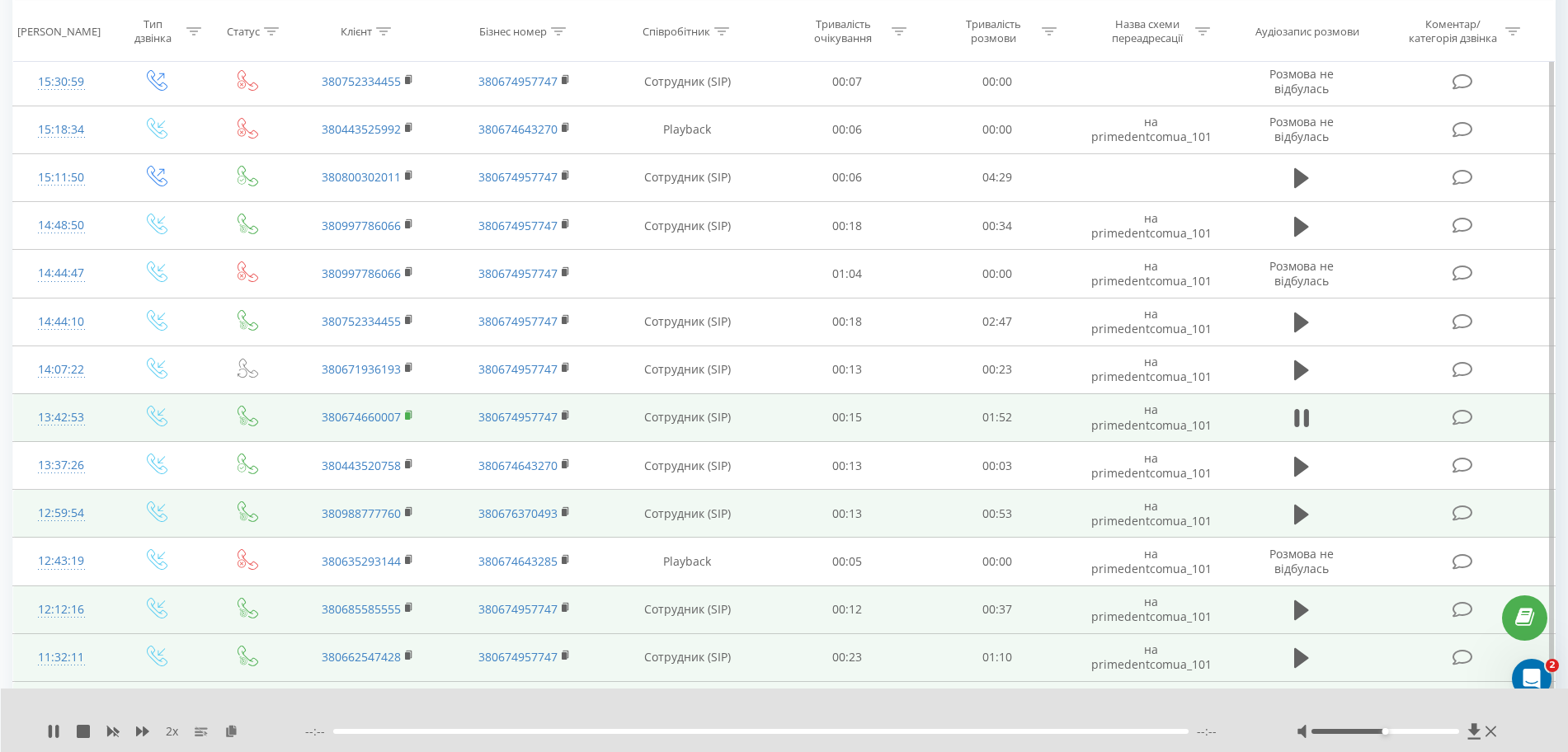
drag, startPoint x: 415, startPoint y: 412, endPoint x: 407, endPoint y: 415, distance: 8.5
click at [410, 413] on td "380674660007" at bounding box center [368, 416] width 157 height 48
click at [407, 415] on rect at bounding box center [407, 415] width 5 height 7
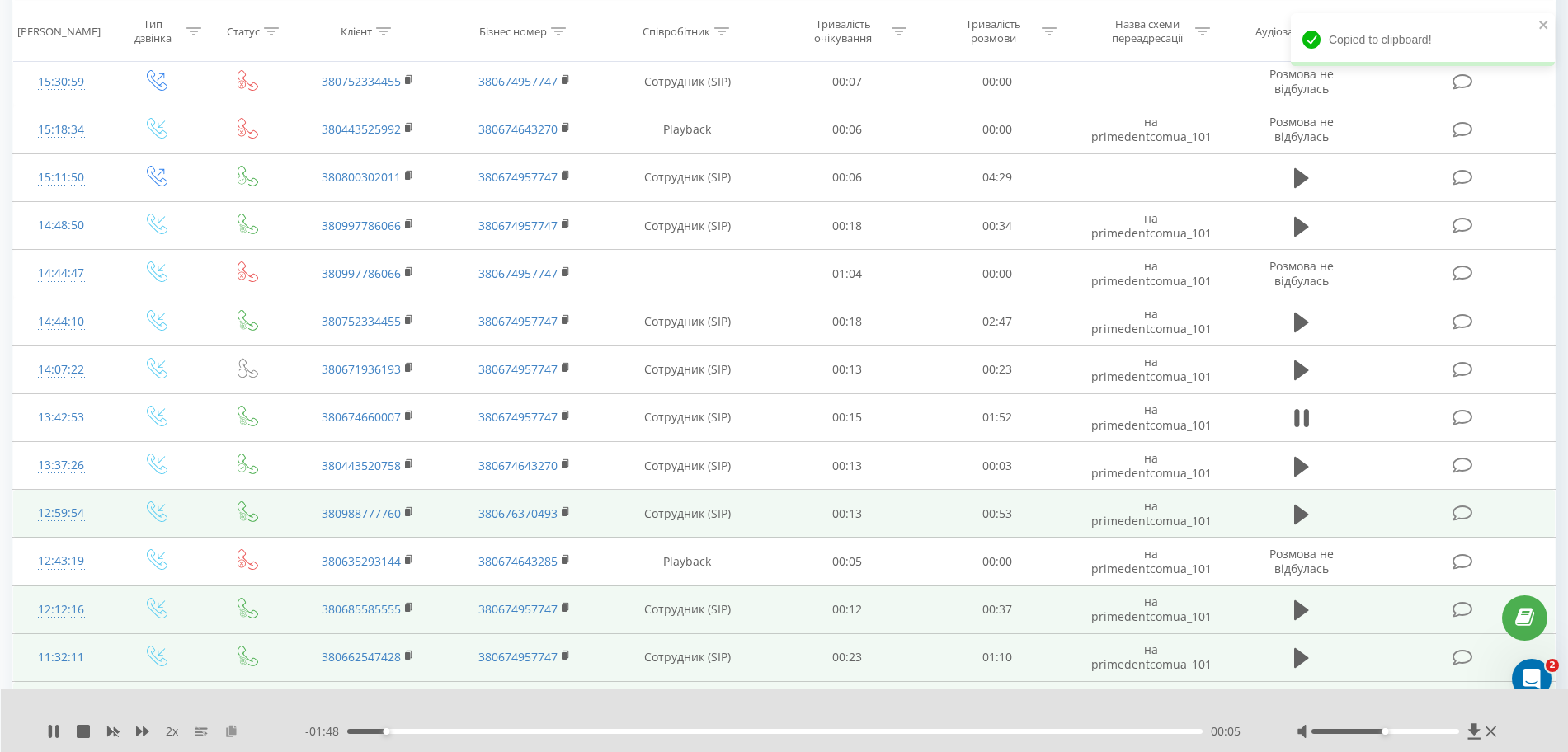
click at [230, 732] on icon at bounding box center [232, 730] width 14 height 12
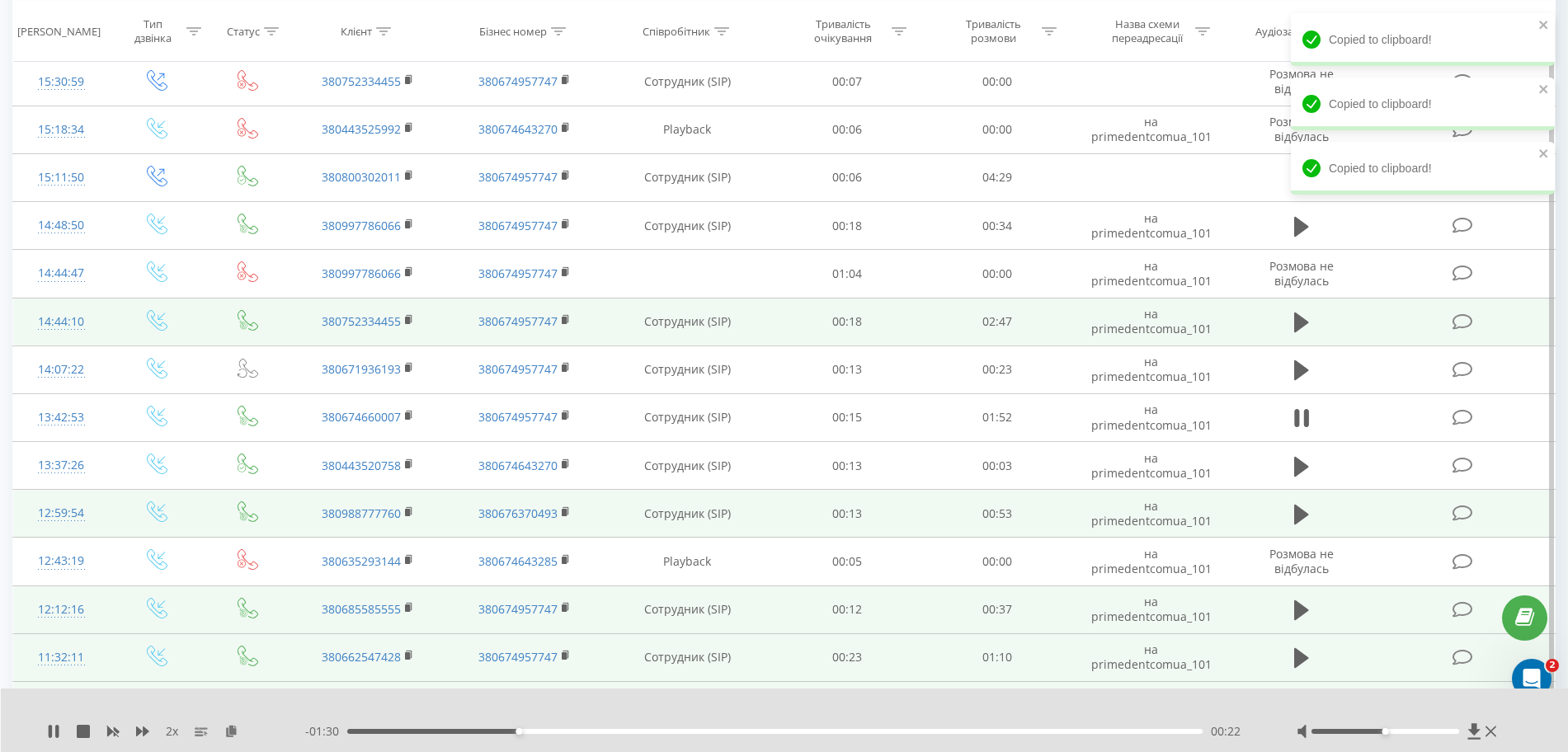
scroll to position [1031, 0]
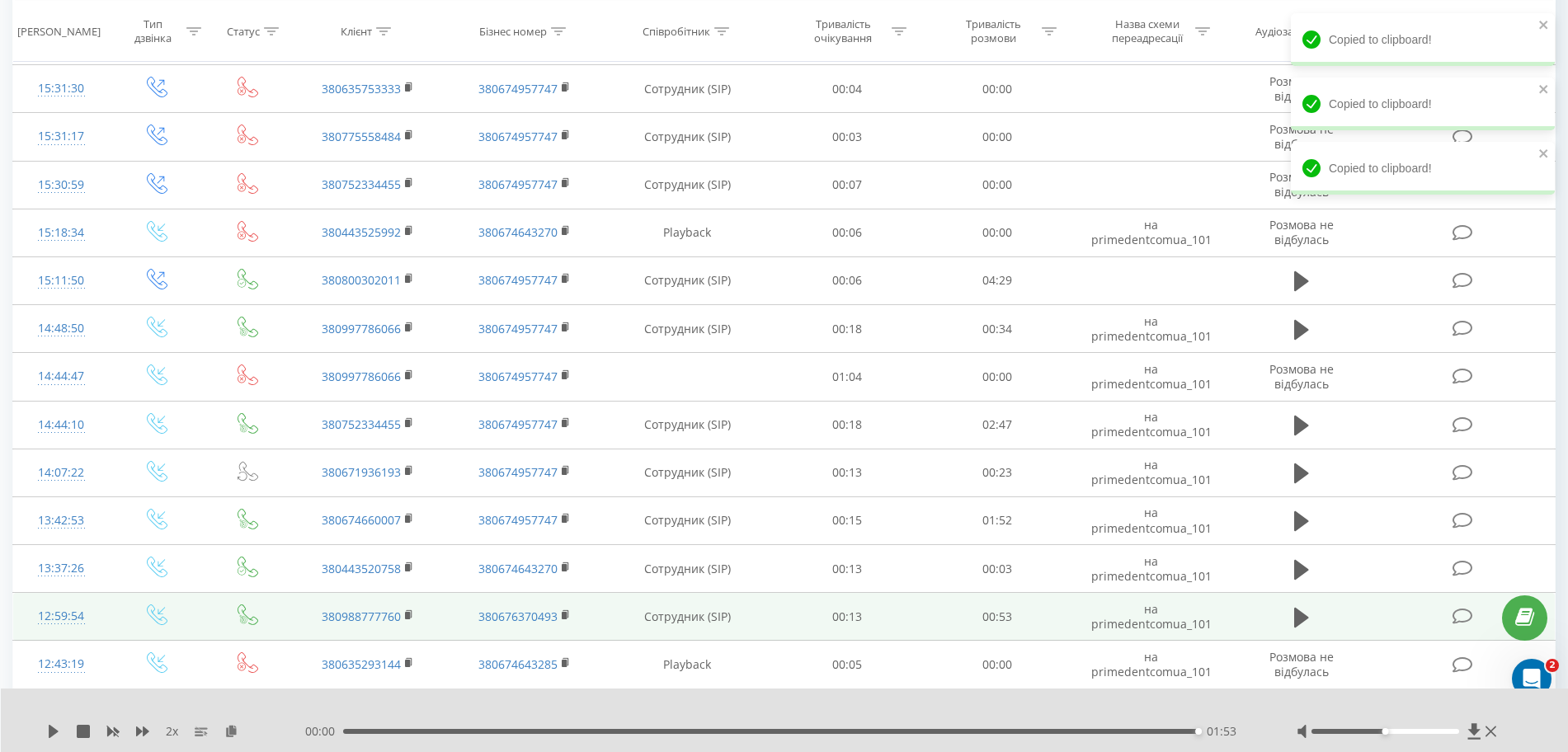
click at [852, 723] on div "00:00 01:53 01:53" at bounding box center [780, 731] width 950 height 16
click at [850, 737] on div "00:00 01:53 01:53" at bounding box center [780, 731] width 950 height 16
click at [849, 730] on div "01:53" at bounding box center [770, 731] width 855 height 5
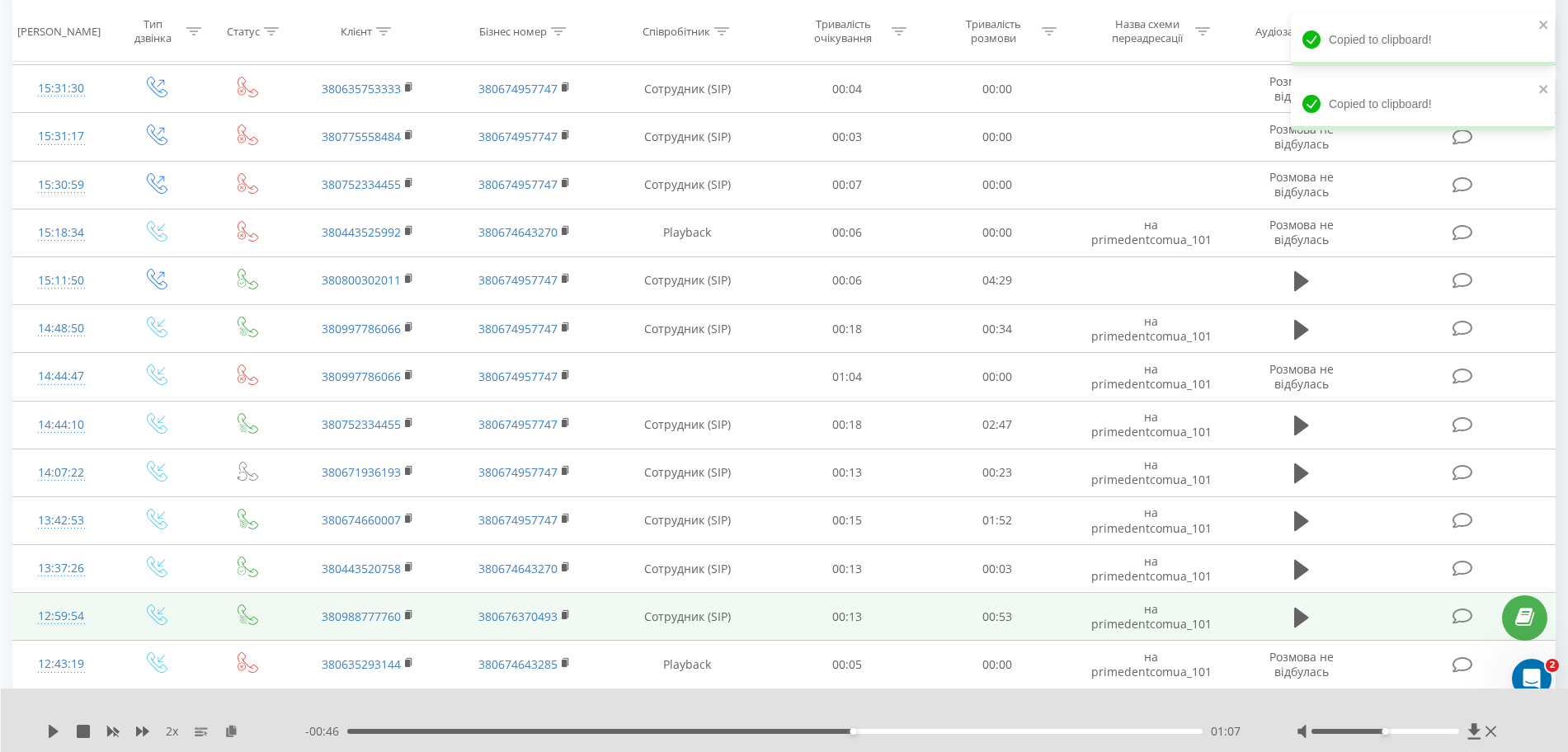
click at [54, 721] on div "2 x - 00:46 01:07 01:07" at bounding box center [784, 720] width 1568 height 64
click at [53, 730] on icon at bounding box center [53, 731] width 10 height 13
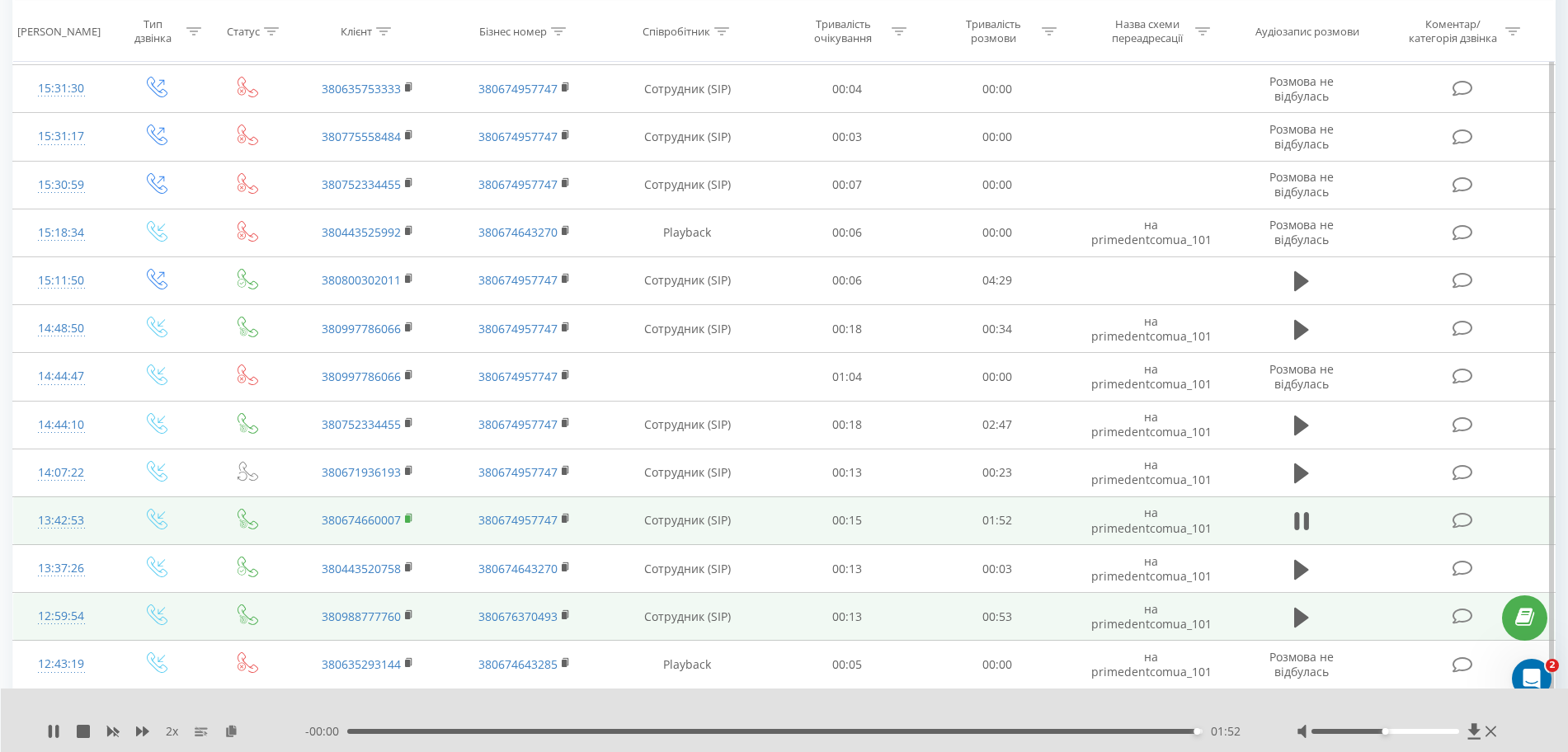
click at [407, 523] on rect at bounding box center [407, 519] width 5 height 7
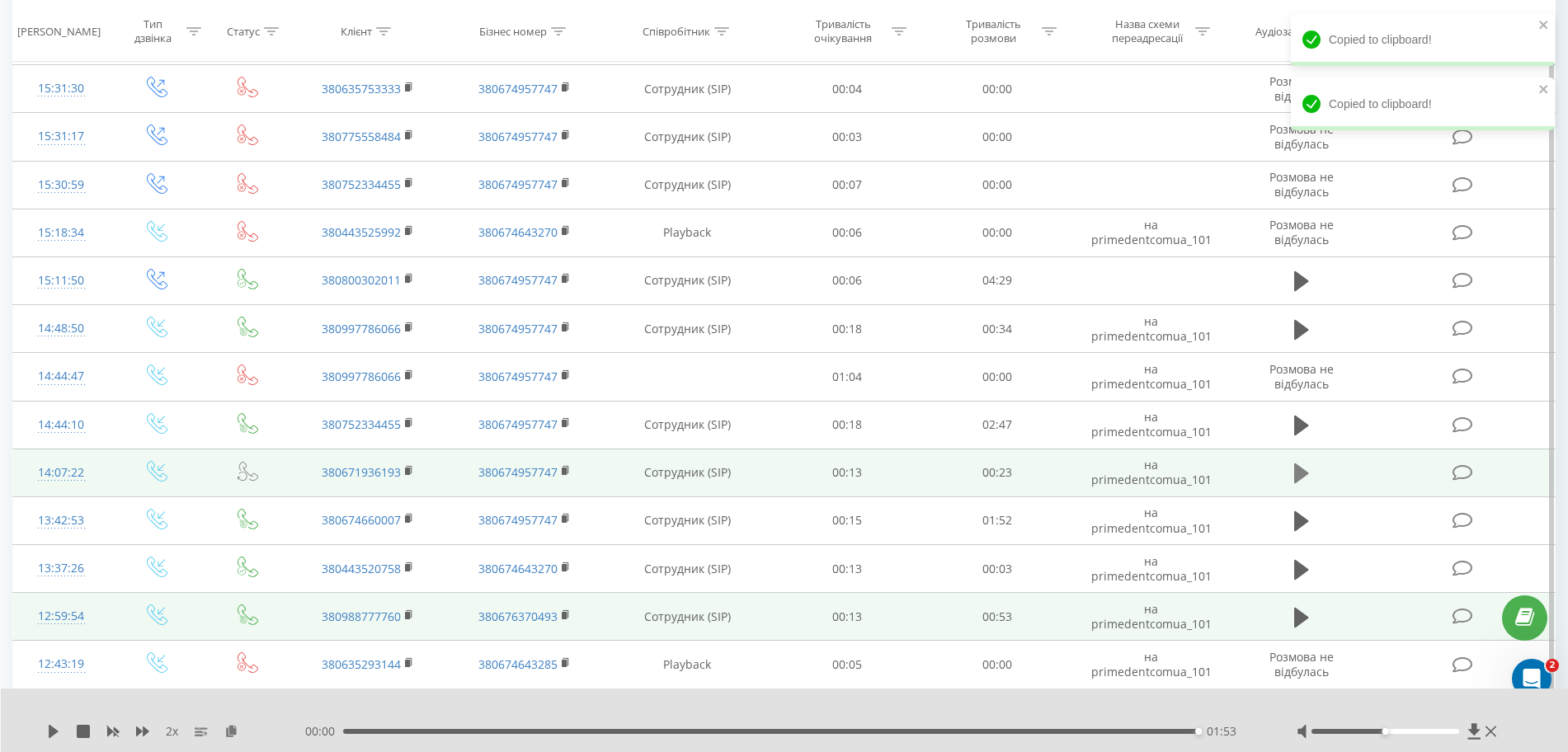
click at [947, 473] on icon at bounding box center [1301, 473] width 15 height 20
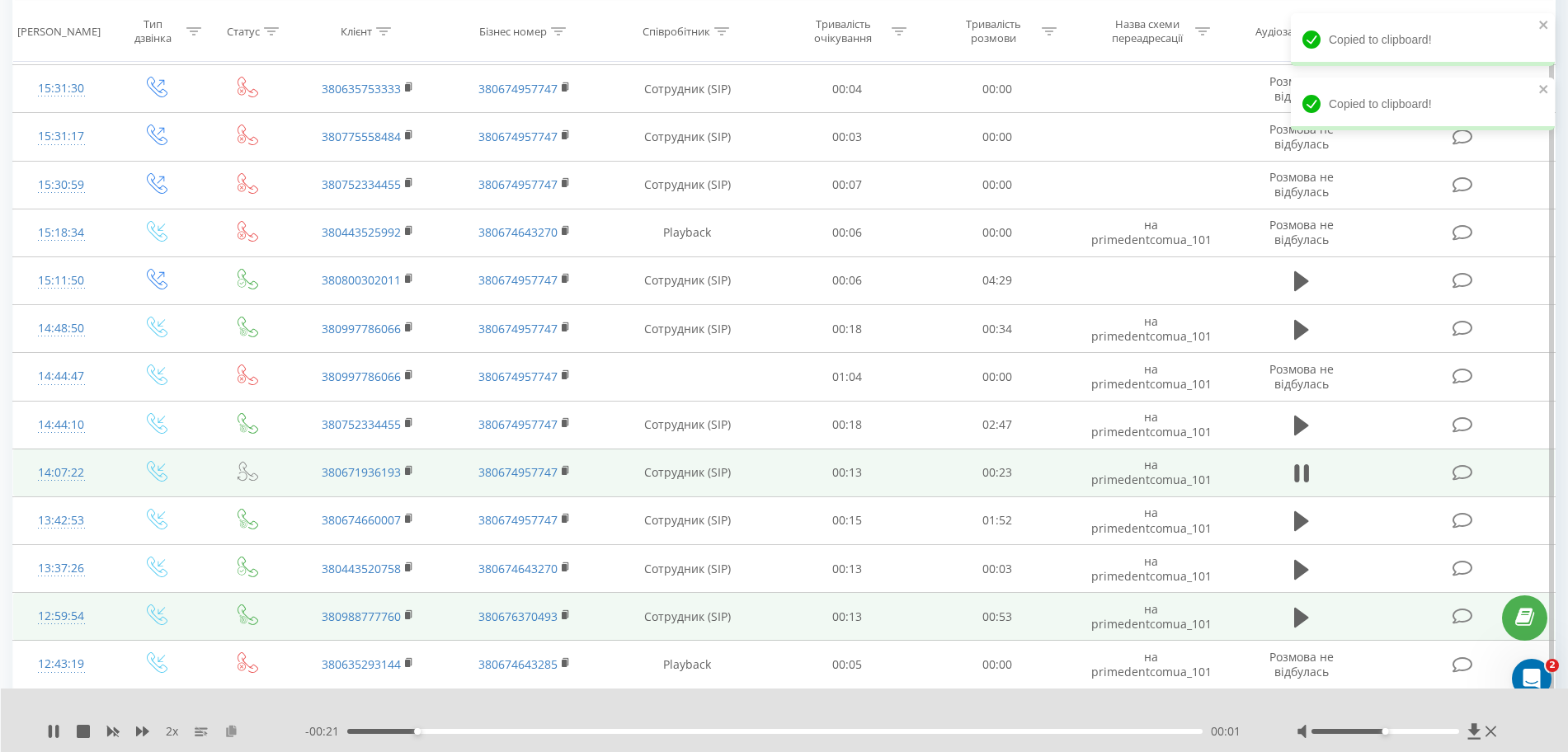
click at [230, 728] on icon at bounding box center [232, 730] width 14 height 12
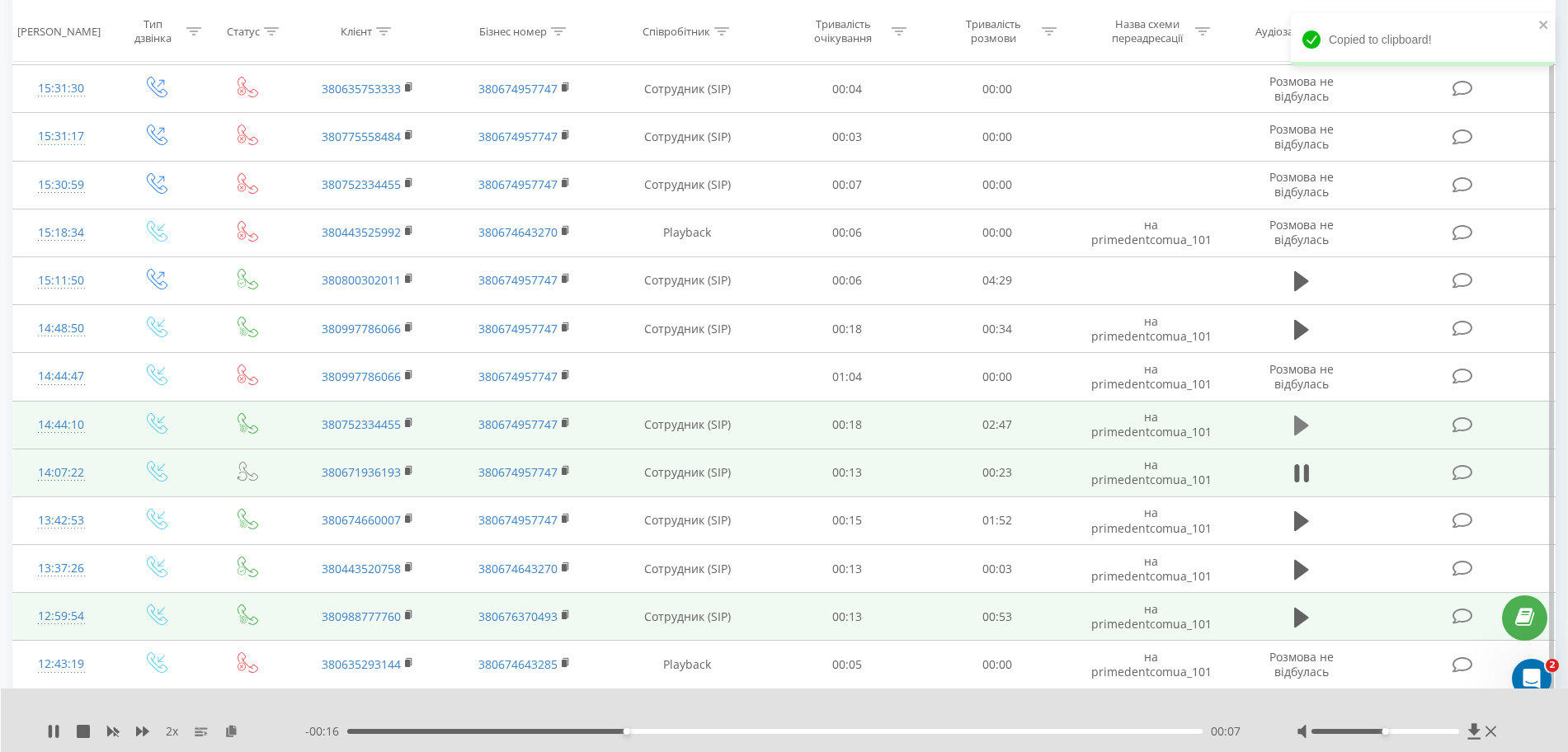
click at [947, 422] on icon at bounding box center [1301, 425] width 15 height 20
click at [236, 737] on icon at bounding box center [232, 730] width 14 height 12
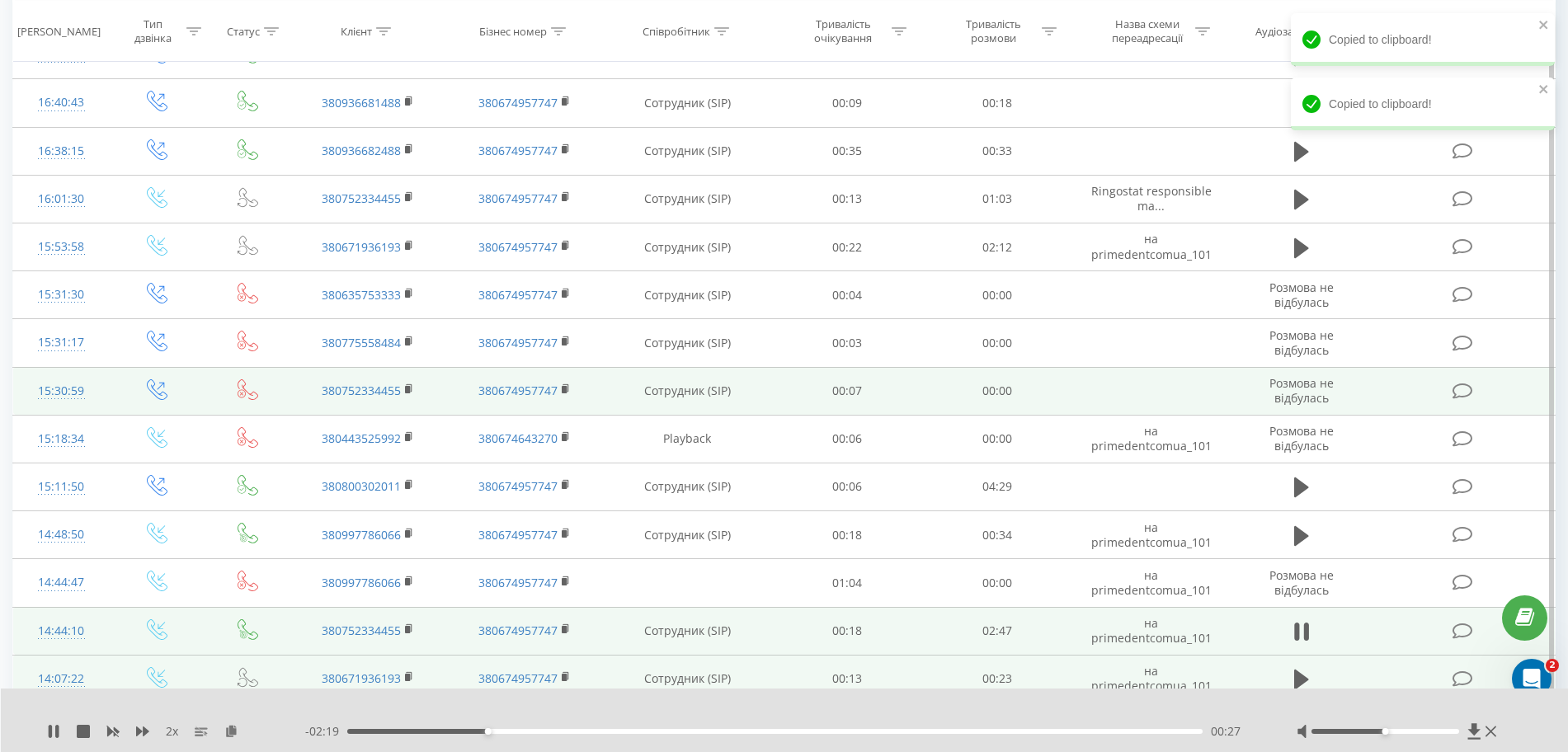
scroll to position [928, 0]
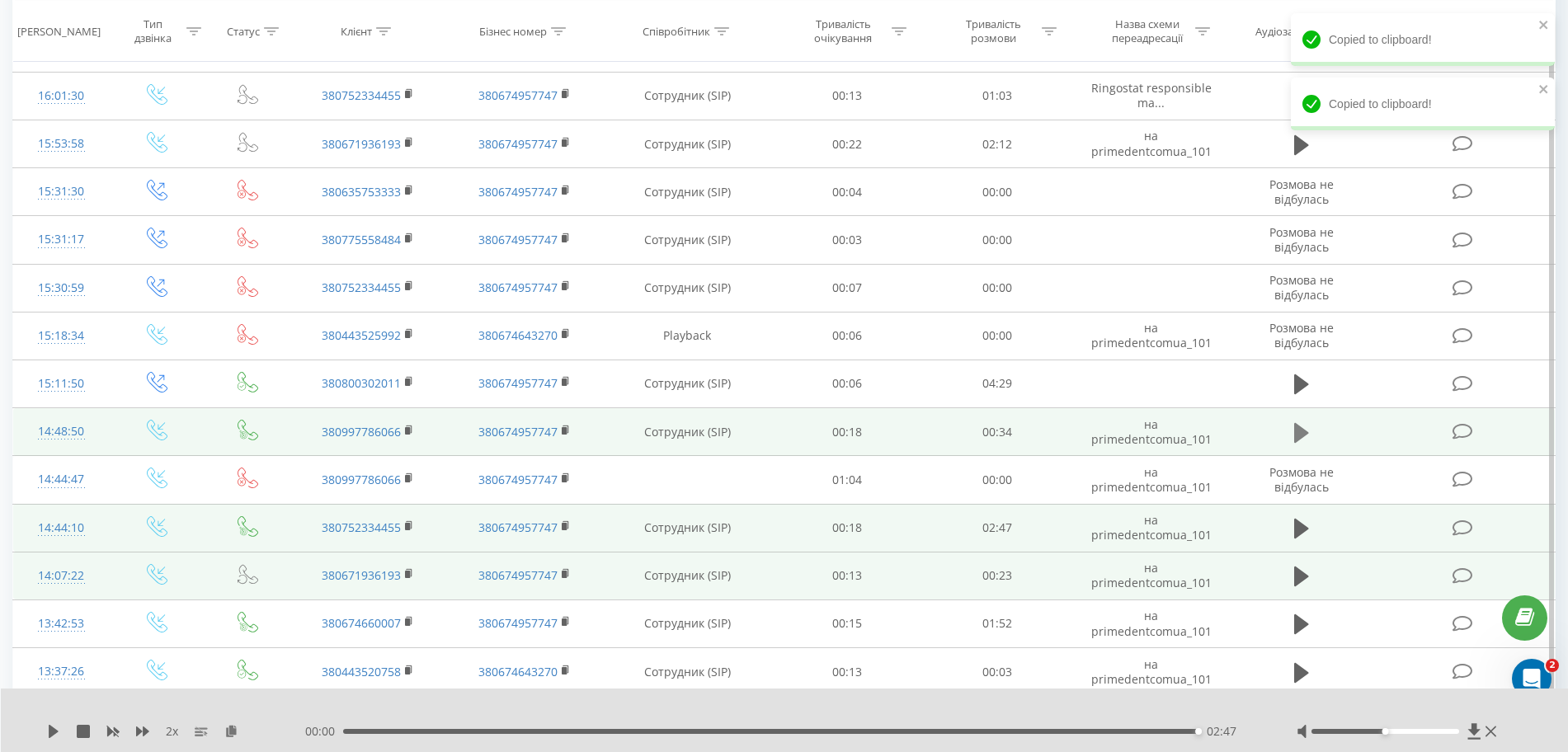
click at [947, 423] on icon at bounding box center [1301, 433] width 15 height 23
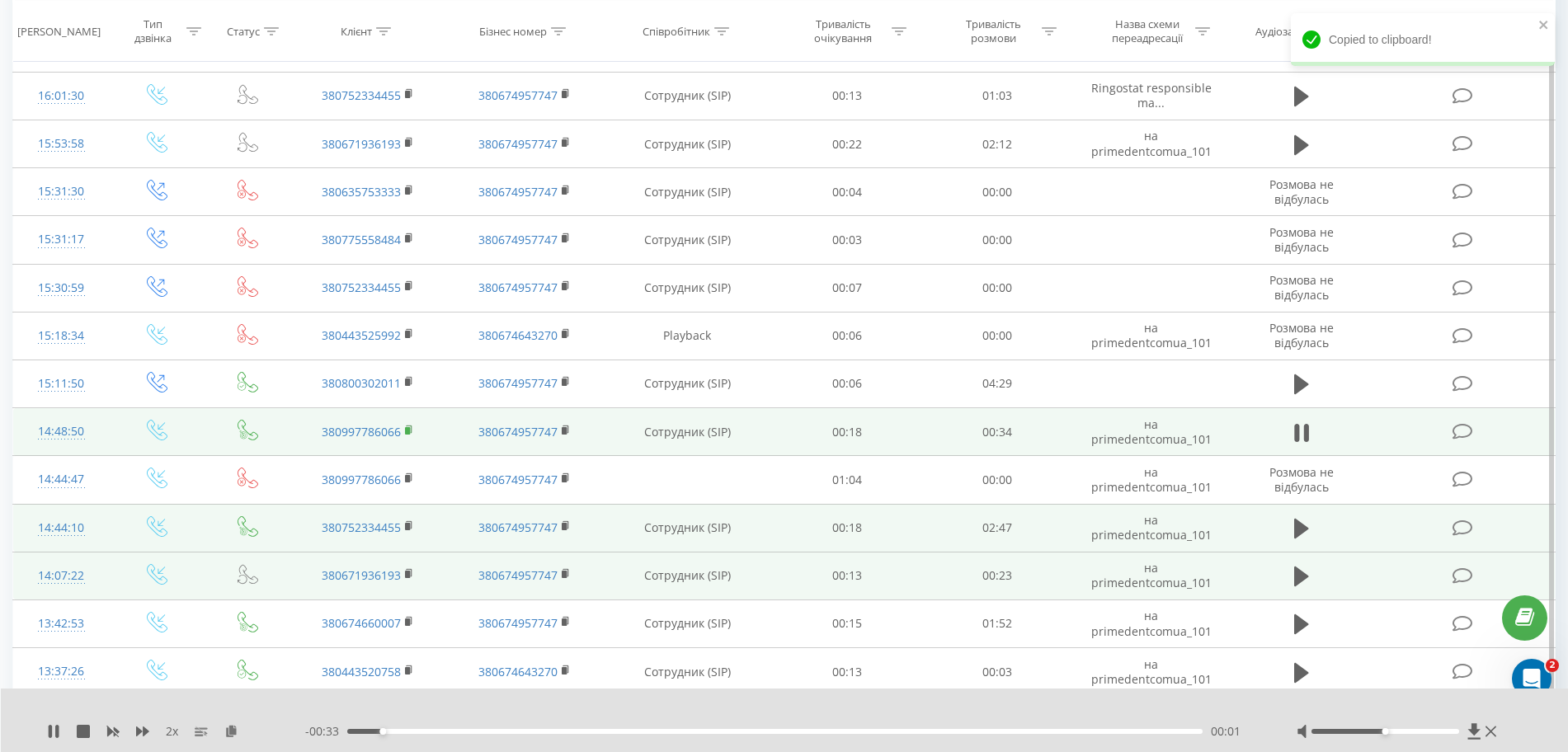
click at [411, 432] on icon at bounding box center [409, 430] width 9 height 12
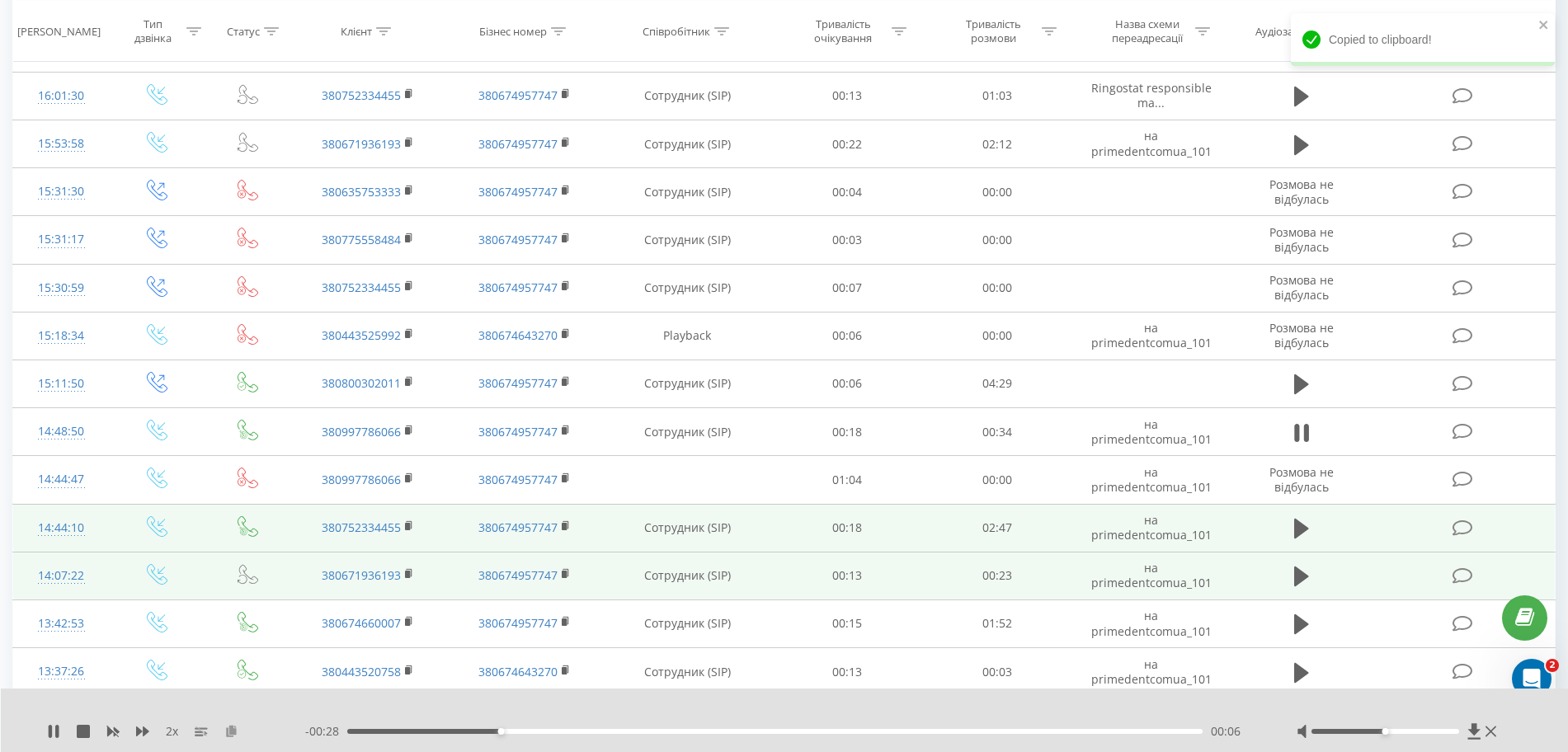
click at [233, 730] on icon at bounding box center [232, 730] width 14 height 12
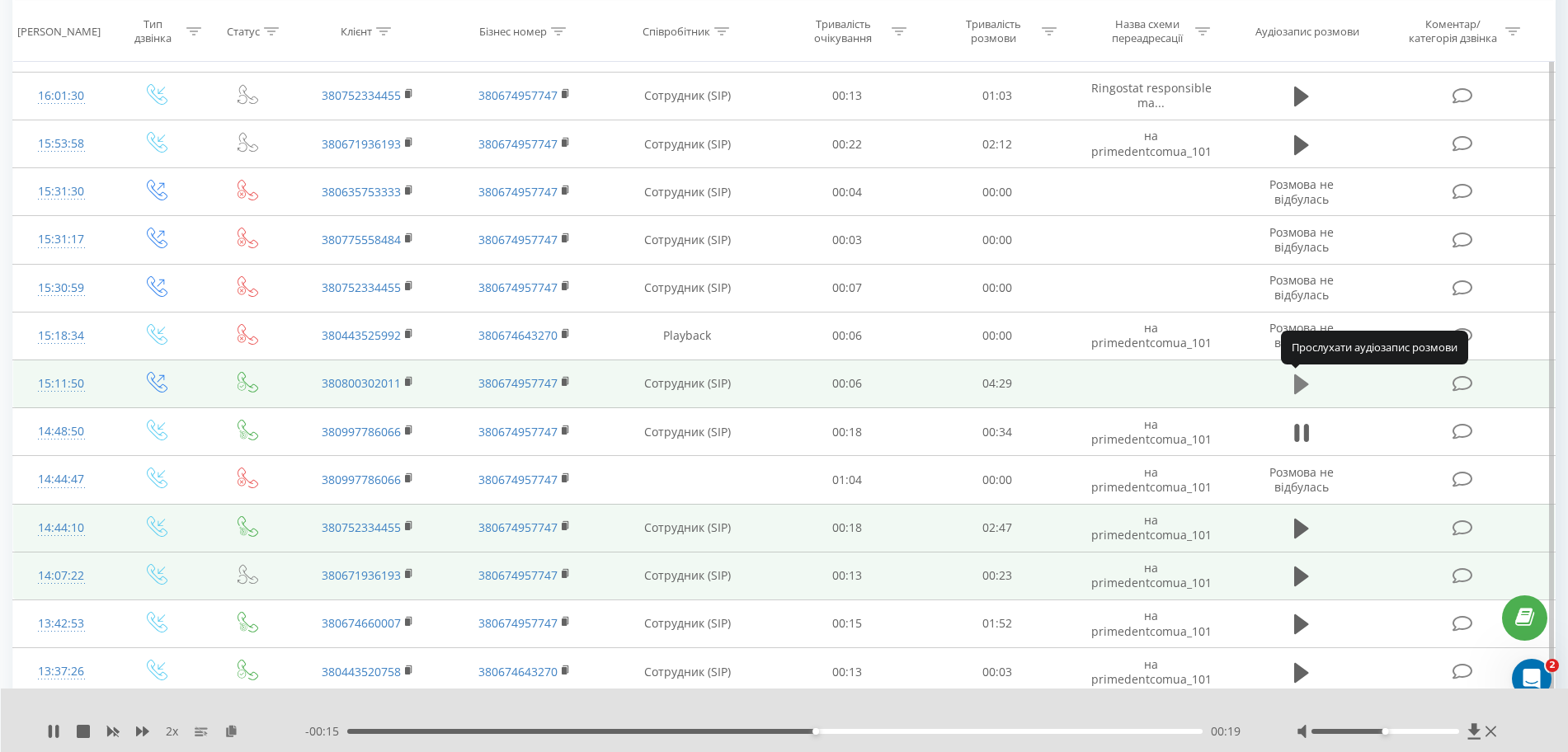
click at [947, 376] on icon at bounding box center [1301, 384] width 15 height 23
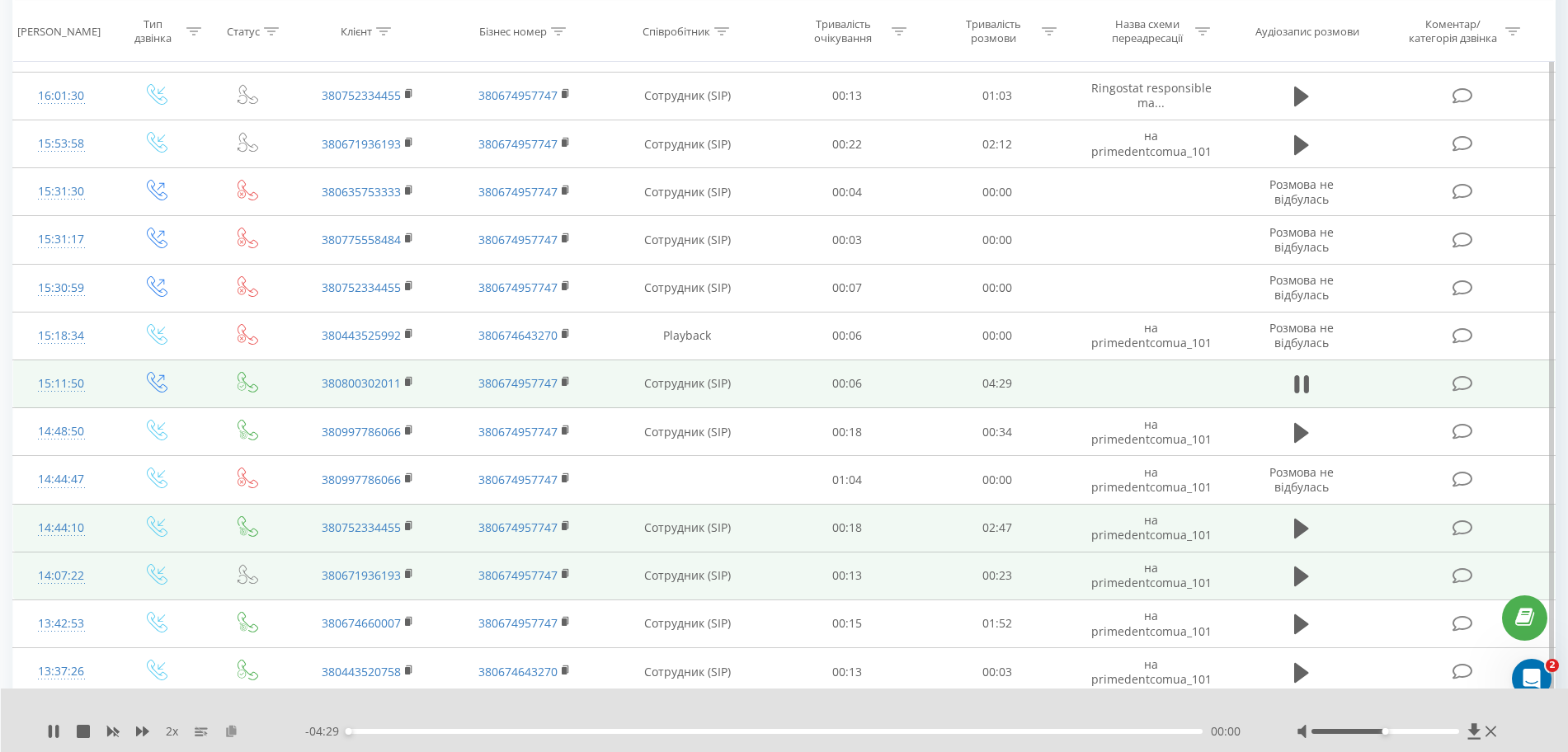
click at [230, 733] on icon at bounding box center [232, 730] width 14 height 12
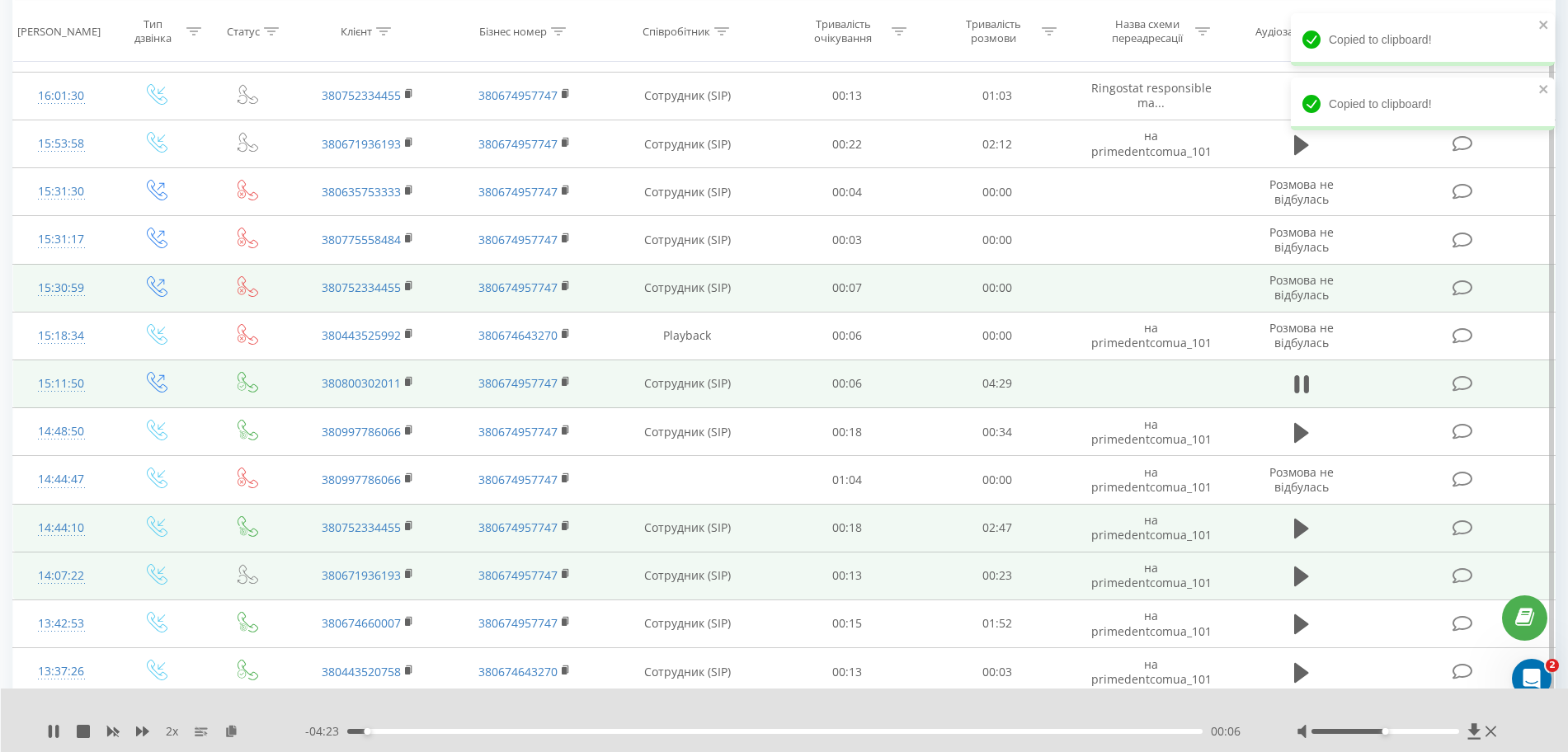
scroll to position [721, 0]
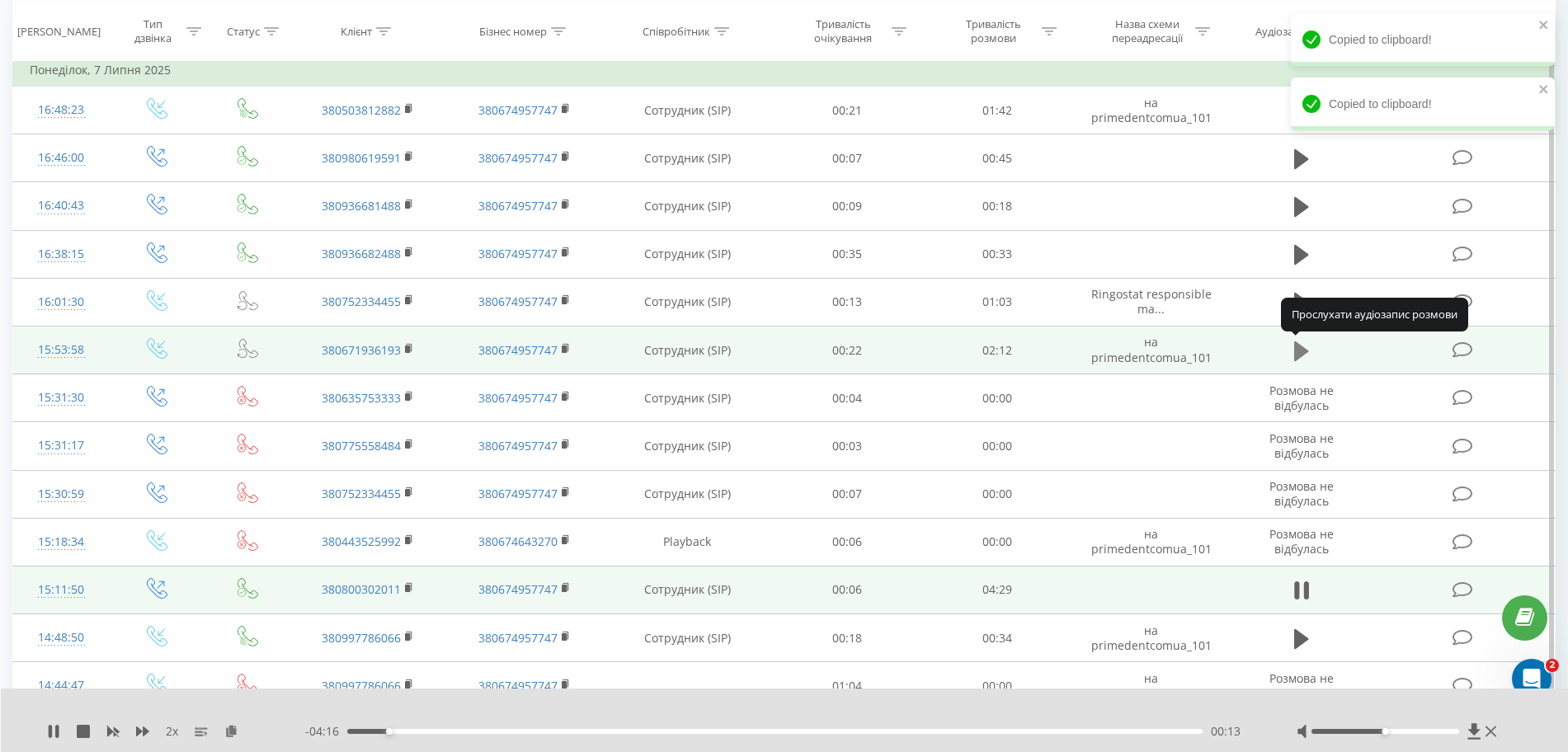
click at [947, 345] on icon at bounding box center [1301, 352] width 15 height 23
click at [231, 732] on icon at bounding box center [232, 730] width 14 height 12
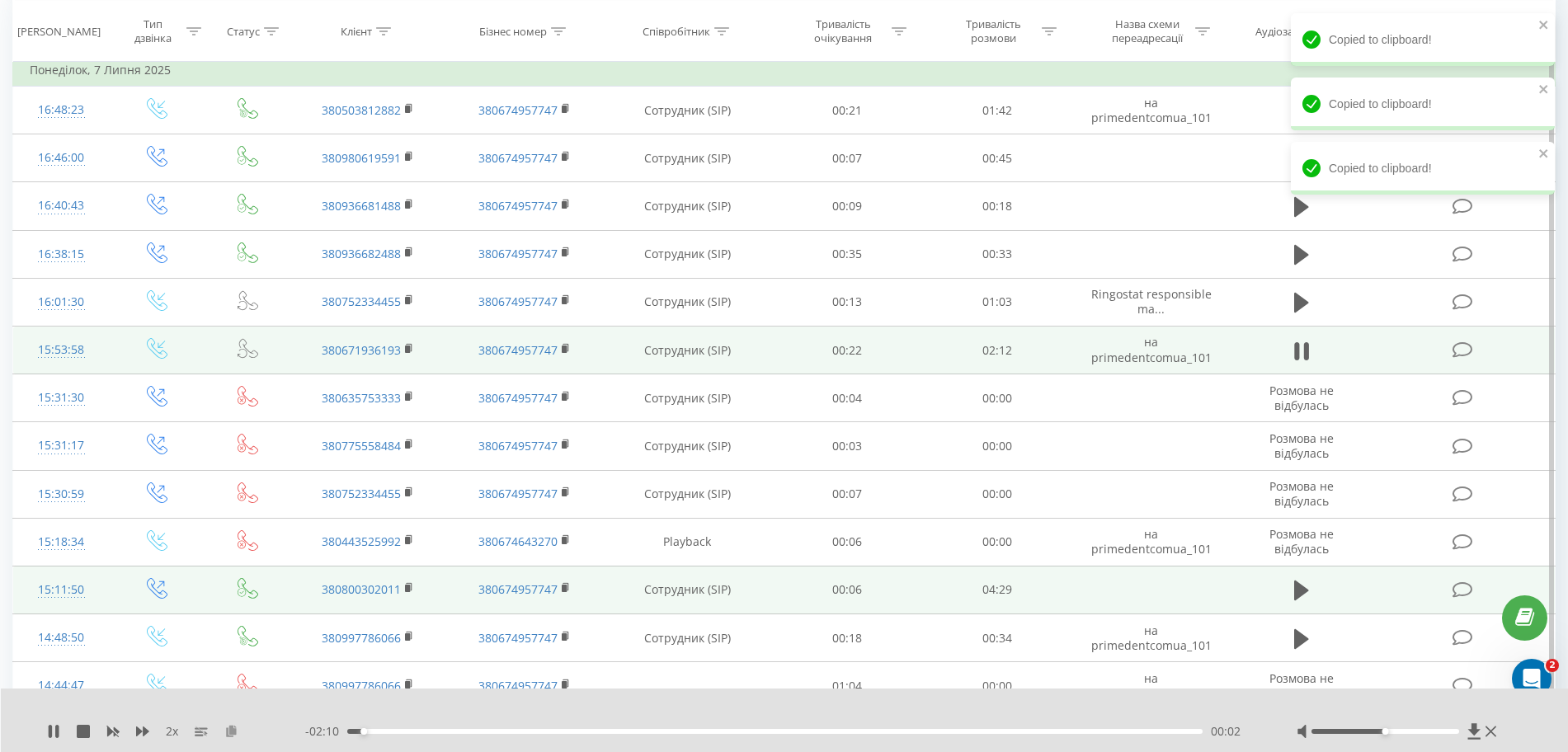
click at [231, 732] on icon at bounding box center [232, 730] width 14 height 12
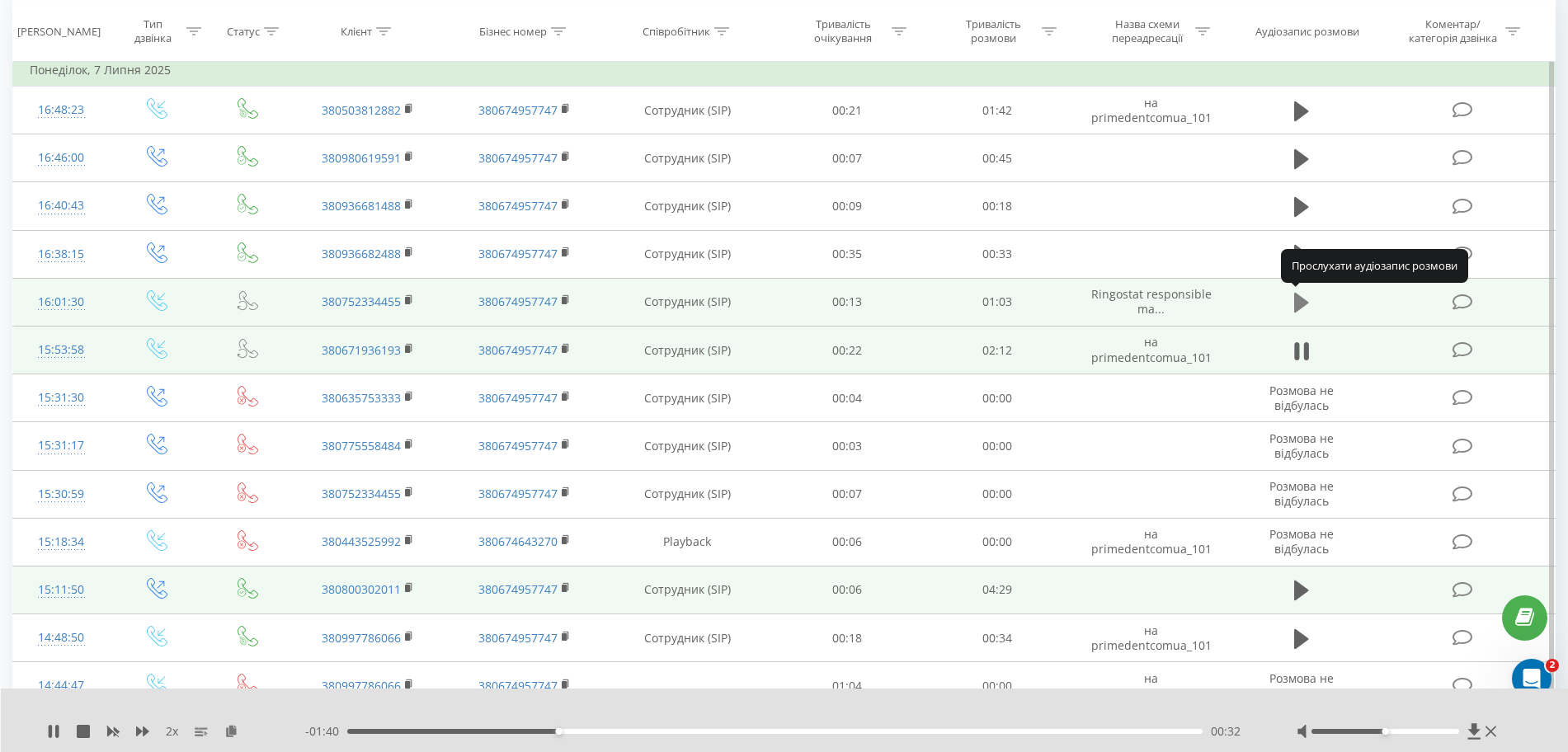
click at [947, 300] on button at bounding box center [1301, 302] width 25 height 25
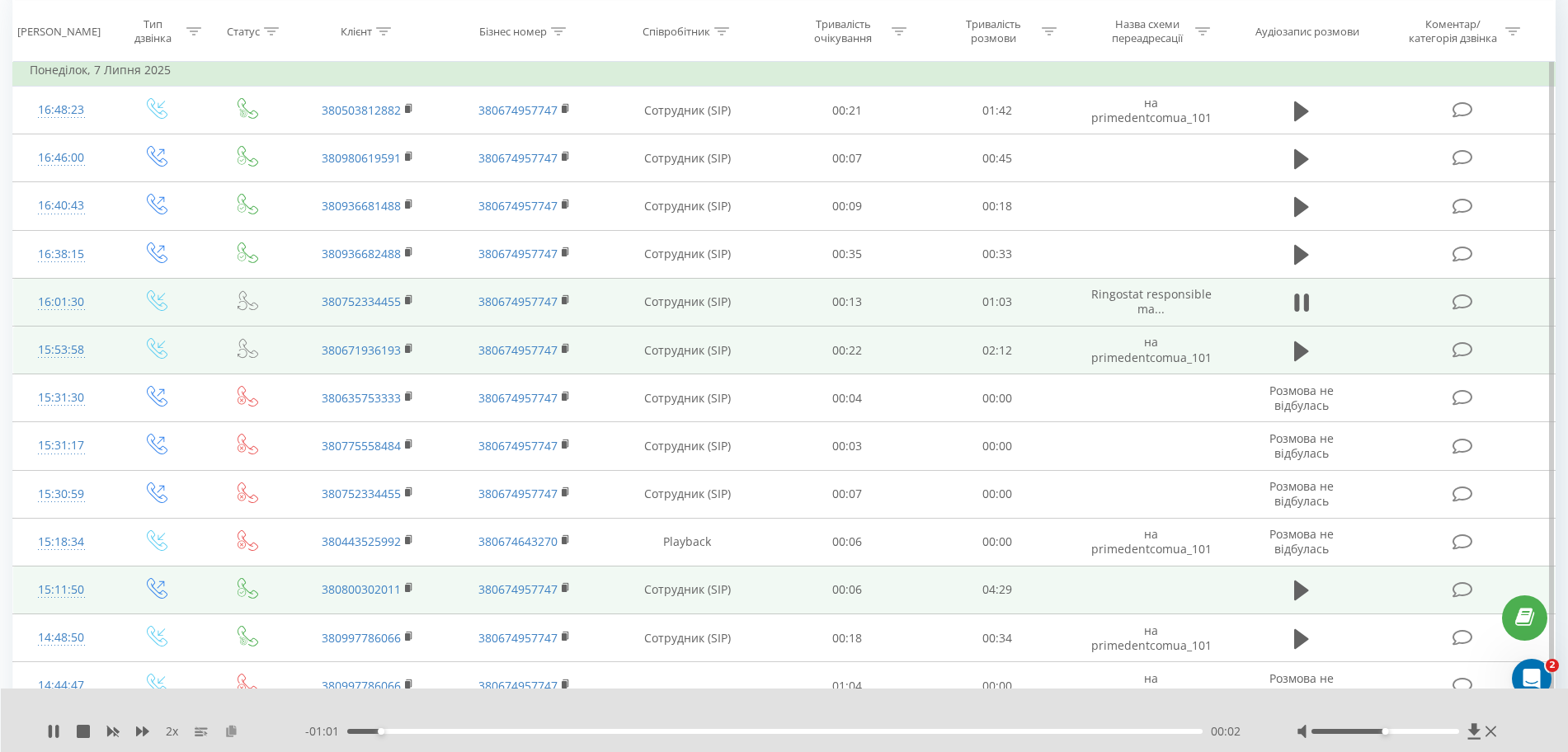
click at [234, 730] on icon at bounding box center [232, 730] width 14 height 12
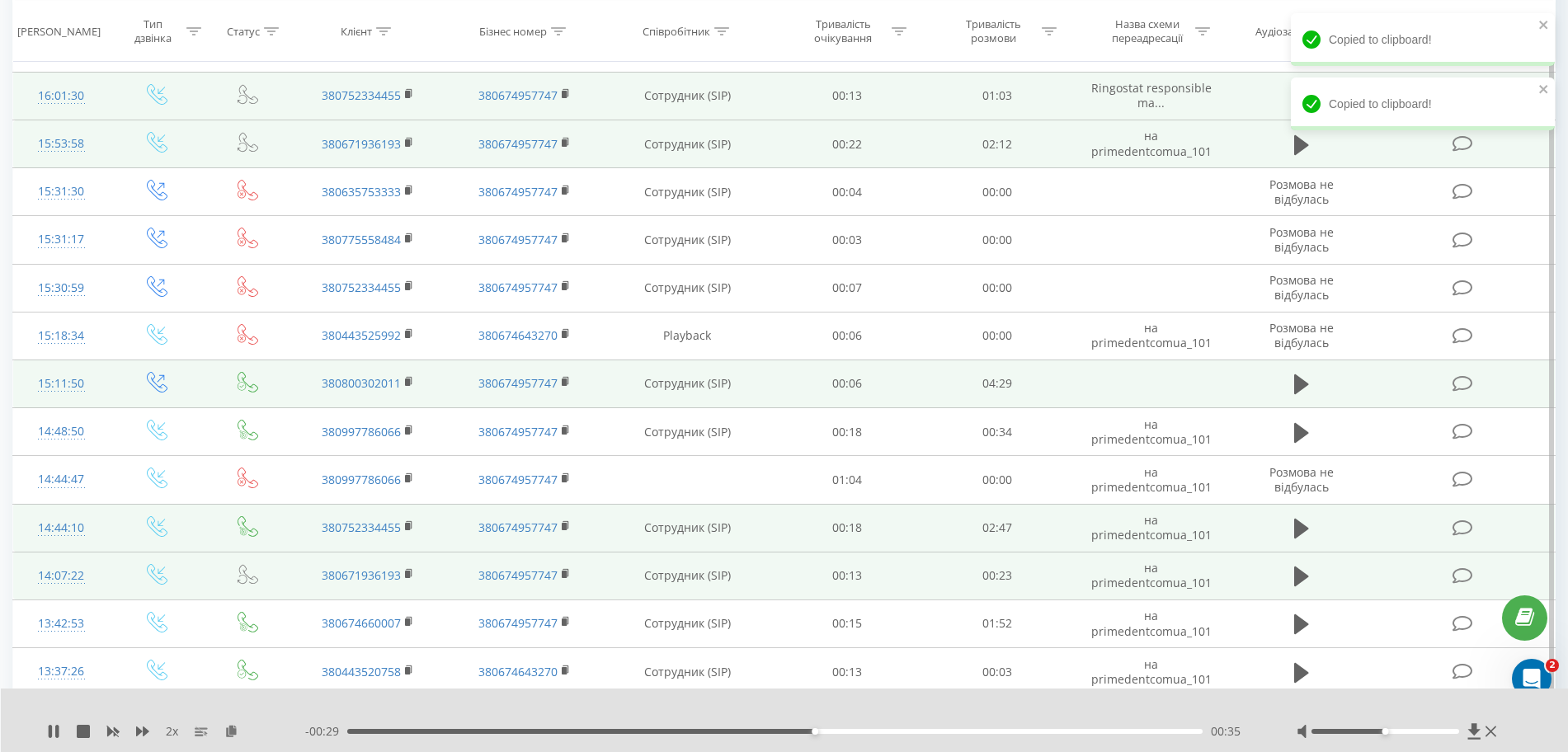
scroll to position [618, 0]
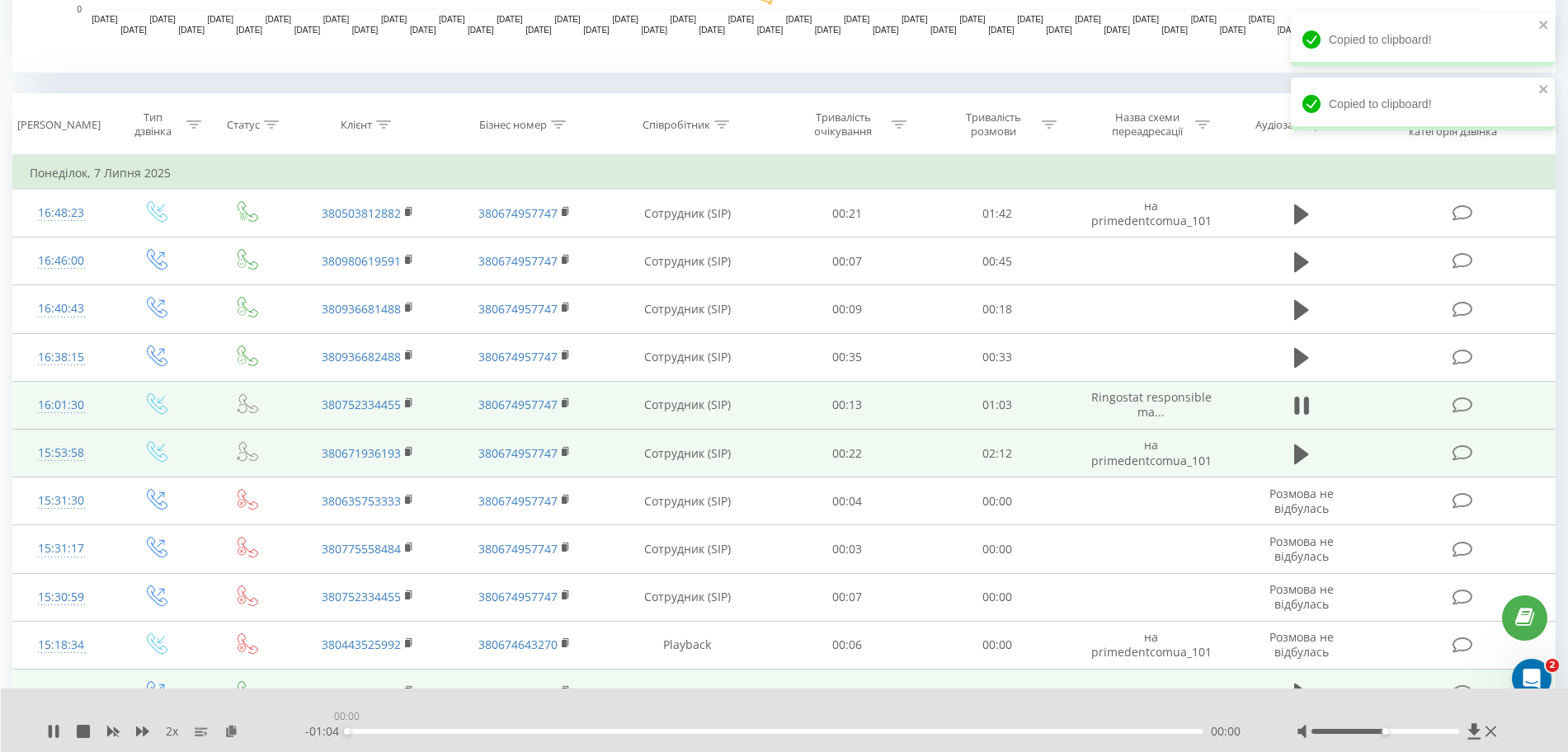
drag, startPoint x: 383, startPoint y: 730, endPoint x: 259, endPoint y: 721, distance: 124.3
click at [259, 721] on div "2 x - 01:04 00:00 00:00" at bounding box center [784, 720] width 1568 height 64
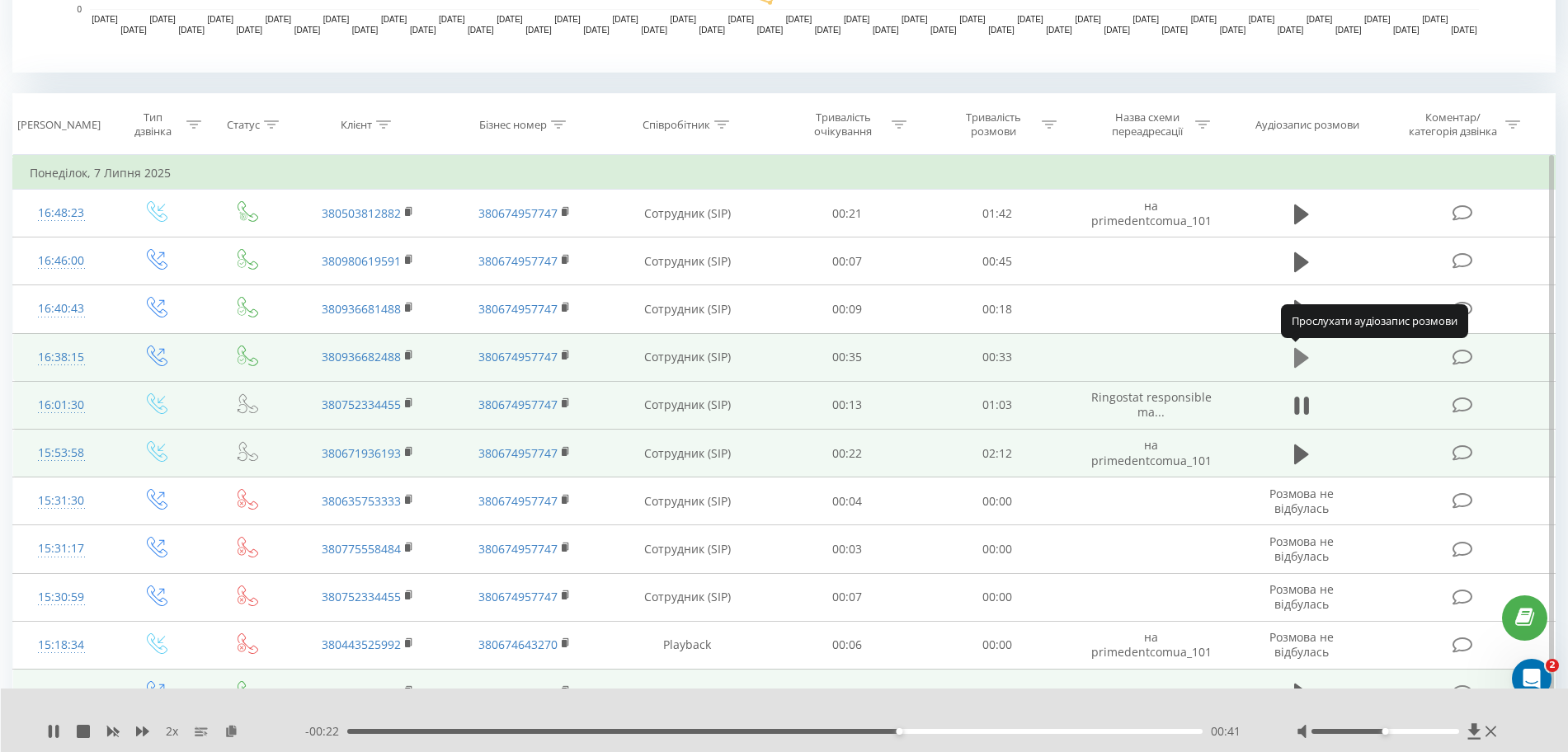
click at [947, 348] on icon at bounding box center [1301, 358] width 15 height 23
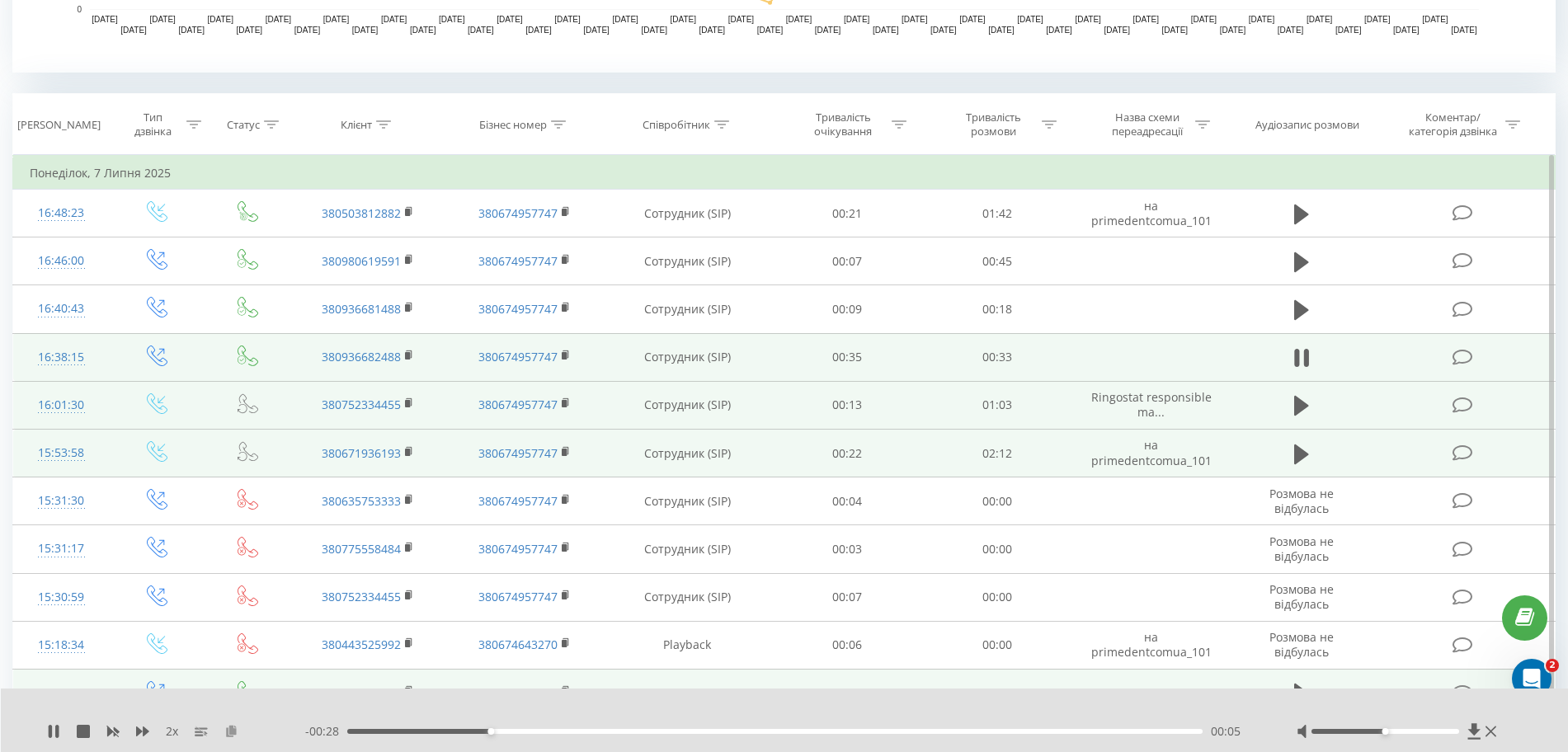
click at [232, 735] on icon at bounding box center [232, 730] width 14 height 12
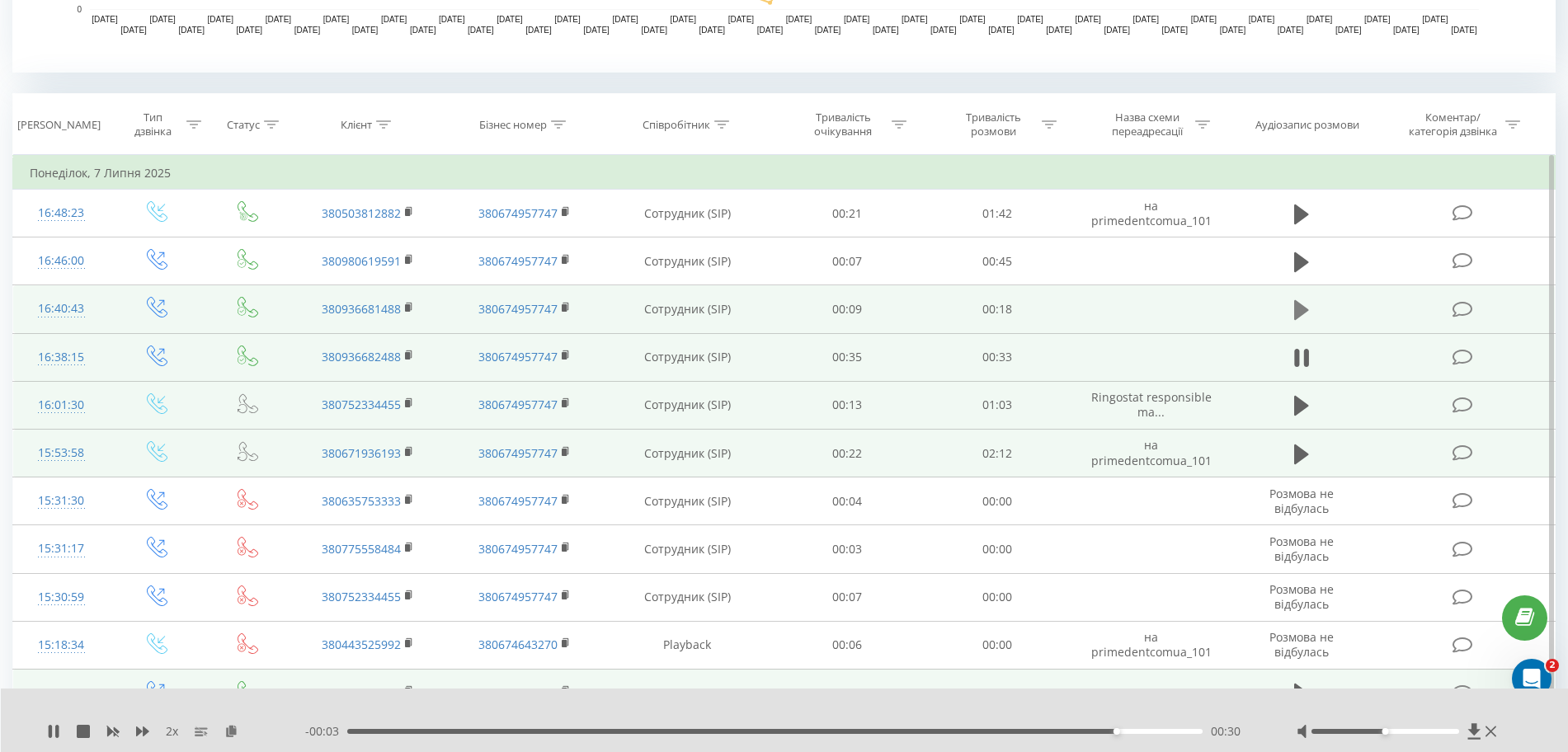
click at [947, 309] on icon at bounding box center [1301, 310] width 15 height 20
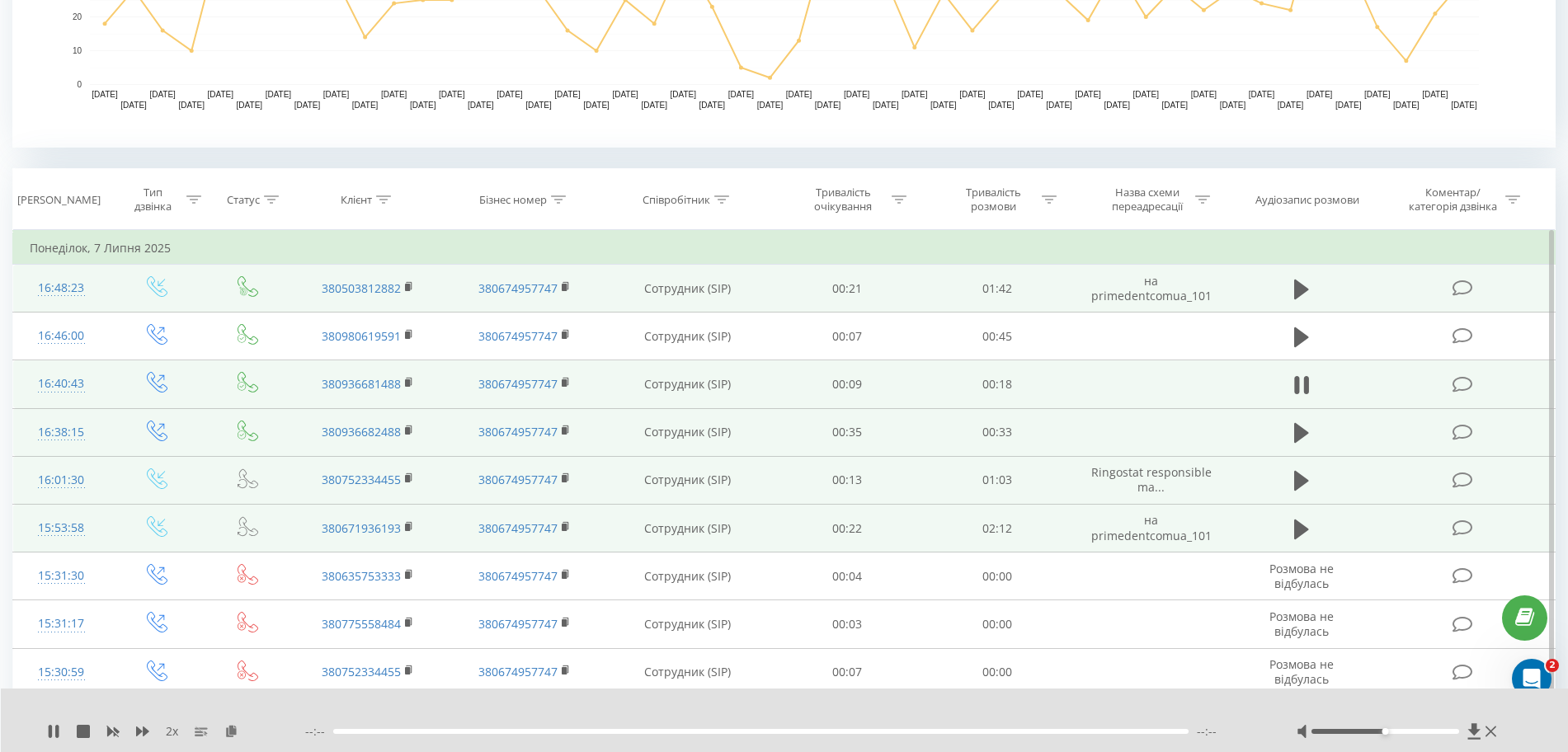
scroll to position [515, 0]
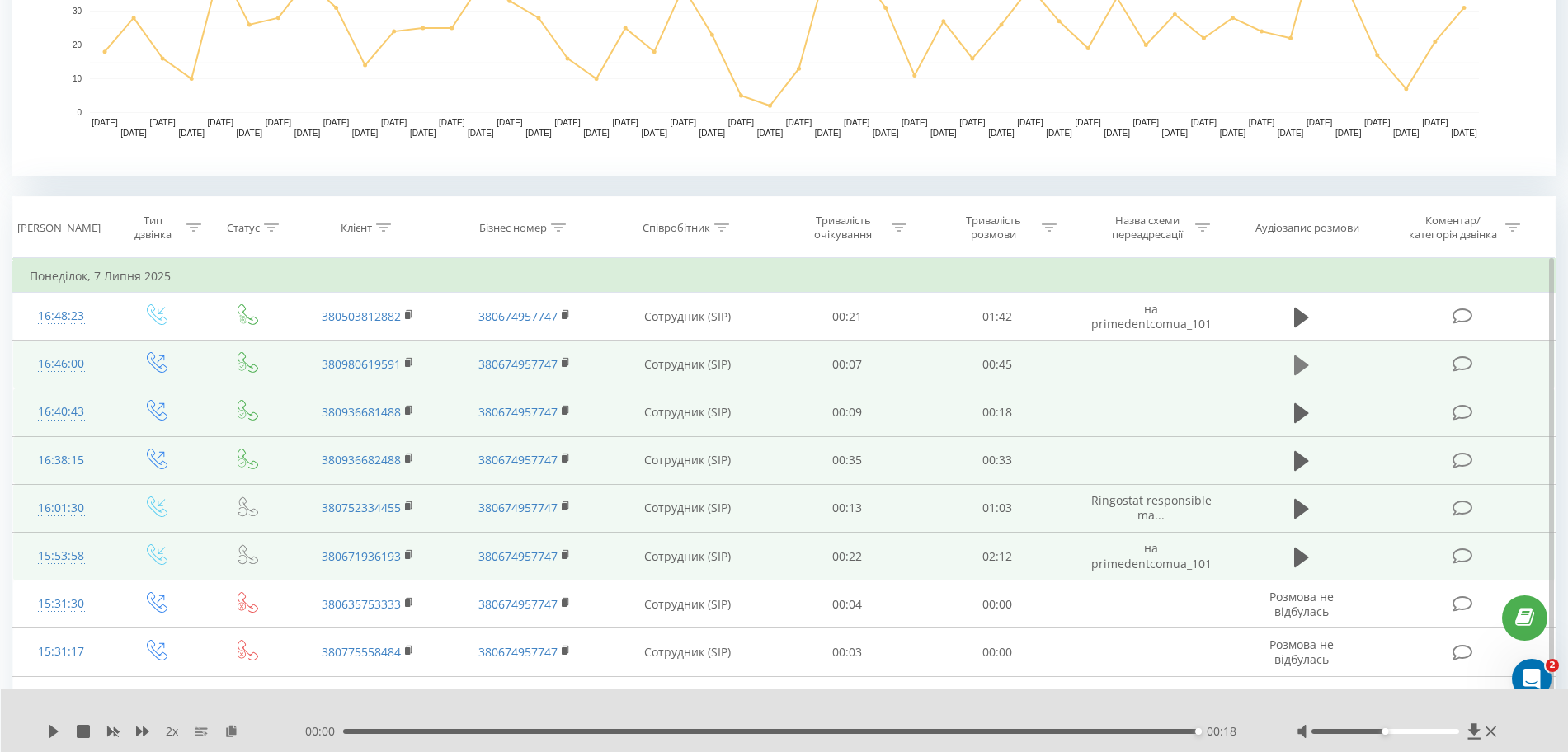
click at [947, 365] on icon at bounding box center [1301, 365] width 15 height 23
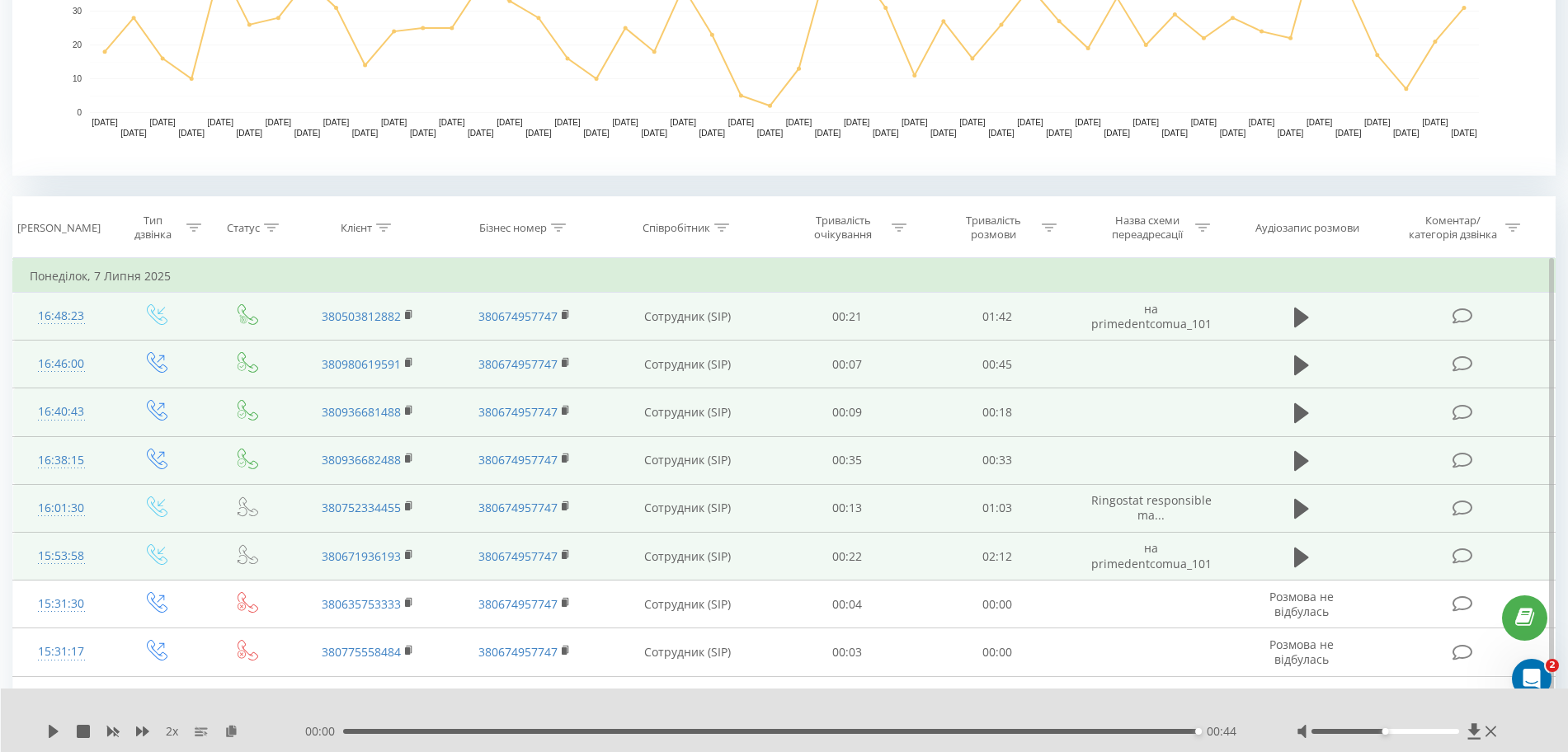
drag, startPoint x: 1310, startPoint y: 315, endPoint x: 1281, endPoint y: 336, distance: 35.8
click at [947, 317] on button at bounding box center [1301, 318] width 25 height 25
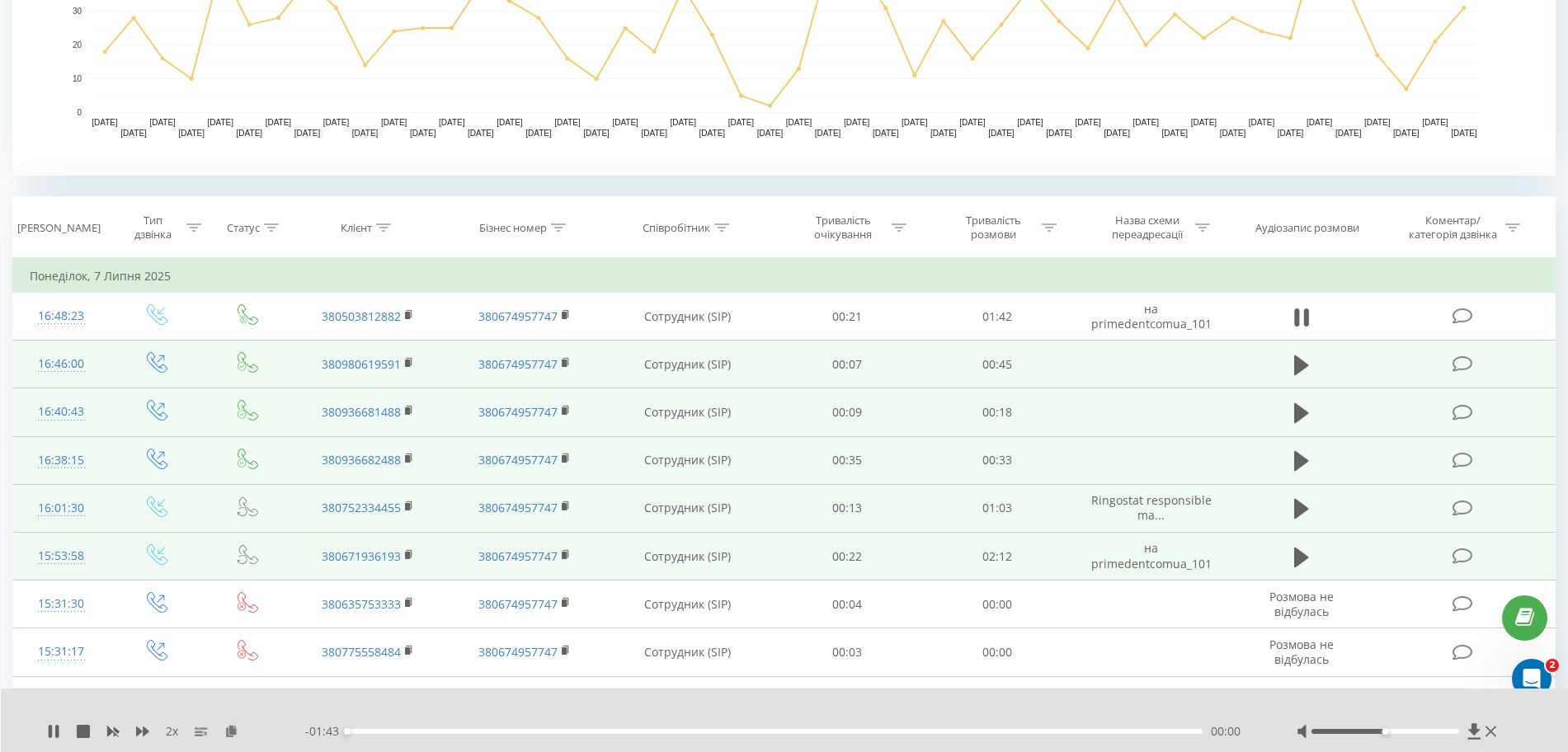
click at [243, 729] on div "2 x" at bounding box center [176, 731] width 258 height 16
click at [233, 731] on icon at bounding box center [232, 730] width 14 height 12
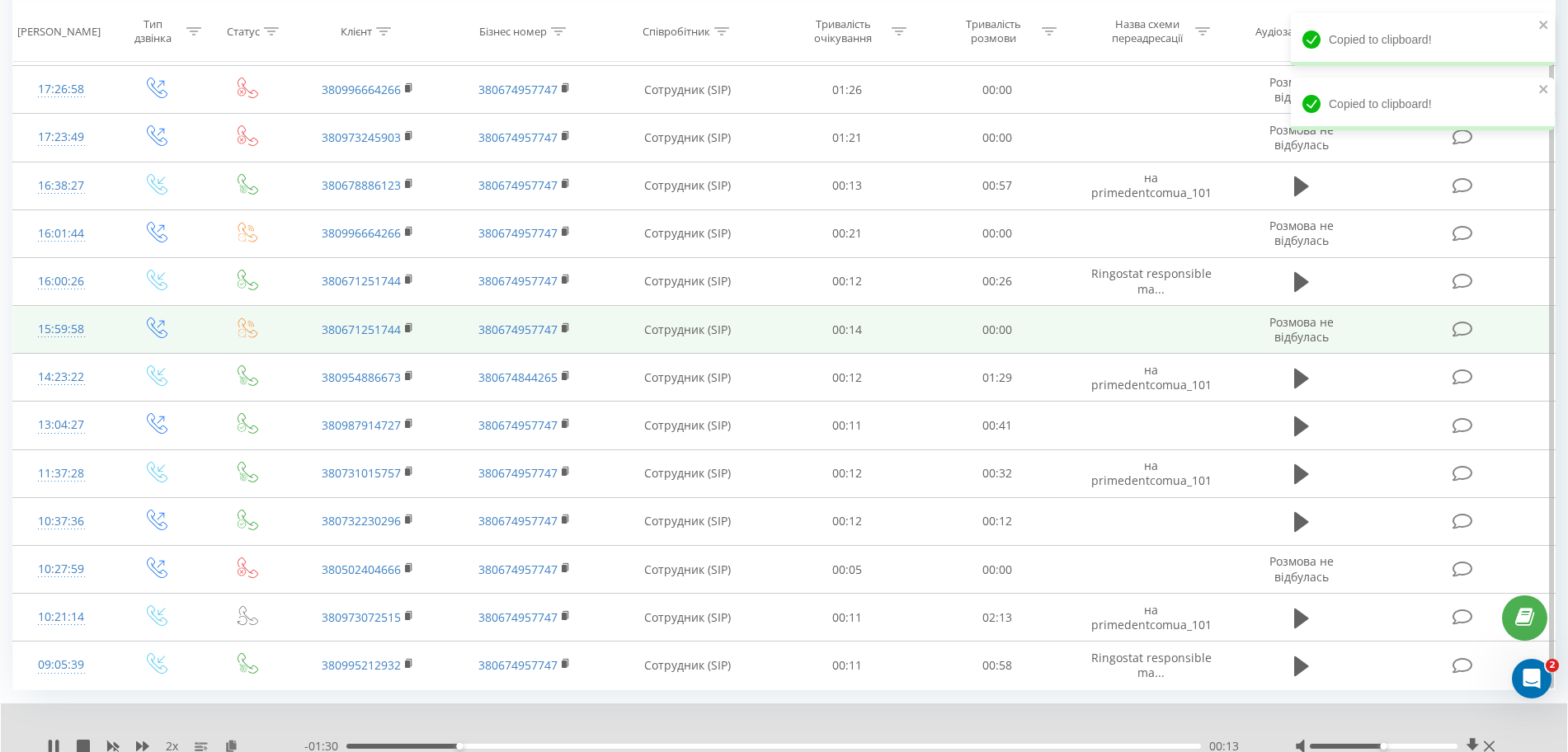
scroll to position [5112, 0]
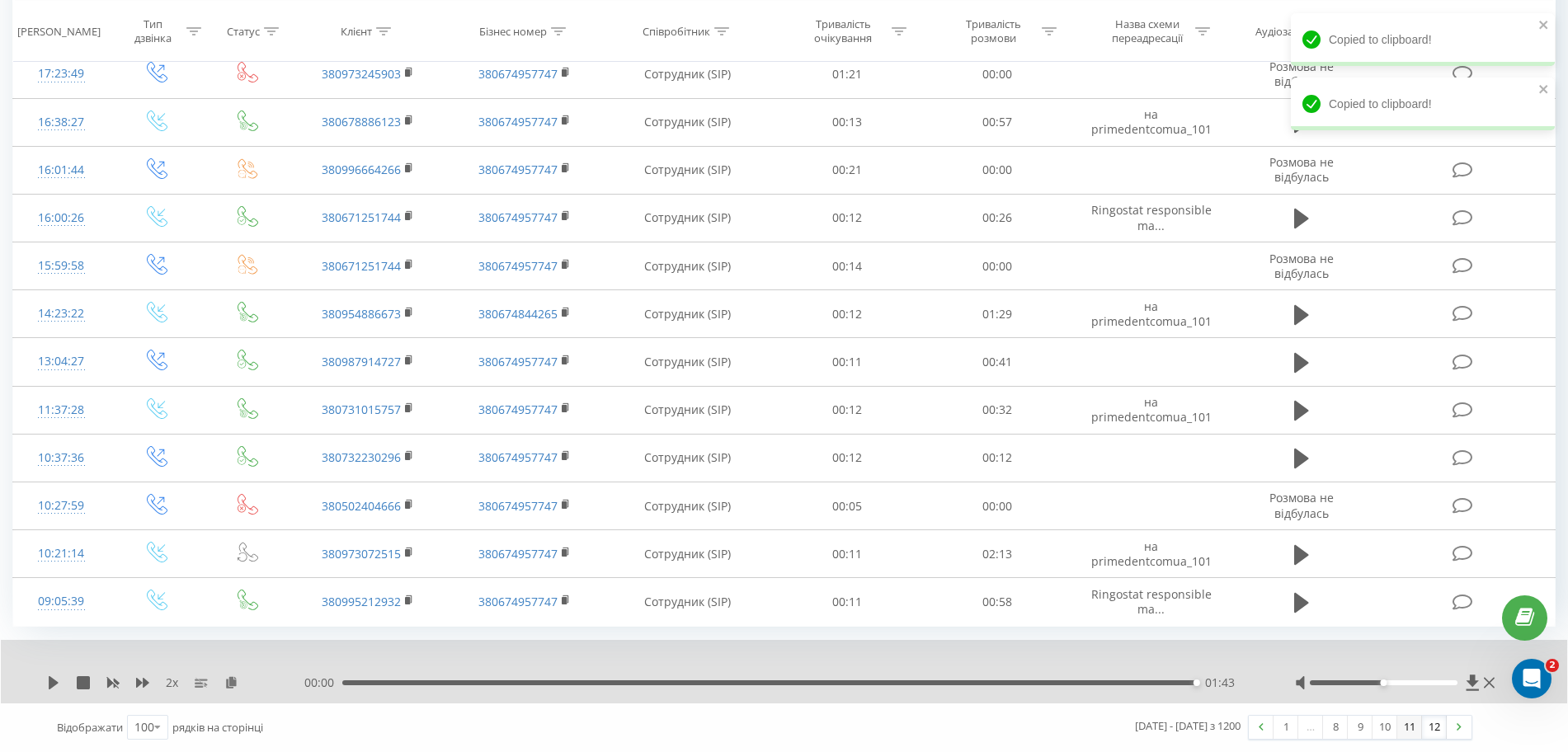
click at [947, 730] on link "11" at bounding box center [1410, 728] width 25 height 23
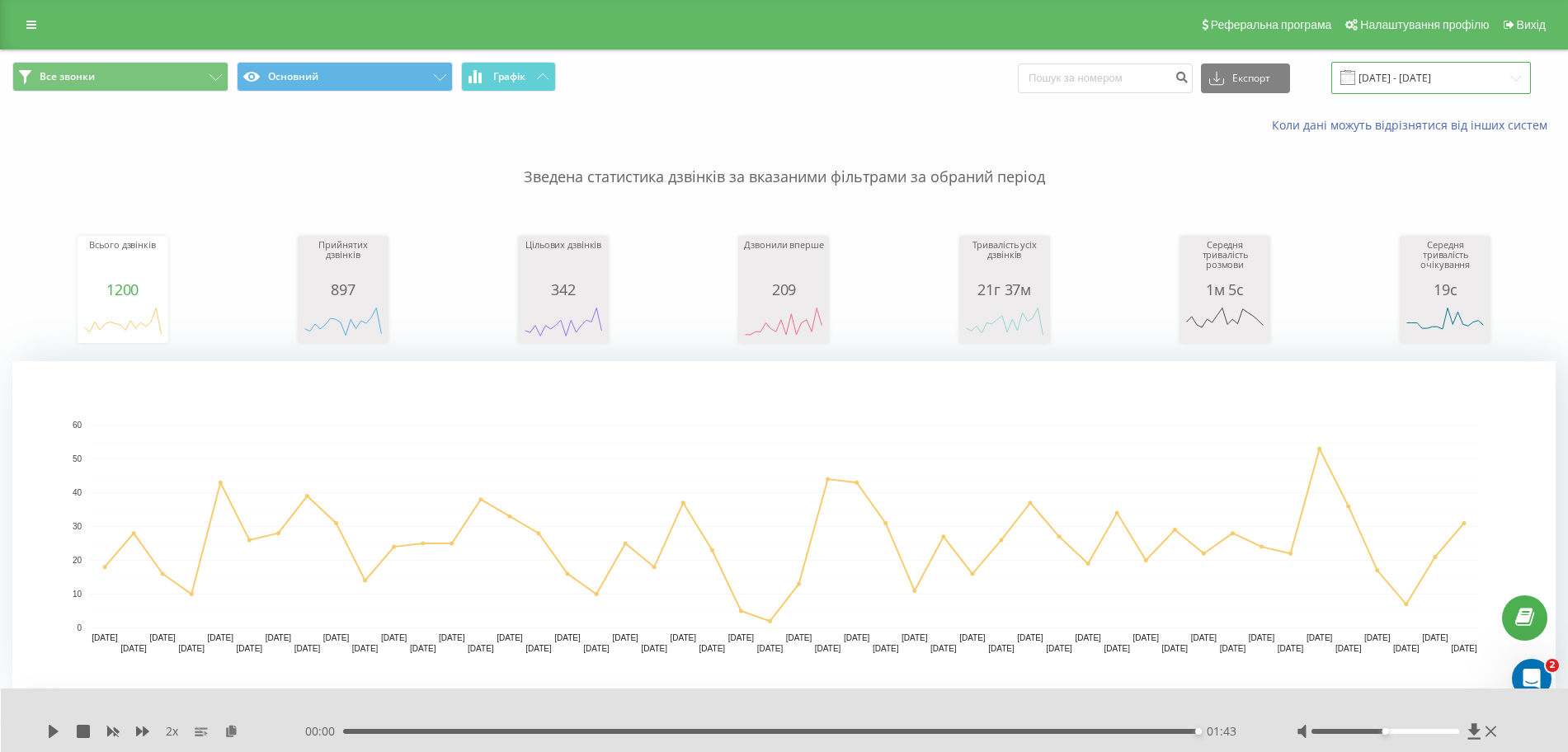
click at [947, 74] on input "03.07.2025 - 19.08.2025" at bounding box center [1431, 78] width 199 height 32
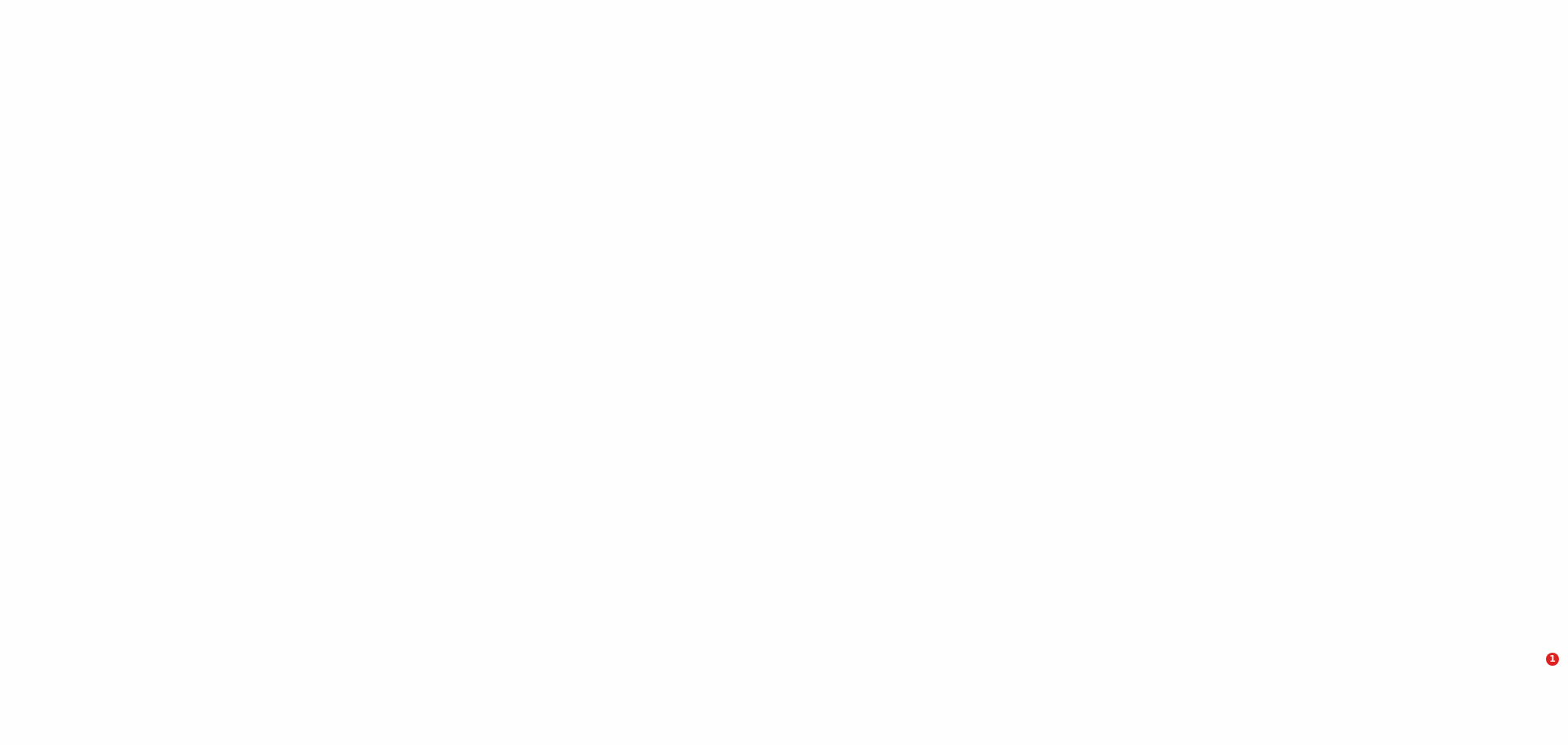
click at [423, 105] on div at bounding box center [784, 372] width 1568 height 745
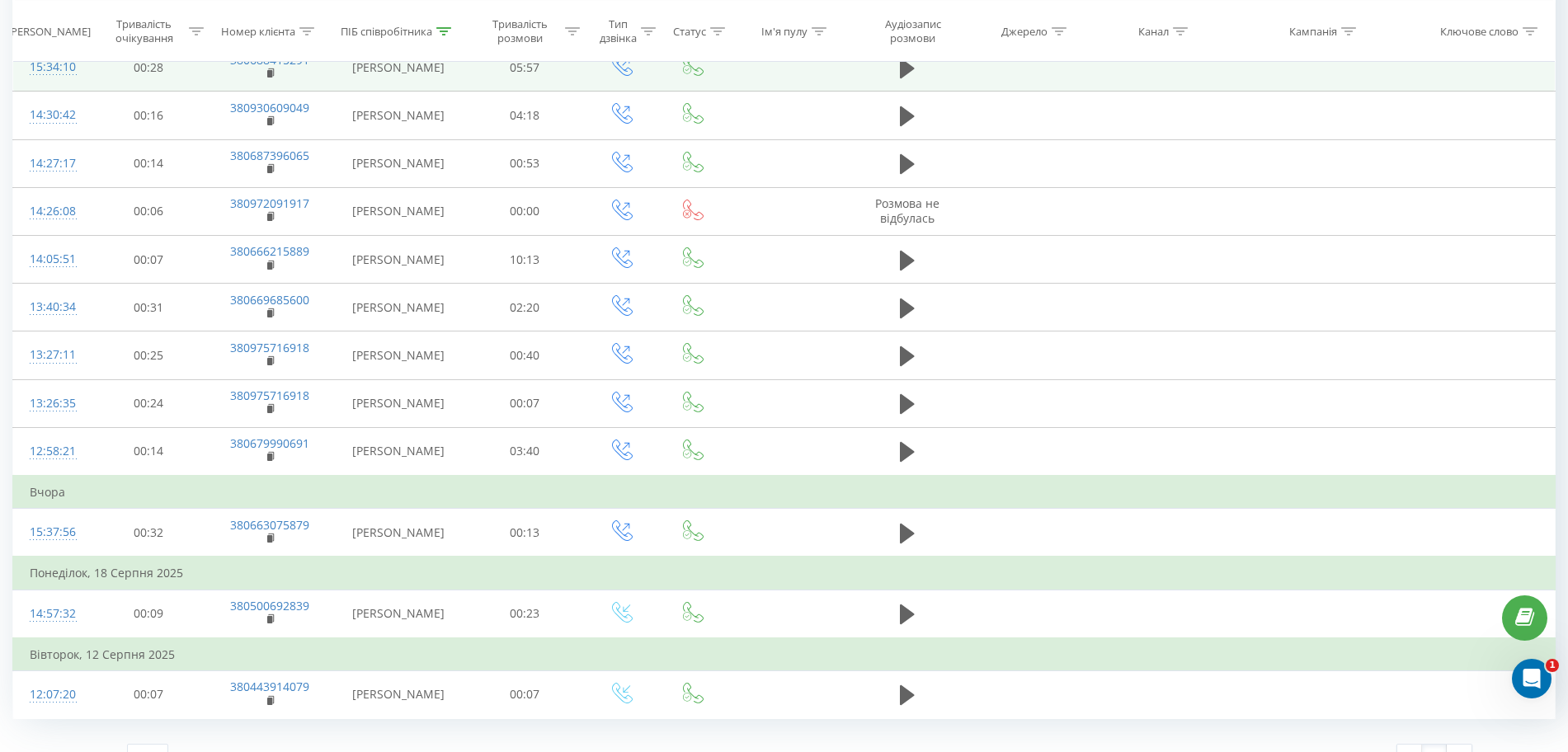
scroll to position [825, 0]
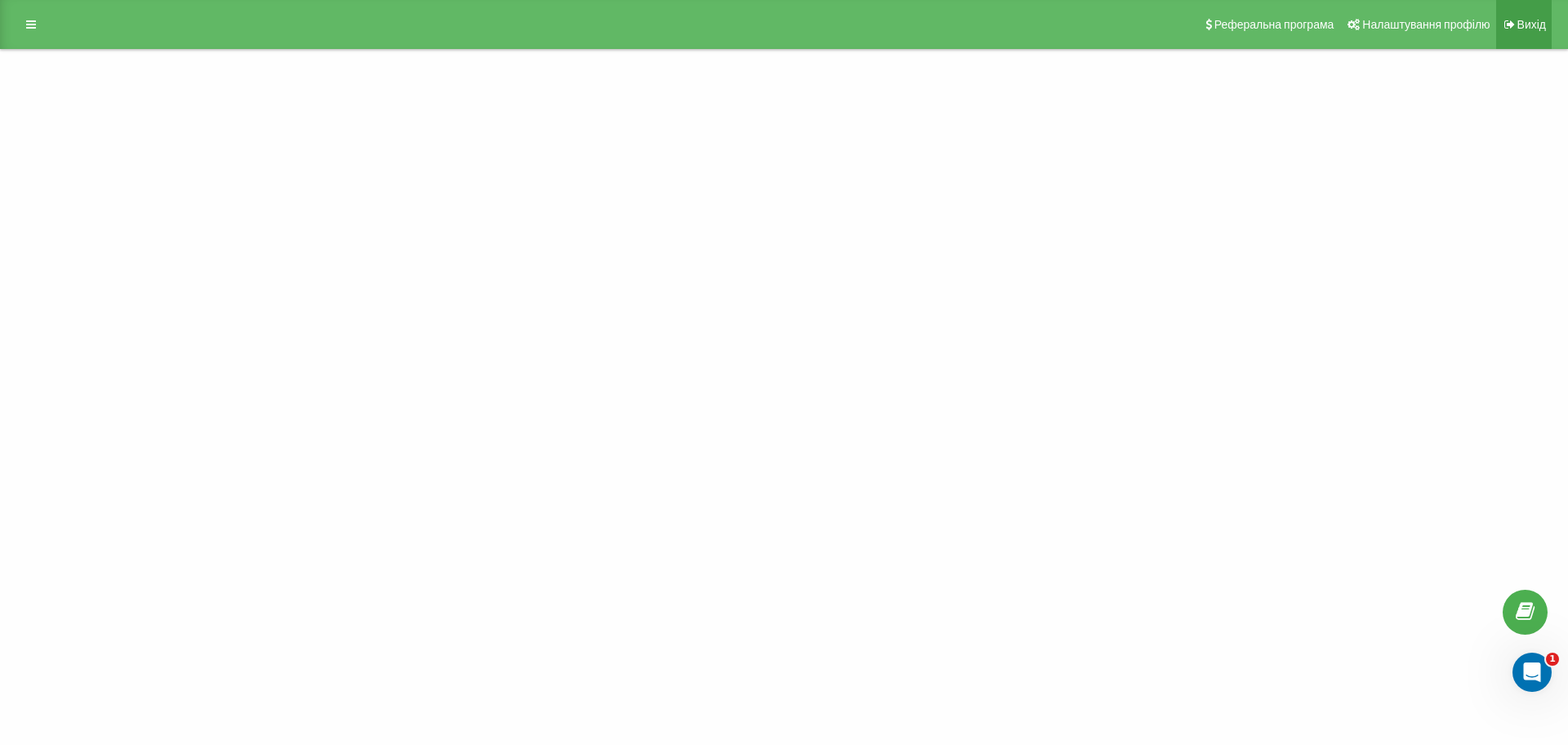
click at [1512, 25] on icon at bounding box center [1510, 24] width 11 height 12
